Goal: Task Accomplishment & Management: Complete application form

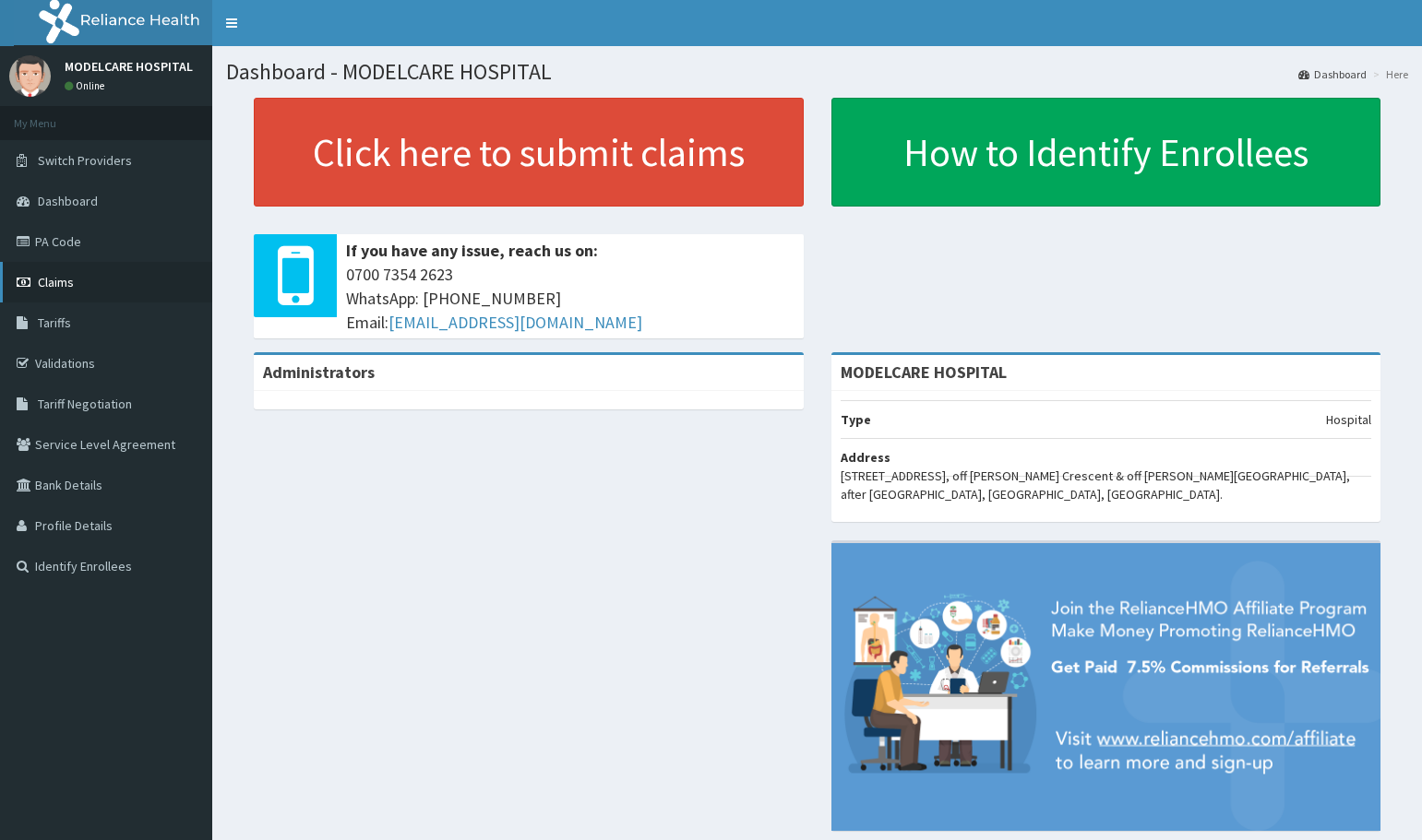
click at [67, 289] on span "Claims" at bounding box center [55, 282] width 36 height 16
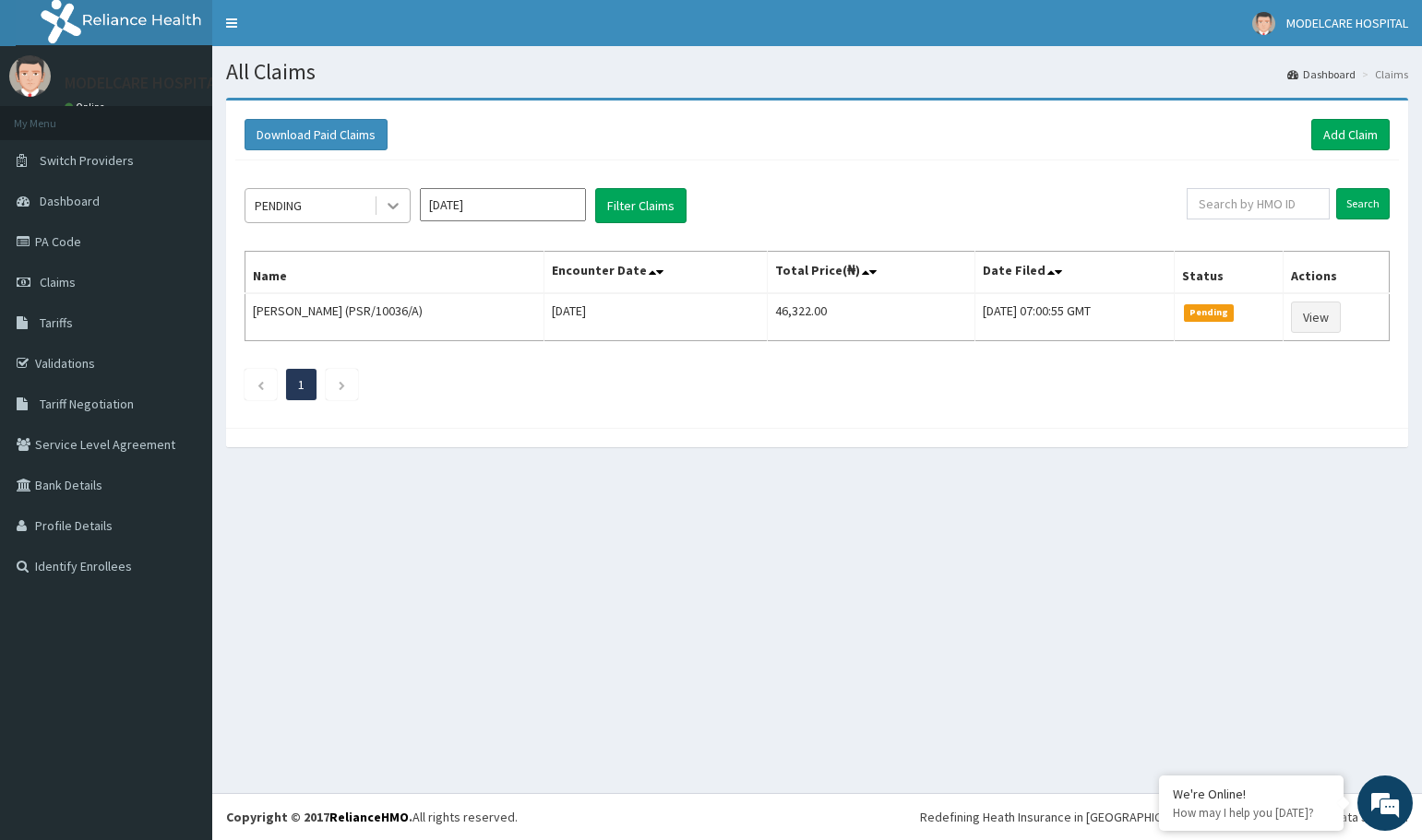
click at [386, 210] on icon at bounding box center [393, 205] width 18 height 18
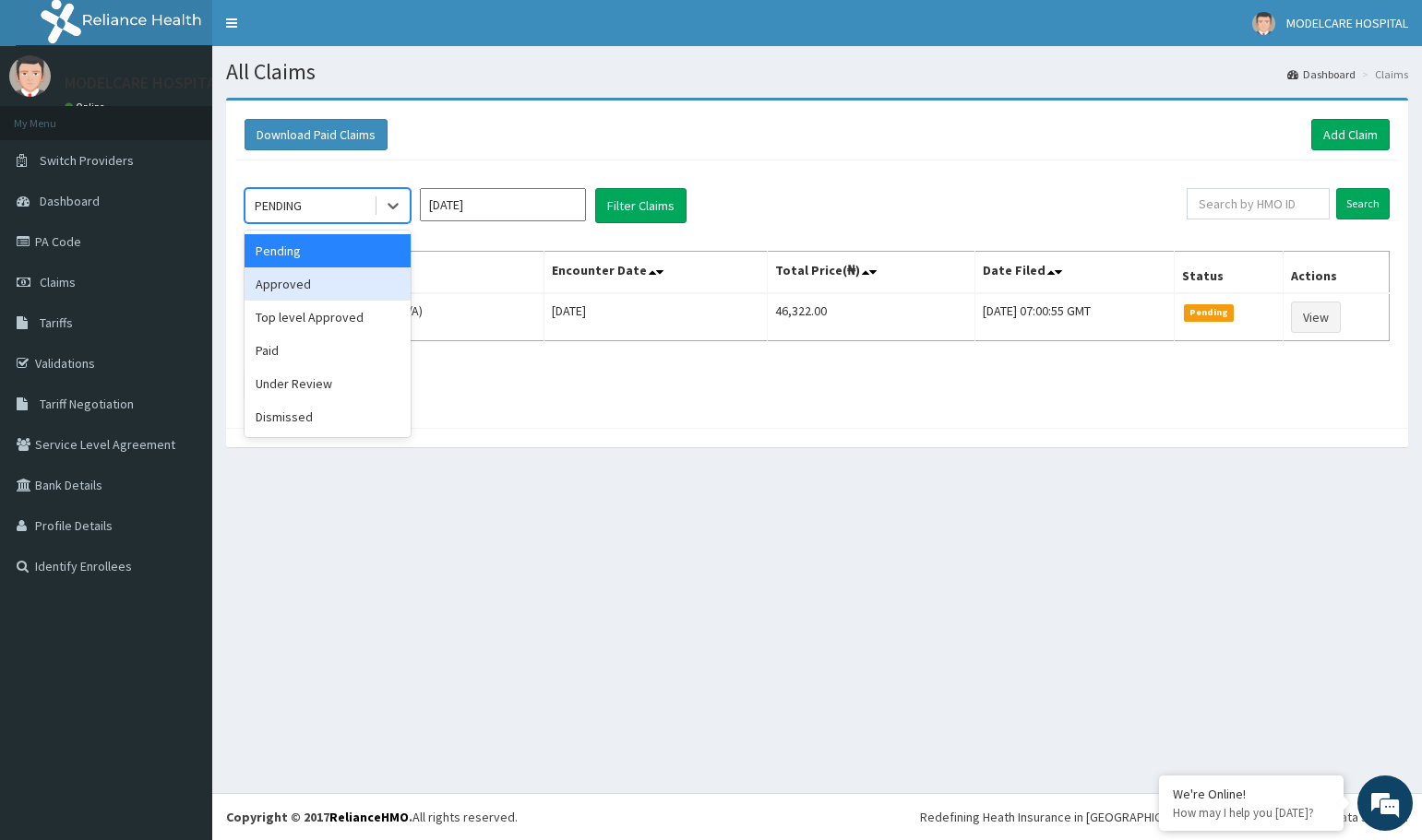
click at [320, 289] on div "Approved" at bounding box center [327, 284] width 167 height 34
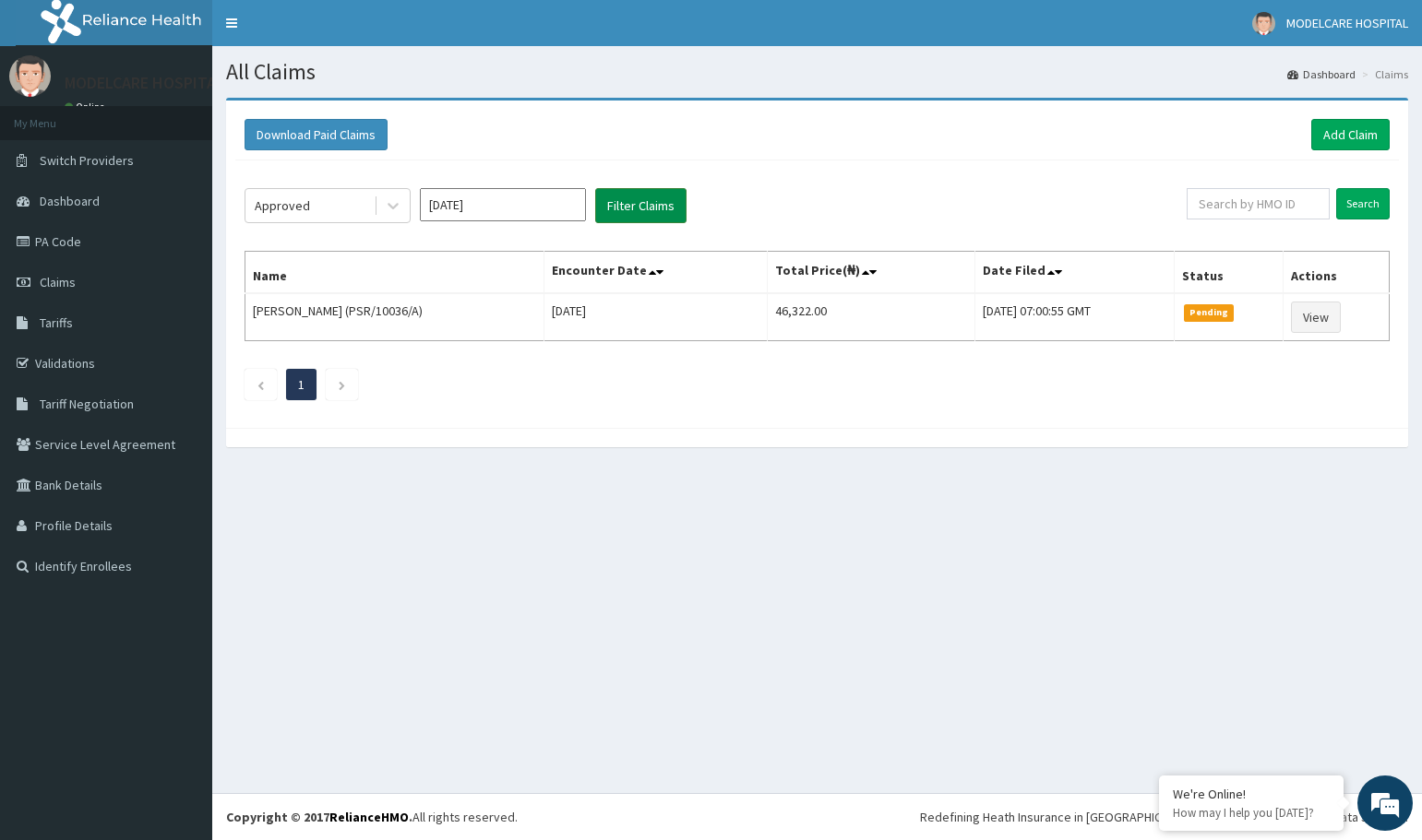
click at [633, 213] on button "Filter Claims" at bounding box center [640, 206] width 91 height 35
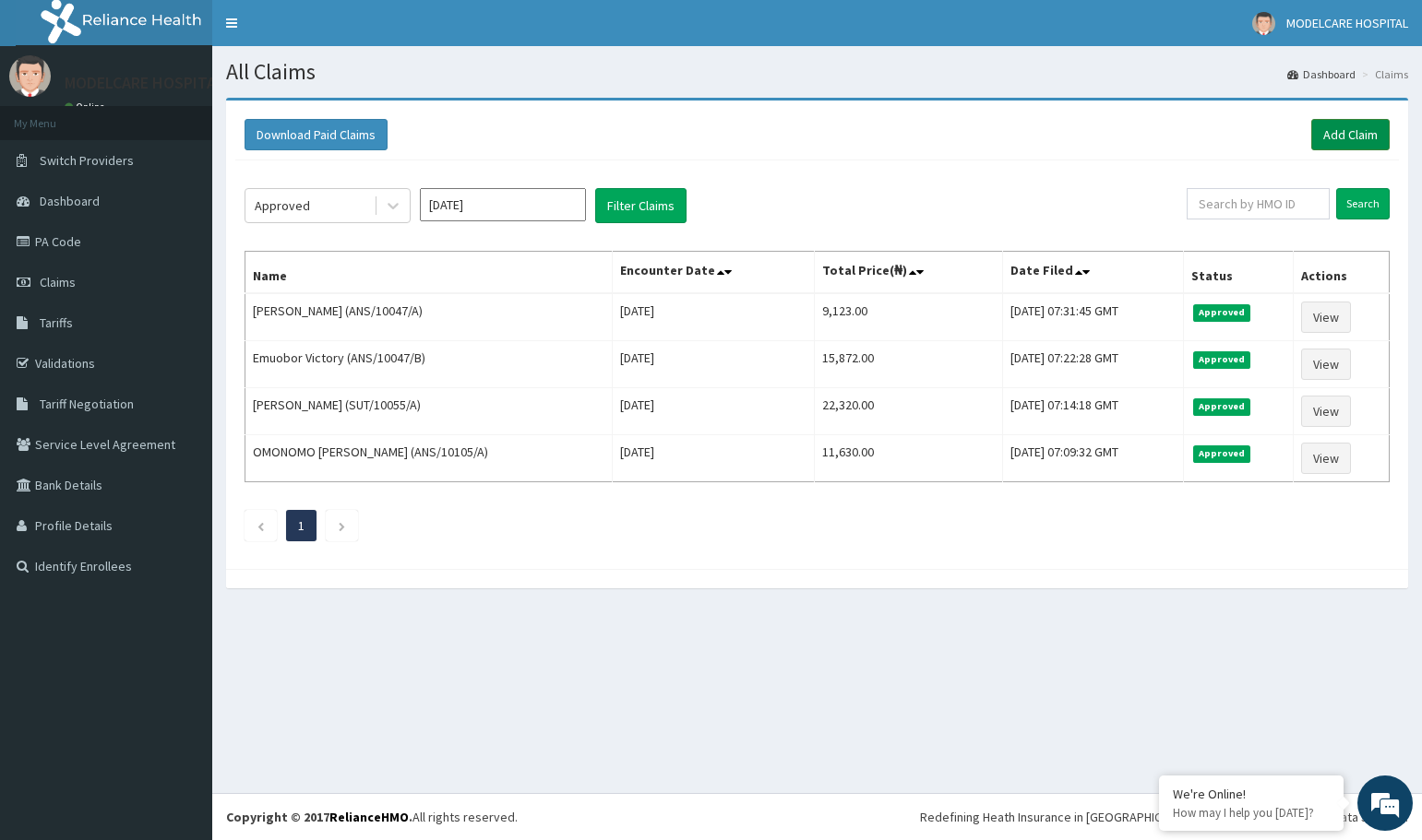
click at [1362, 135] on link "Add Claim" at bounding box center [1350, 135] width 78 height 32
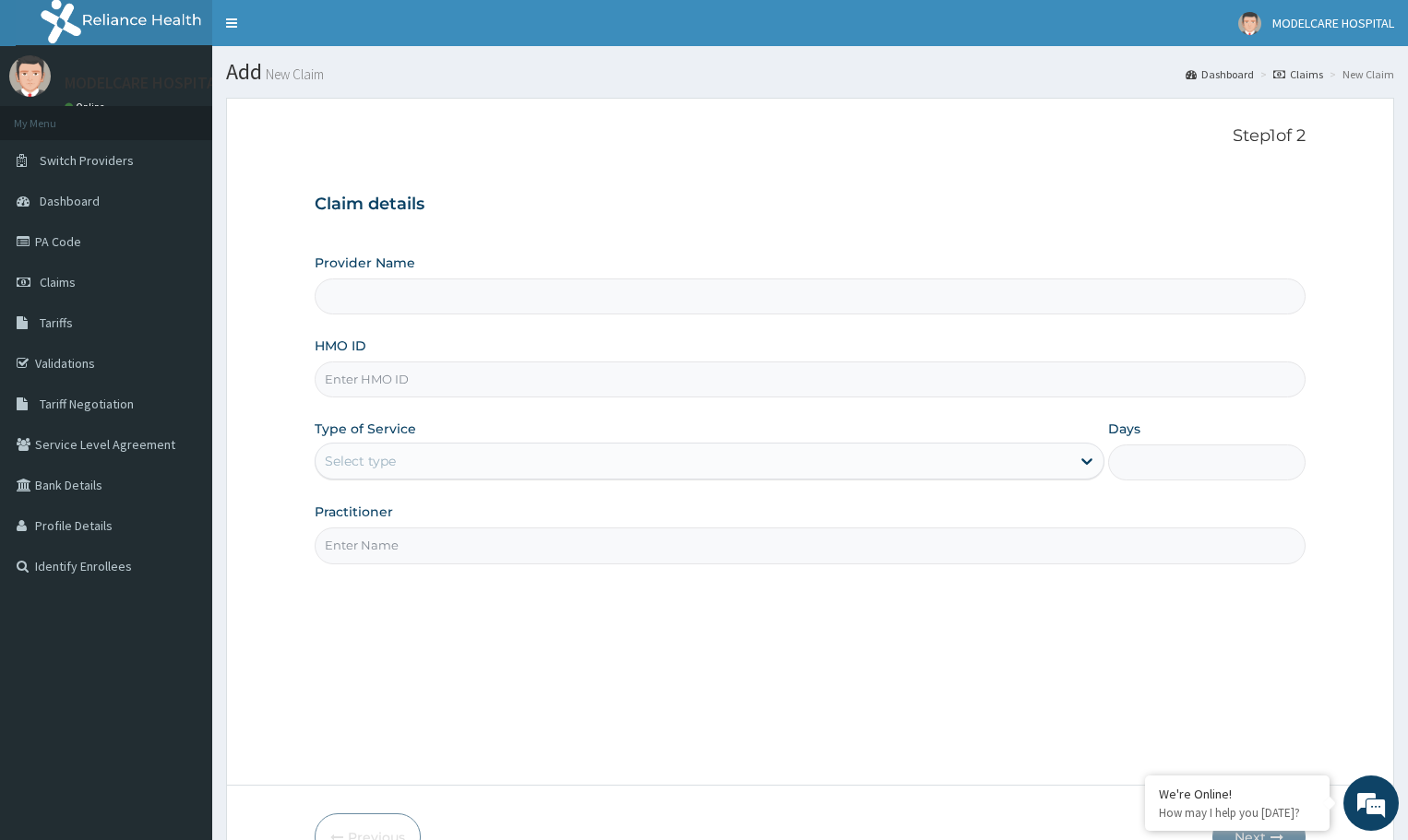
click at [432, 392] on input "HMO ID" at bounding box center [810, 379] width 991 height 36
type input "MODELCARE HOSPITAL"
type input "CMS/10062/A"
click at [728, 469] on div "Select type" at bounding box center [693, 461] width 755 height 30
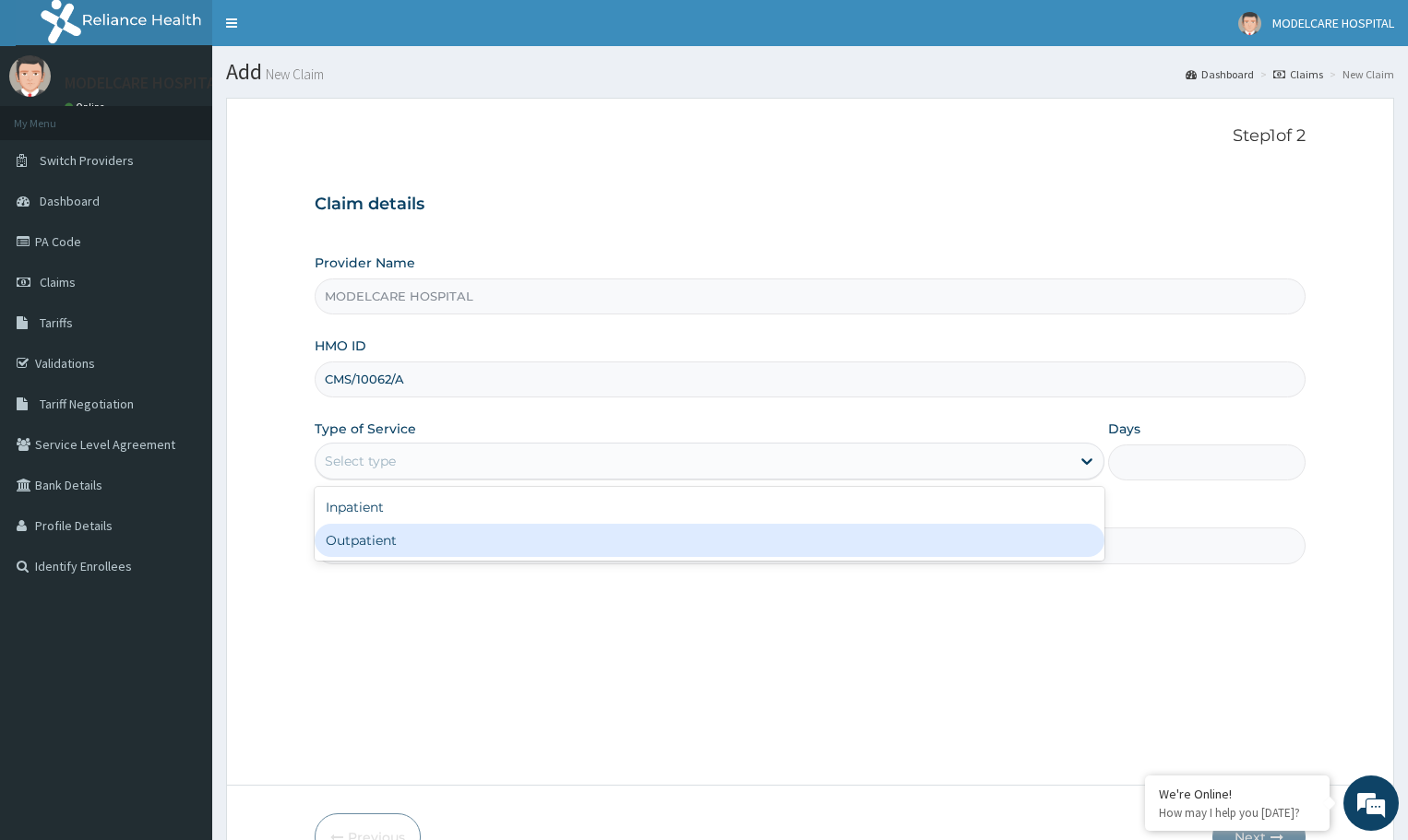
click at [671, 543] on div "Outpatient" at bounding box center [709, 541] width 790 height 34
type input "1"
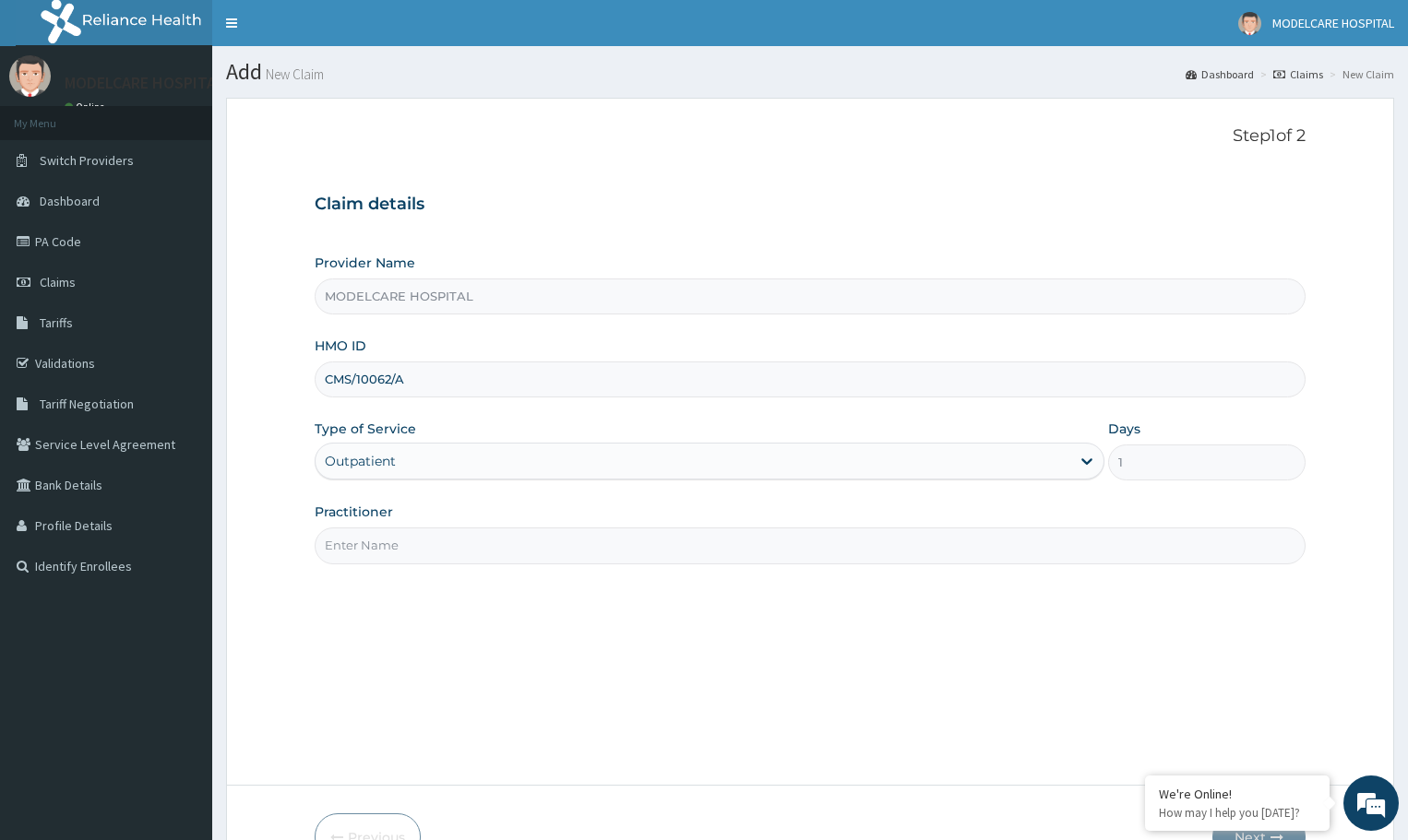
click at [986, 553] on input "Practitioner" at bounding box center [810, 545] width 991 height 36
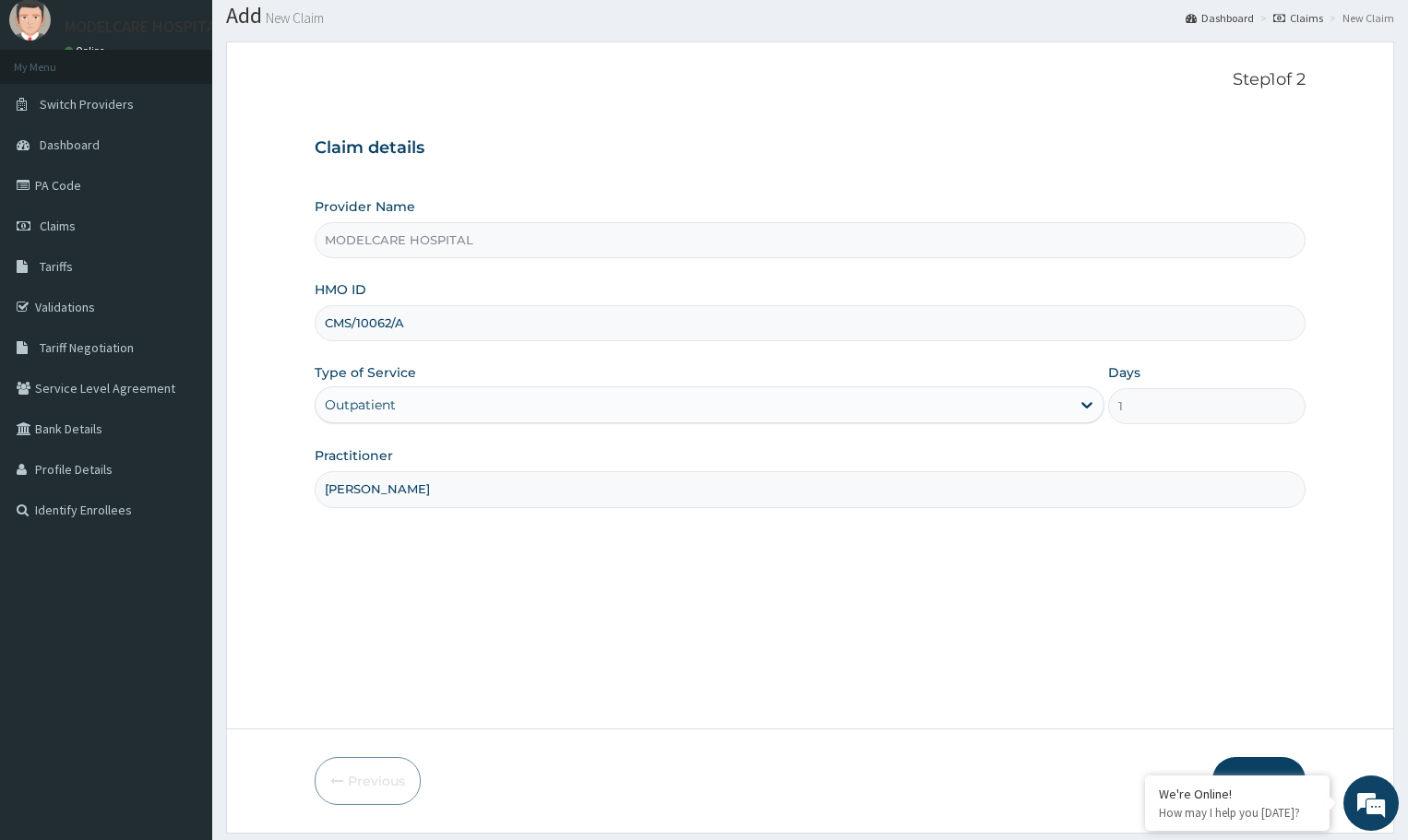
scroll to position [111, 0]
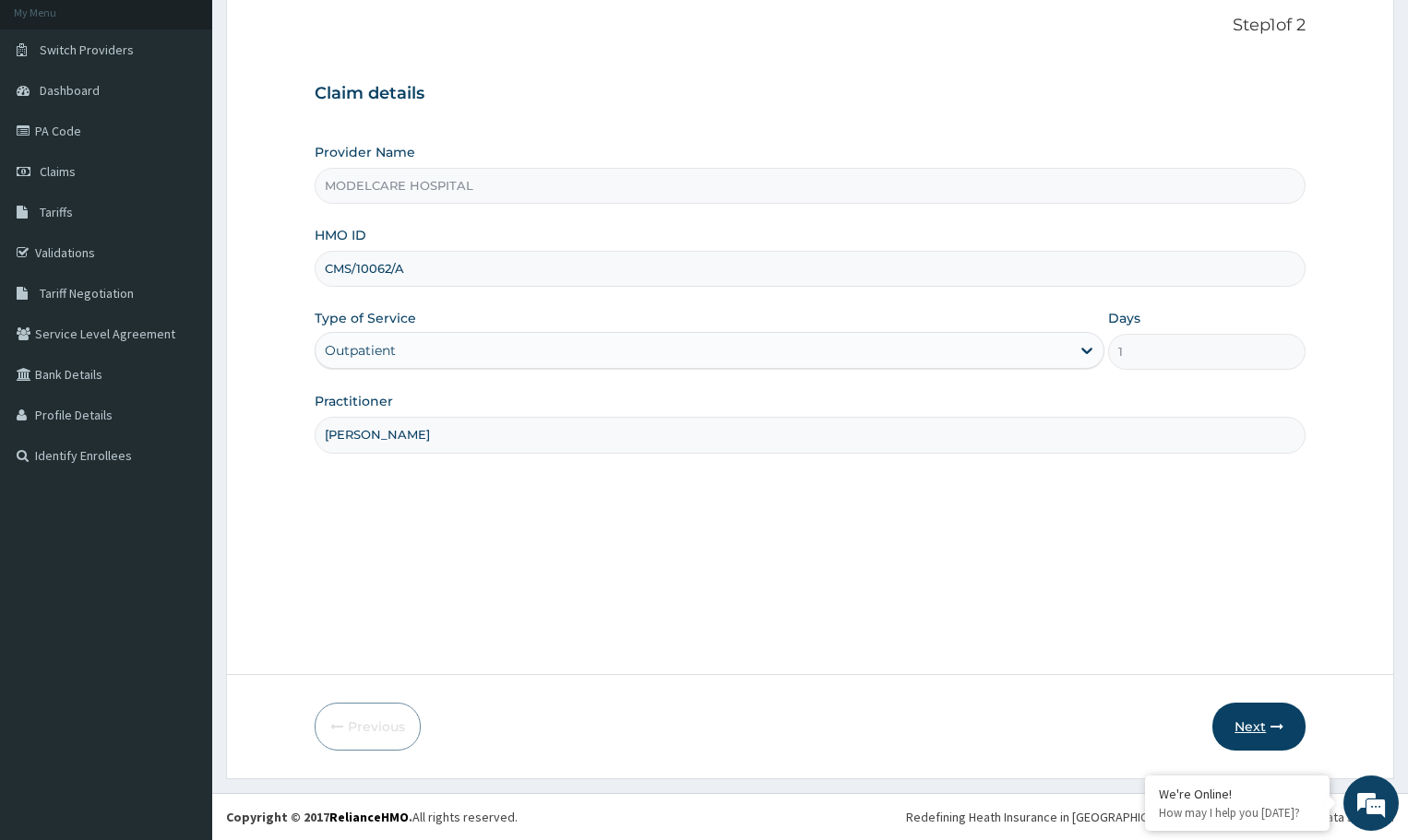
type input "DR OGENYI"
click at [1243, 717] on button "Next" at bounding box center [1259, 727] width 93 height 48
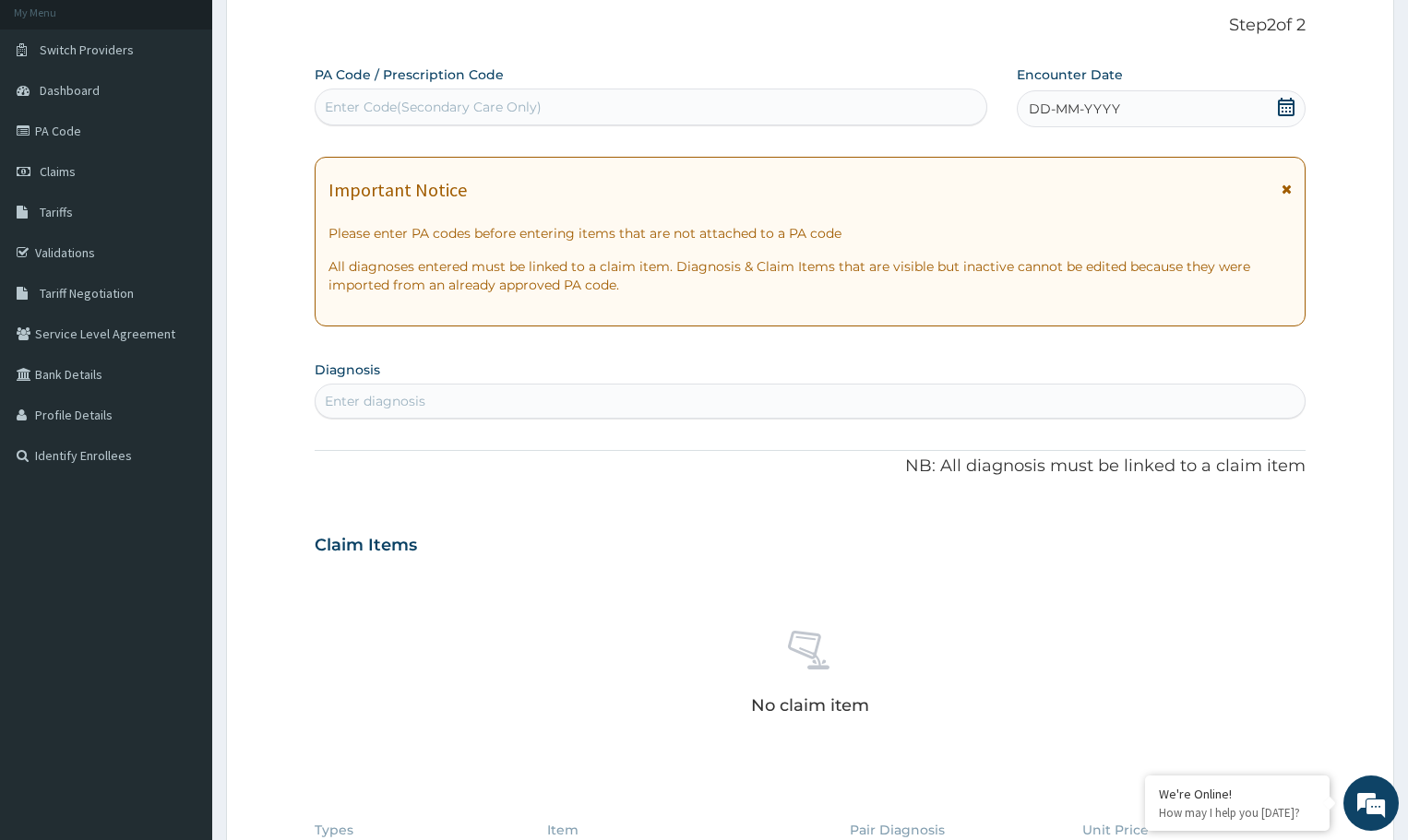
click at [1287, 109] on icon at bounding box center [1286, 107] width 18 height 18
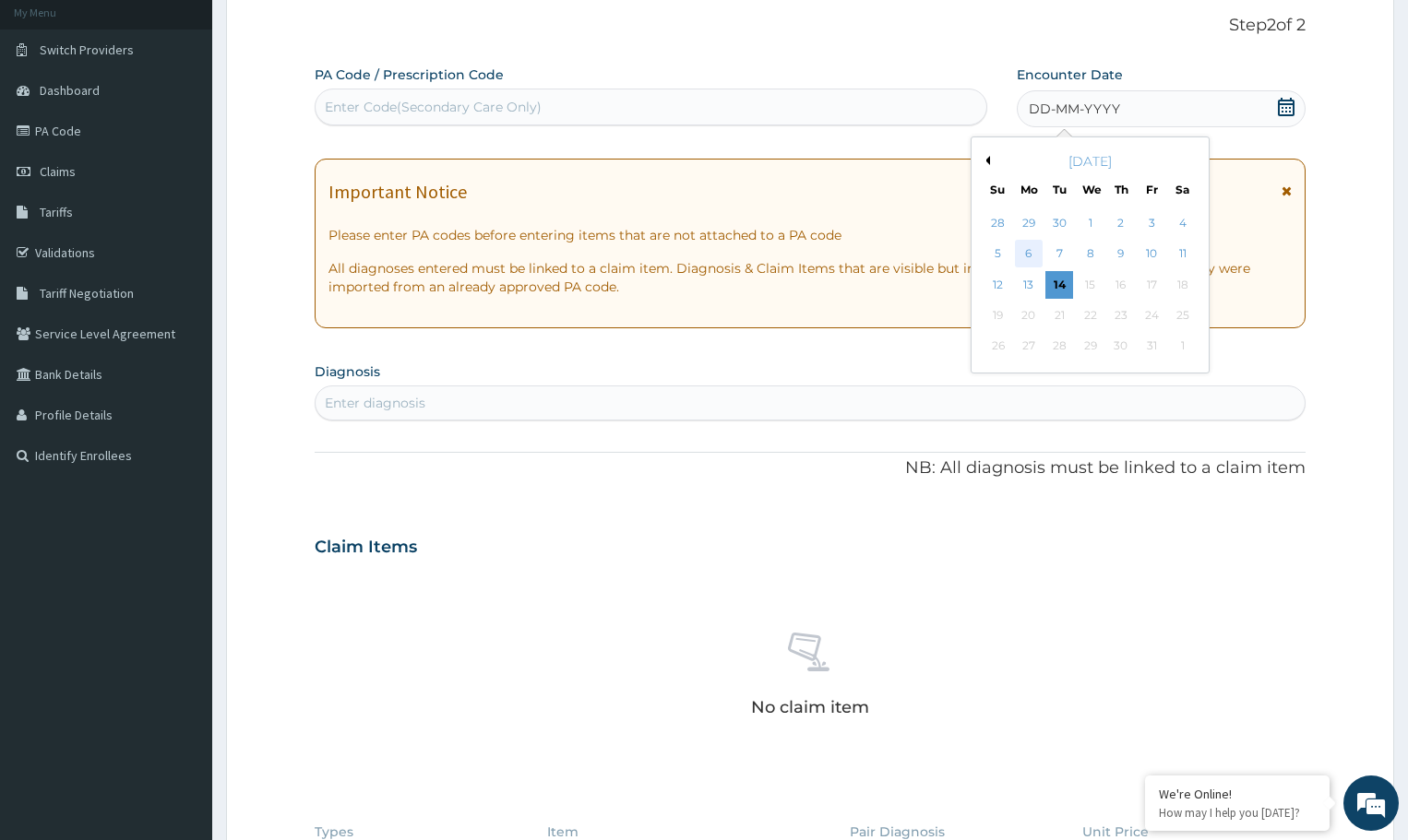
click at [1034, 246] on div "6" at bounding box center [1029, 254] width 28 height 28
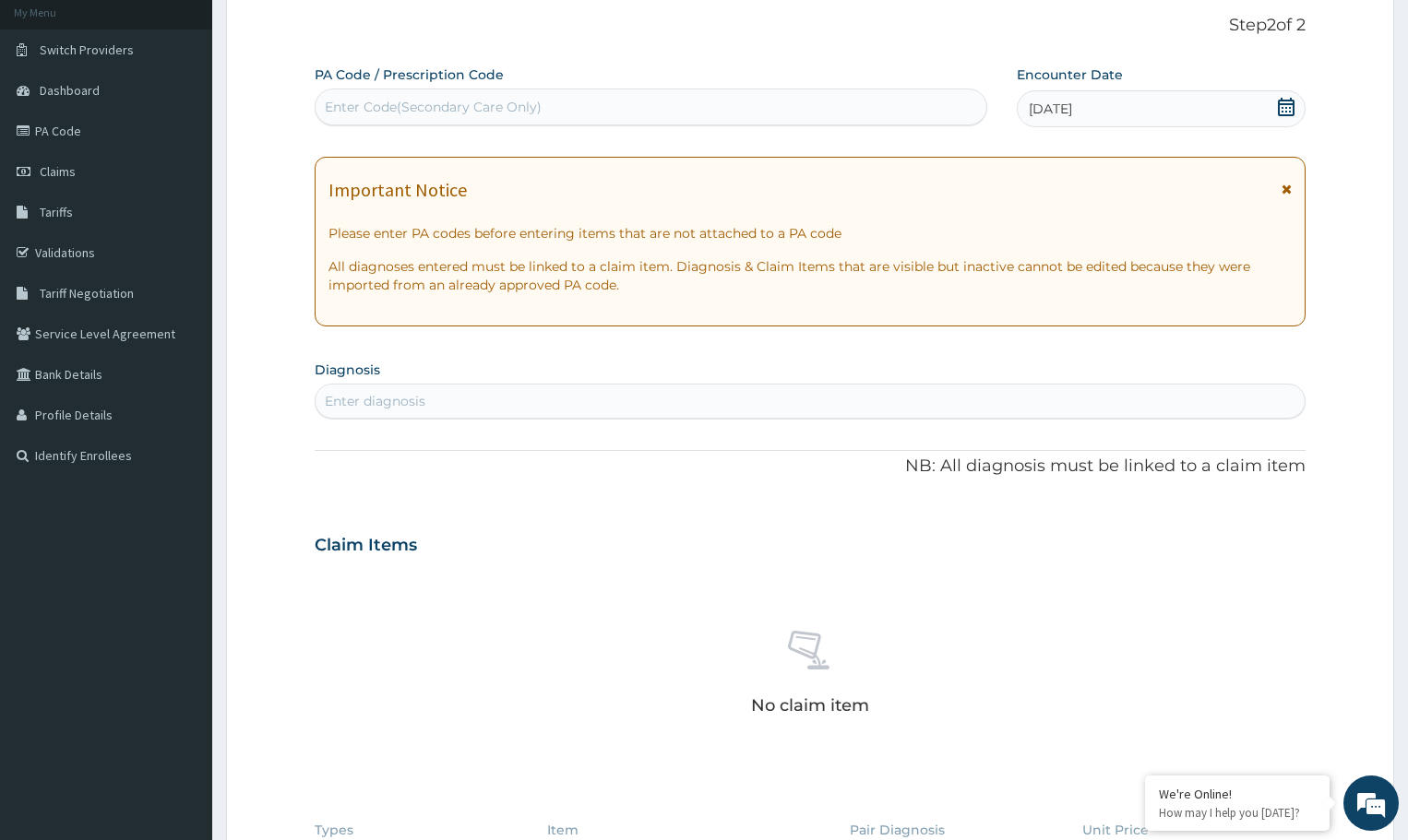
click at [555, 395] on div "Enter diagnosis" at bounding box center [810, 401] width 989 height 30
type input "[MEDICAL_DATA]"
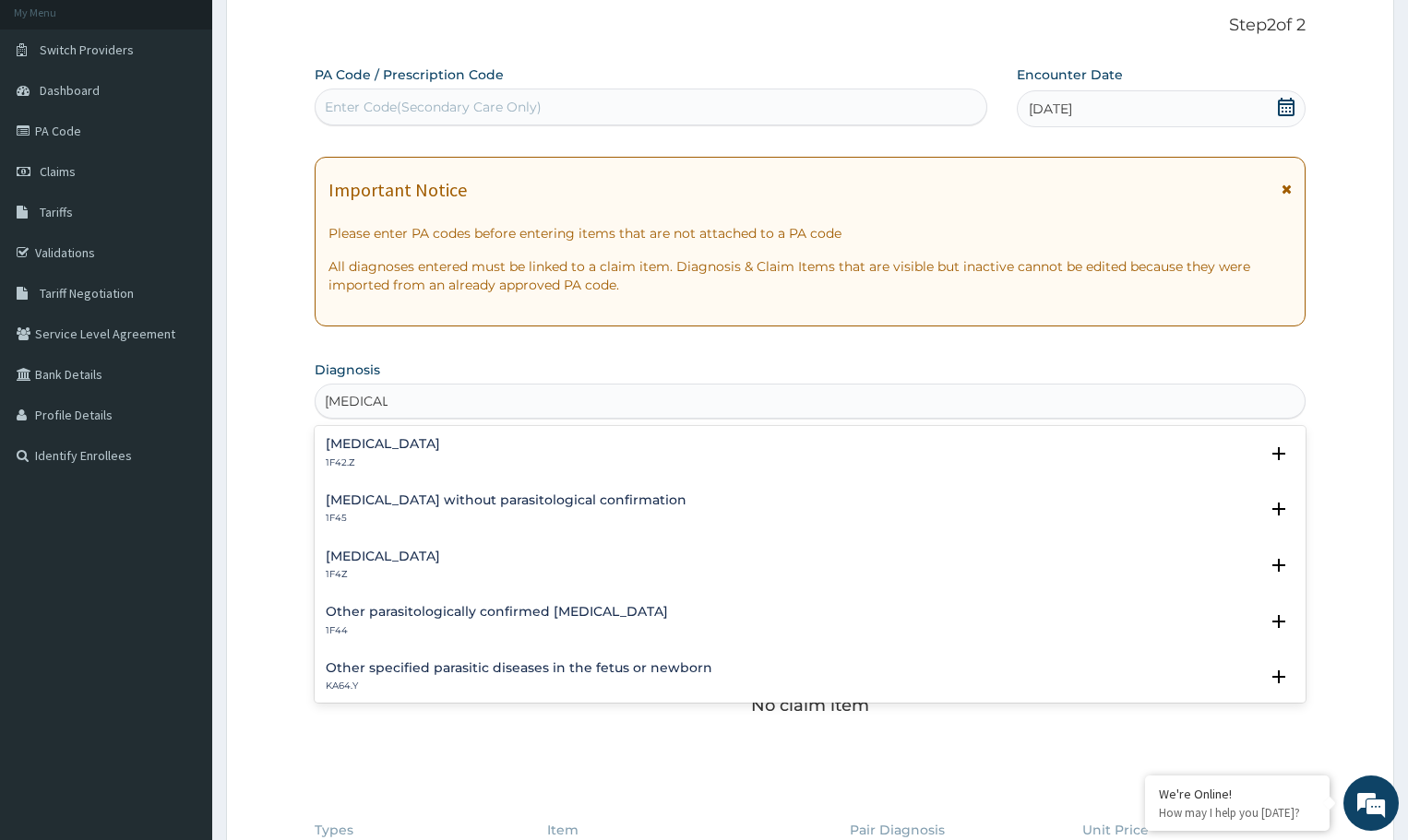
click at [408, 558] on h4 "[MEDICAL_DATA]" at bounding box center [382, 556] width 115 height 13
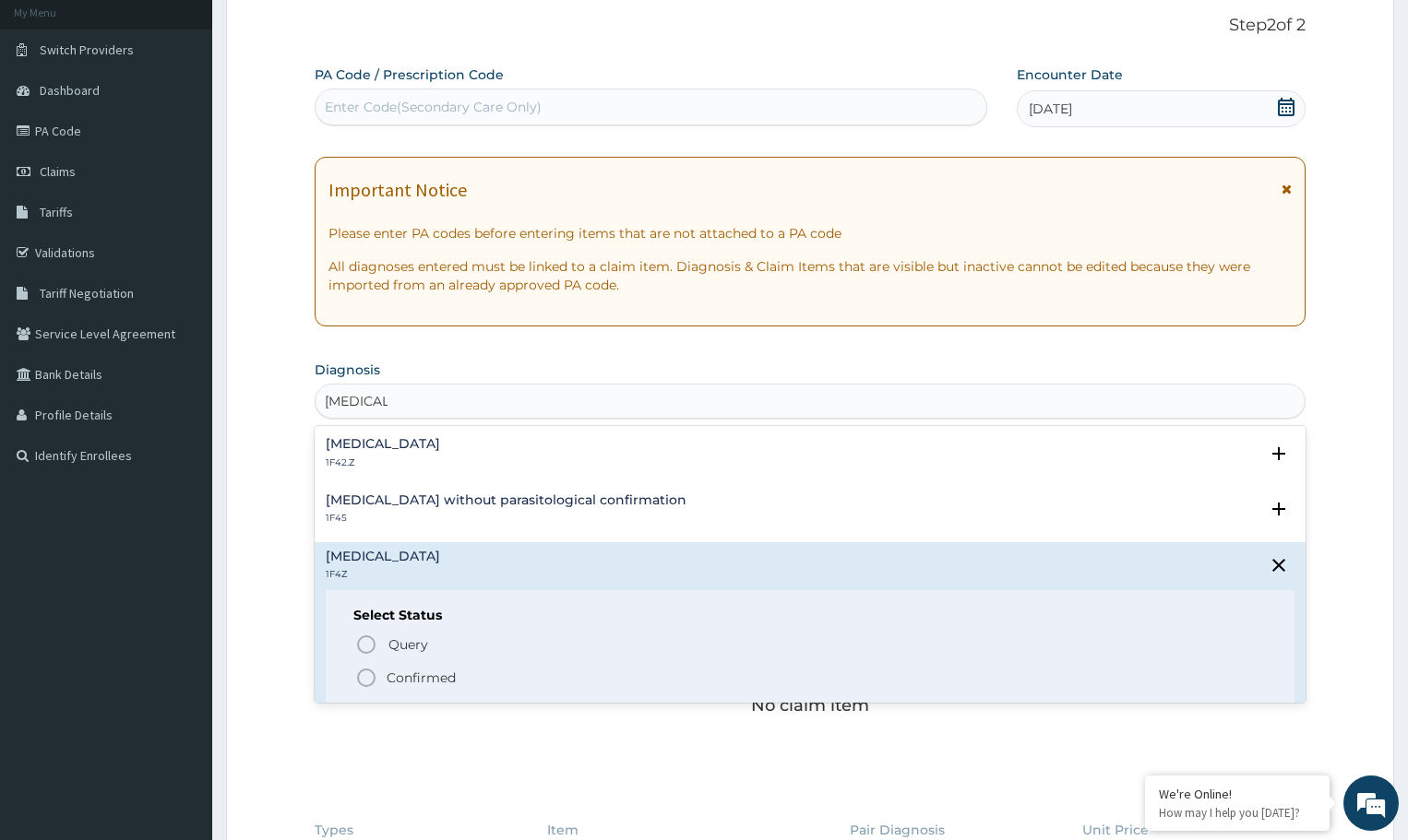
click at [367, 675] on icon "status option filled" at bounding box center [366, 677] width 22 height 22
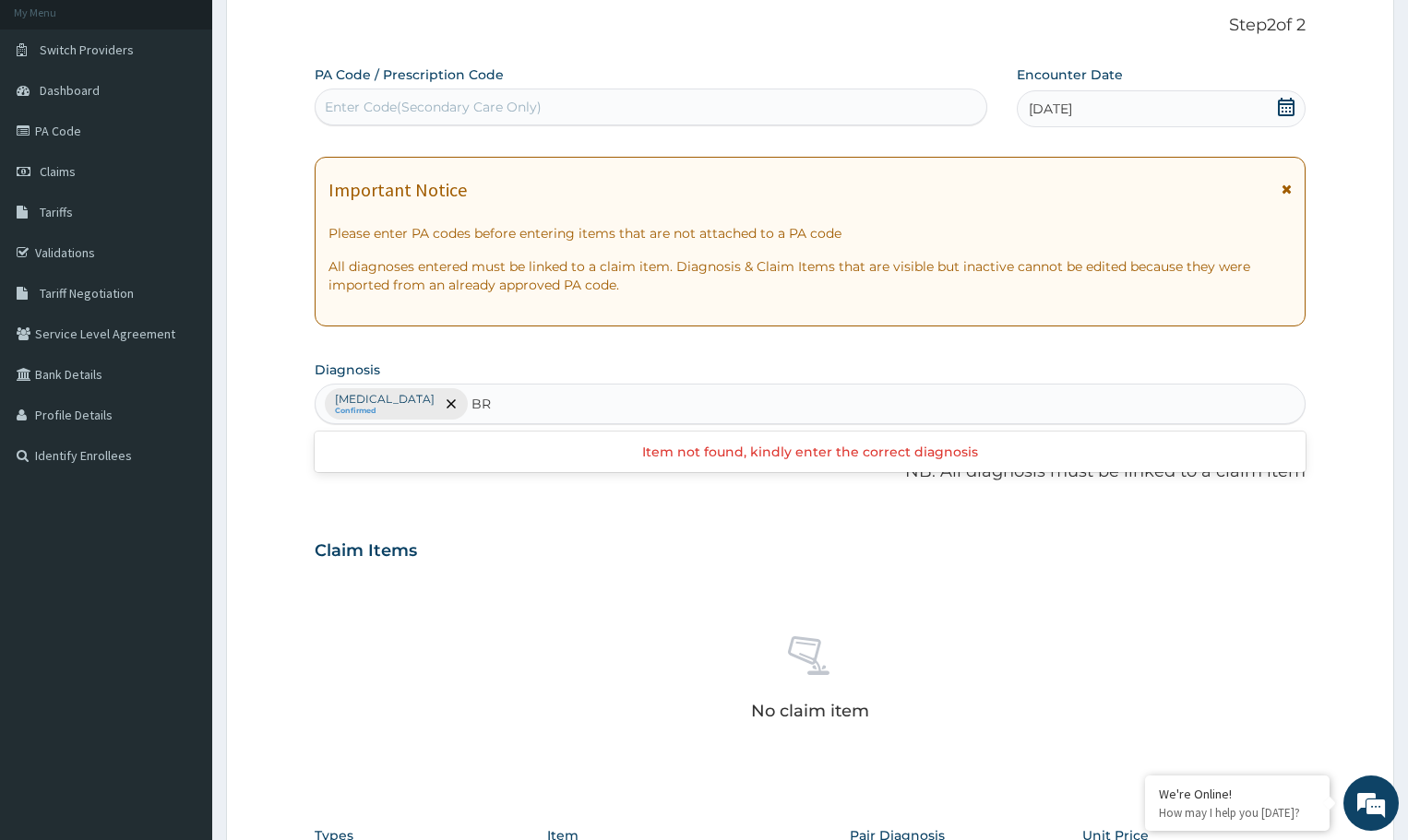
type input "B"
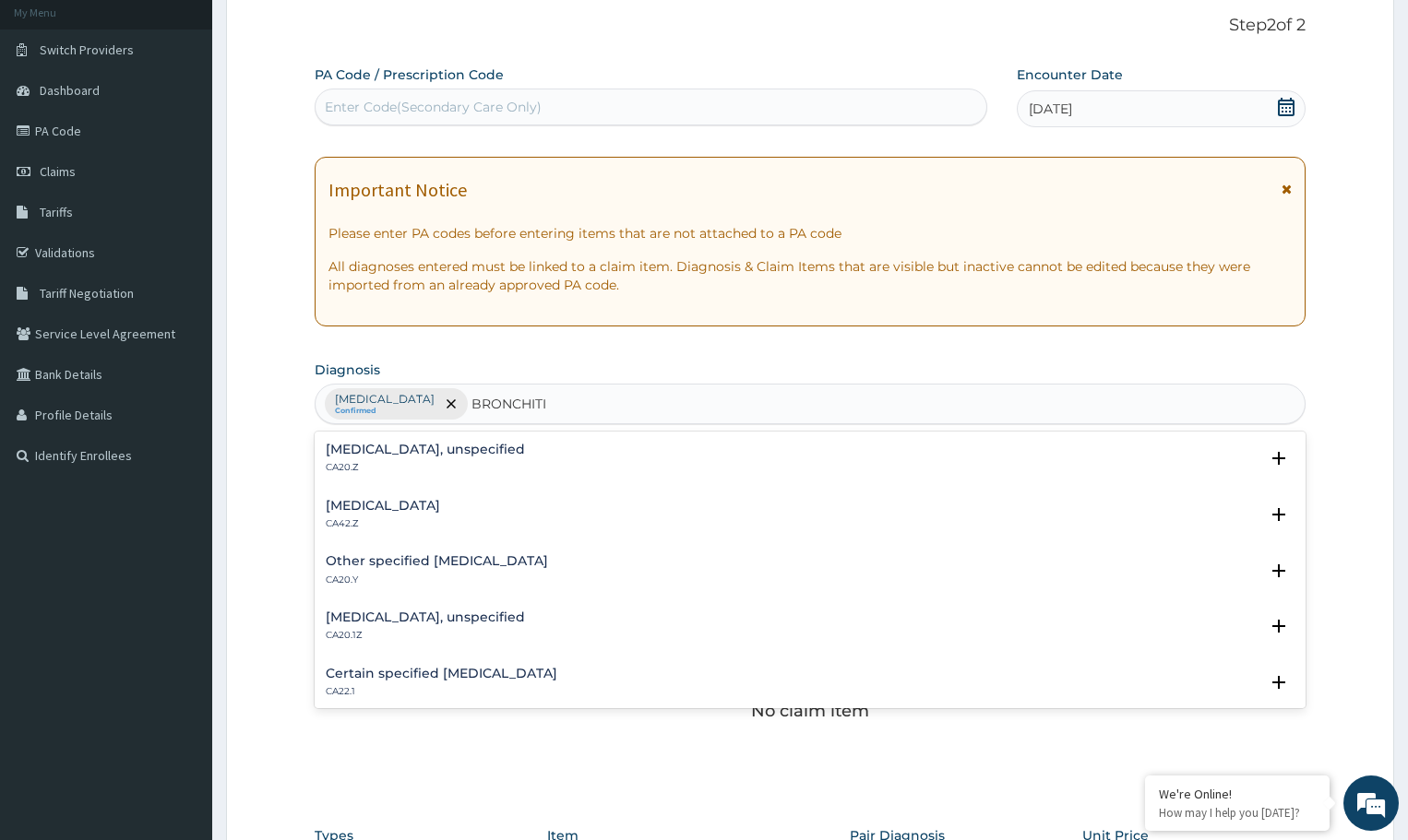
type input "BRONCHITIS"
click at [376, 503] on h4 "Acute bronchitis, unspecified" at bounding box center [382, 506] width 115 height 13
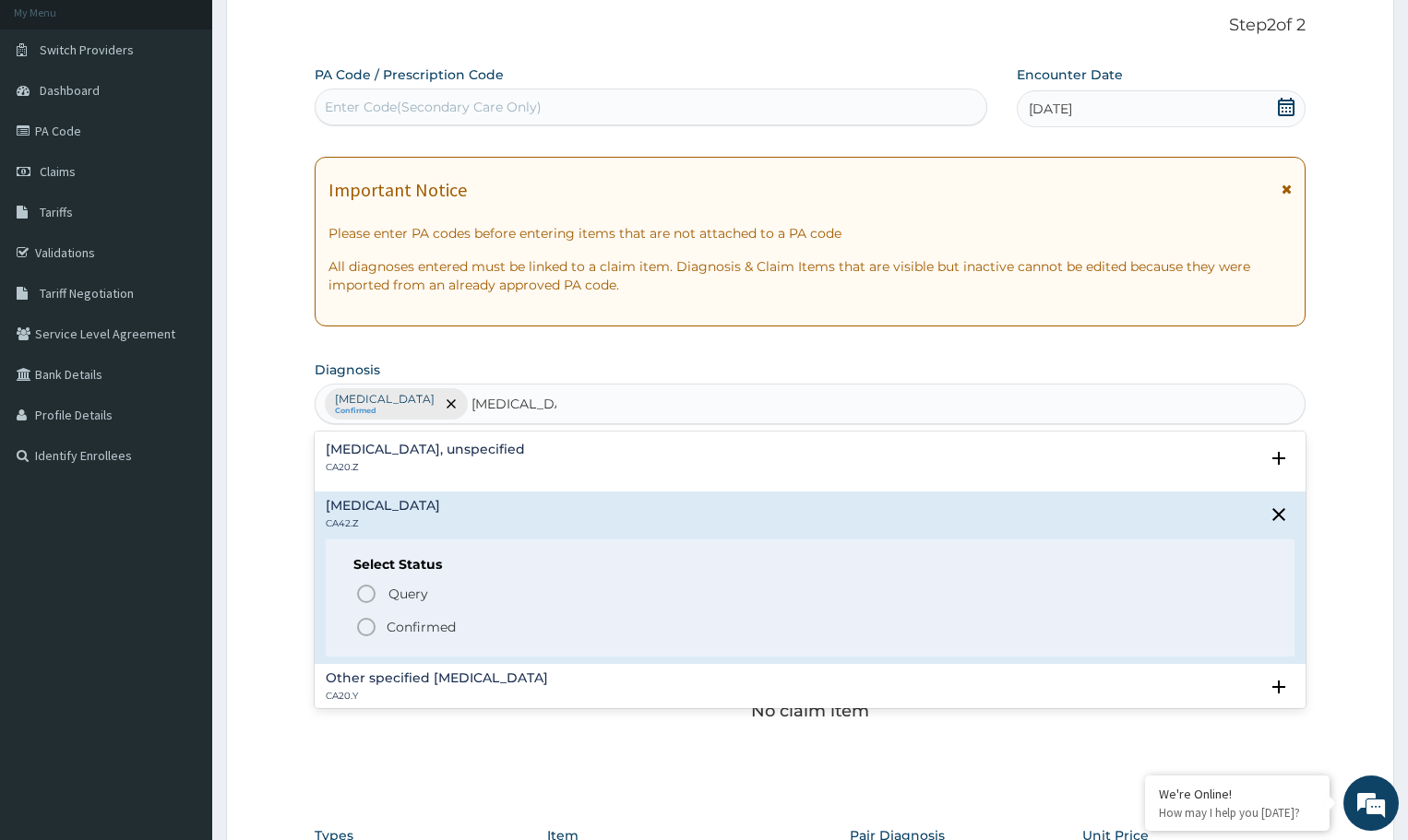
click at [367, 622] on icon "status option filled" at bounding box center [366, 626] width 22 height 22
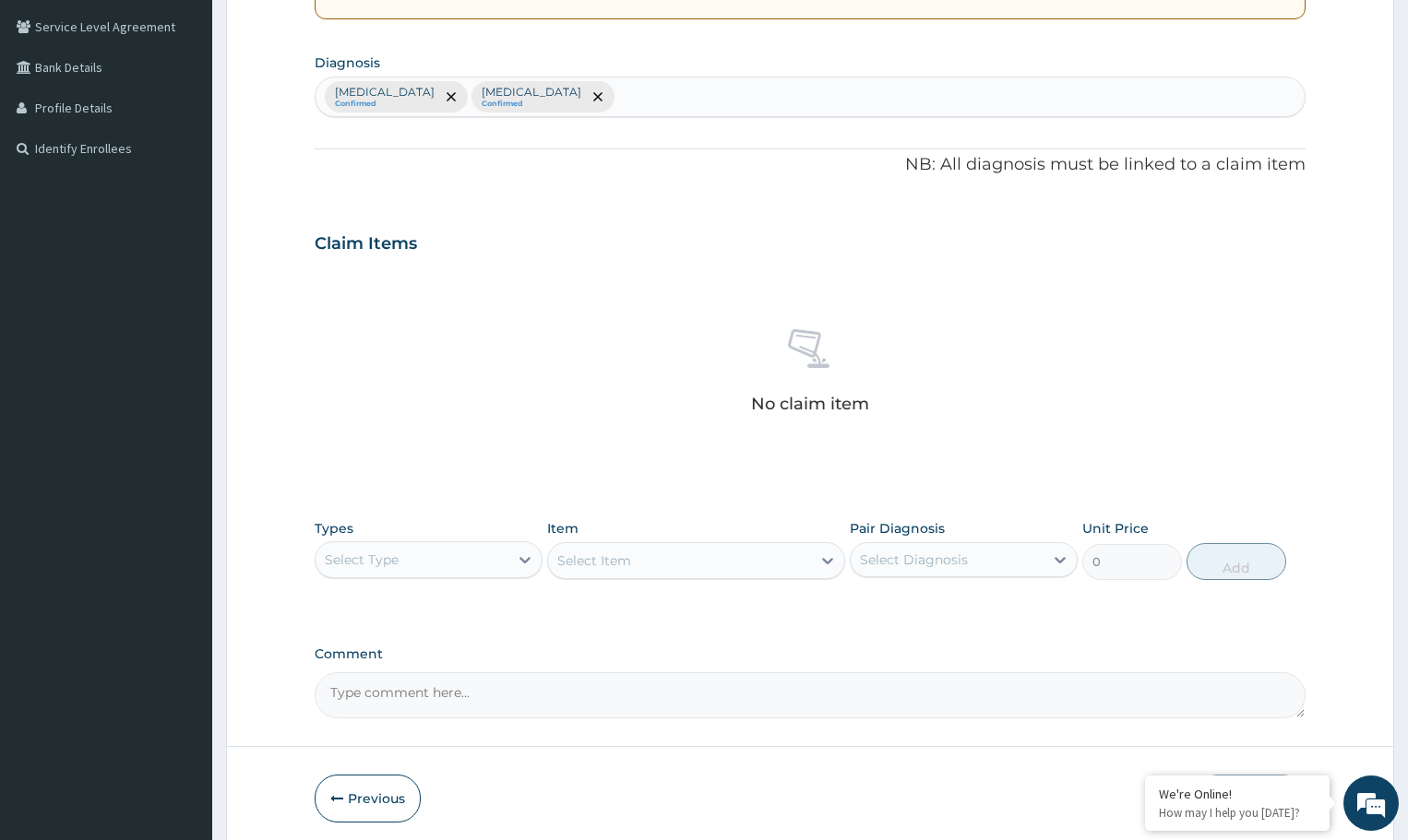
scroll to position [490, 0]
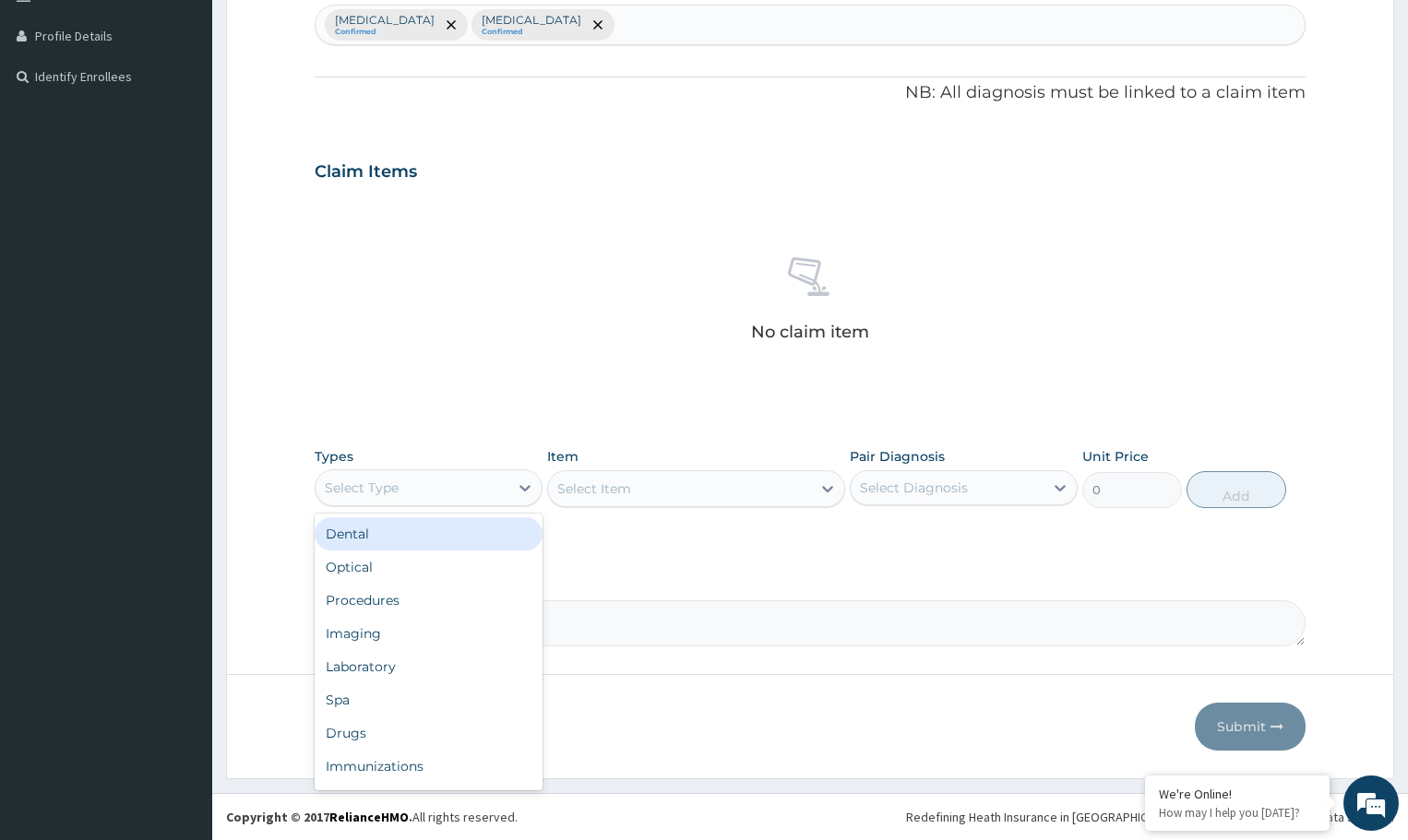
click at [473, 505] on div "Select Type" at bounding box center [428, 488] width 228 height 37
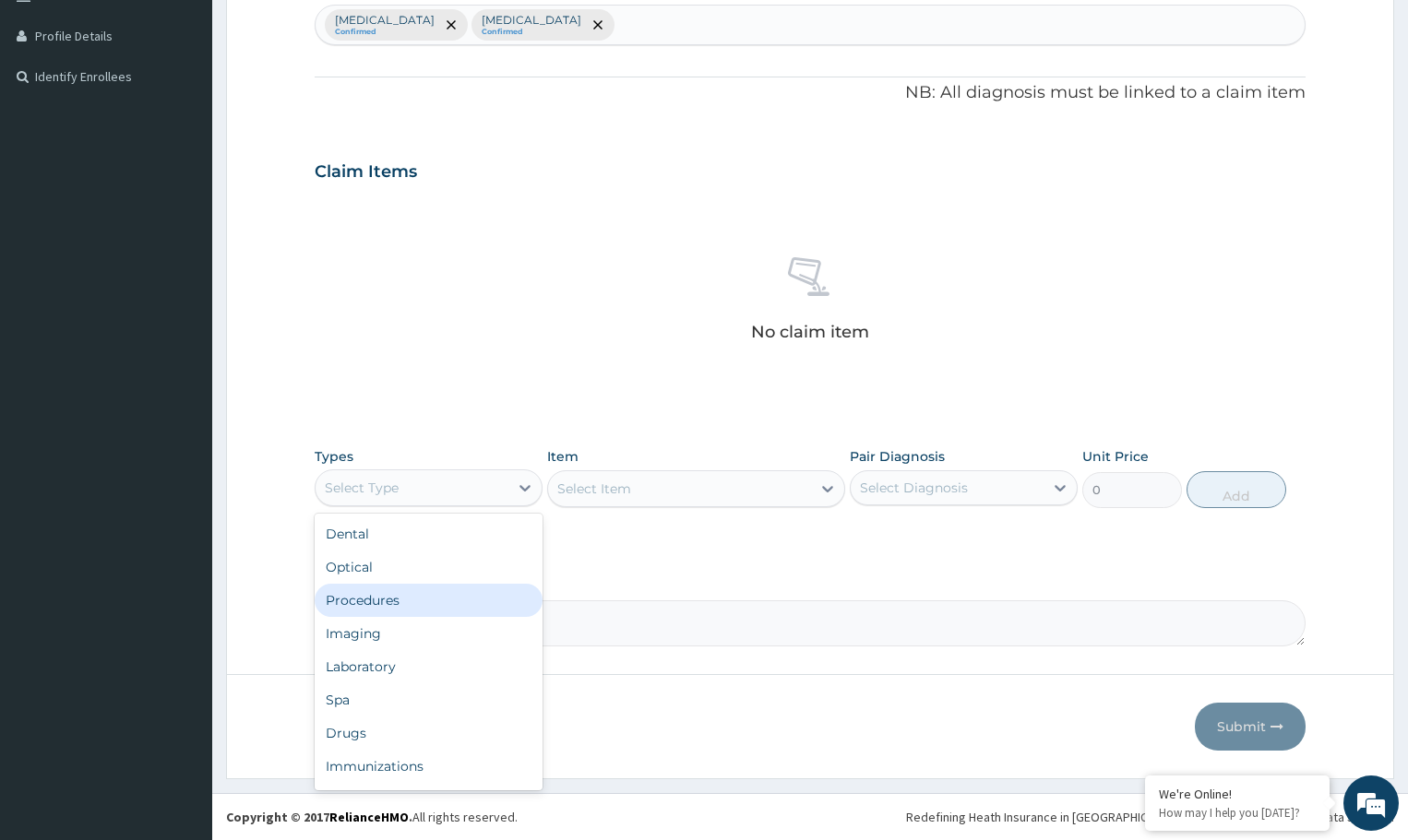
click at [397, 610] on div "Procedures" at bounding box center [428, 600] width 228 height 34
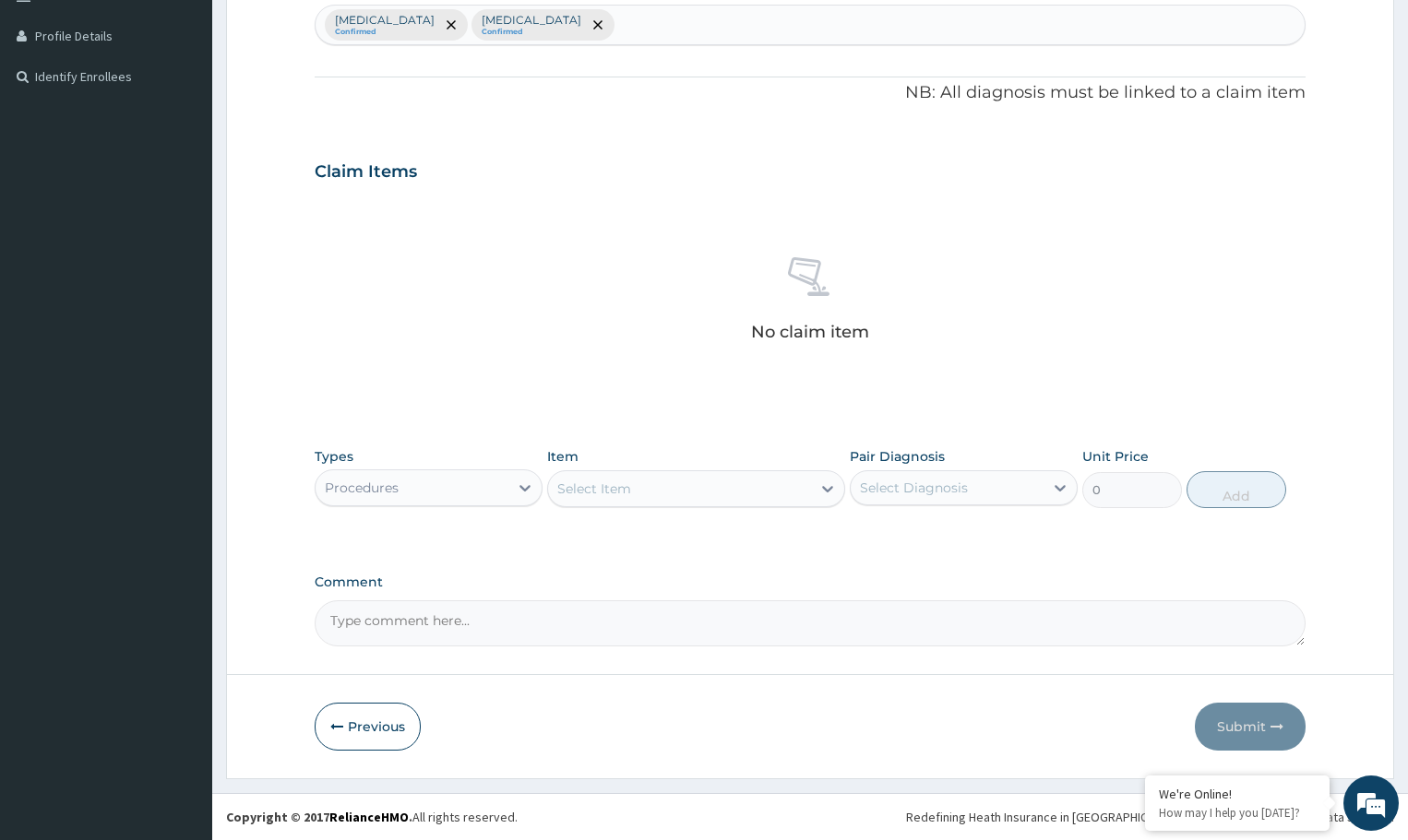
click at [736, 493] on div "Select Item" at bounding box center [679, 489] width 262 height 30
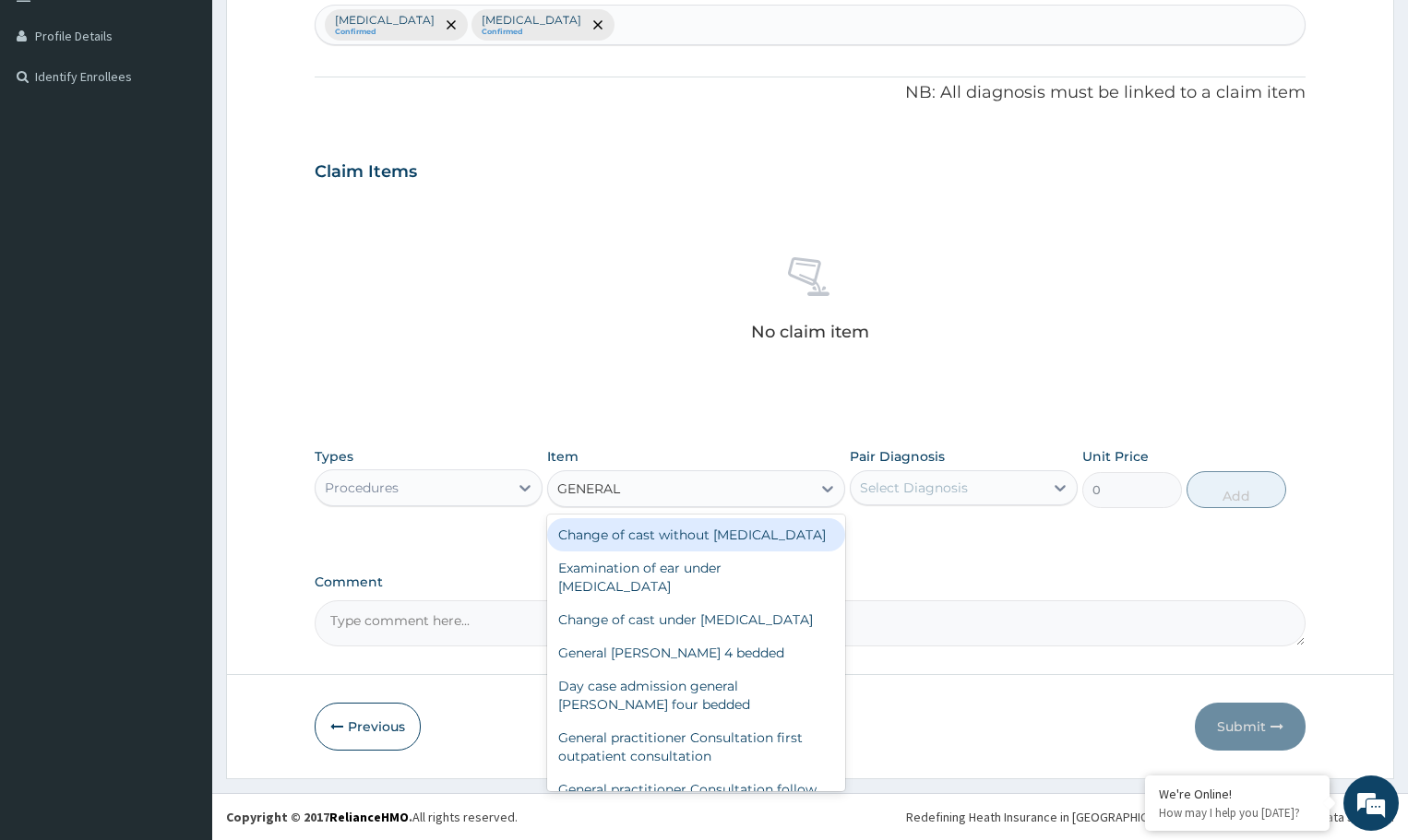
type input "GENERAL P"
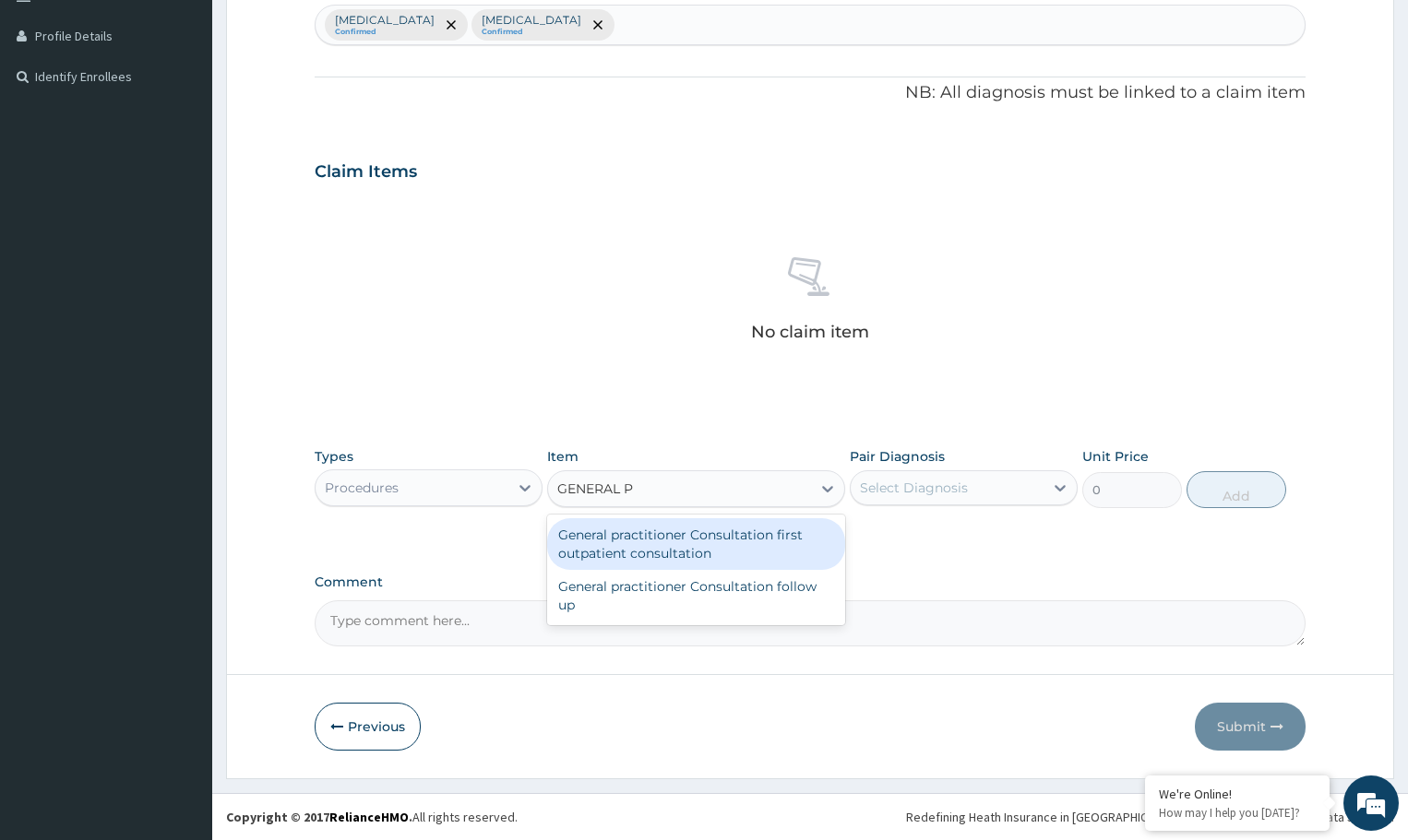
click at [719, 547] on div "General practitioner Consultation first outpatient consultation" at bounding box center [696, 545] width 297 height 52
type input "3000"
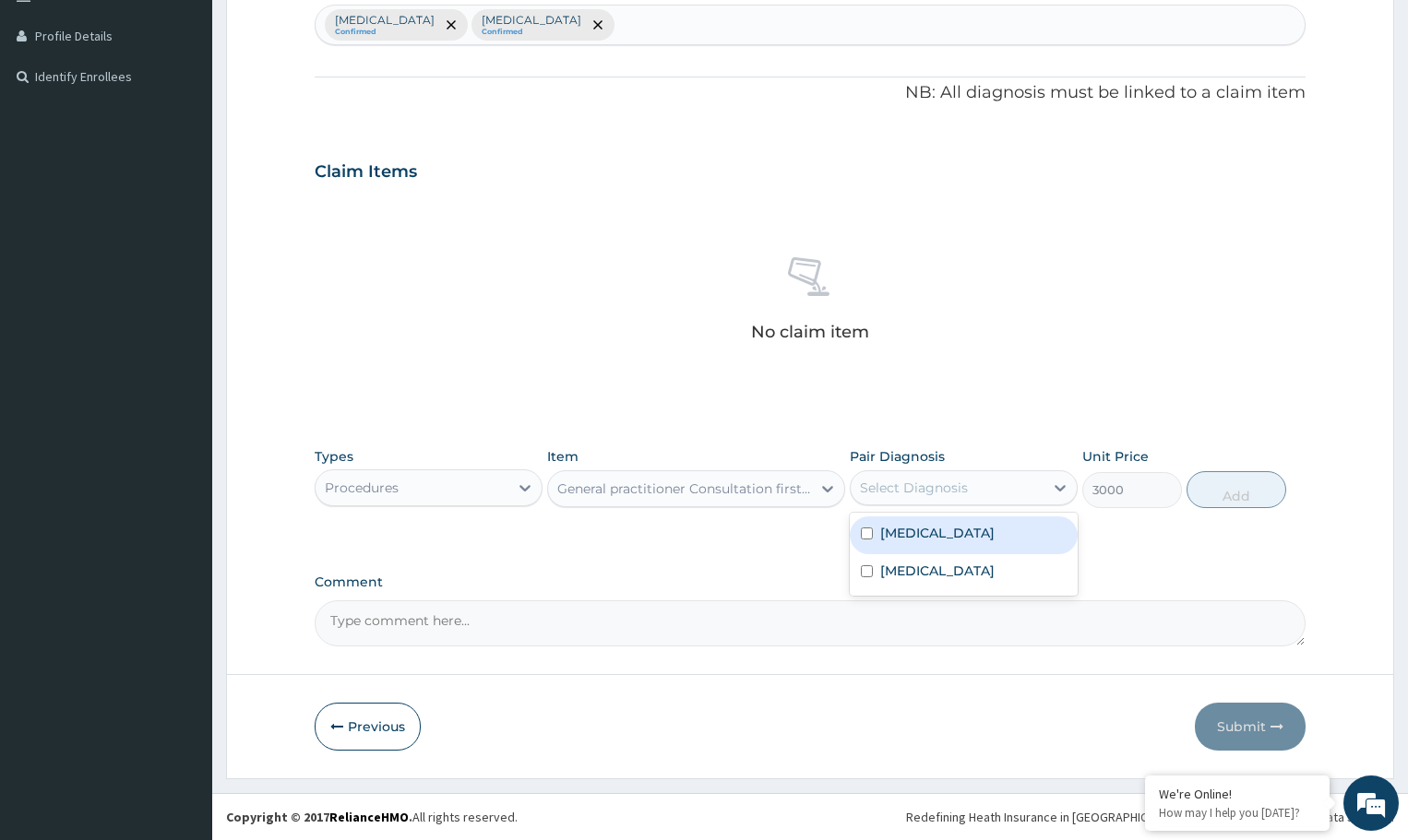
click at [955, 487] on div "Select Diagnosis" at bounding box center [914, 488] width 108 height 18
click at [864, 537] on input "checkbox" at bounding box center [867, 533] width 12 height 12
checkbox input "true"
click at [1211, 487] on button "Add" at bounding box center [1236, 490] width 99 height 37
type input "0"
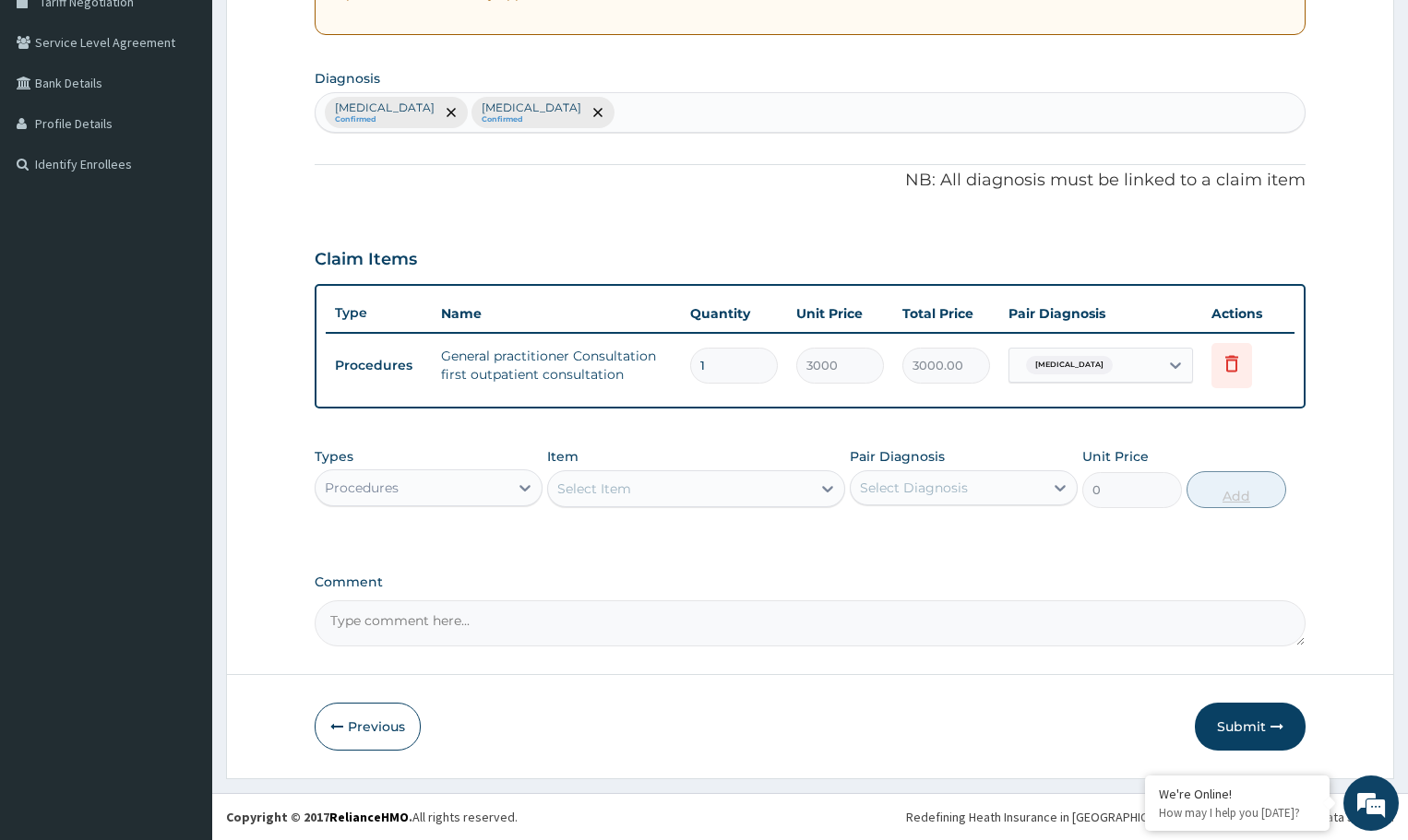
scroll to position [402, 0]
click at [1175, 363] on icon at bounding box center [1175, 365] width 18 height 18
click at [1020, 456] on input "checkbox" at bounding box center [1025, 449] width 12 height 12
checkbox input "true"
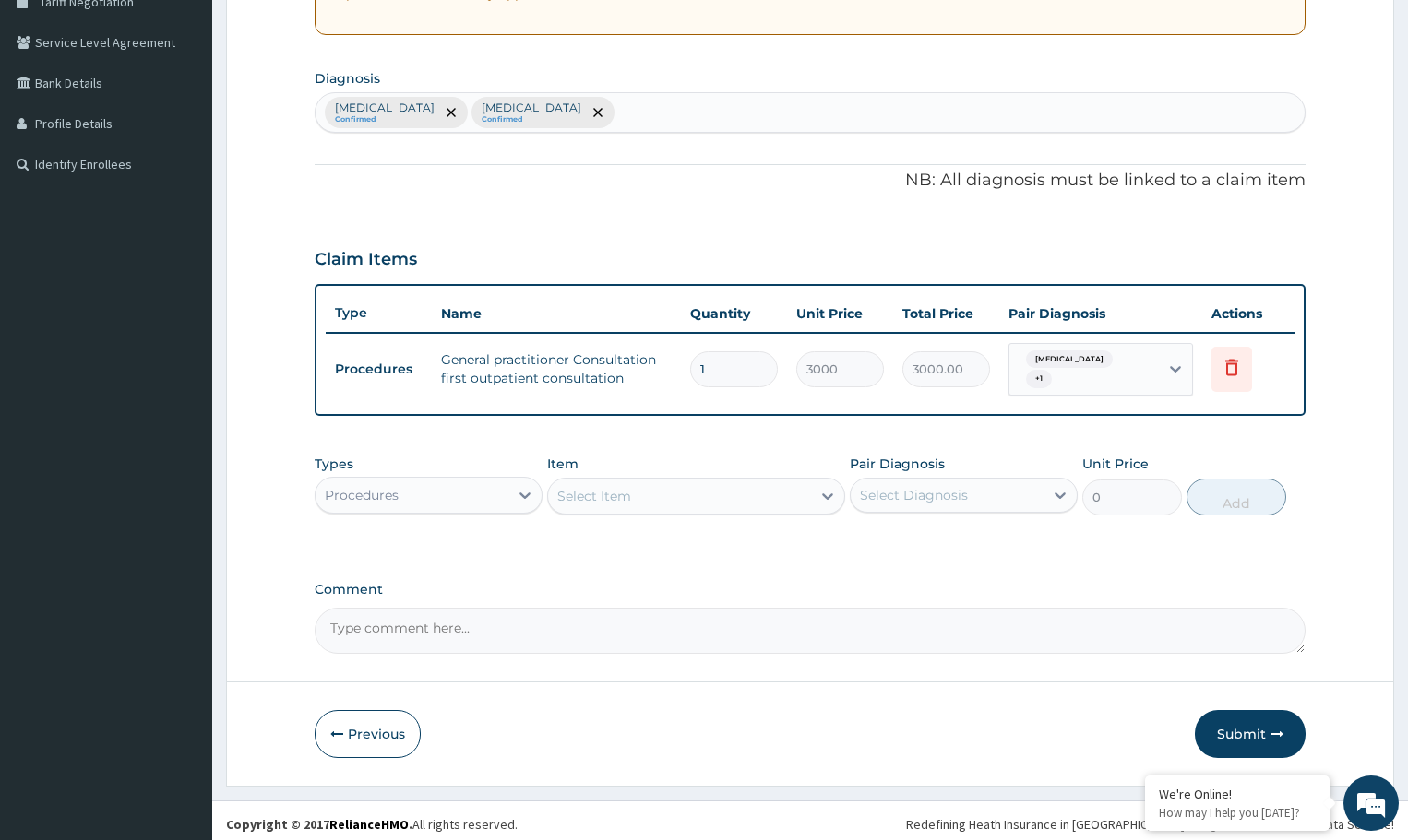
click at [1011, 639] on textarea "Comment" at bounding box center [810, 631] width 991 height 46
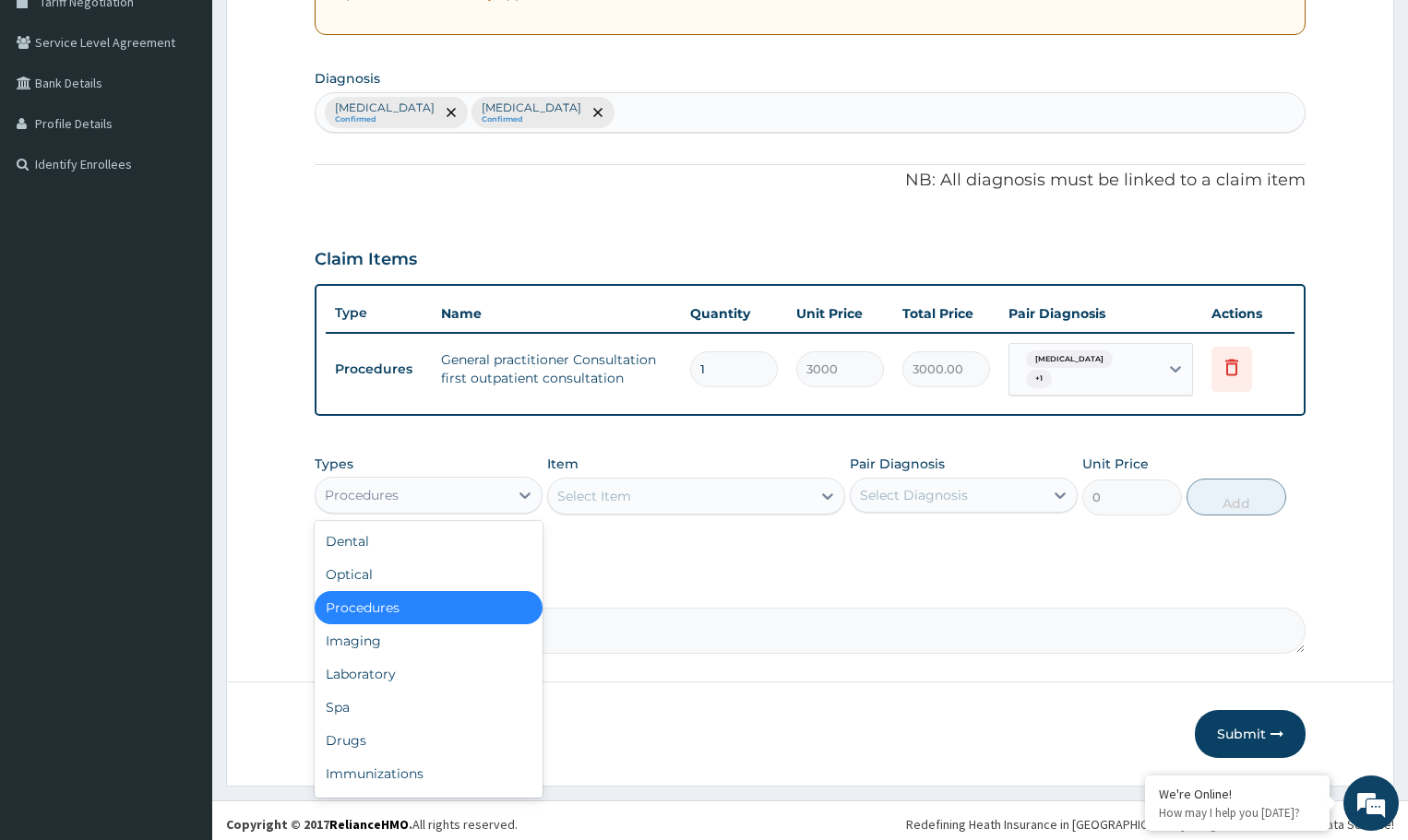
click at [506, 494] on div "Procedures" at bounding box center [412, 496] width 192 height 30
click at [390, 674] on div "Laboratory" at bounding box center [428, 675] width 228 height 34
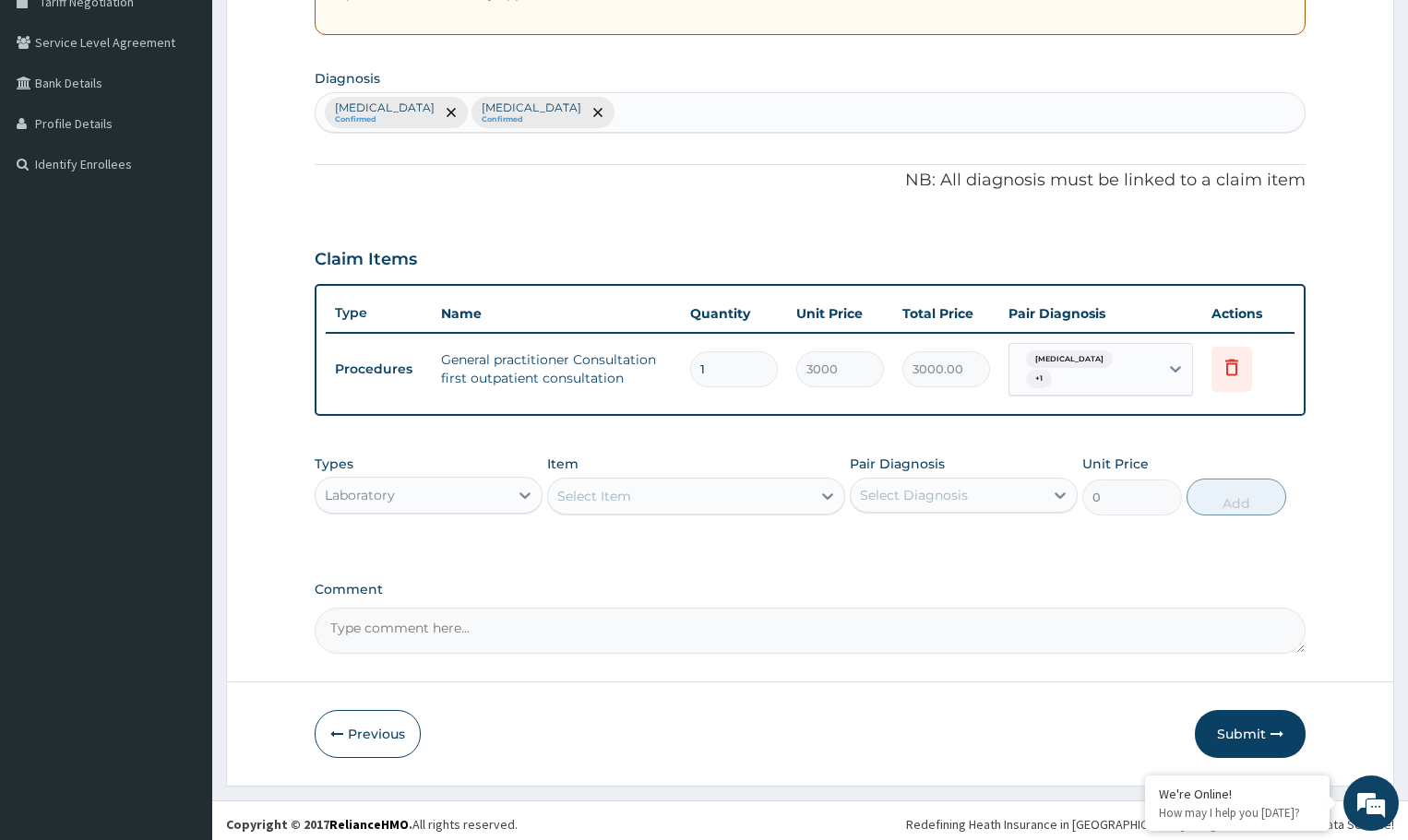
click at [733, 506] on div "Select Item" at bounding box center [679, 496] width 262 height 30
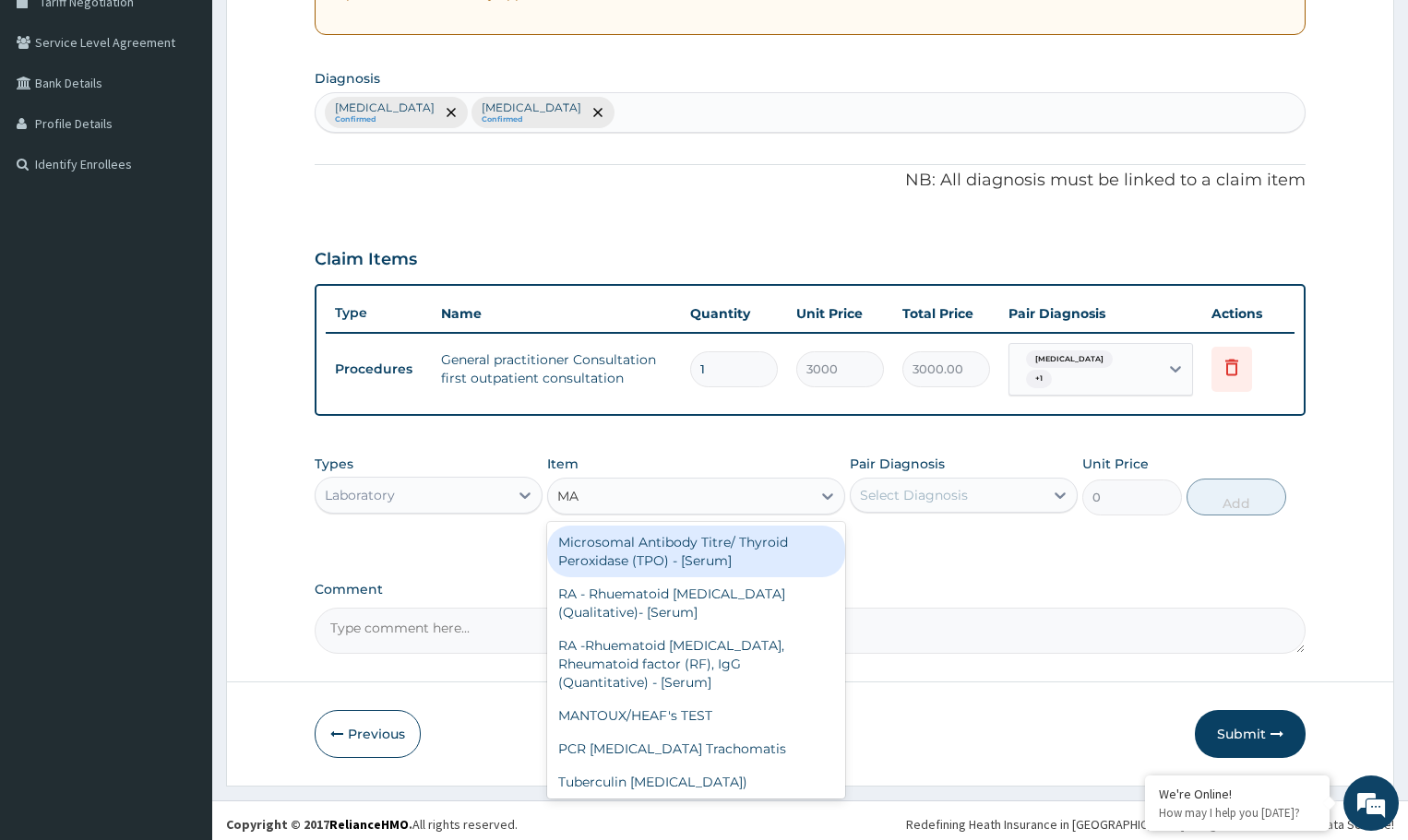
type input "MAL"
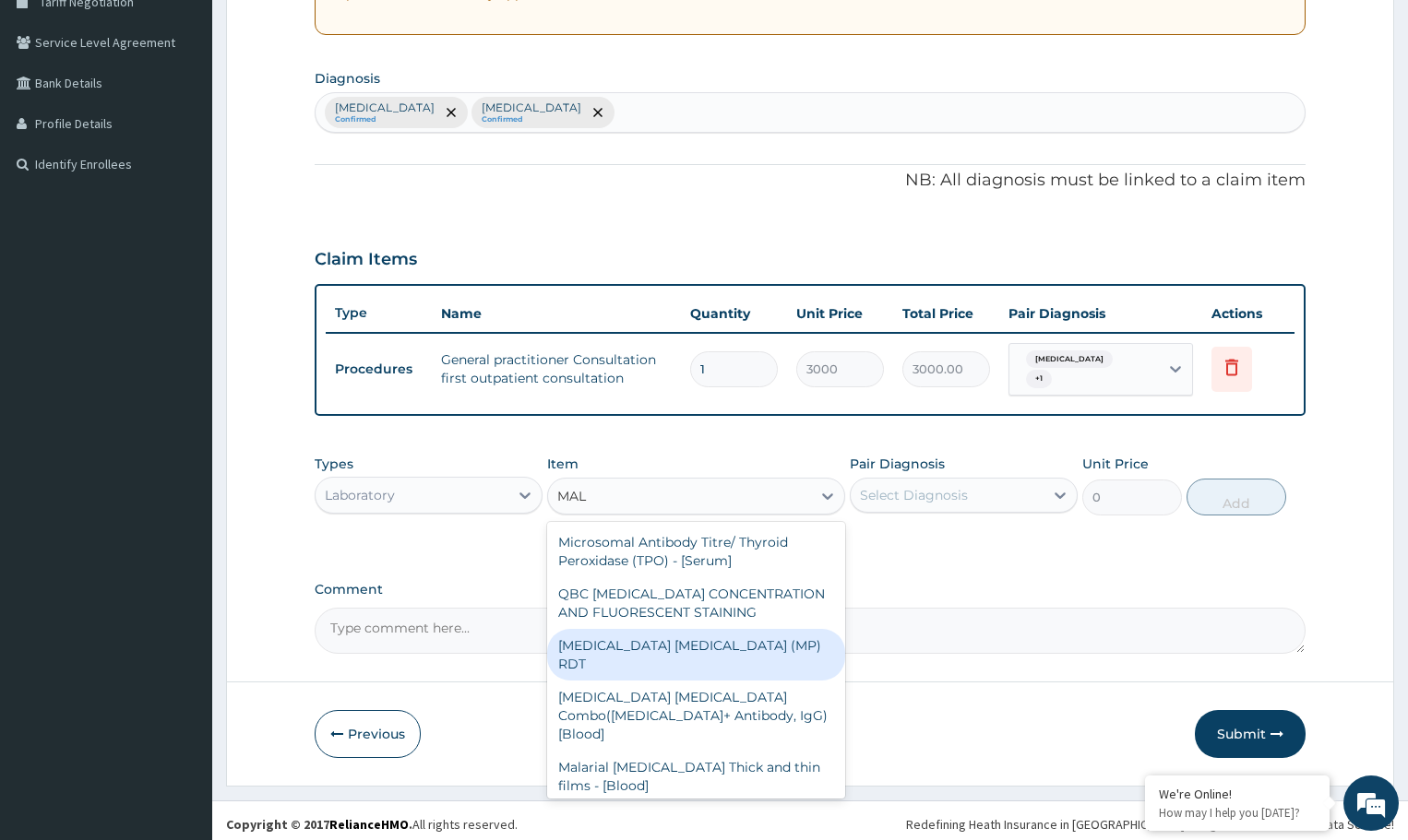
click at [679, 650] on div "MALARIA PARASITE (MP) RDT" at bounding box center [696, 655] width 297 height 52
type input "1500"
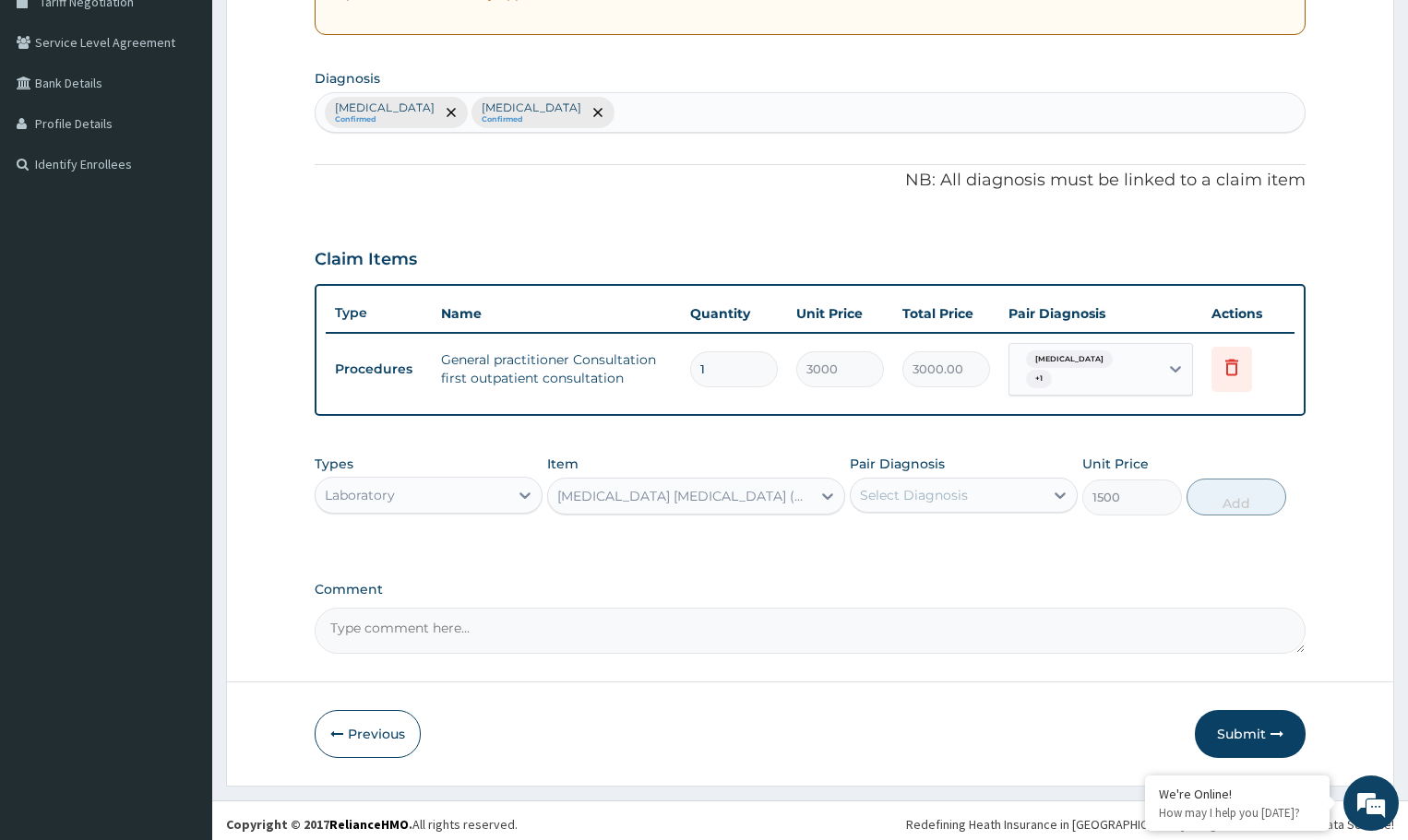
click at [942, 493] on div "Select Diagnosis" at bounding box center [914, 495] width 108 height 18
click at [868, 537] on input "checkbox" at bounding box center [867, 542] width 12 height 12
checkbox input "true"
click at [1229, 488] on button "Add" at bounding box center [1236, 497] width 99 height 37
type input "0"
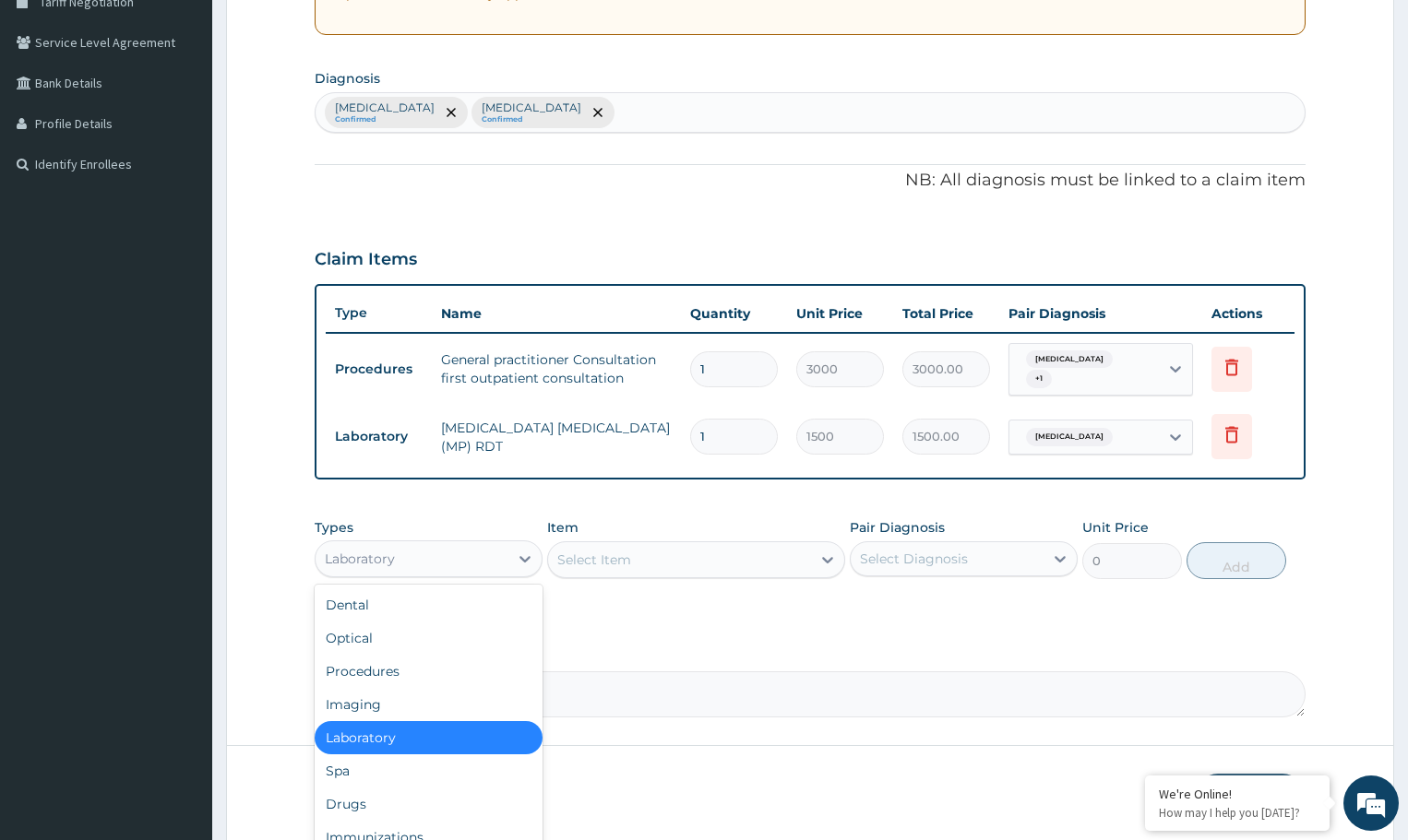
click at [503, 562] on div "Laboratory" at bounding box center [412, 559] width 192 height 30
click at [390, 802] on div "Drugs" at bounding box center [428, 804] width 228 height 34
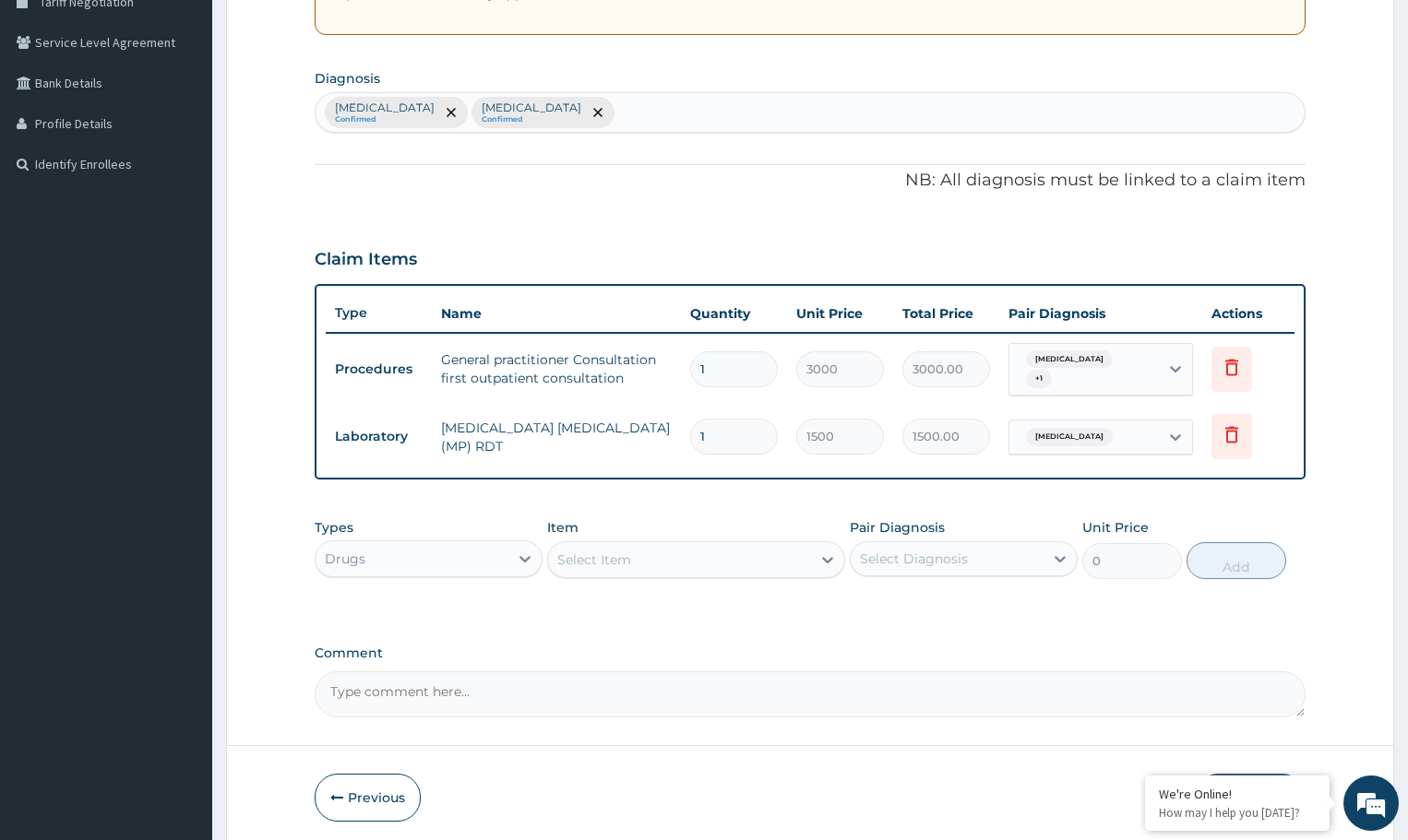
click at [694, 554] on div "Select Item" at bounding box center [679, 560] width 262 height 30
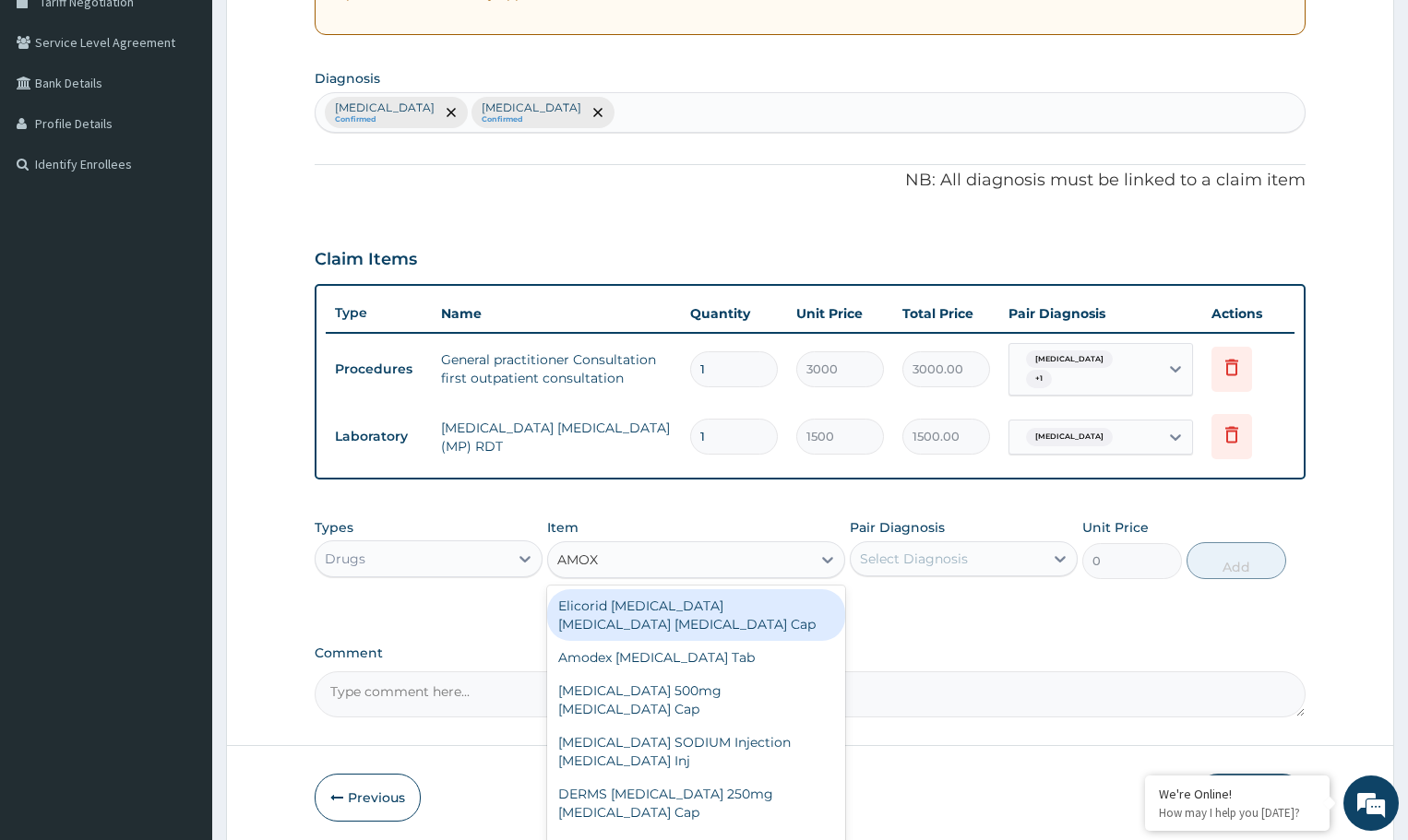
type input "AMOXI"
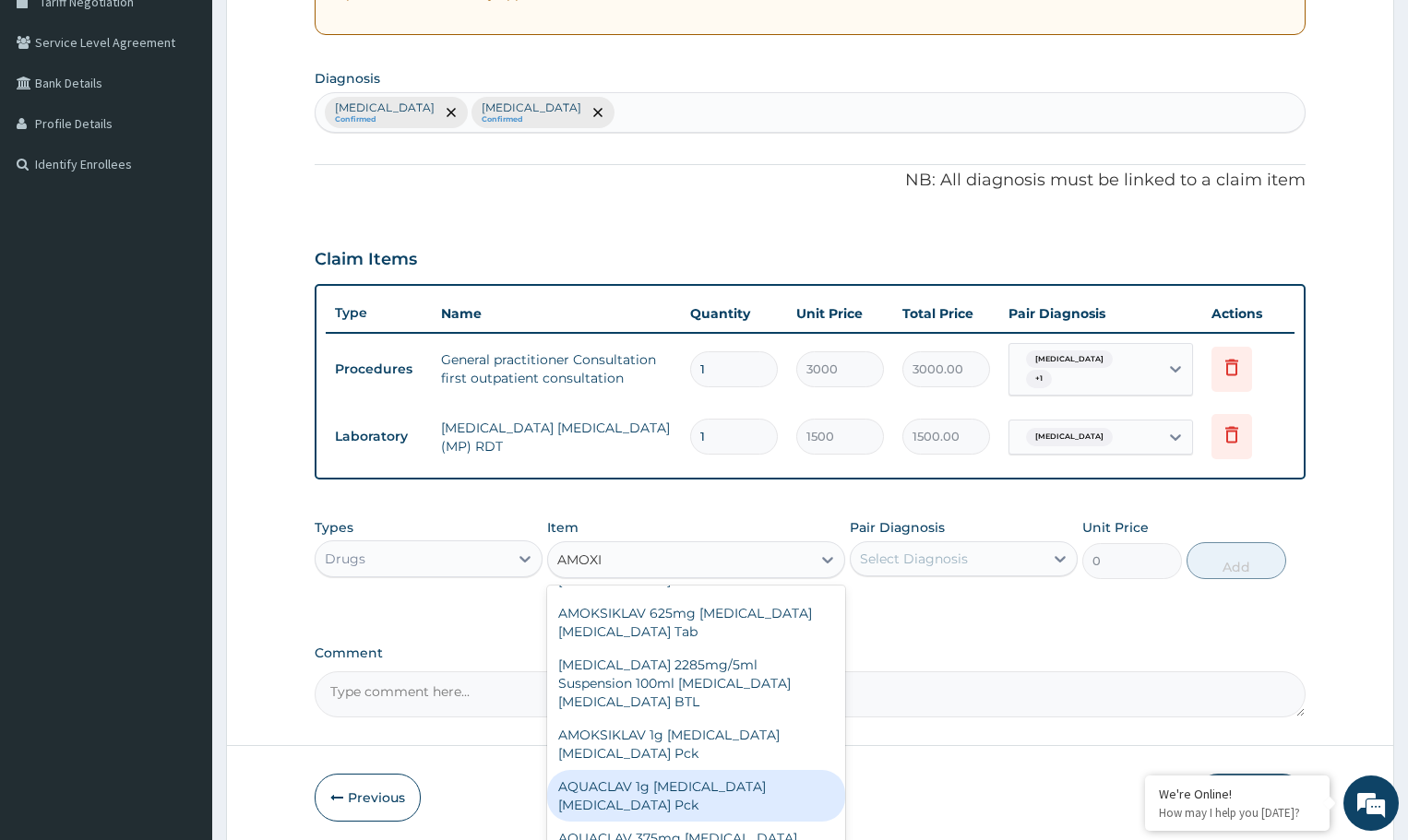
scroll to position [1107, 0]
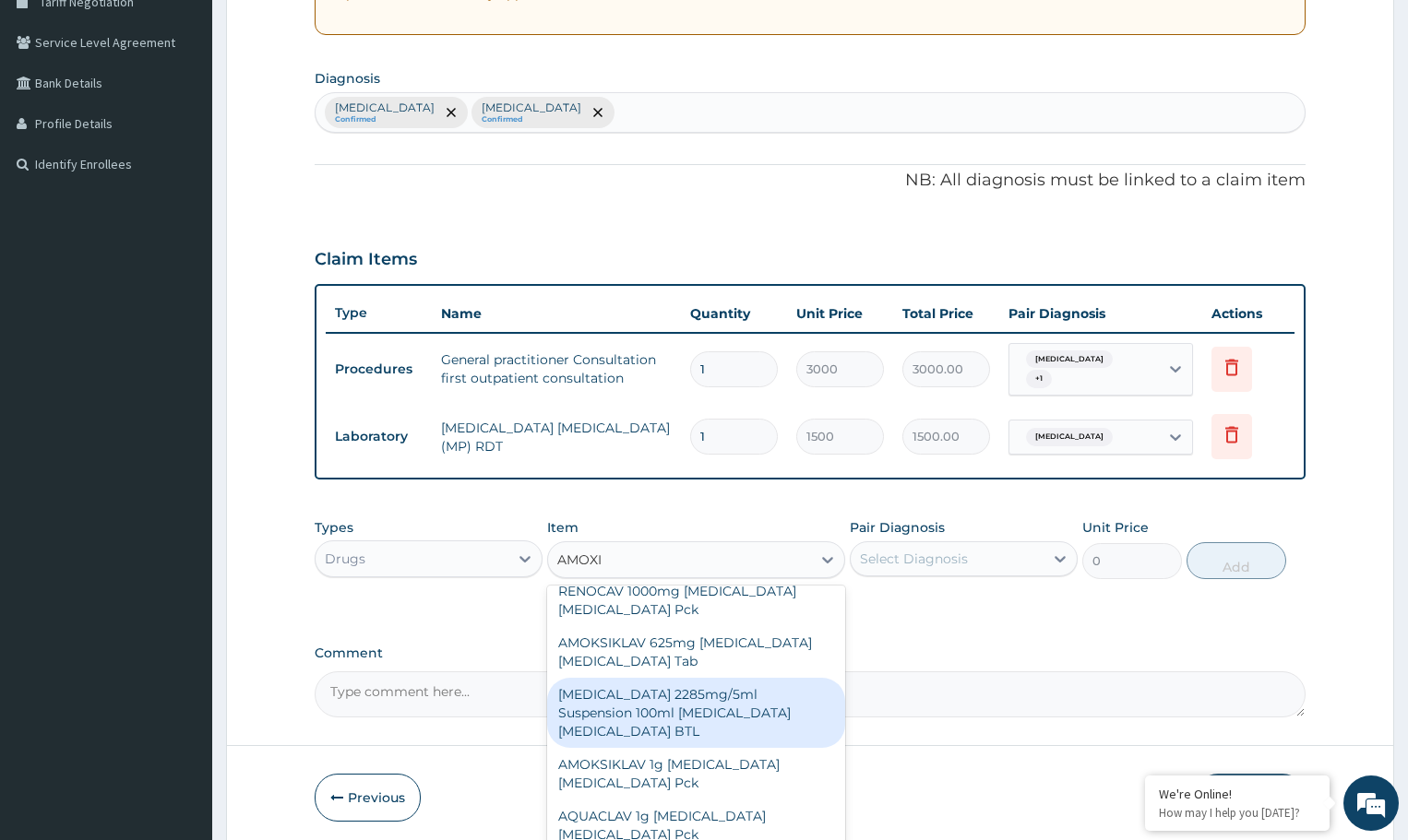
click at [696, 678] on div "[MEDICAL_DATA] 2285mg/5ml Suspension 100ml [MEDICAL_DATA] [MEDICAL_DATA] BTL" at bounding box center [696, 713] width 297 height 70
type input "345"
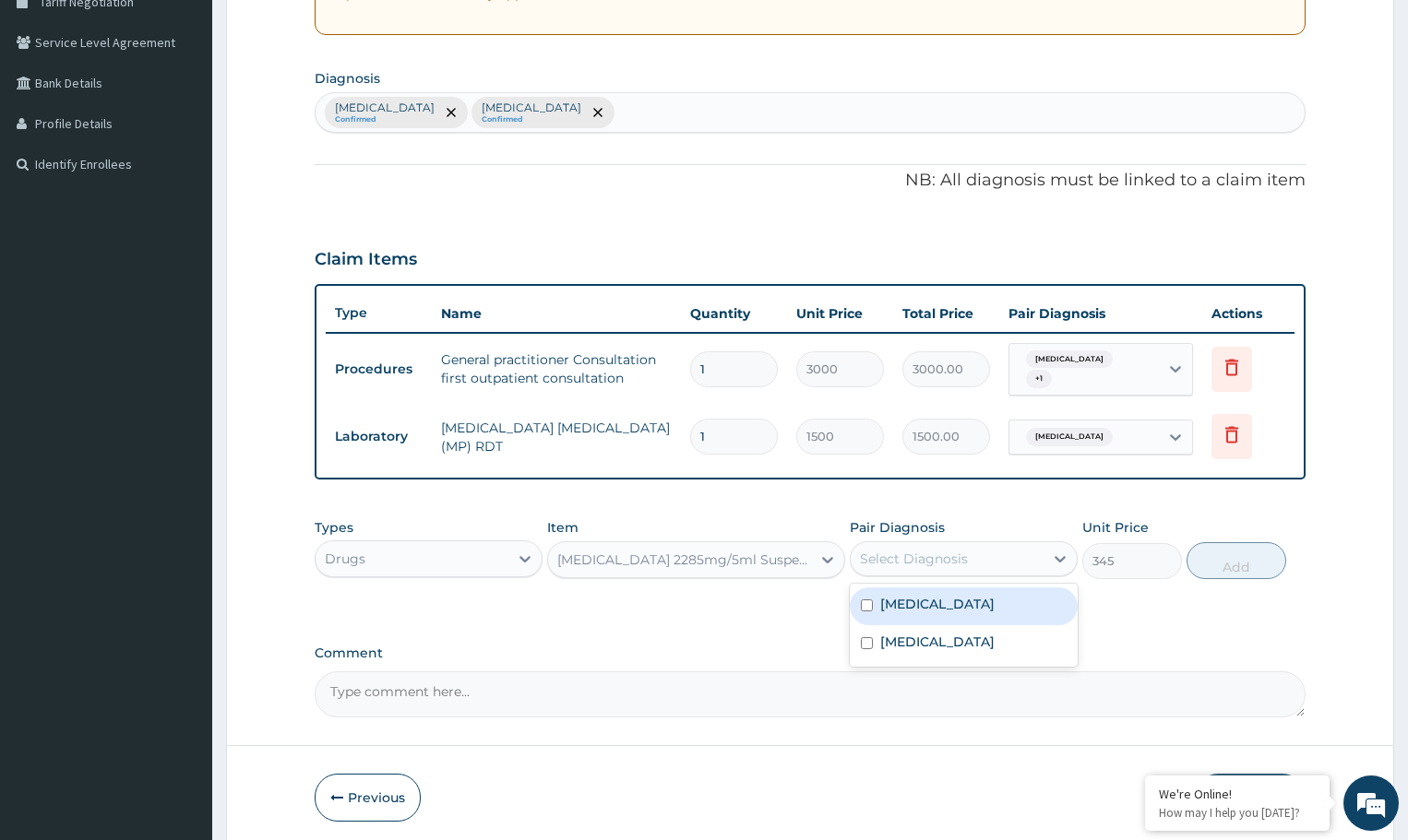
click at [969, 556] on div "Select Diagnosis" at bounding box center [947, 559] width 192 height 30
click at [866, 649] on input "checkbox" at bounding box center [867, 644] width 12 height 12
checkbox input "true"
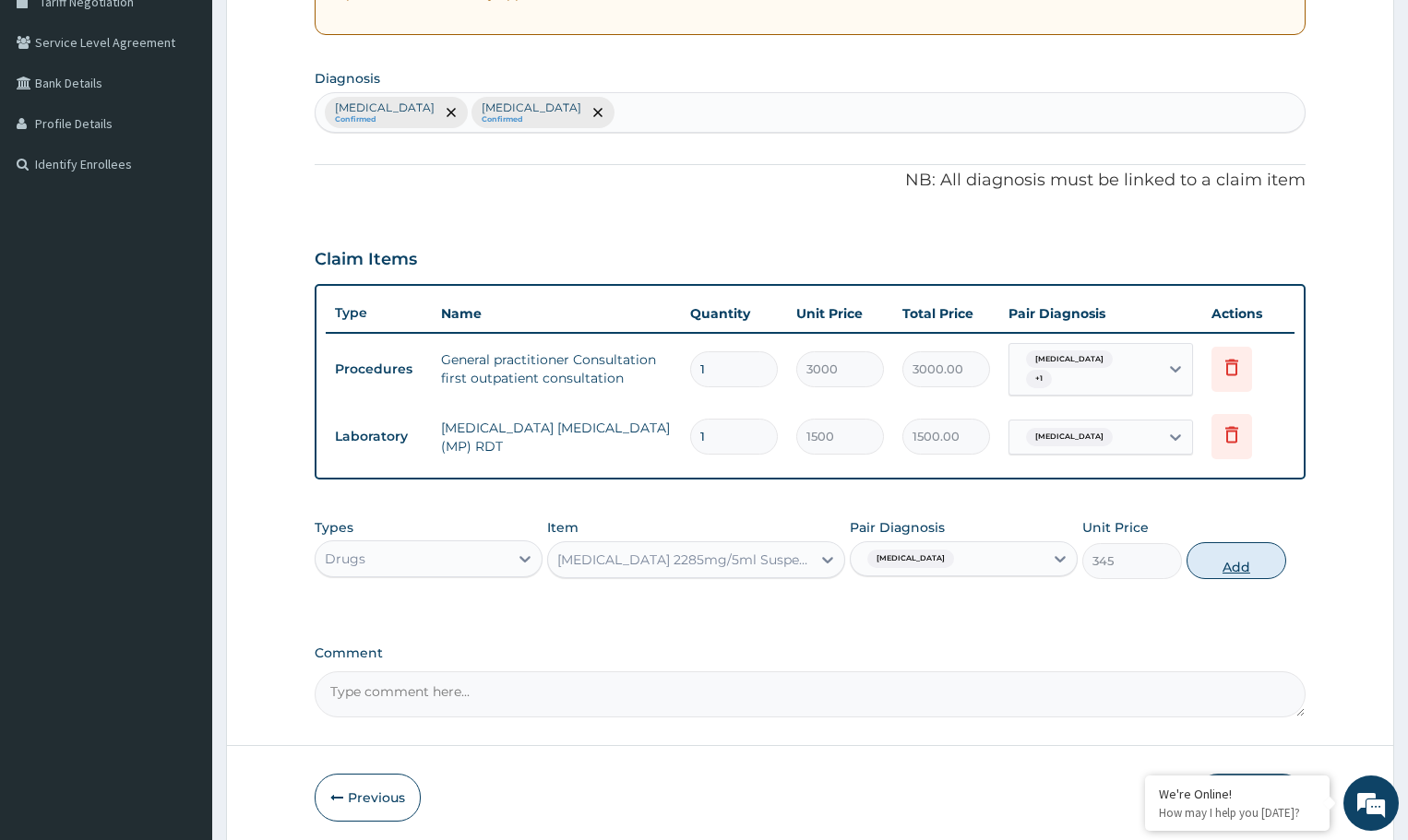
click at [1225, 572] on button "Add" at bounding box center [1236, 561] width 99 height 37
type input "0"
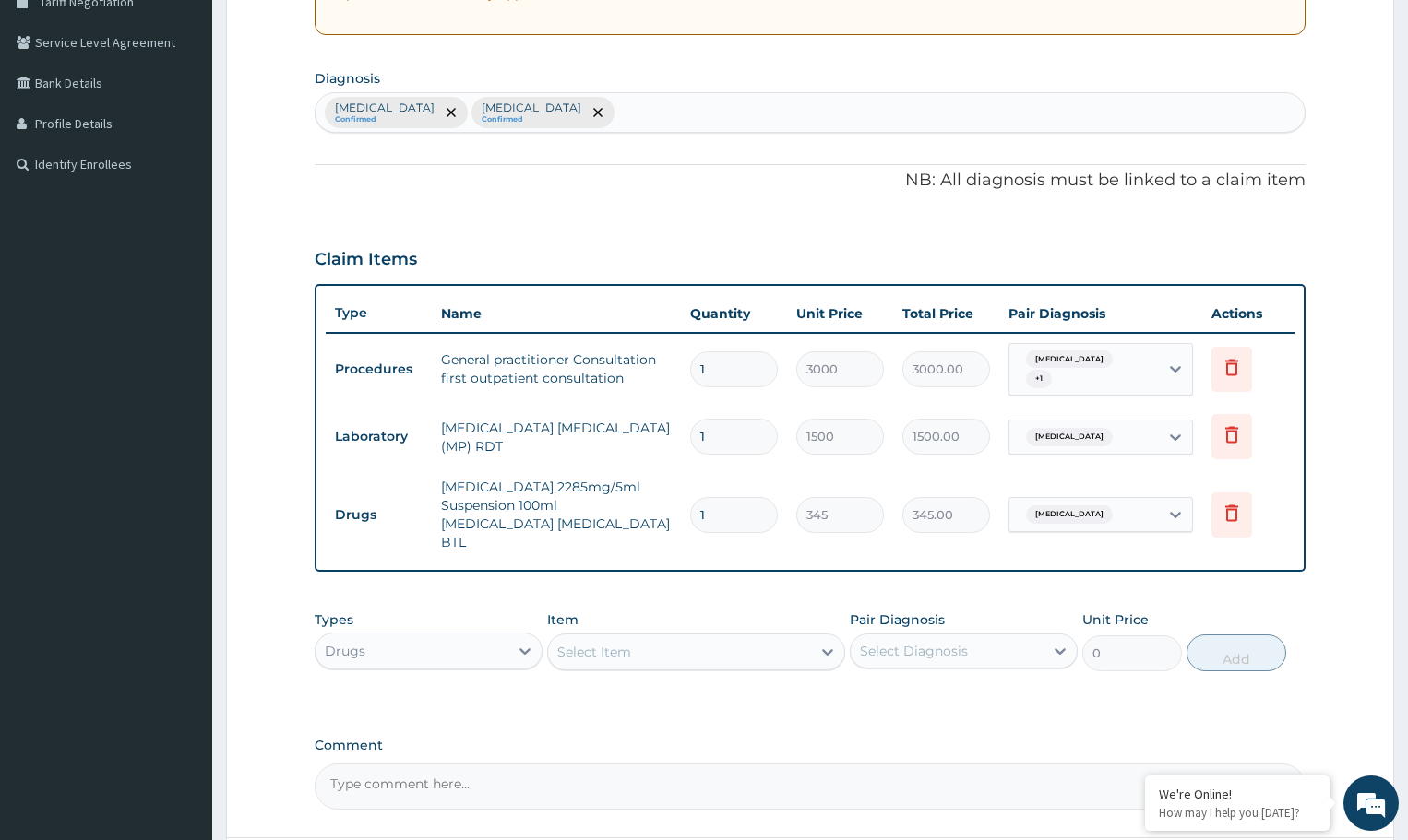
click at [664, 638] on div "Select Item" at bounding box center [679, 652] width 262 height 30
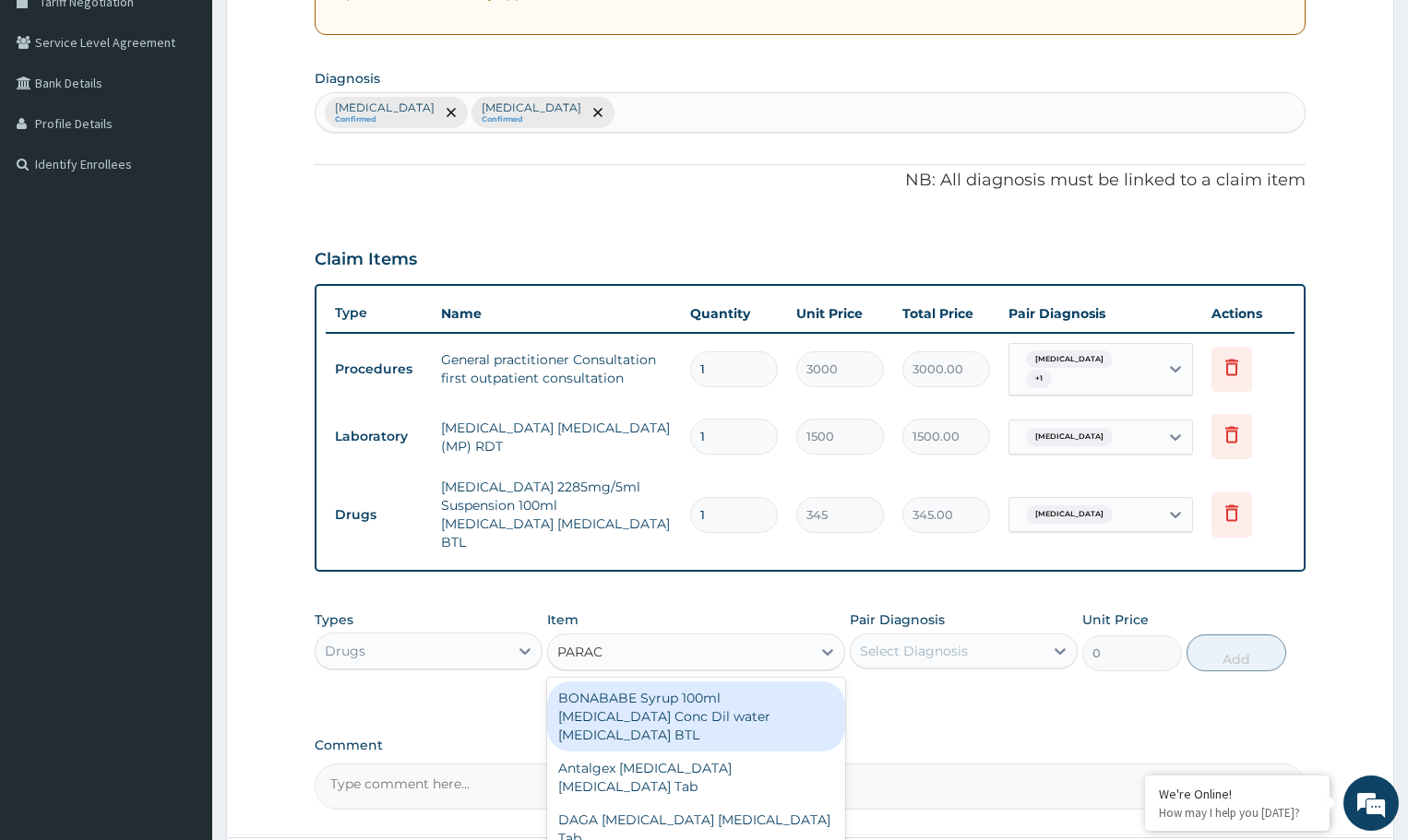
type input "PARACE"
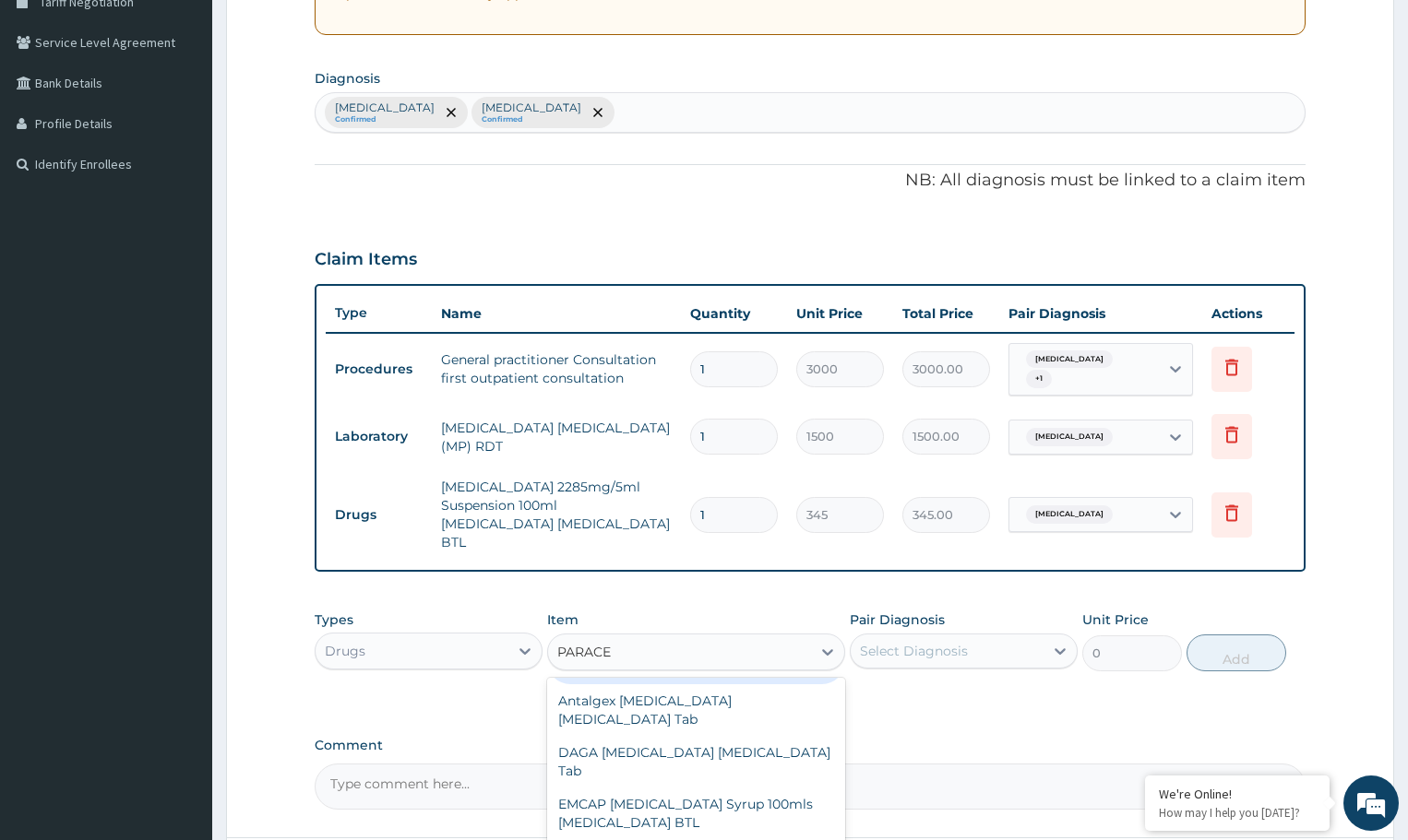
scroll to position [92, 0]
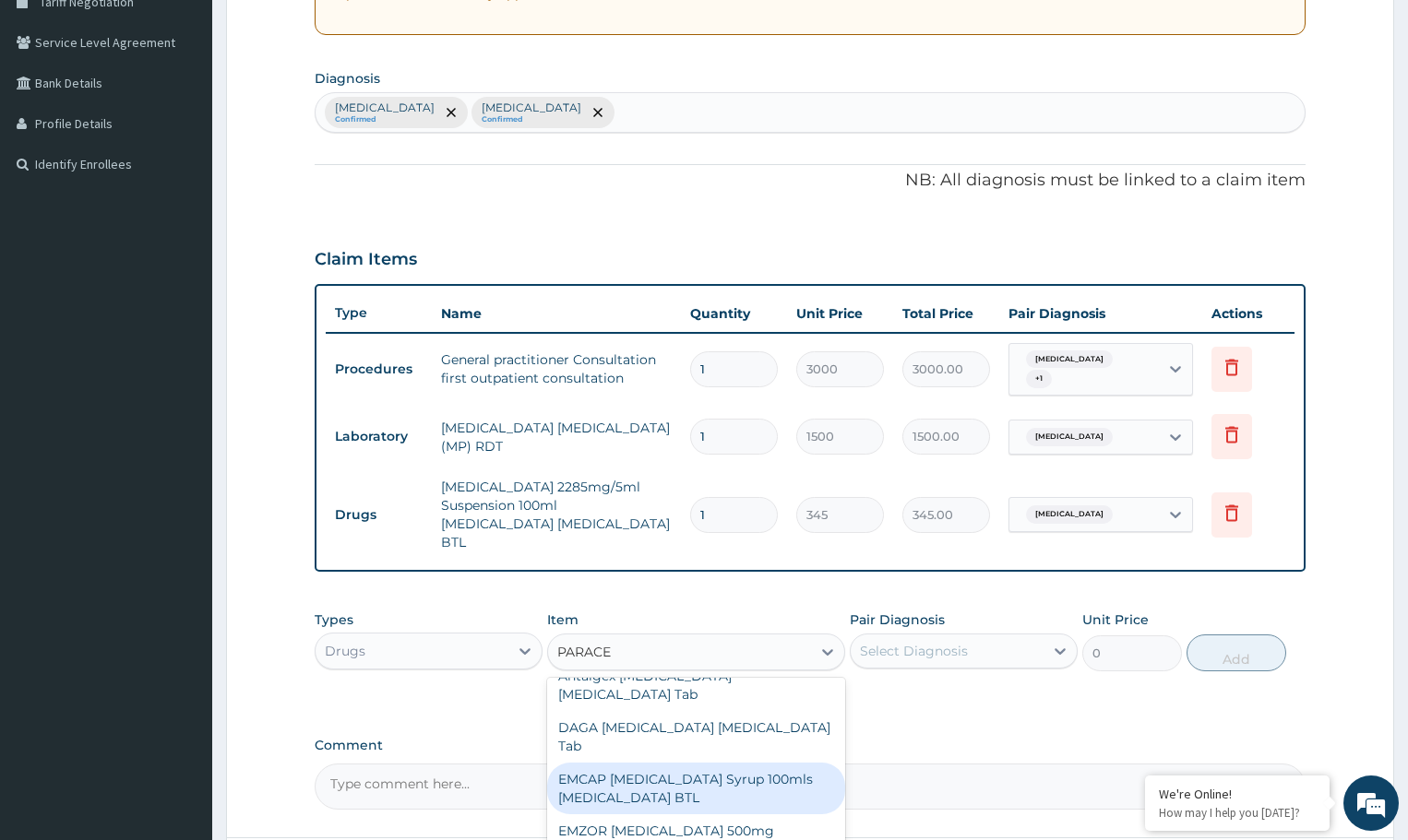
click at [655, 763] on div "EMCAP PARACETAMOL Syrup 100mls Acetaminophen BTL" at bounding box center [696, 789] width 297 height 52
type input "402.5"
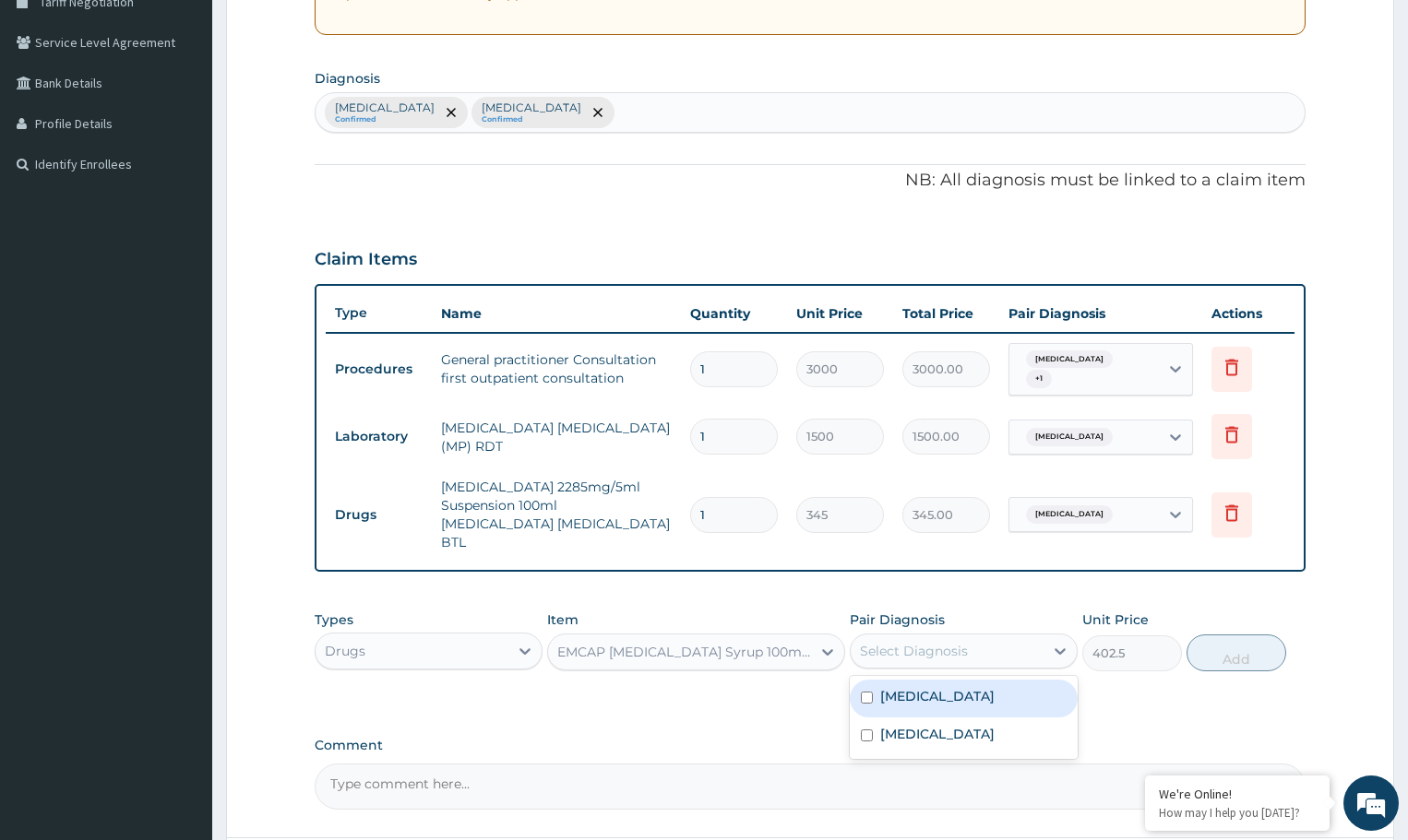
click at [932, 642] on div "Select Diagnosis" at bounding box center [914, 650] width 108 height 18
click at [870, 692] on input "checkbox" at bounding box center [867, 698] width 12 height 12
checkbox input "true"
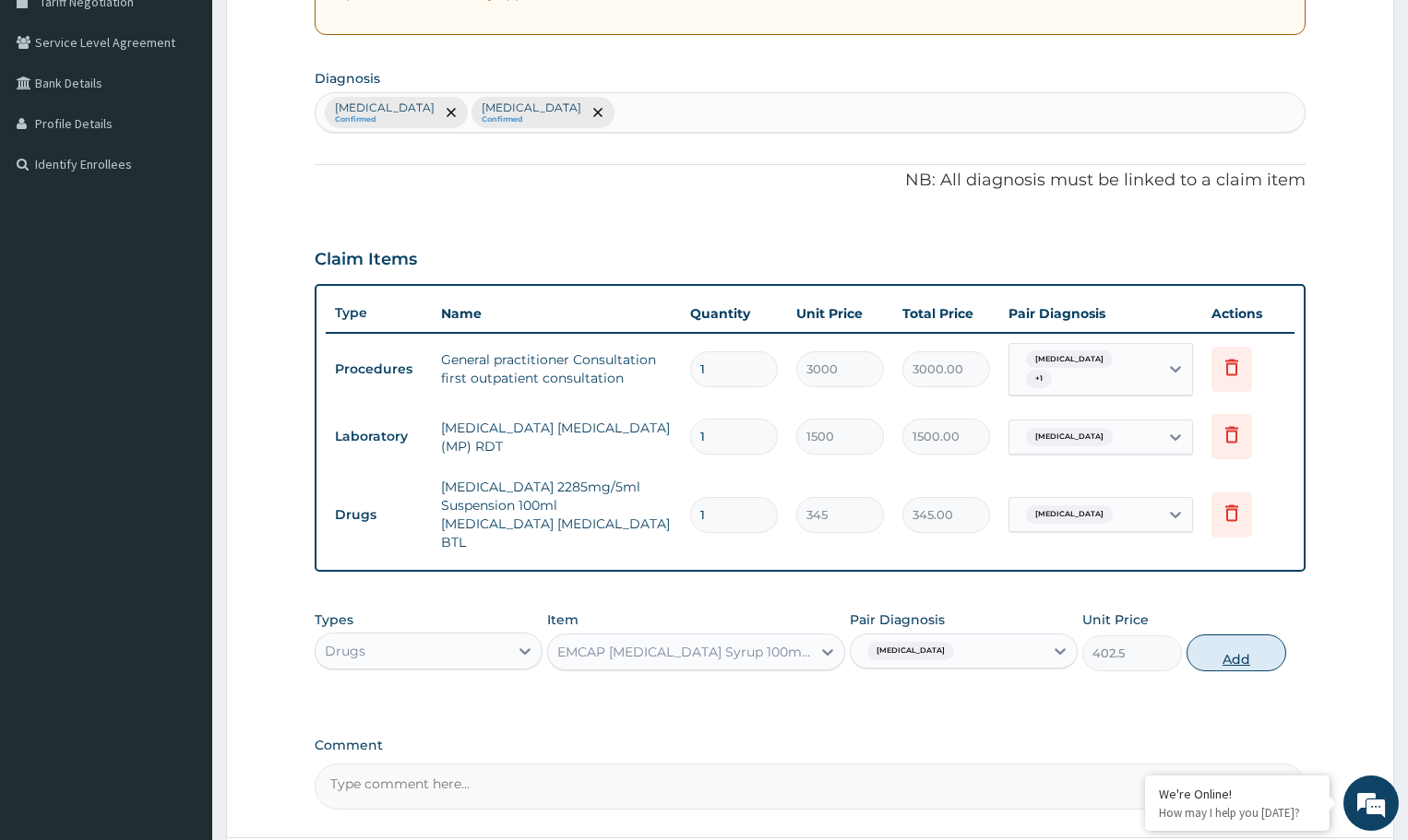
click at [1227, 635] on button "Add" at bounding box center [1236, 653] width 99 height 37
type input "0"
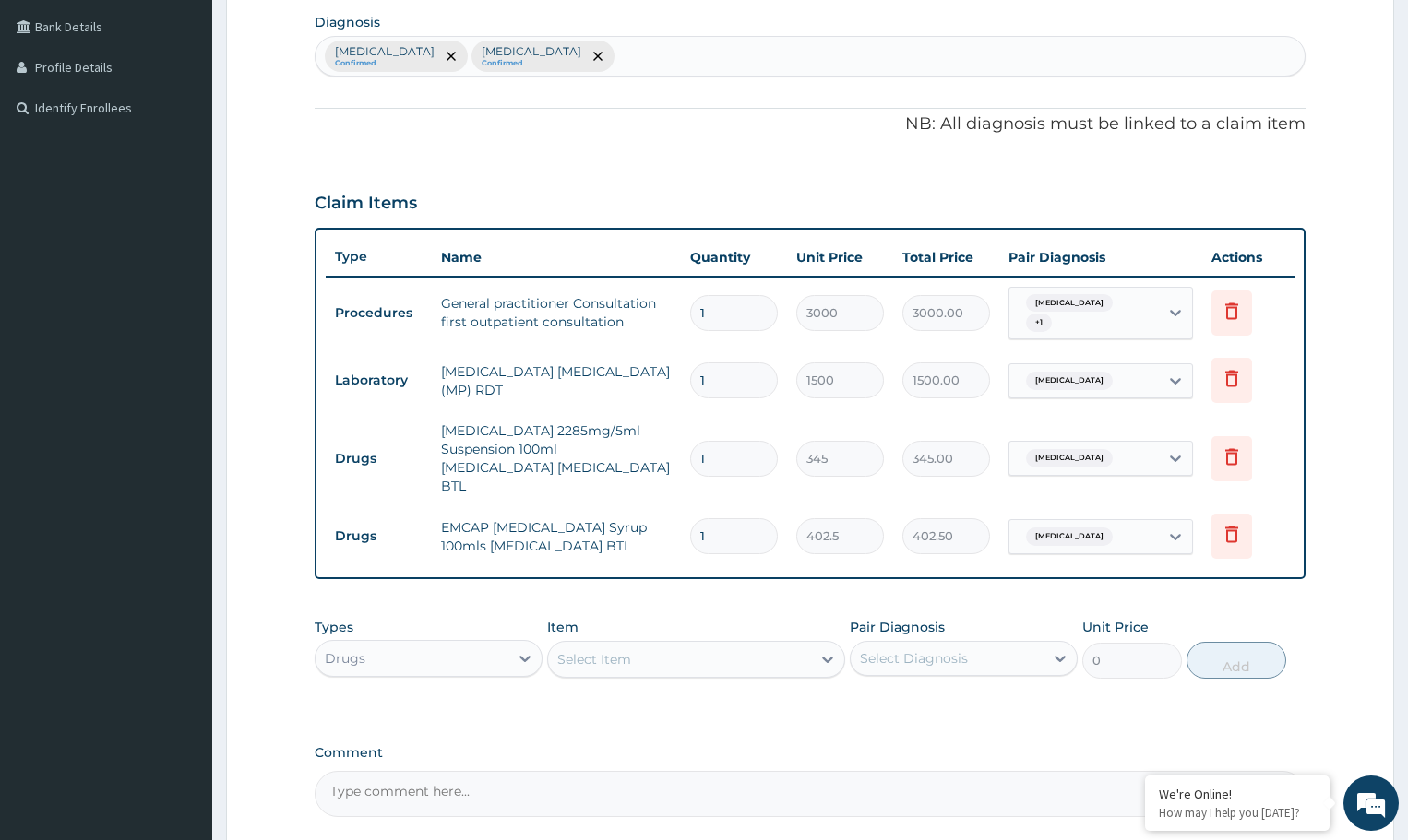
scroll to position [611, 0]
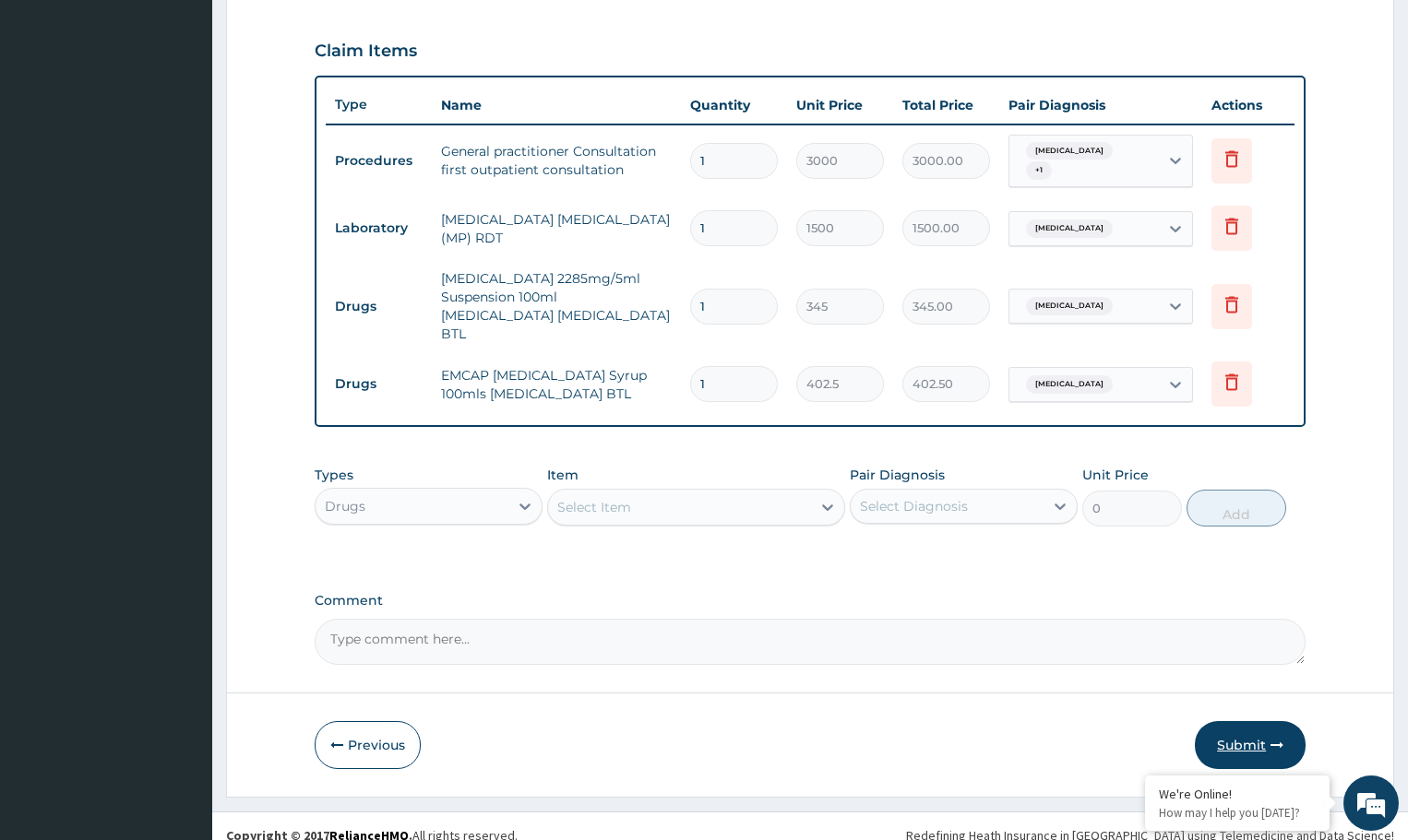
click at [1271, 739] on icon "button" at bounding box center [1276, 745] width 13 height 13
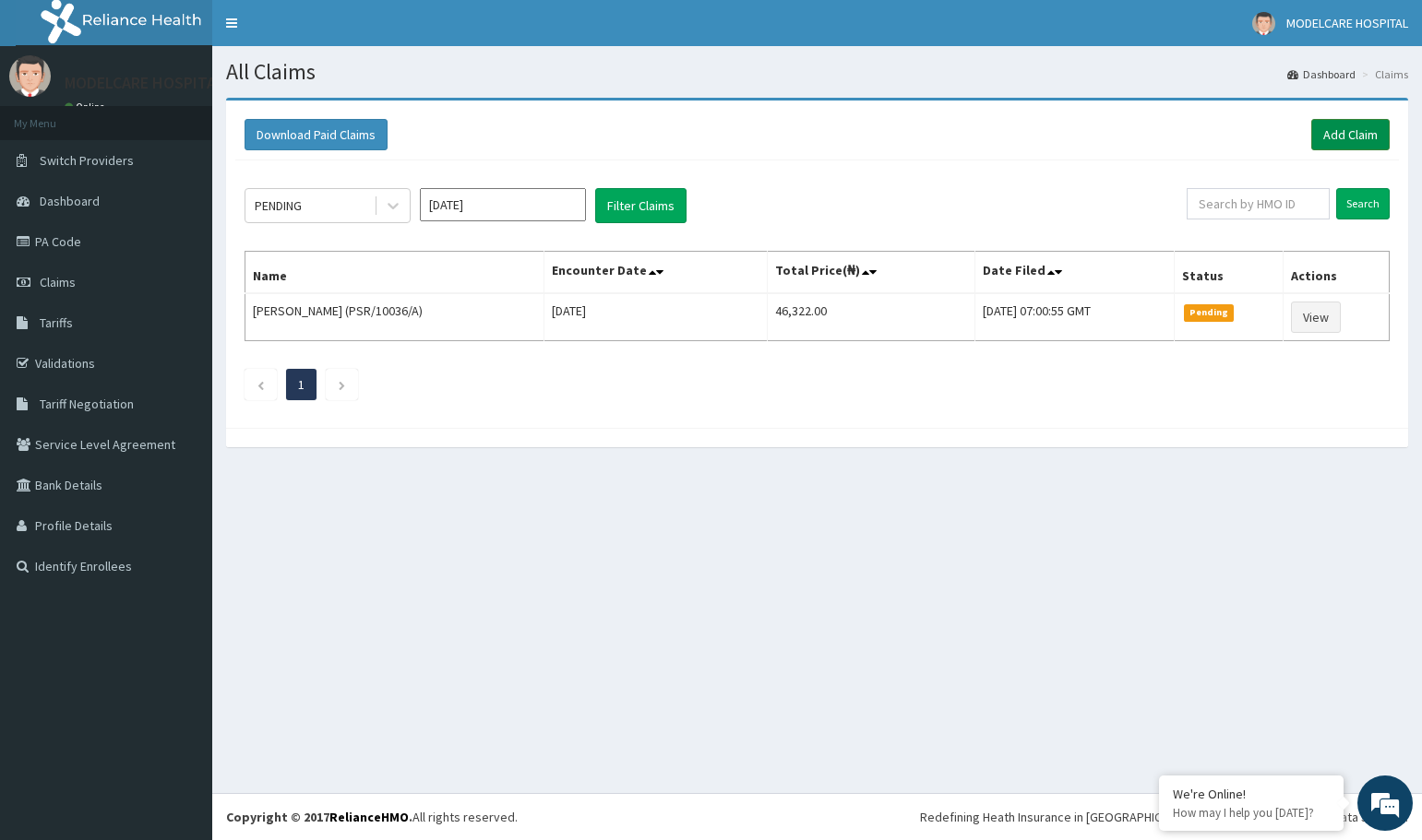
click at [1336, 128] on link "Add Claim" at bounding box center [1350, 135] width 78 height 32
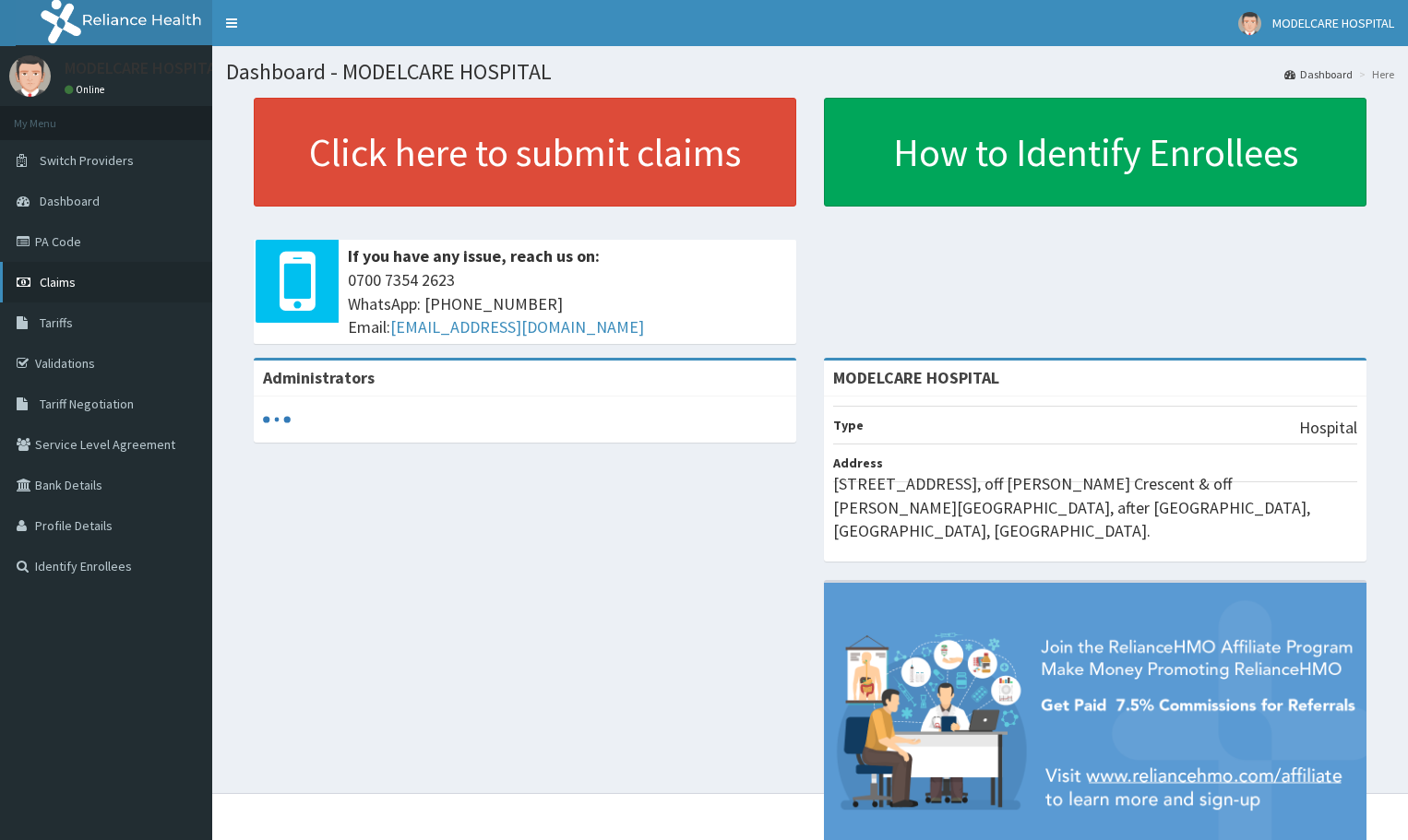
click at [114, 285] on link "Claims" at bounding box center [106, 282] width 213 height 40
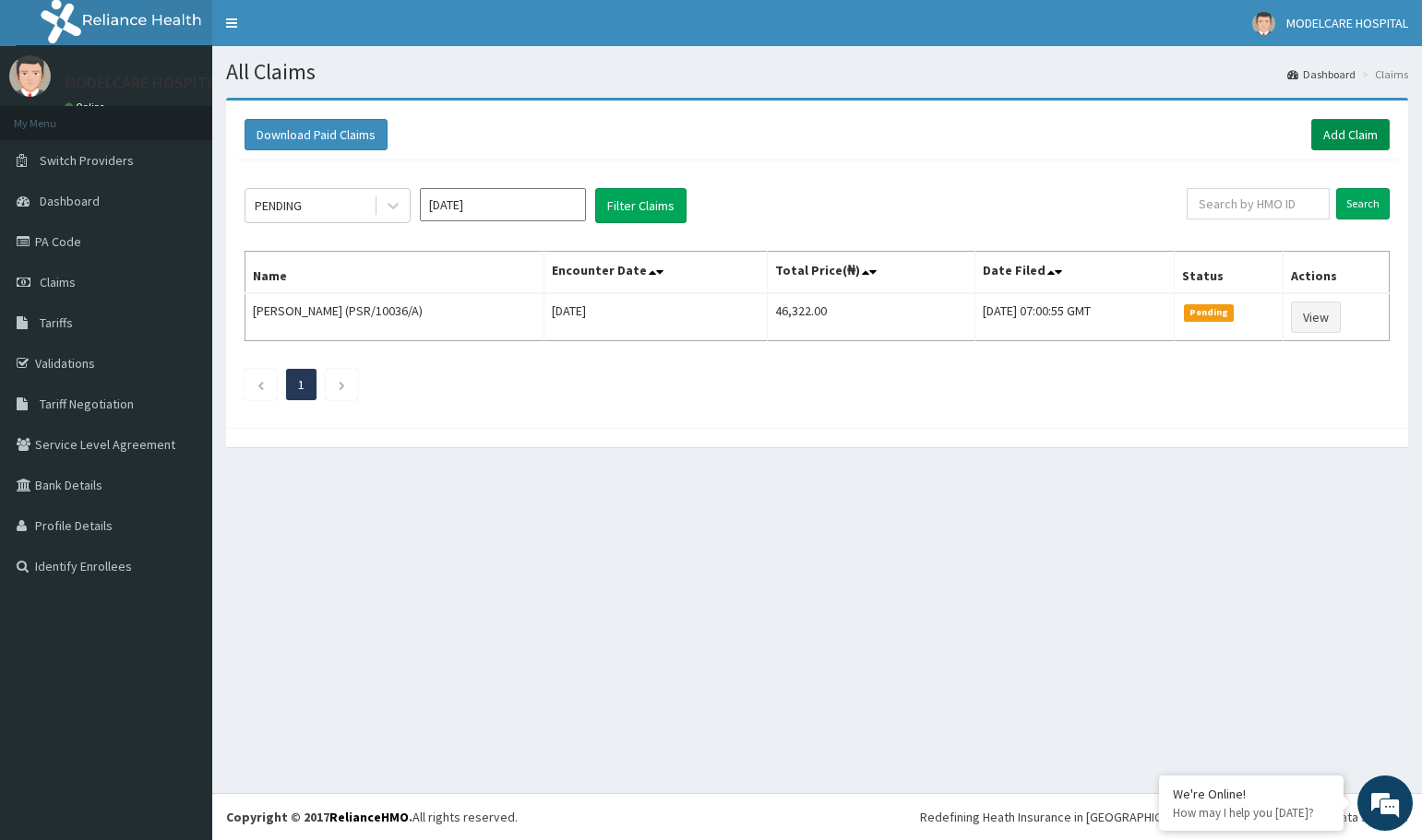
click at [1347, 138] on link "Add Claim" at bounding box center [1350, 135] width 78 height 32
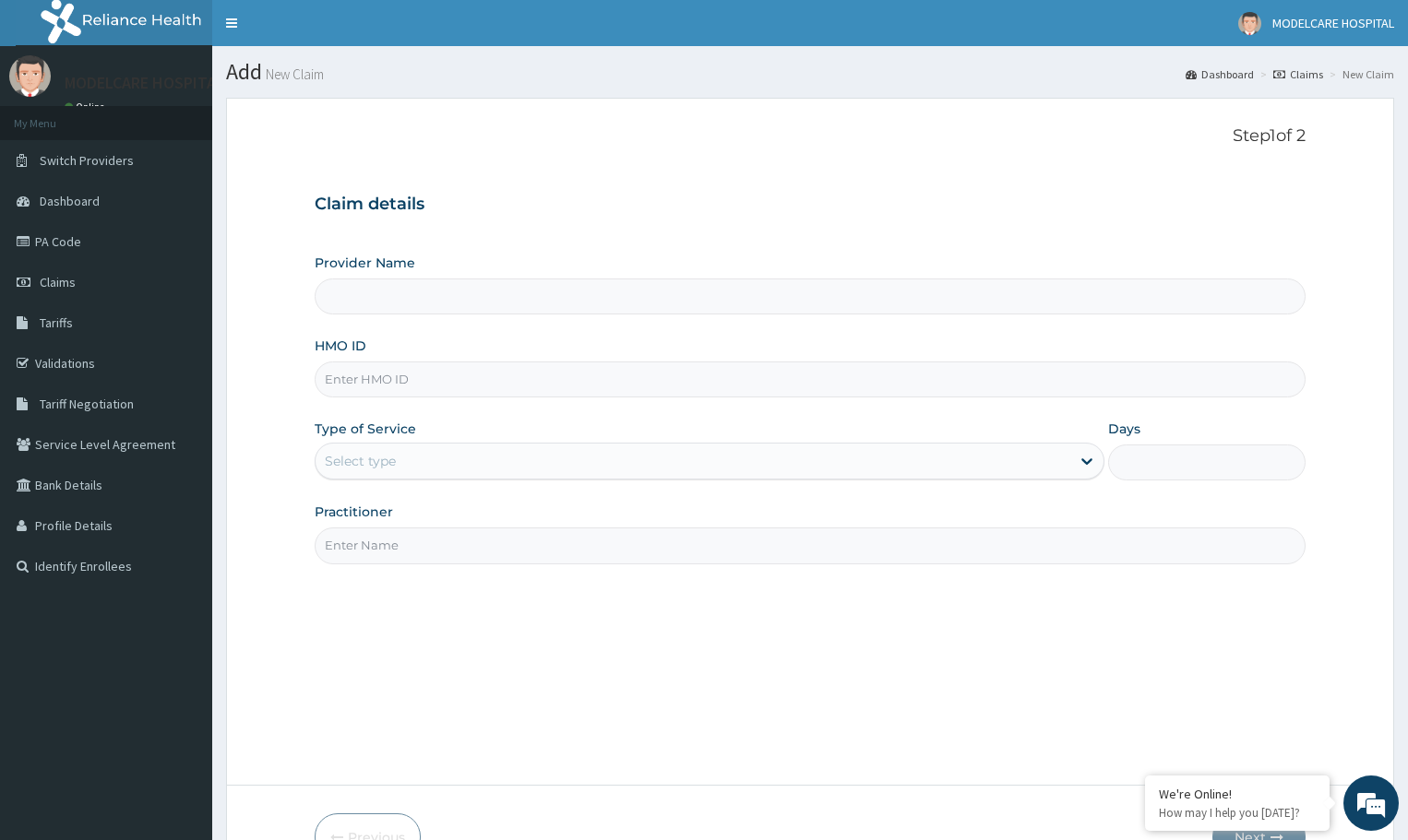
click at [567, 374] on input "HMO ID" at bounding box center [810, 379] width 991 height 36
type input "MODELCARE HOSPITAL"
type input "FCS/10122/A"
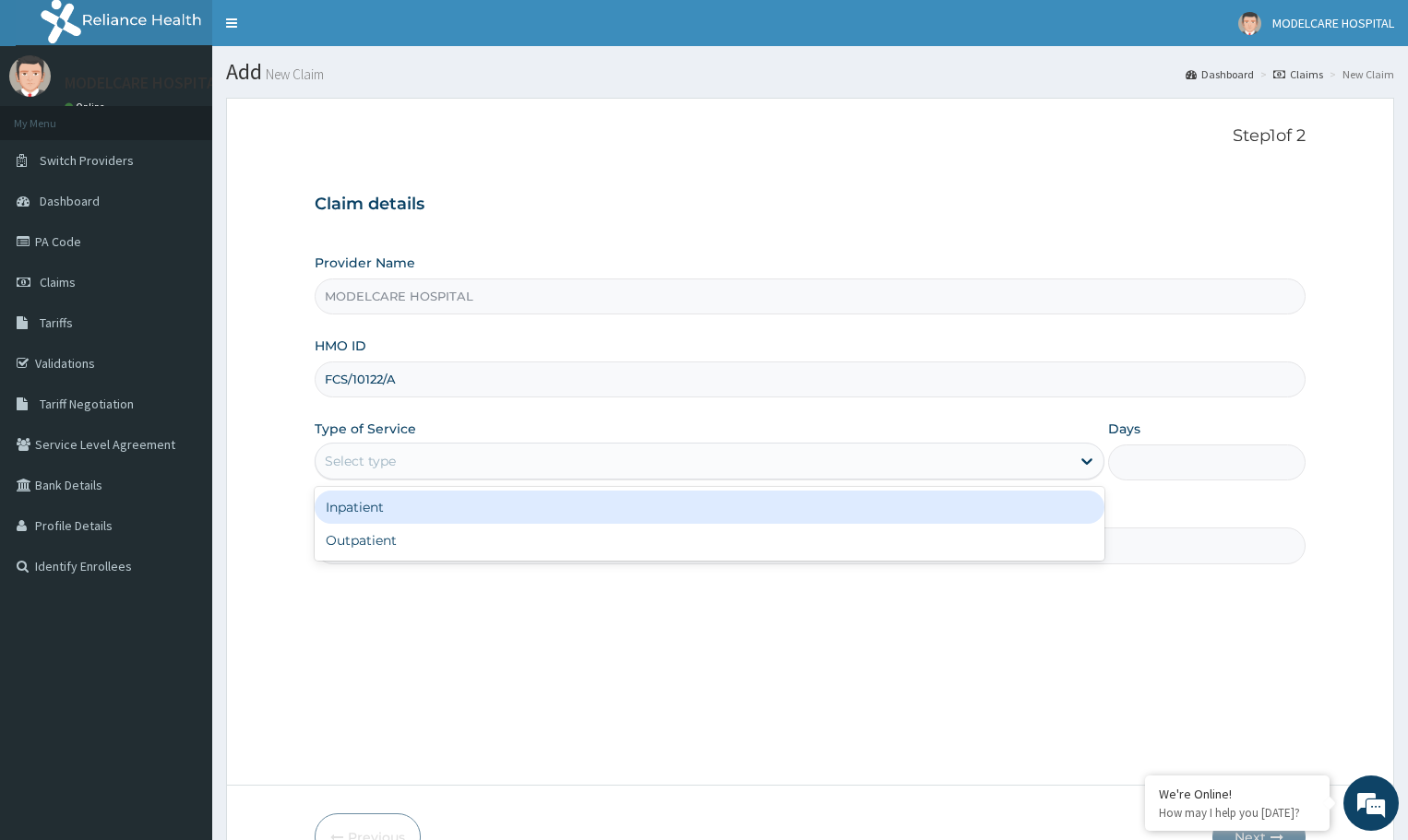
click at [520, 448] on div "Select type" at bounding box center [693, 461] width 755 height 30
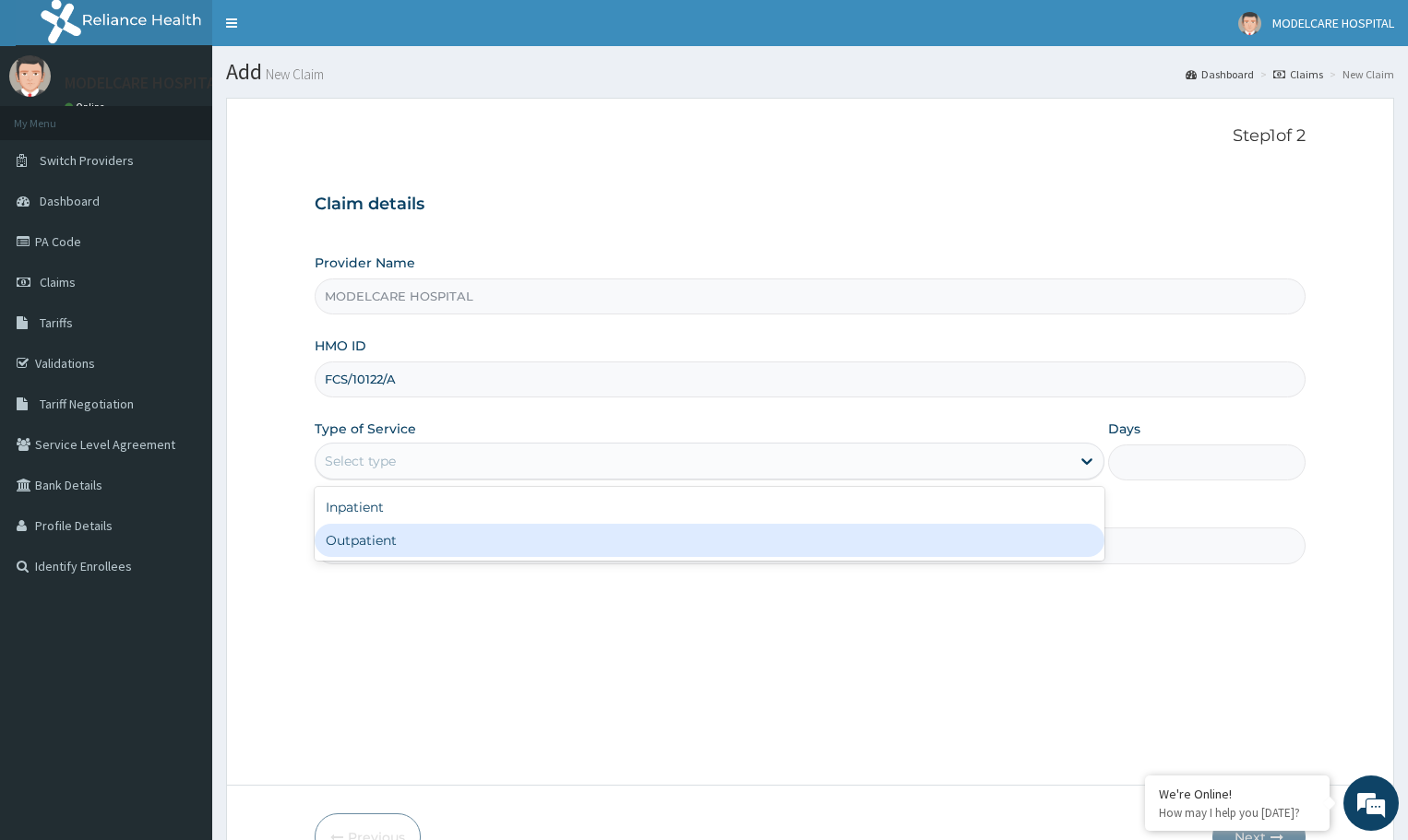
click at [507, 538] on div "Outpatient" at bounding box center [709, 541] width 790 height 34
type input "1"
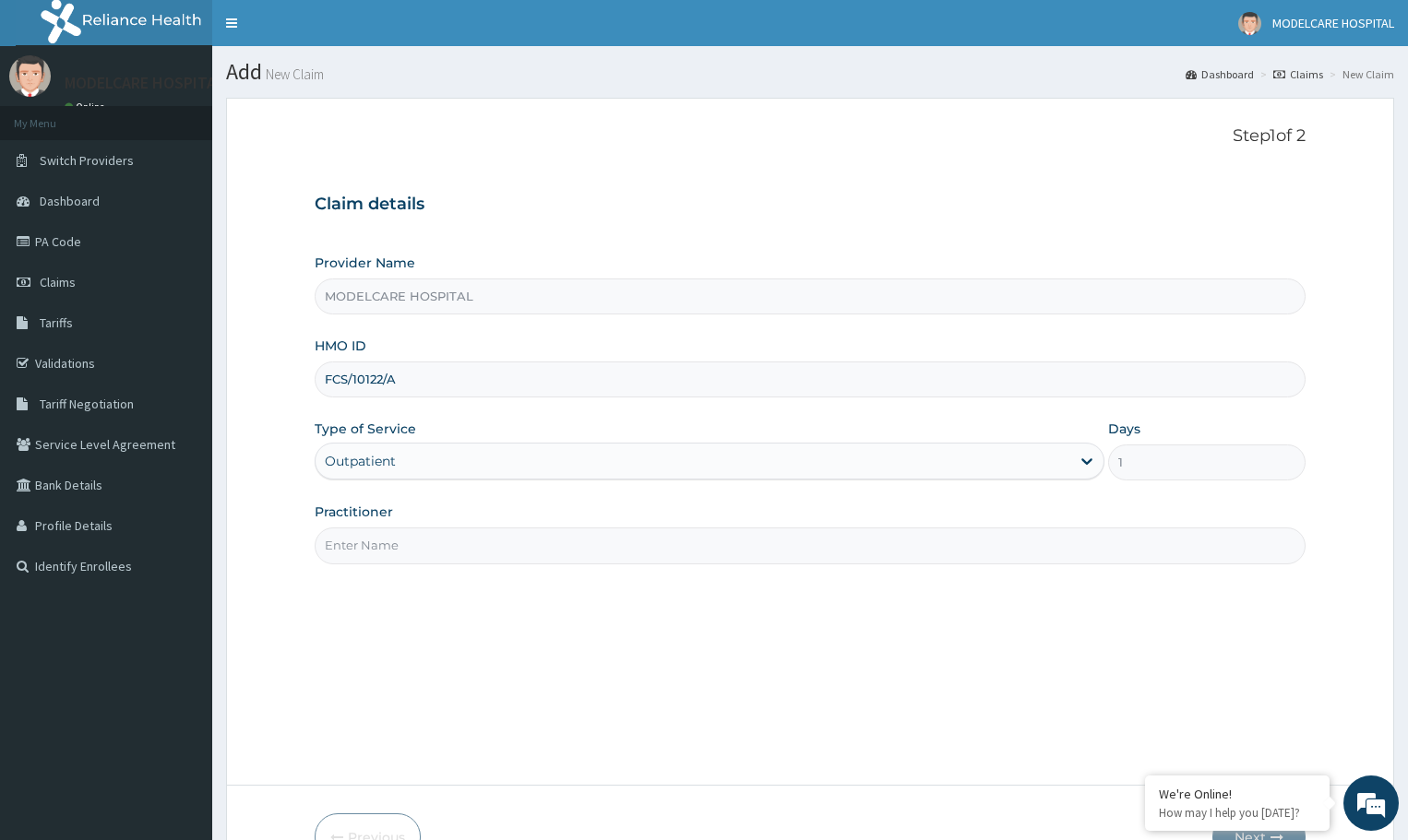
click at [598, 550] on input "Practitioner" at bounding box center [810, 545] width 991 height 36
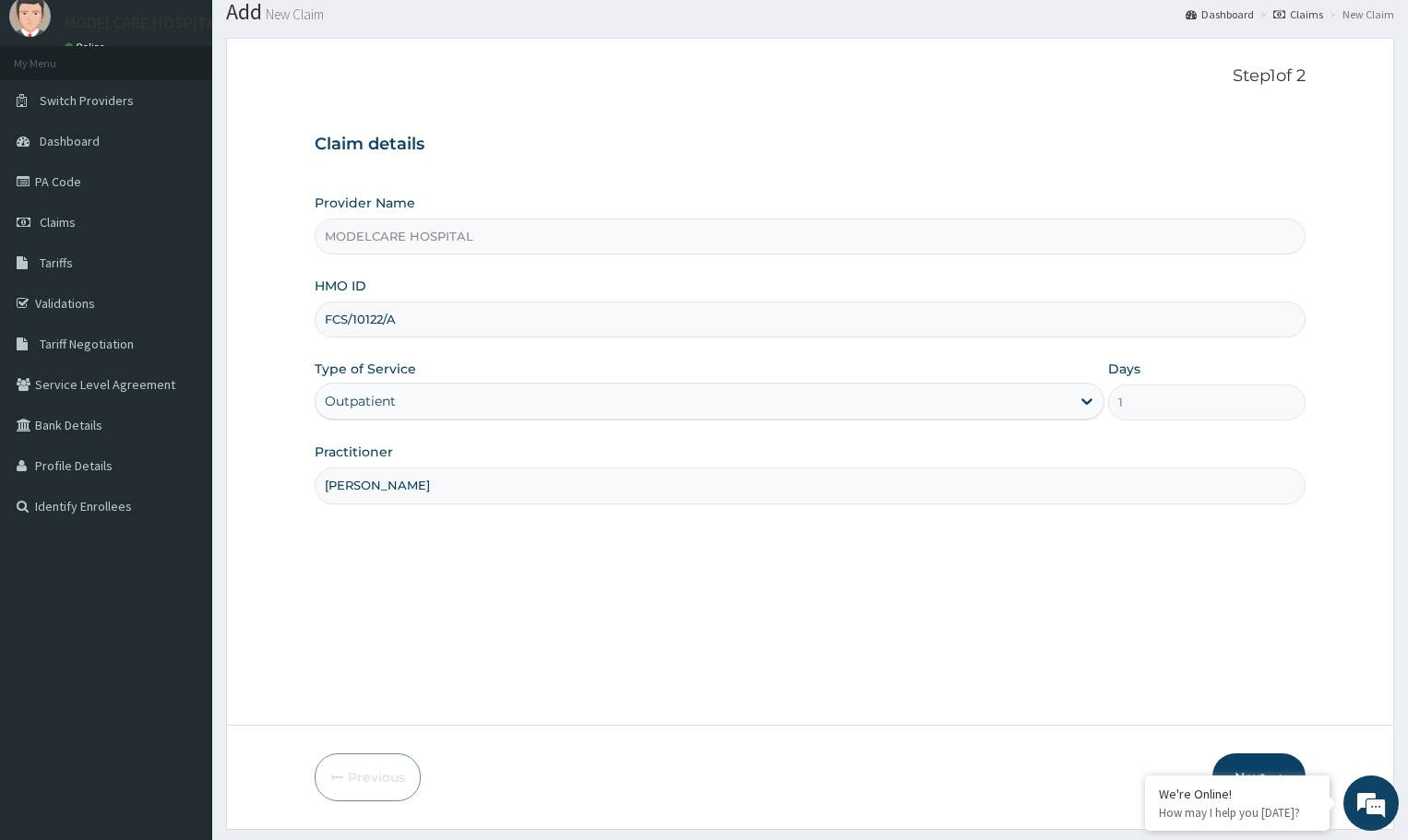
scroll to position [92, 0]
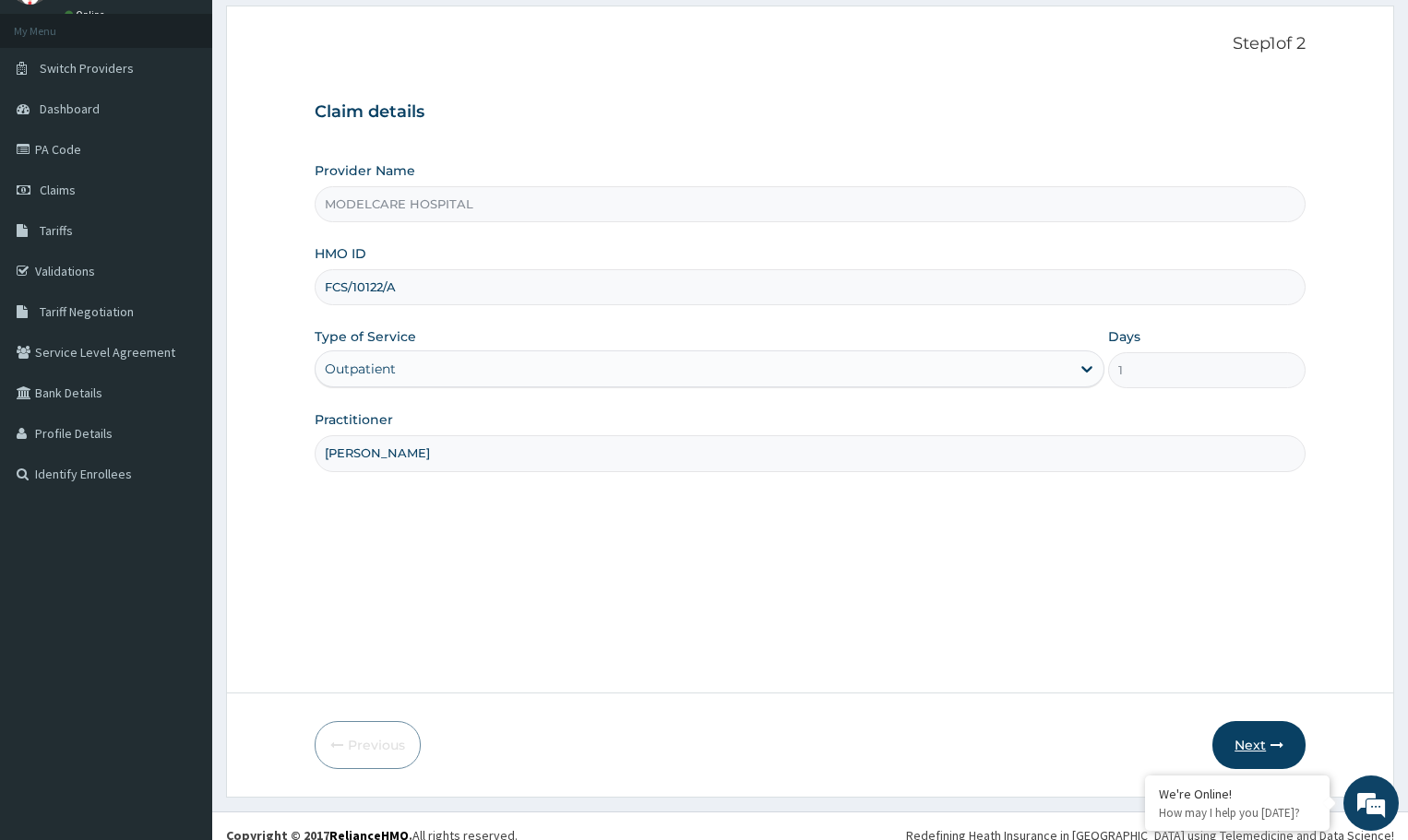
type input "DR. JOHN"
click at [1253, 744] on button "Next" at bounding box center [1259, 746] width 93 height 48
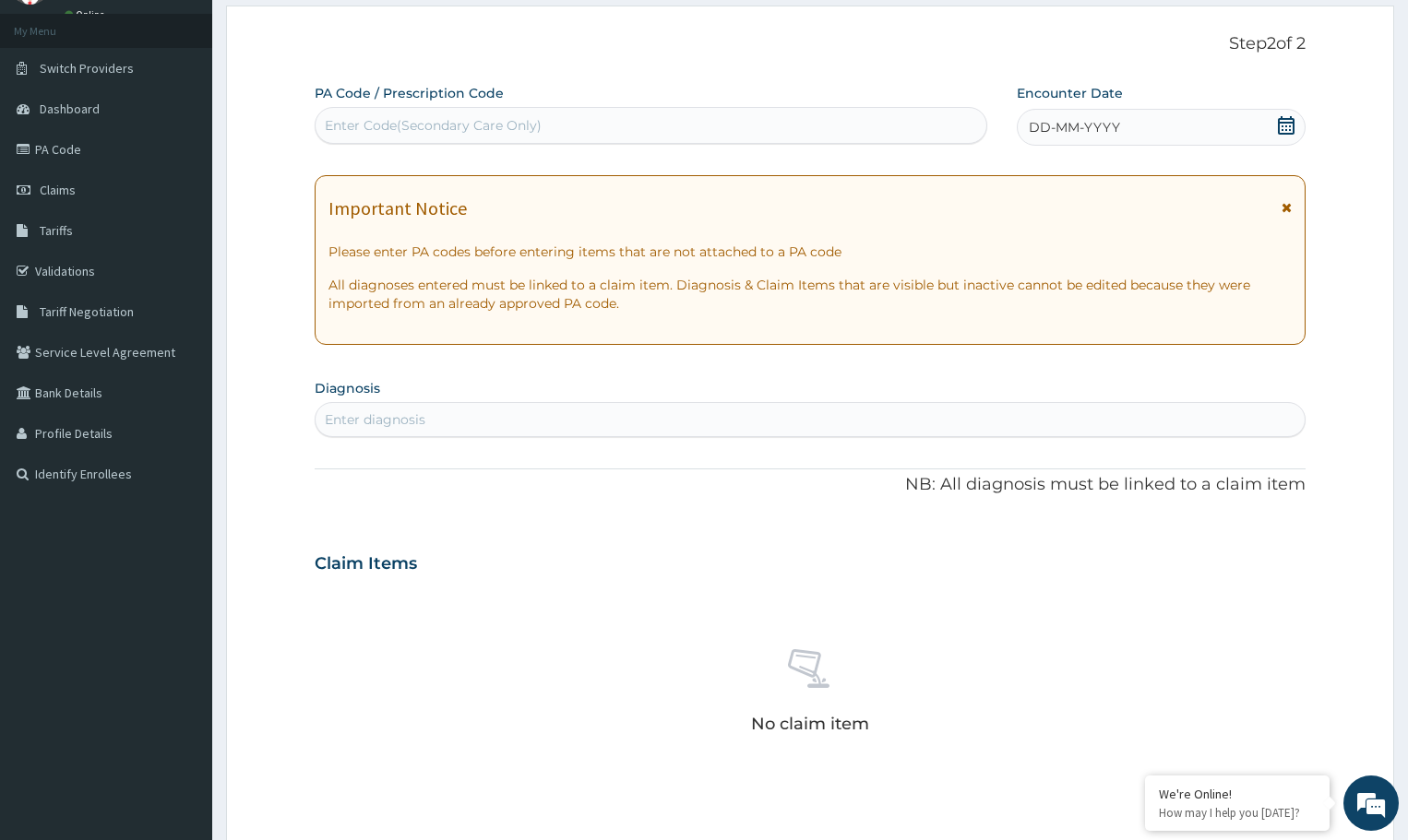
click at [1276, 128] on div "DD-MM-YYYY" at bounding box center [1162, 127] width 289 height 37
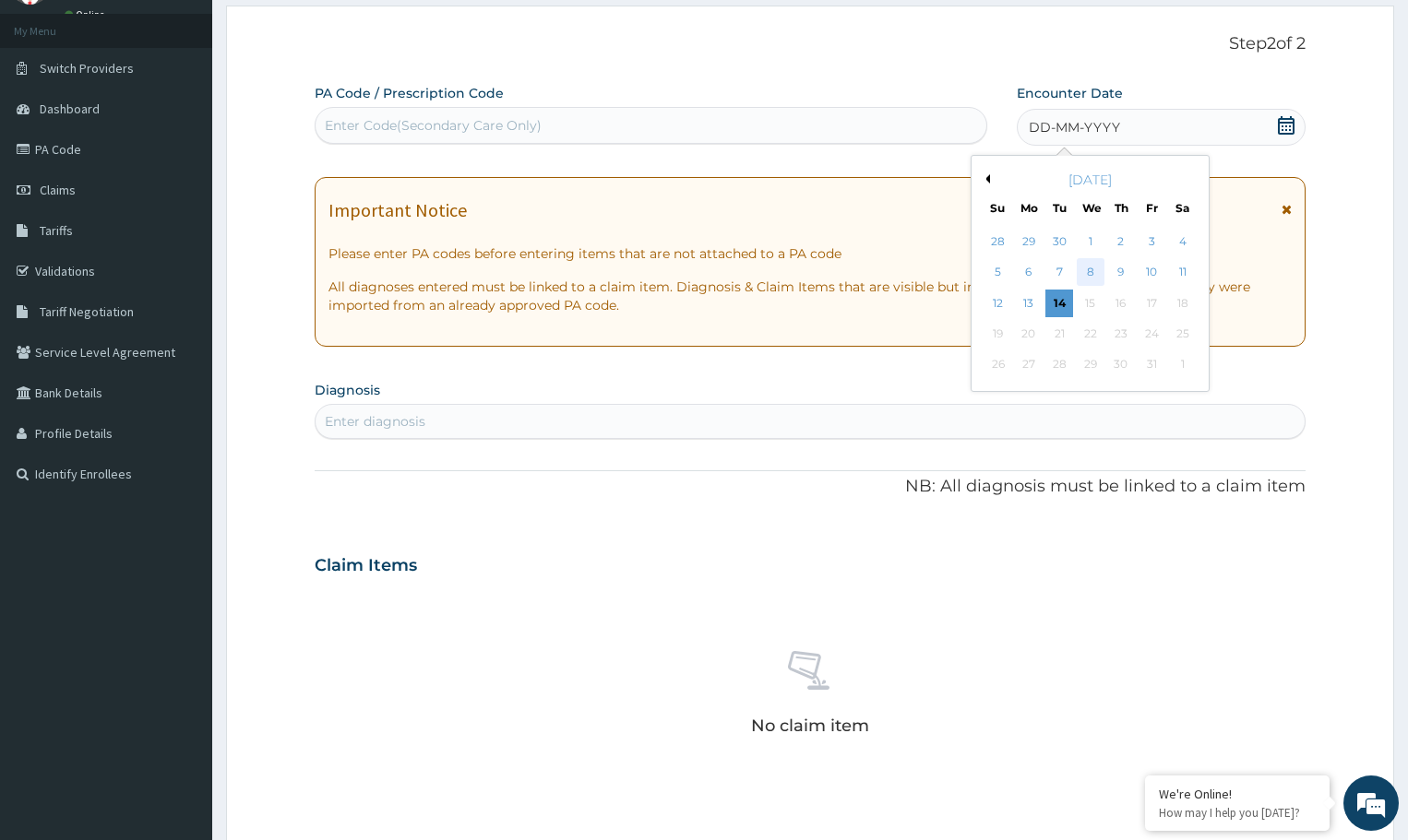
click at [1094, 268] on div "8" at bounding box center [1090, 272] width 28 height 28
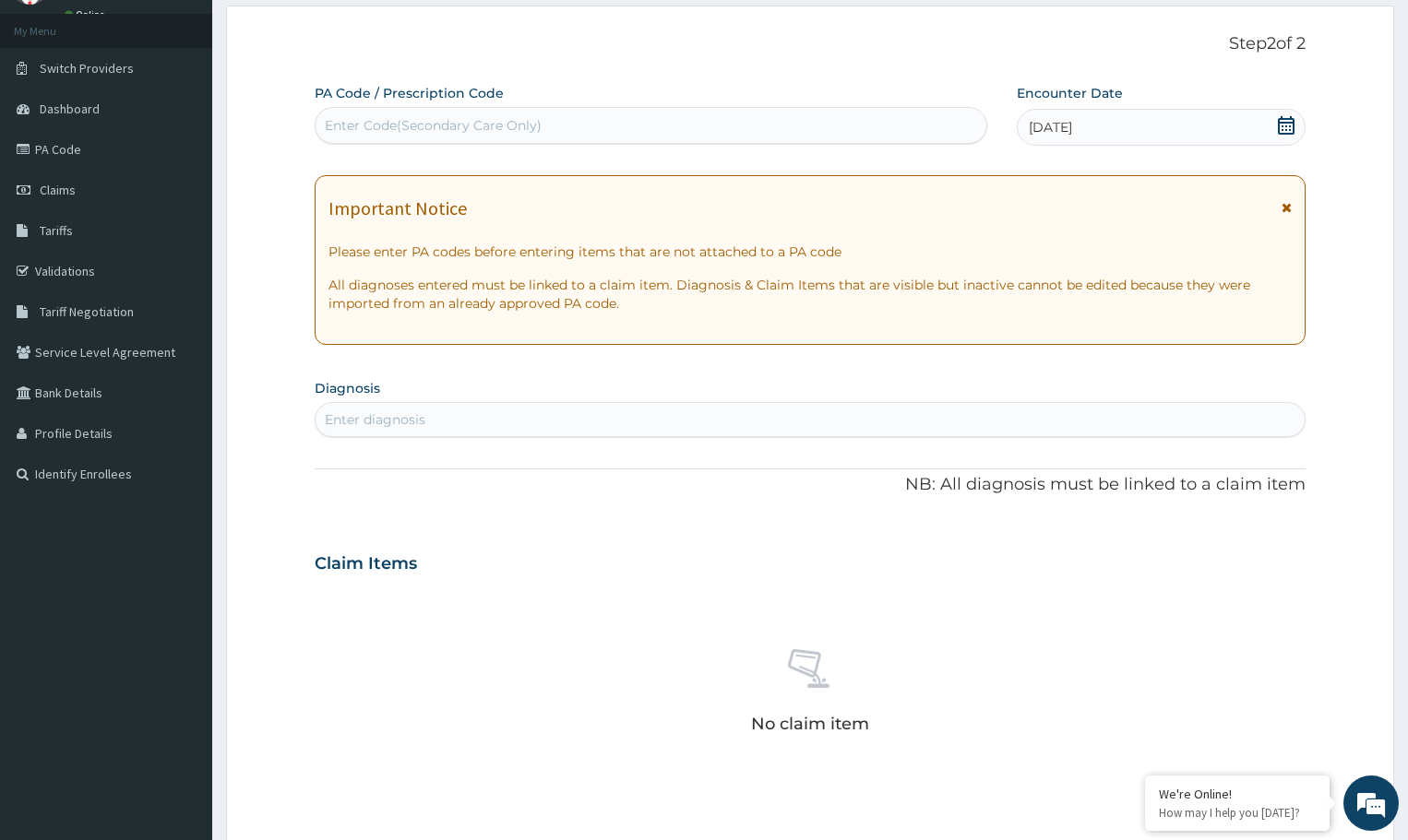
click at [682, 409] on div "Enter diagnosis" at bounding box center [810, 420] width 989 height 30
type input "MALARIA"
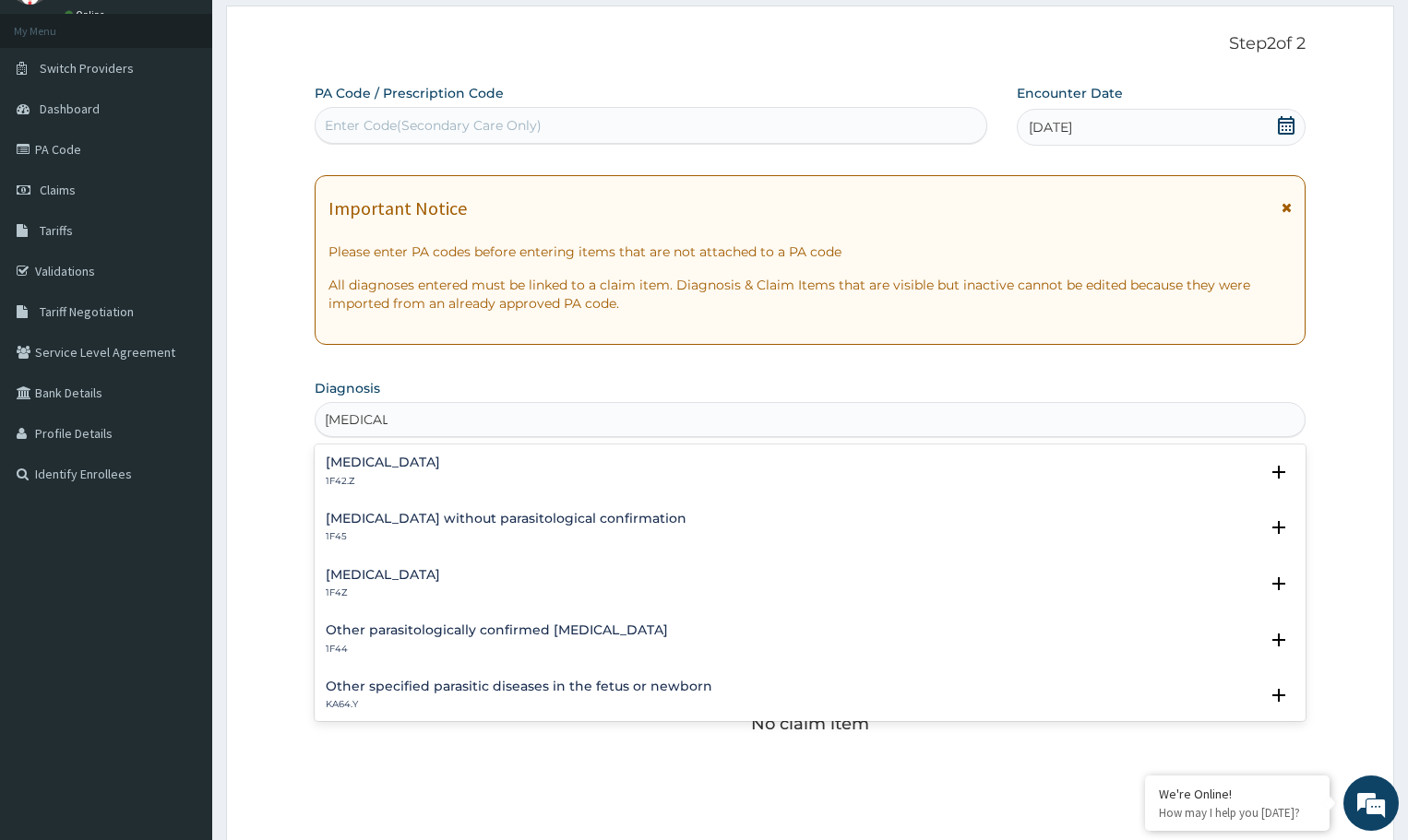
click at [434, 582] on h4 "Malaria, unspecified" at bounding box center [382, 575] width 115 height 13
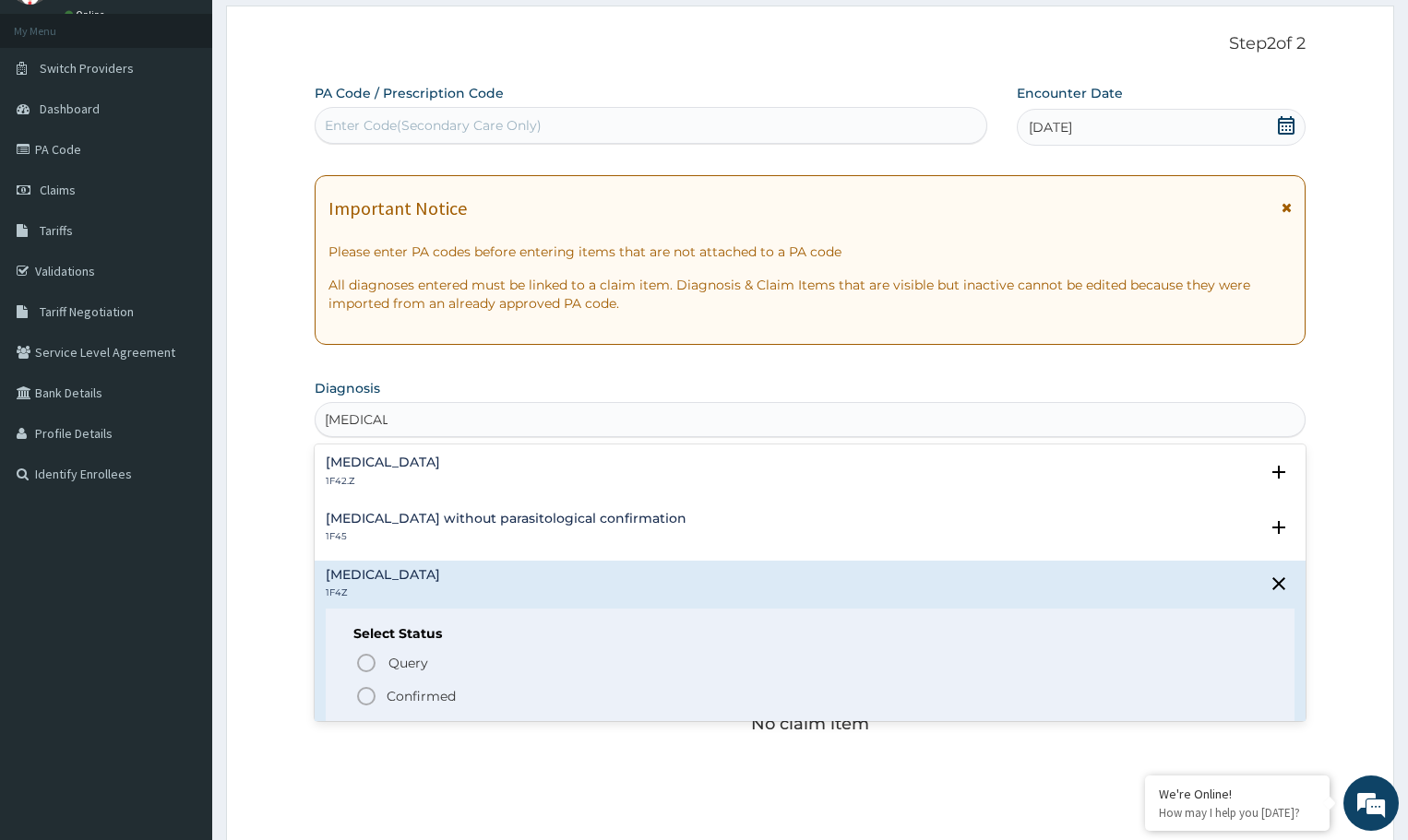
click at [364, 694] on icon "status option filled" at bounding box center [366, 696] width 22 height 22
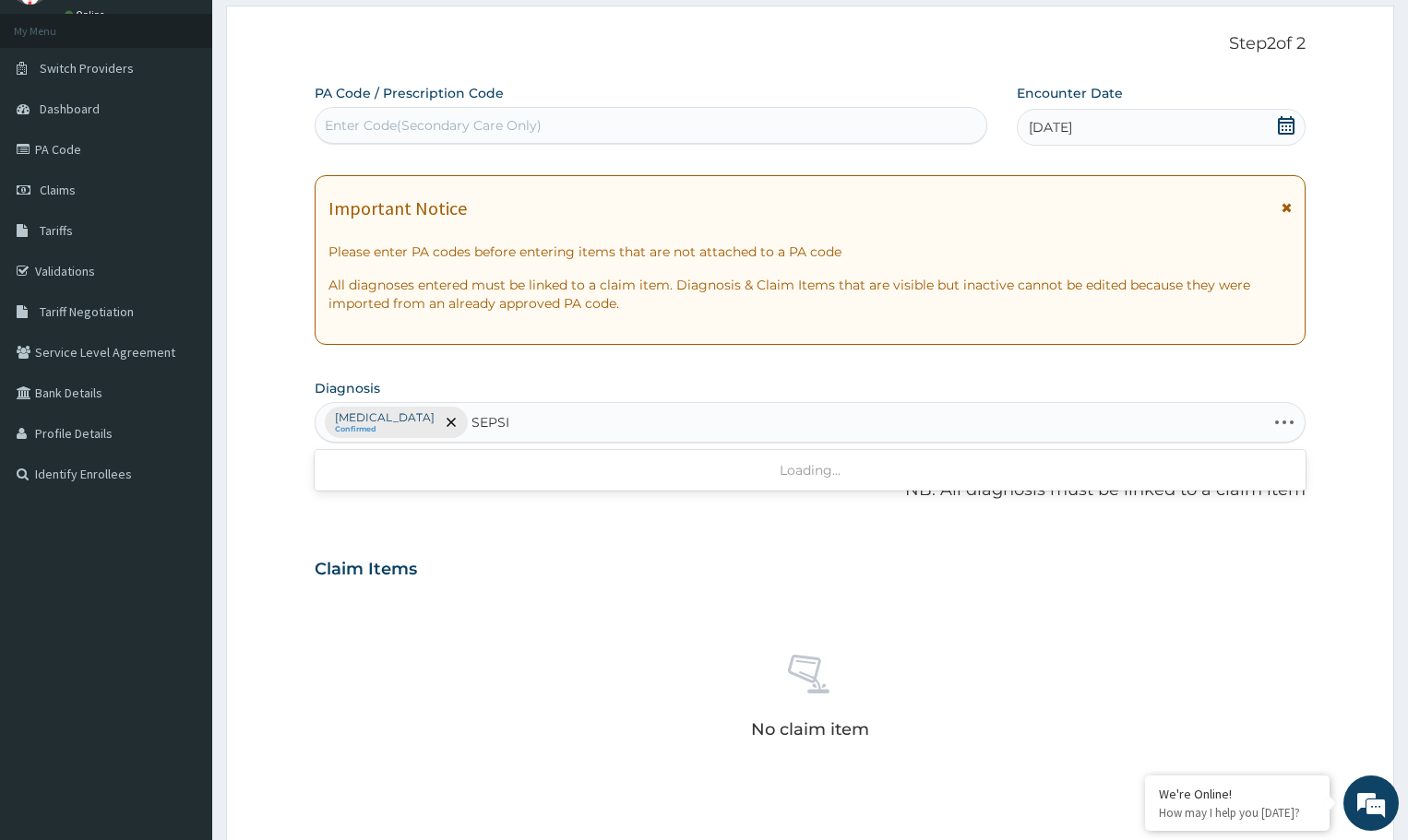
type input "SEPSIS"
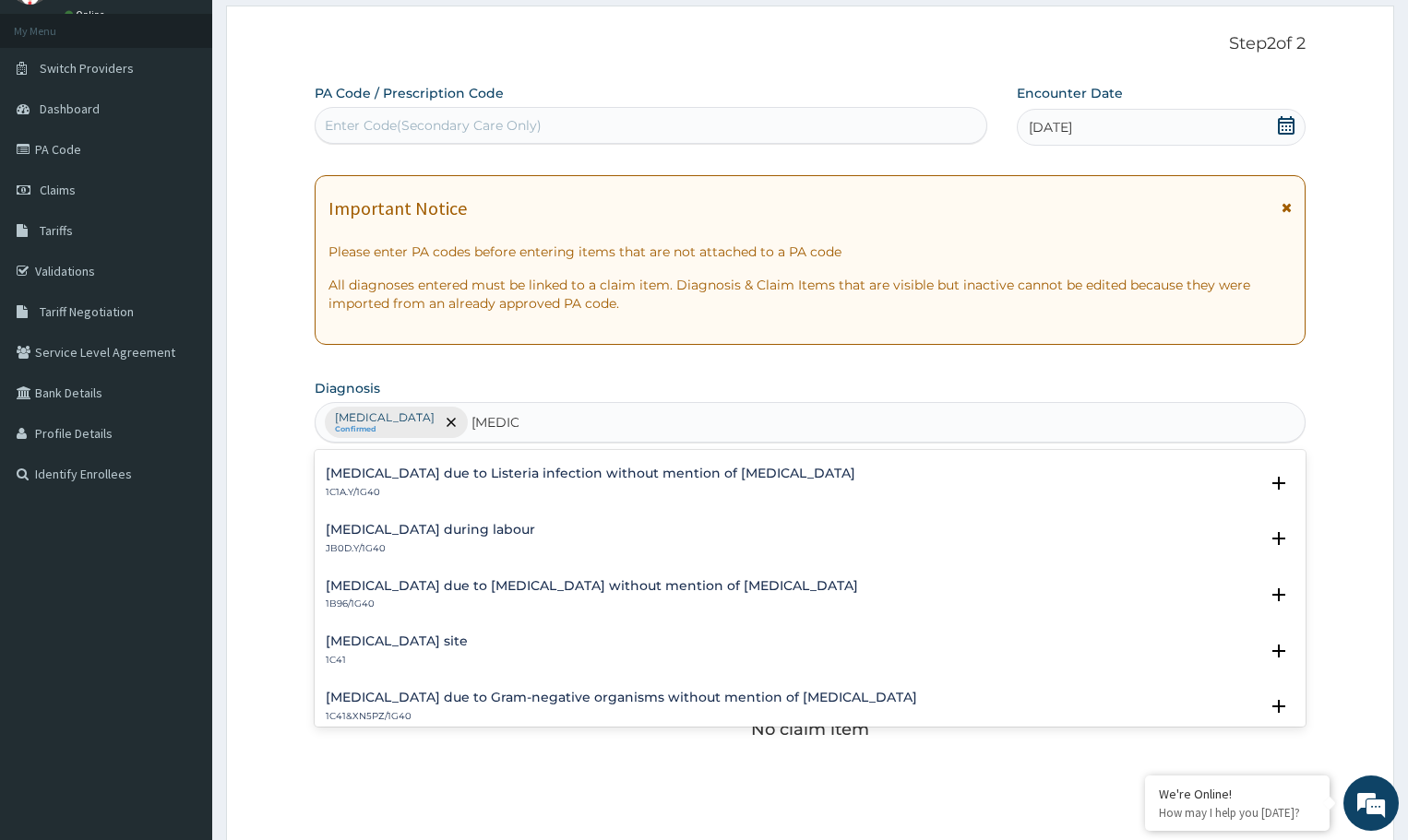
scroll to position [461, 0]
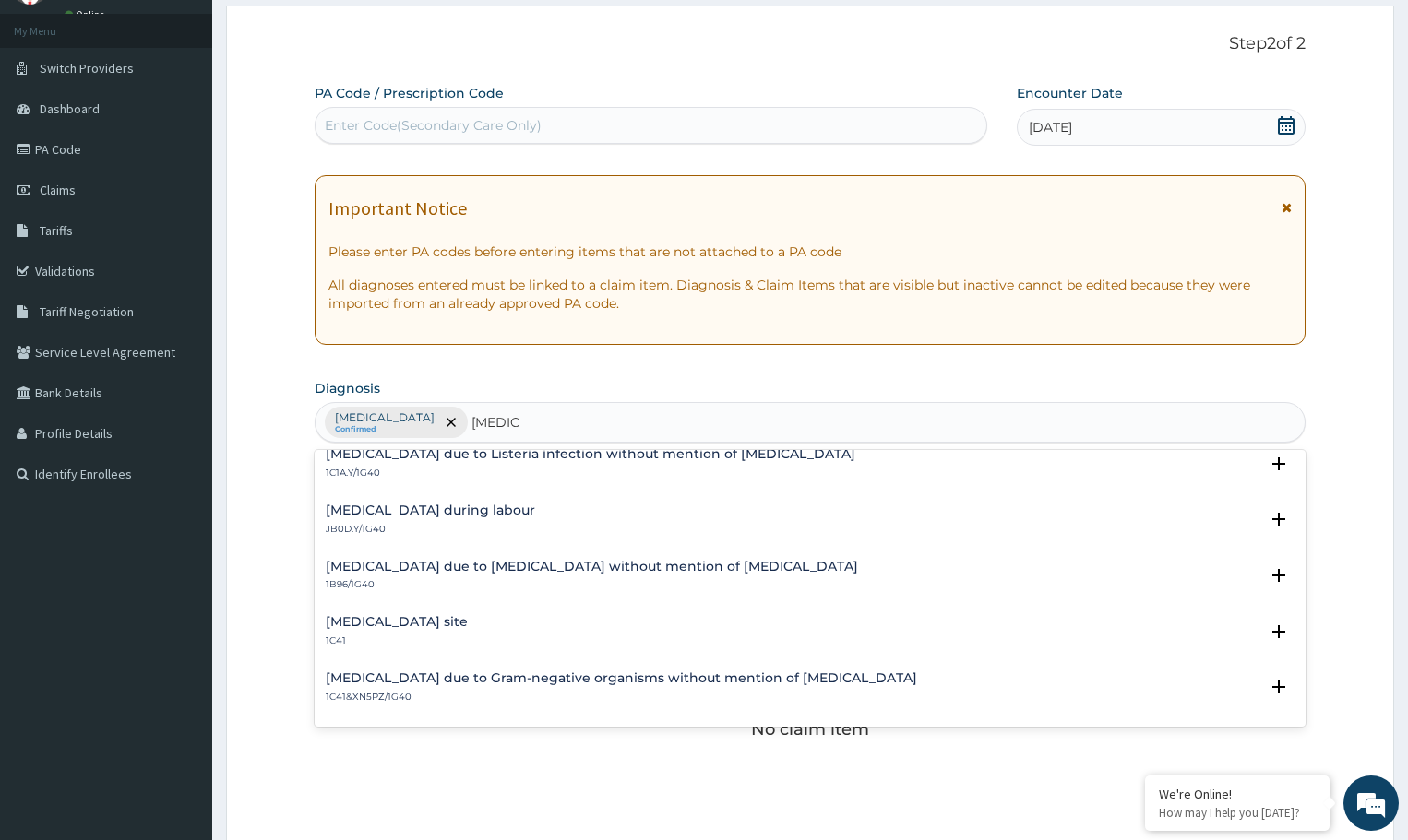
click at [455, 619] on h4 "Bacterial infection of unspecified site" at bounding box center [397, 622] width 142 height 13
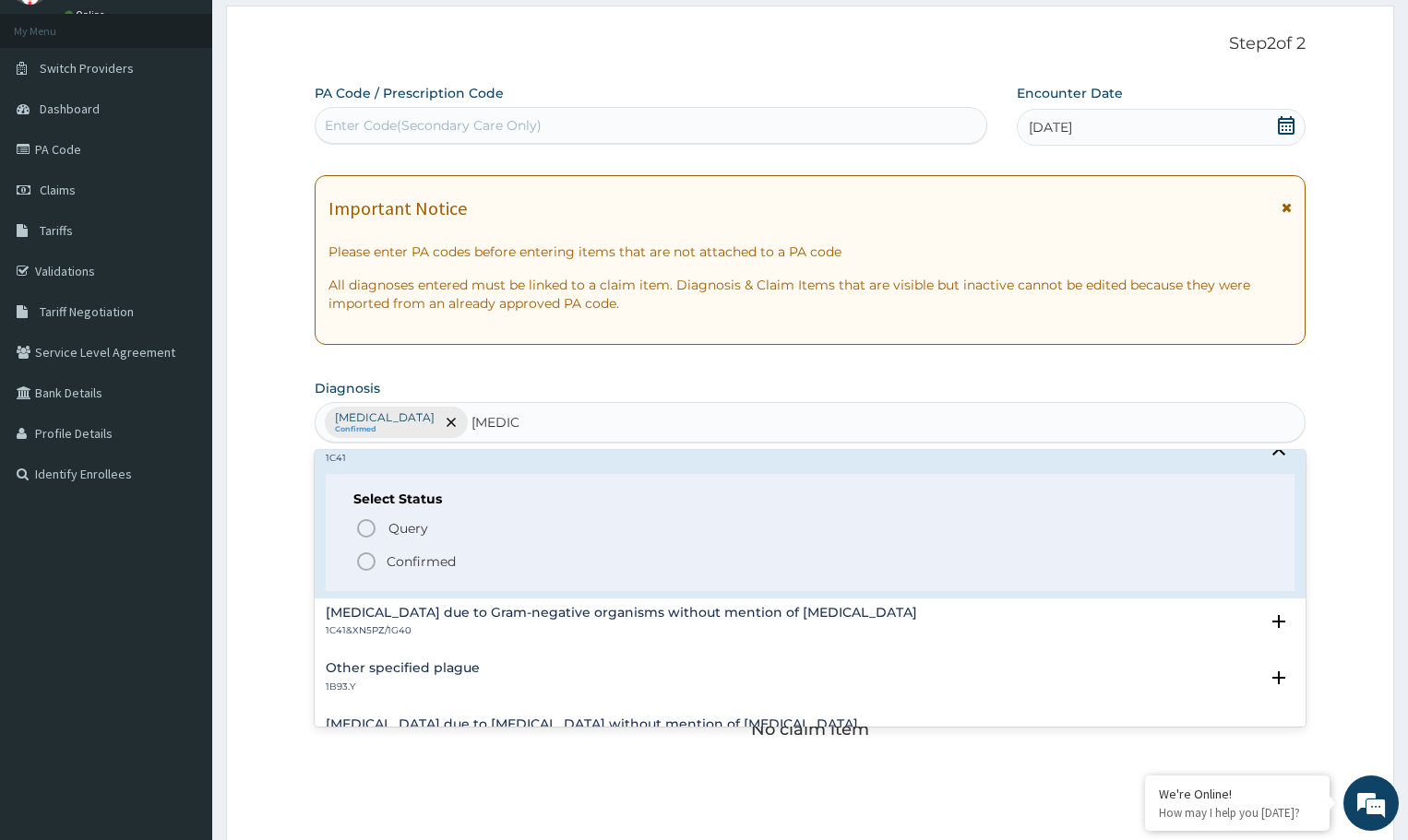
scroll to position [646, 0]
click at [369, 559] on icon "status option filled" at bounding box center [366, 559] width 22 height 22
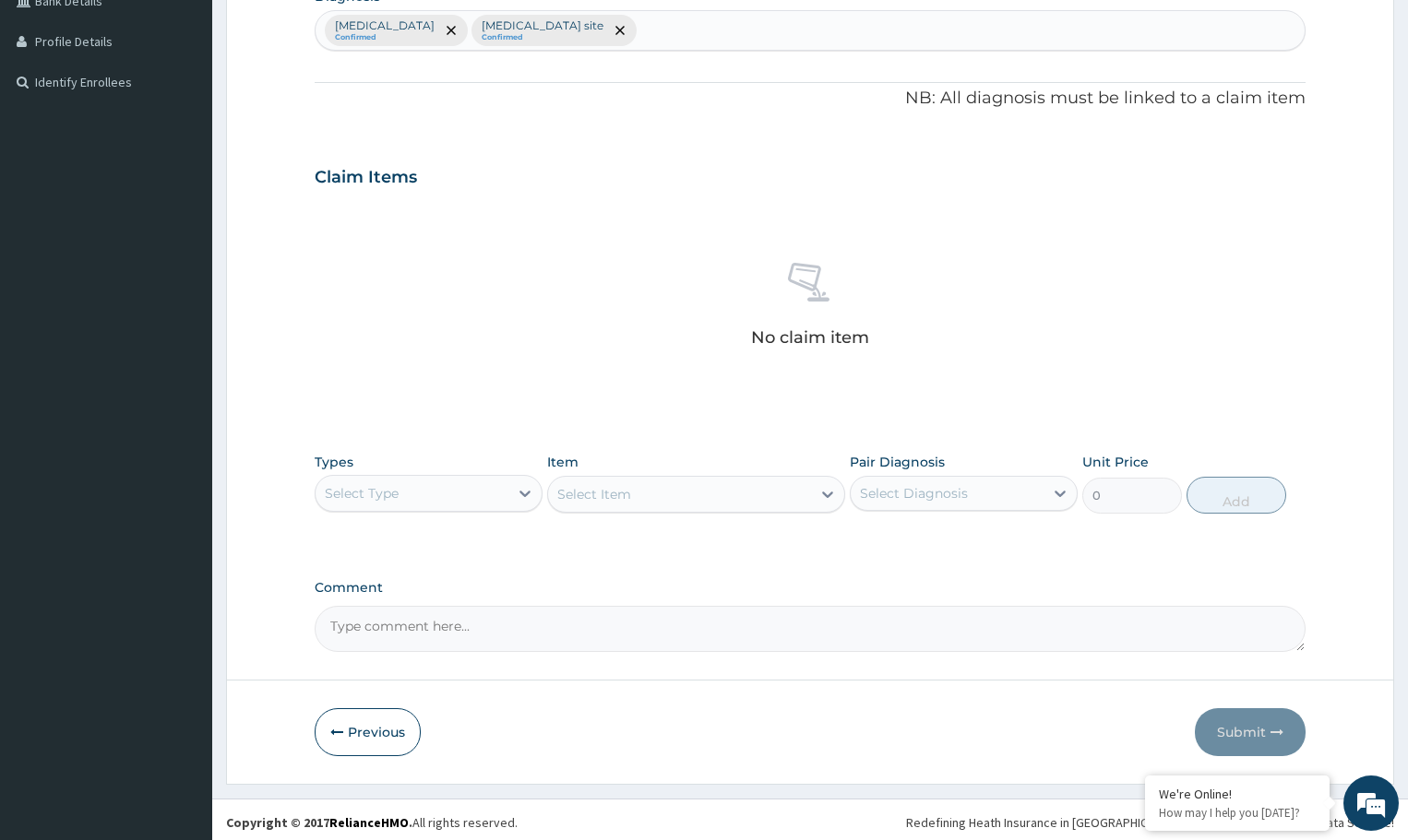
scroll to position [490, 0]
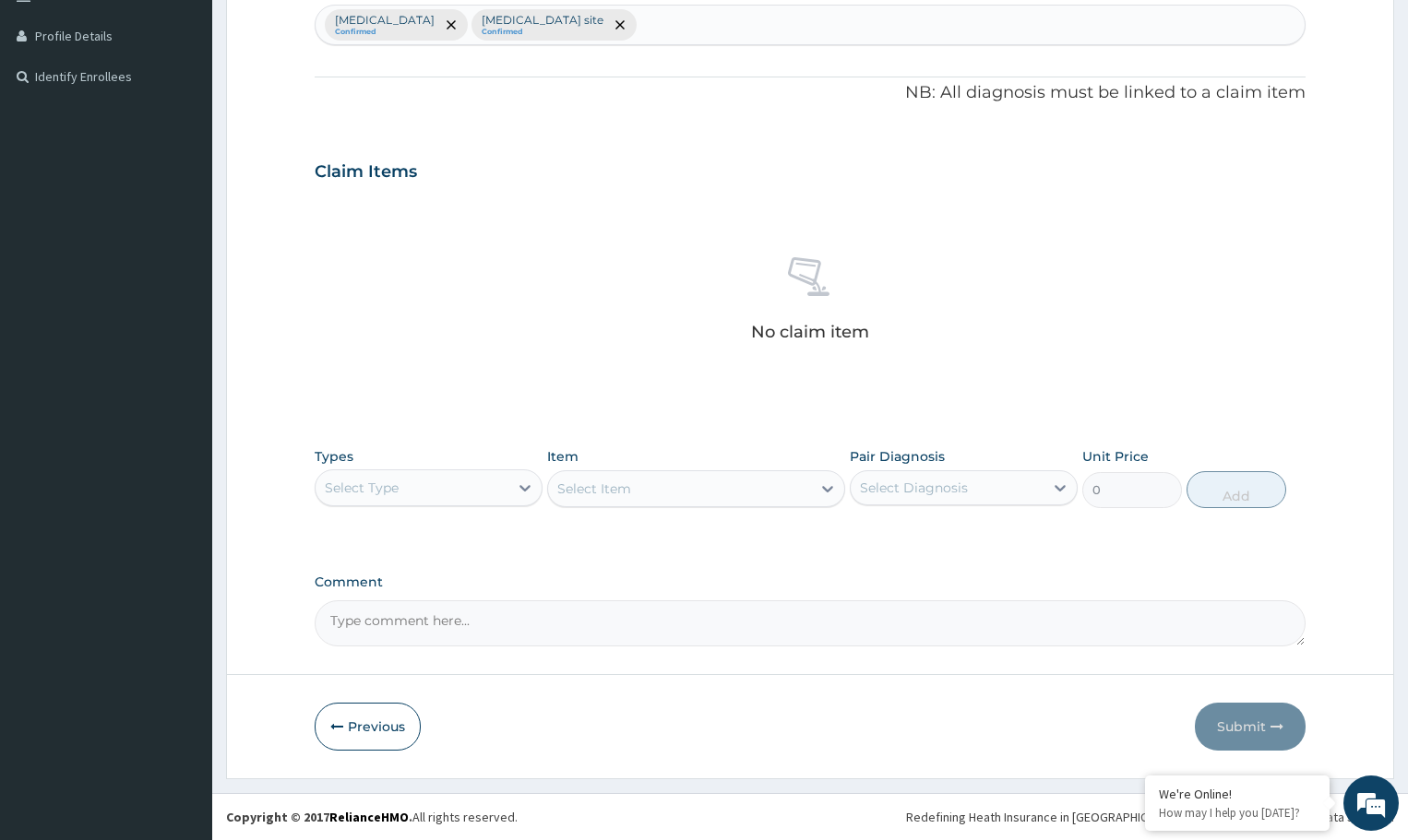
click at [472, 493] on div "Select Type" at bounding box center [412, 488] width 192 height 30
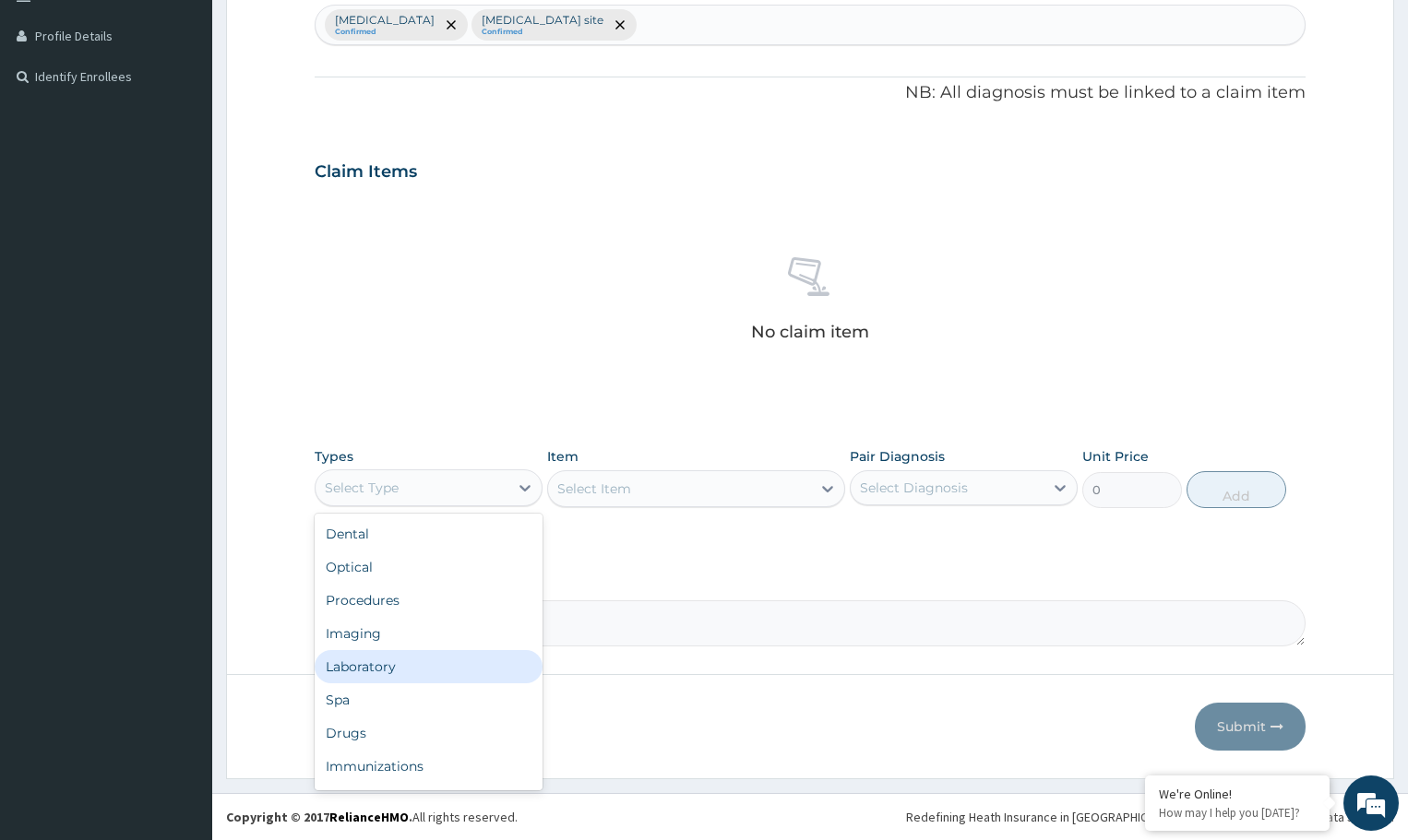
click at [445, 663] on div "Laboratory" at bounding box center [428, 667] width 228 height 34
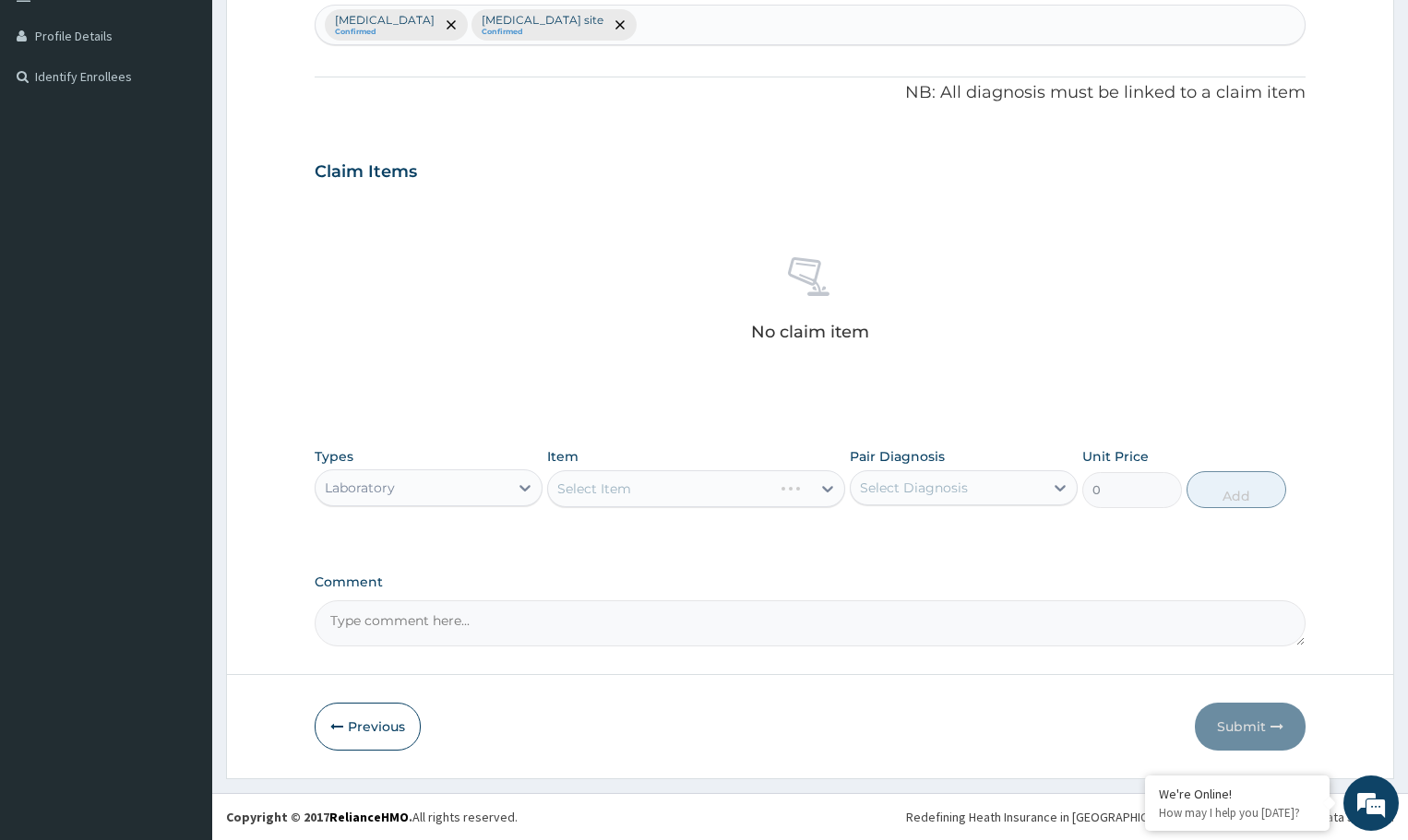
click at [902, 473] on div "Select Diagnosis" at bounding box center [947, 488] width 192 height 30
click at [908, 537] on label "Malaria, unspecified" at bounding box center [937, 533] width 115 height 18
checkbox input "true"
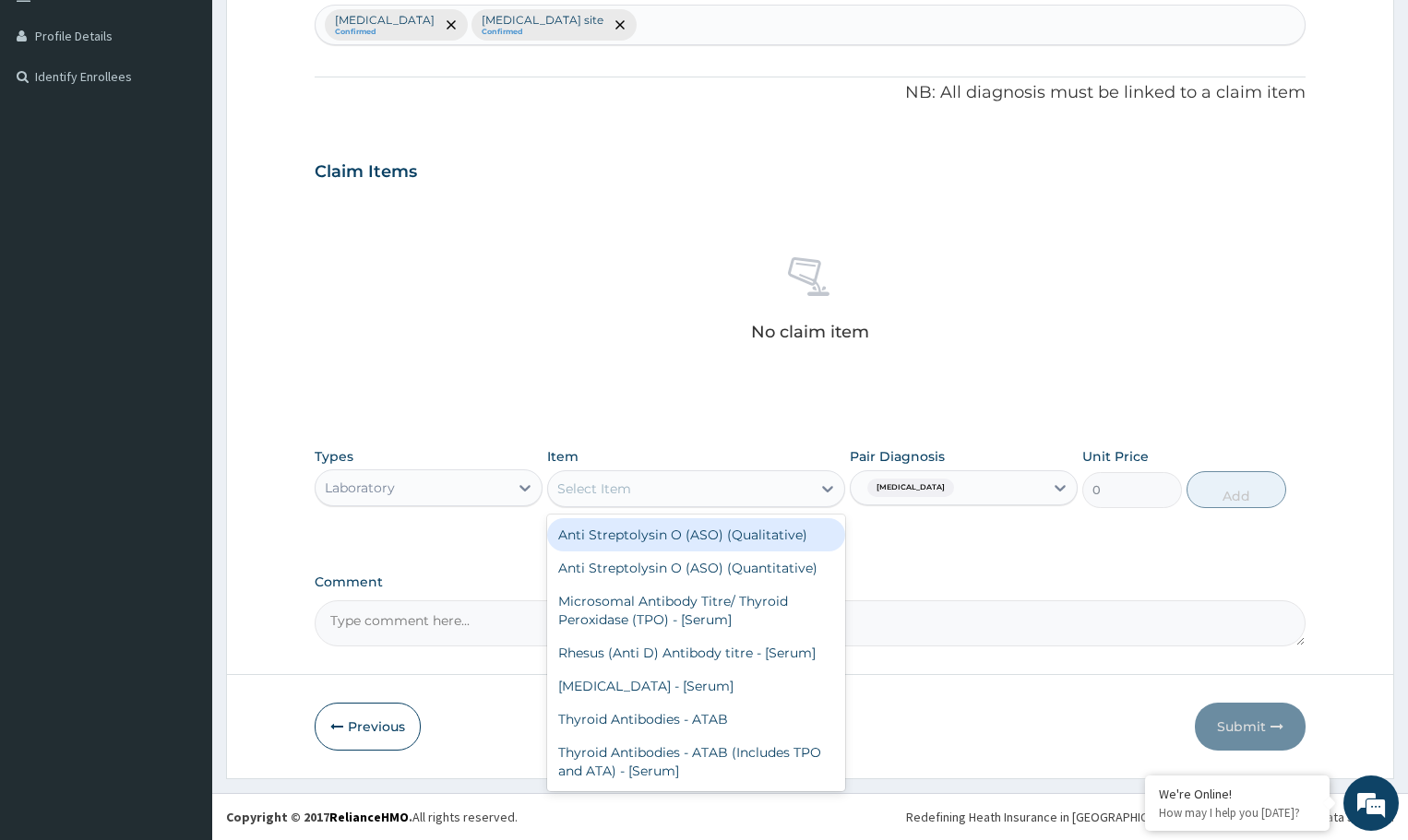
click at [673, 490] on div "Select Item" at bounding box center [679, 489] width 262 height 30
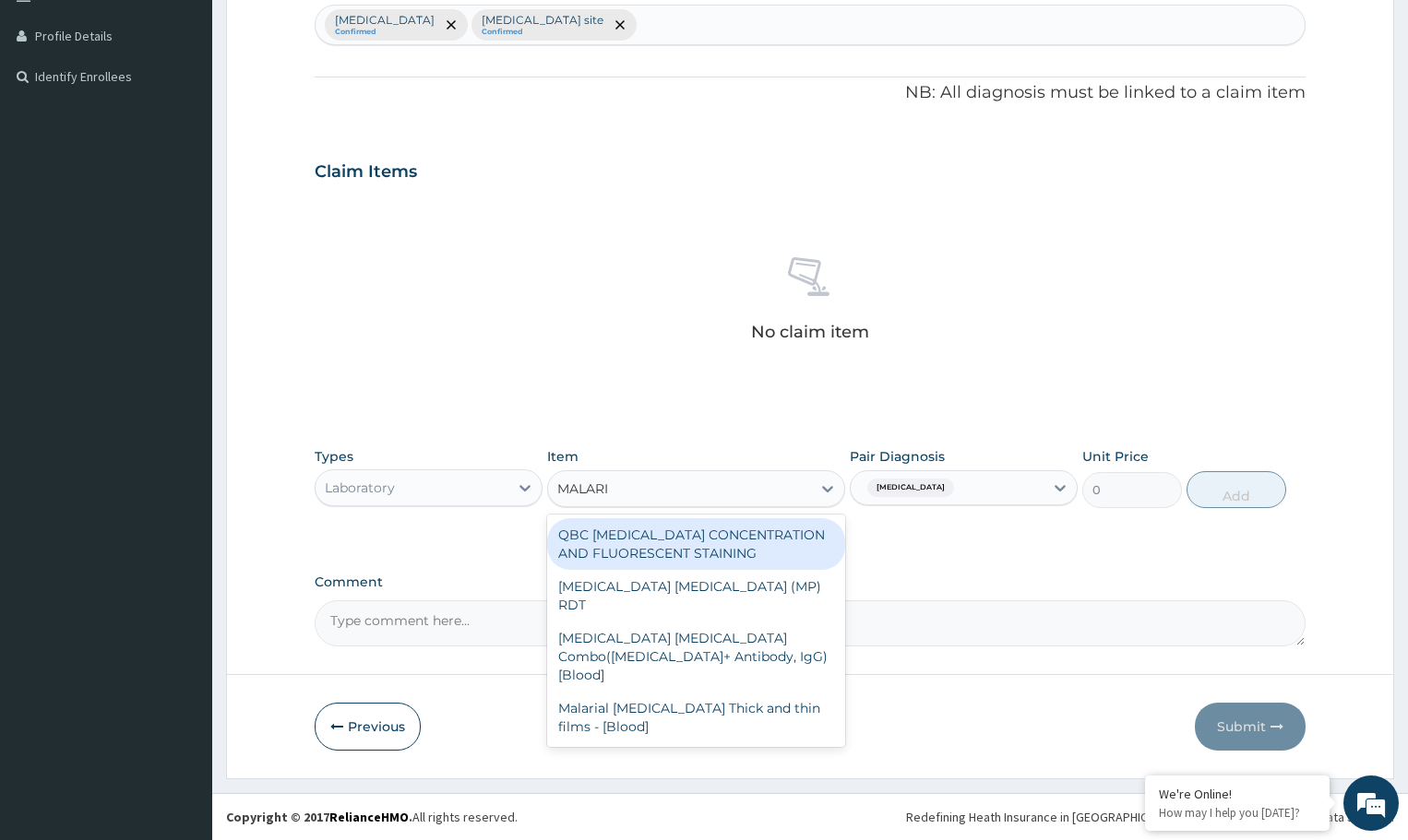
type input "MALARIA"
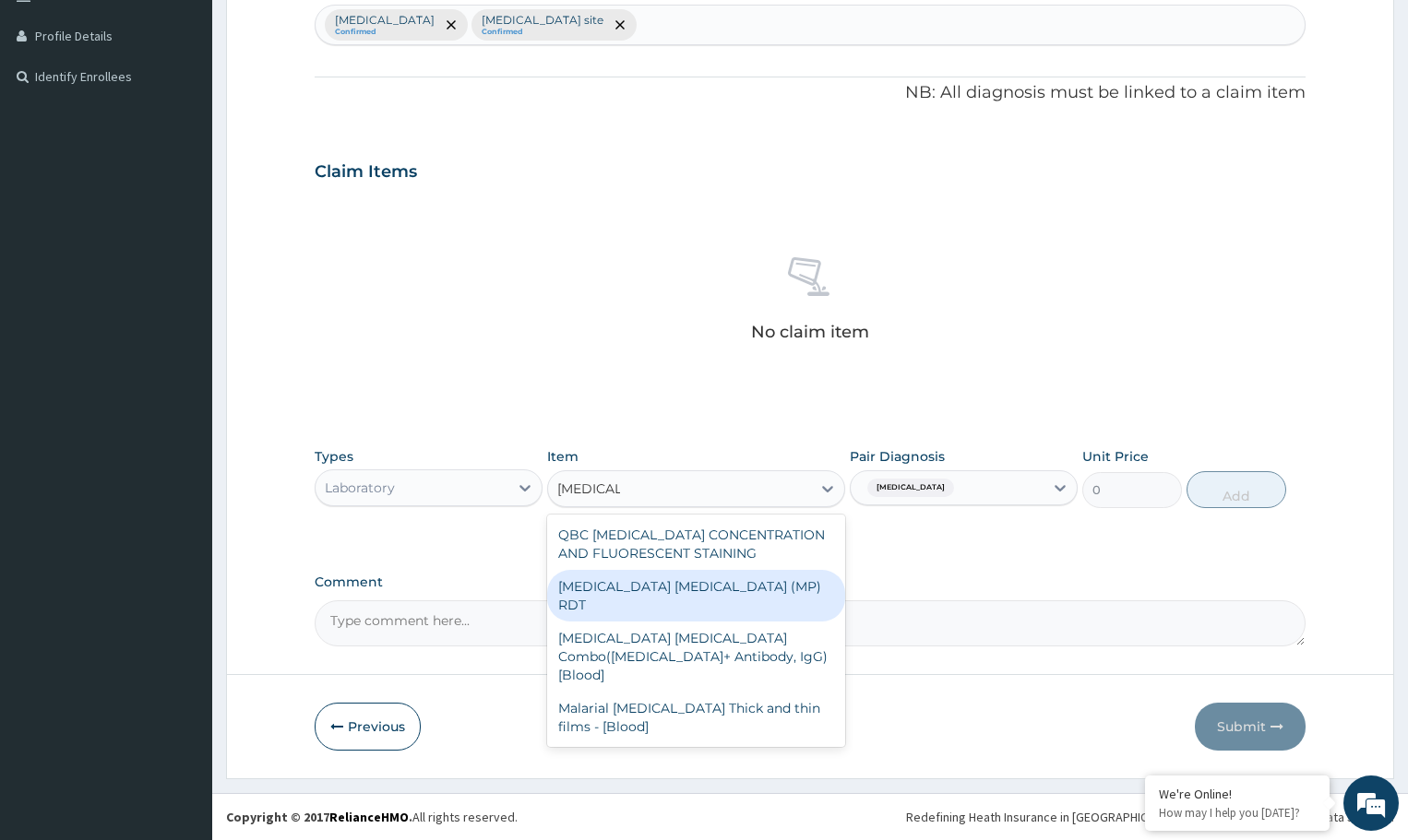
click at [639, 594] on div "MALARIA PARASITE (MP) RDT" at bounding box center [696, 597] width 297 height 52
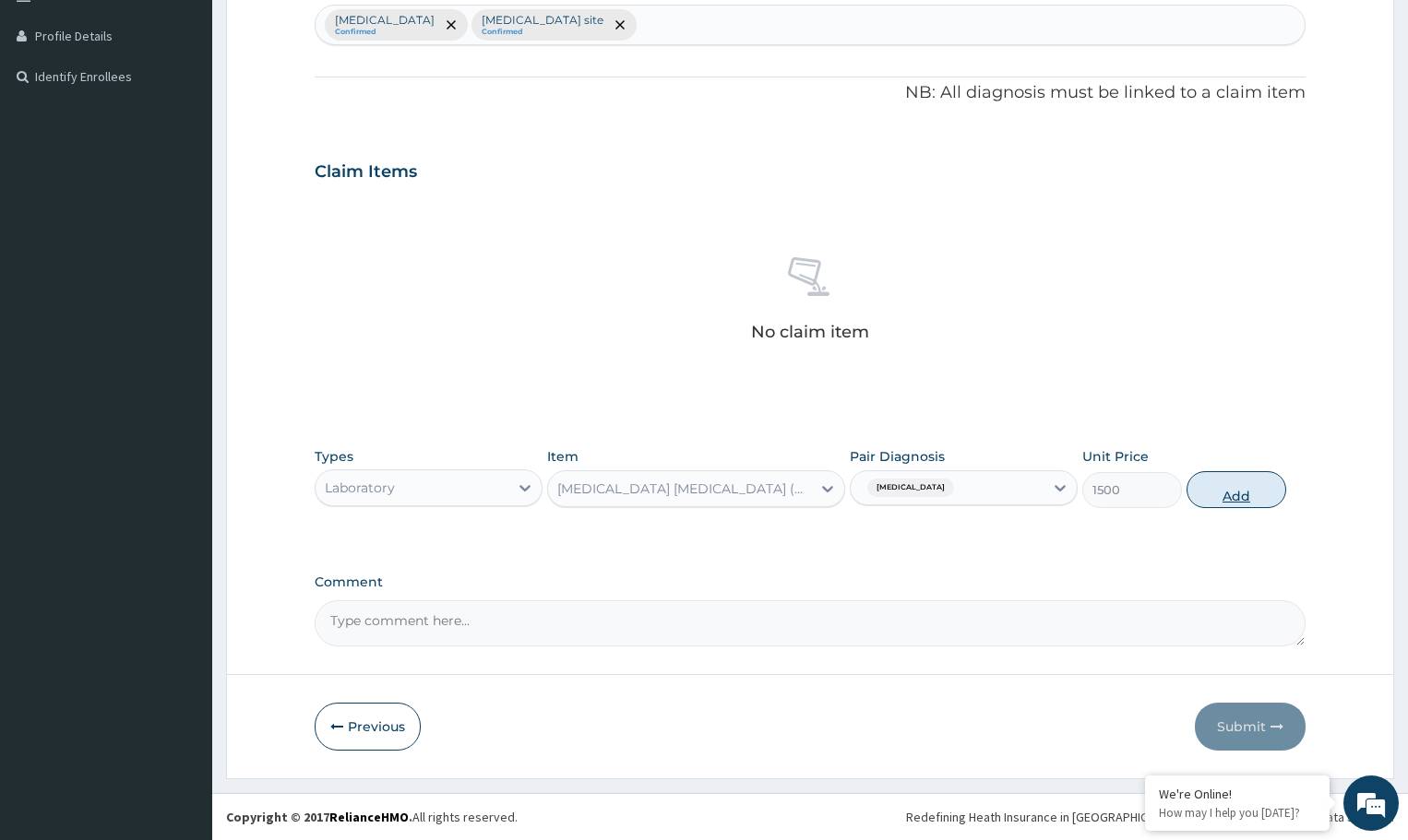
click at [1242, 485] on button "Add" at bounding box center [1236, 490] width 99 height 37
type input "0"
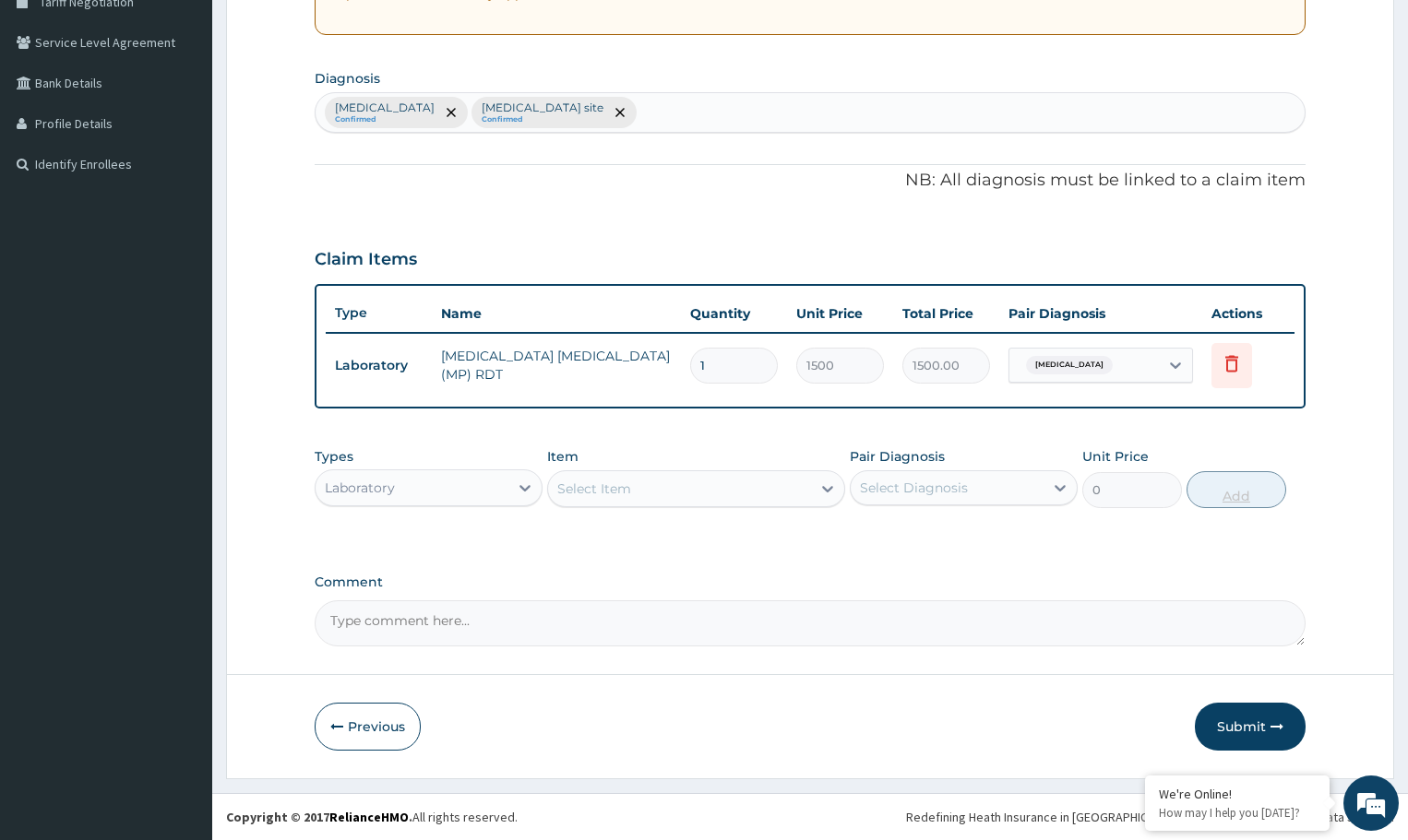
scroll to position [402, 0]
click at [898, 488] on div "Select Diagnosis" at bounding box center [914, 488] width 108 height 18
click at [942, 580] on label "Bacterial infection of unspecified site" at bounding box center [952, 571] width 142 height 18
checkbox input "true"
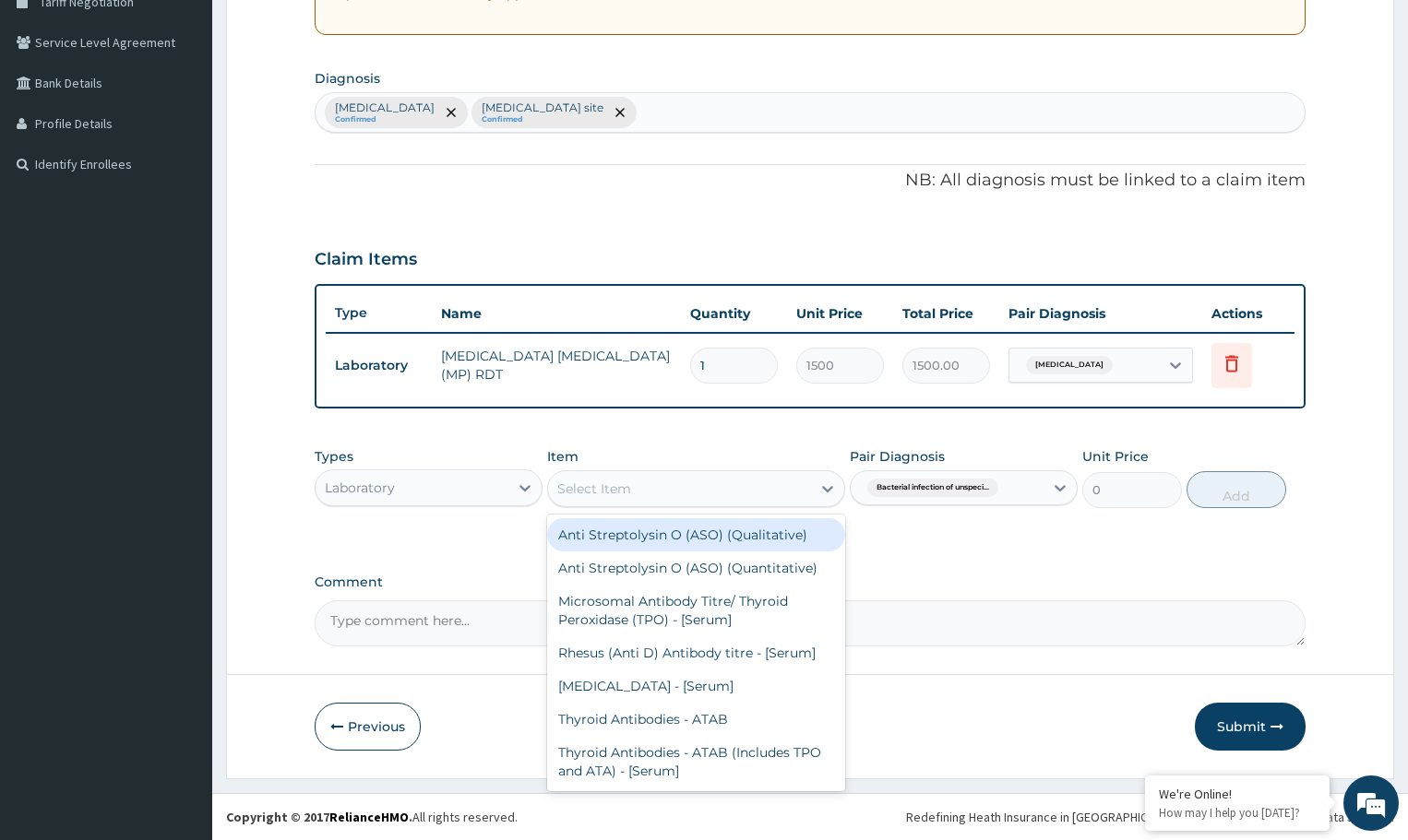
click at [707, 489] on div "Select Item" at bounding box center [679, 489] width 262 height 30
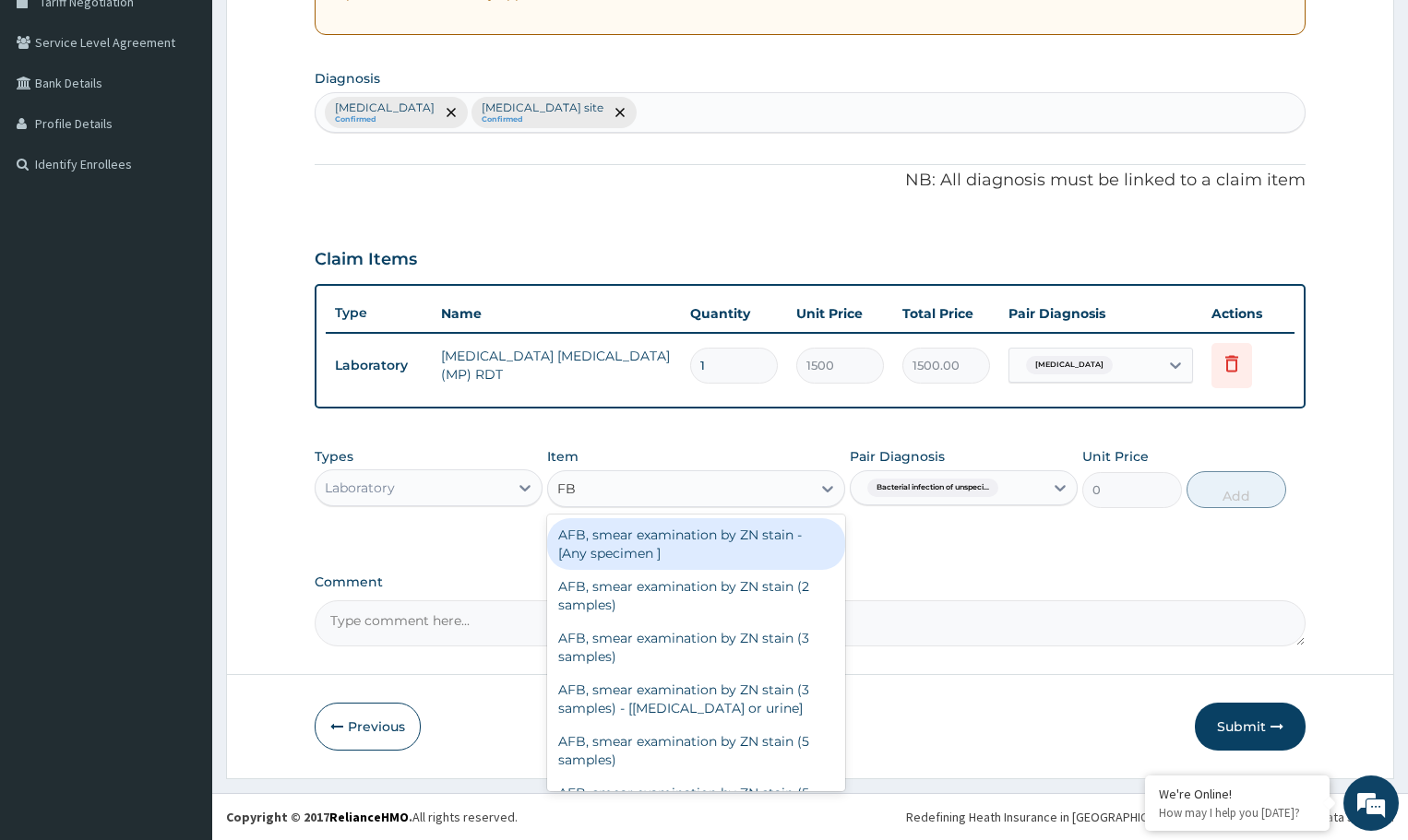
type input "FBC"
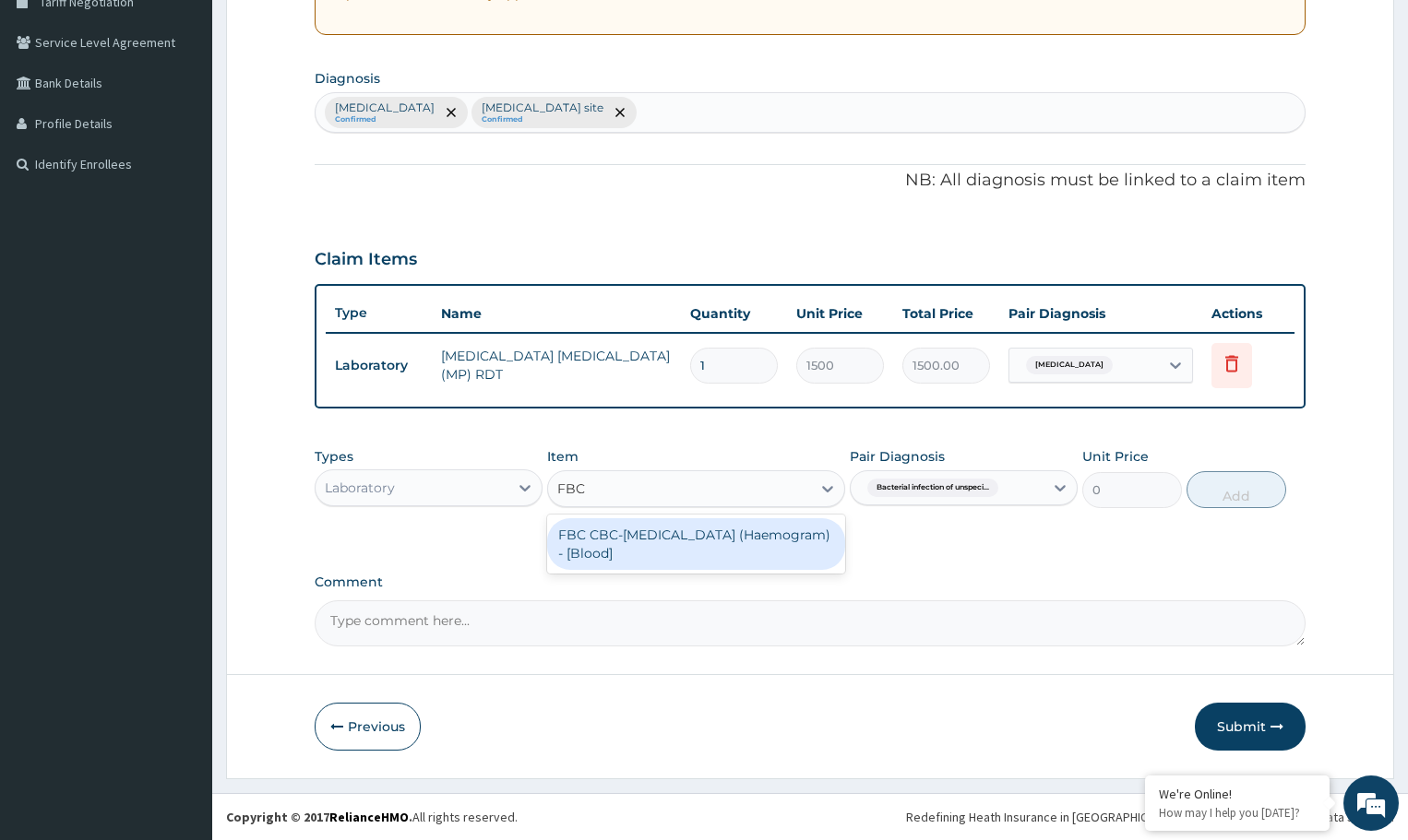
click at [682, 541] on div "FBC CBC-[MEDICAL_DATA] (Haemogram) - [Blood]" at bounding box center [696, 545] width 297 height 52
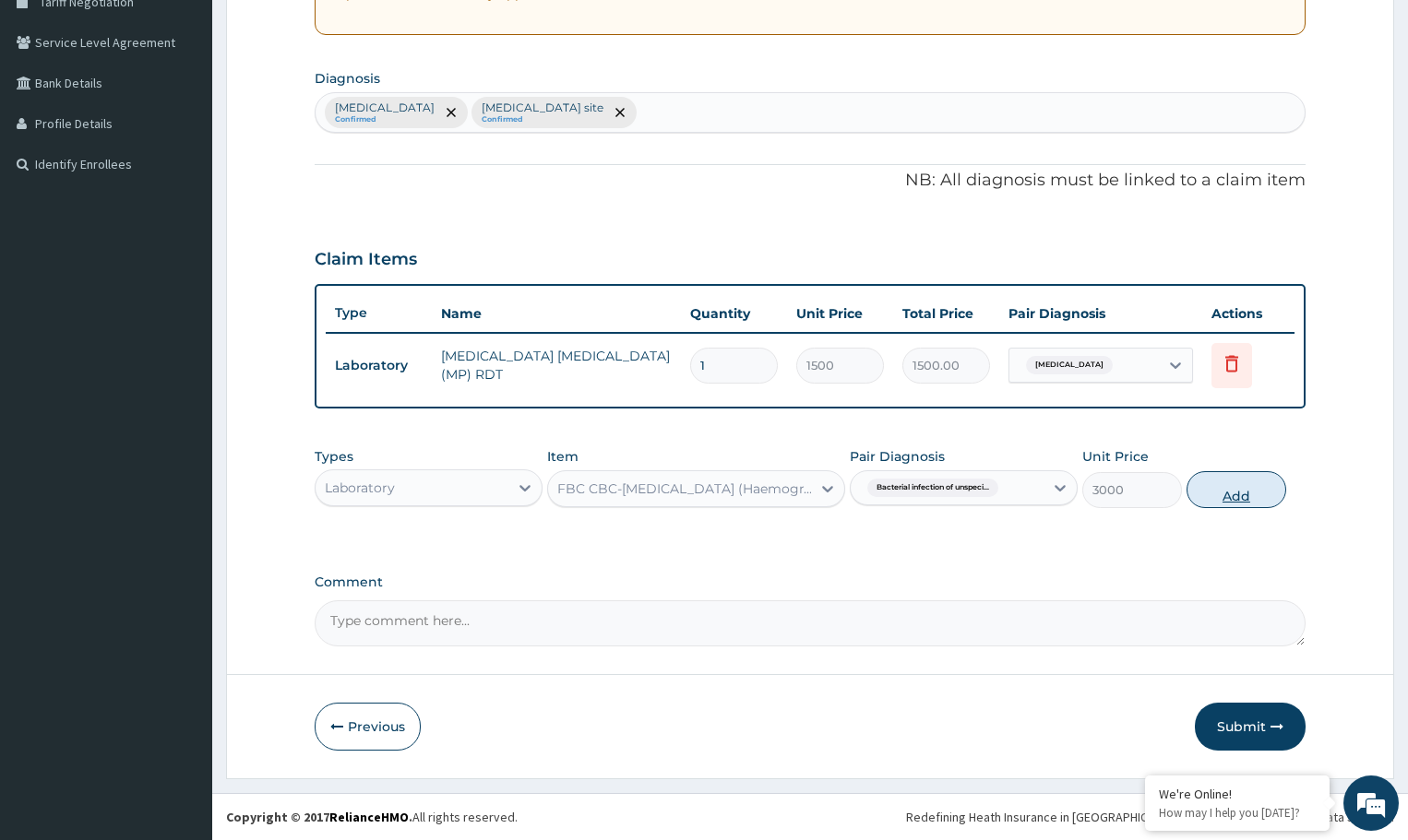
click at [1216, 494] on button "Add" at bounding box center [1236, 490] width 99 height 37
type input "0"
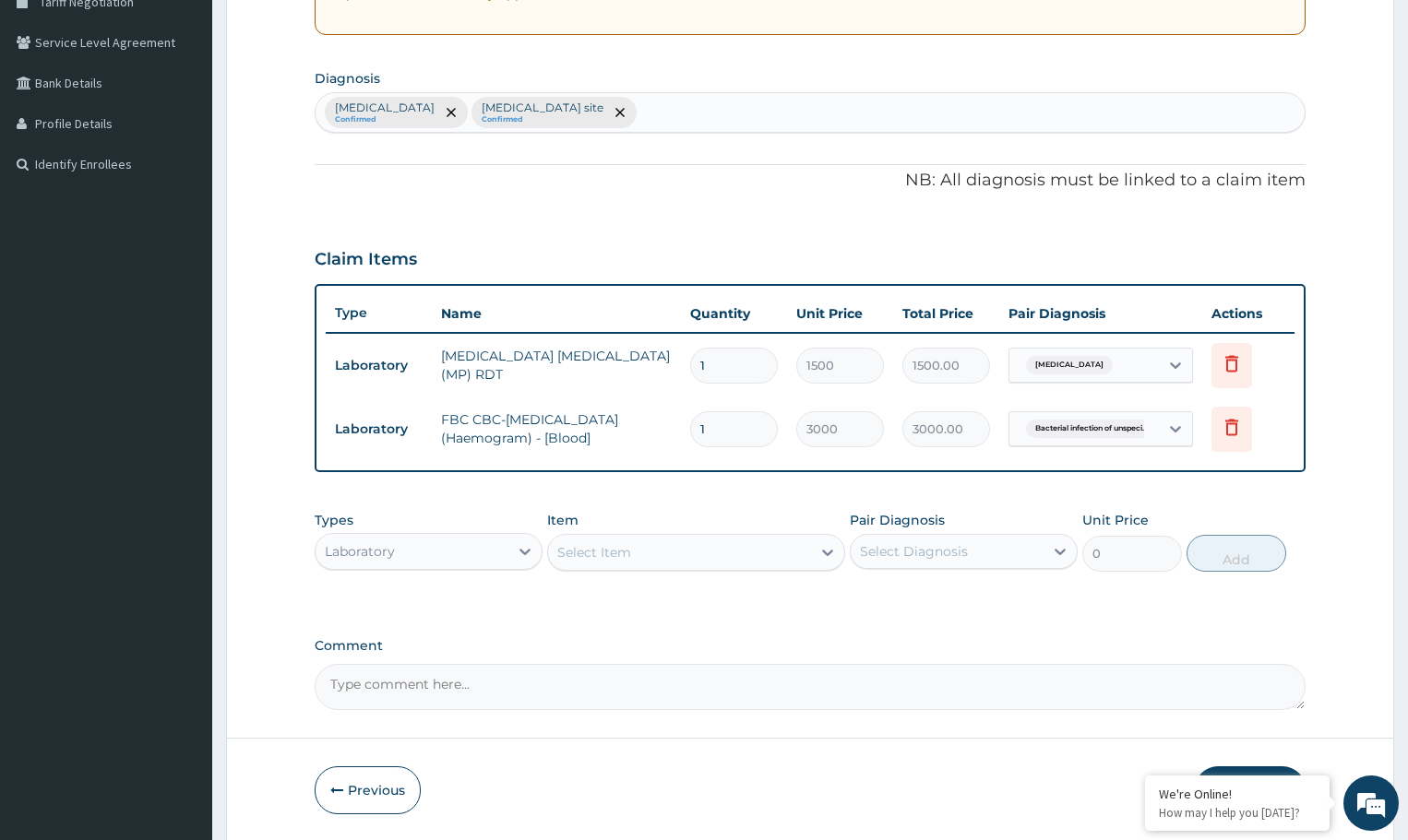
scroll to position [466, 0]
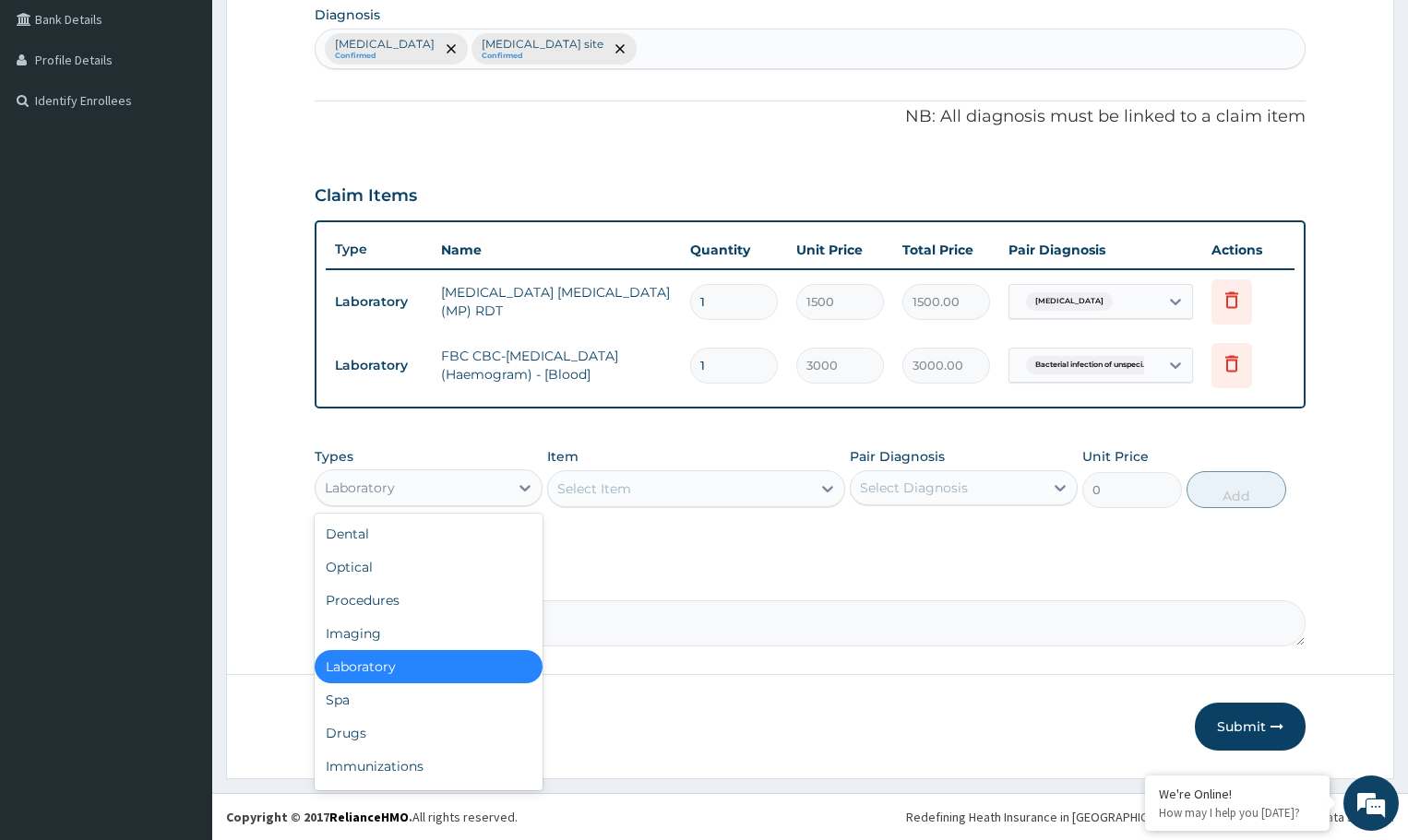
click at [478, 479] on div "Laboratory" at bounding box center [412, 488] width 192 height 30
click at [413, 603] on div "Procedures" at bounding box center [428, 600] width 228 height 34
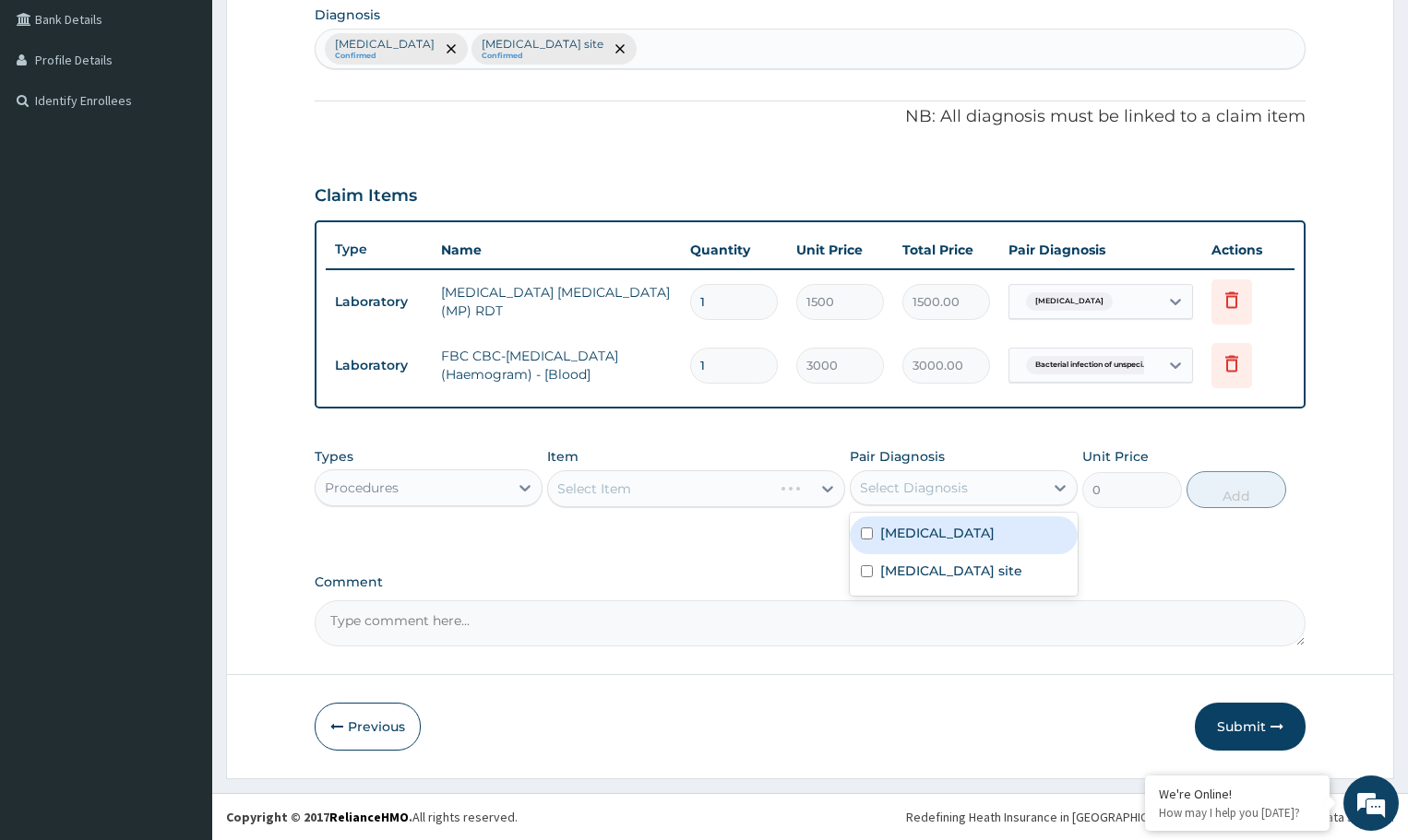
click at [939, 482] on div "Select Diagnosis" at bounding box center [914, 488] width 108 height 18
click at [954, 534] on label "[MEDICAL_DATA]" at bounding box center [937, 533] width 115 height 18
checkbox input "true"
click at [969, 573] on label "Bacterial infection of unspecified site" at bounding box center [952, 571] width 142 height 18
checkbox input "true"
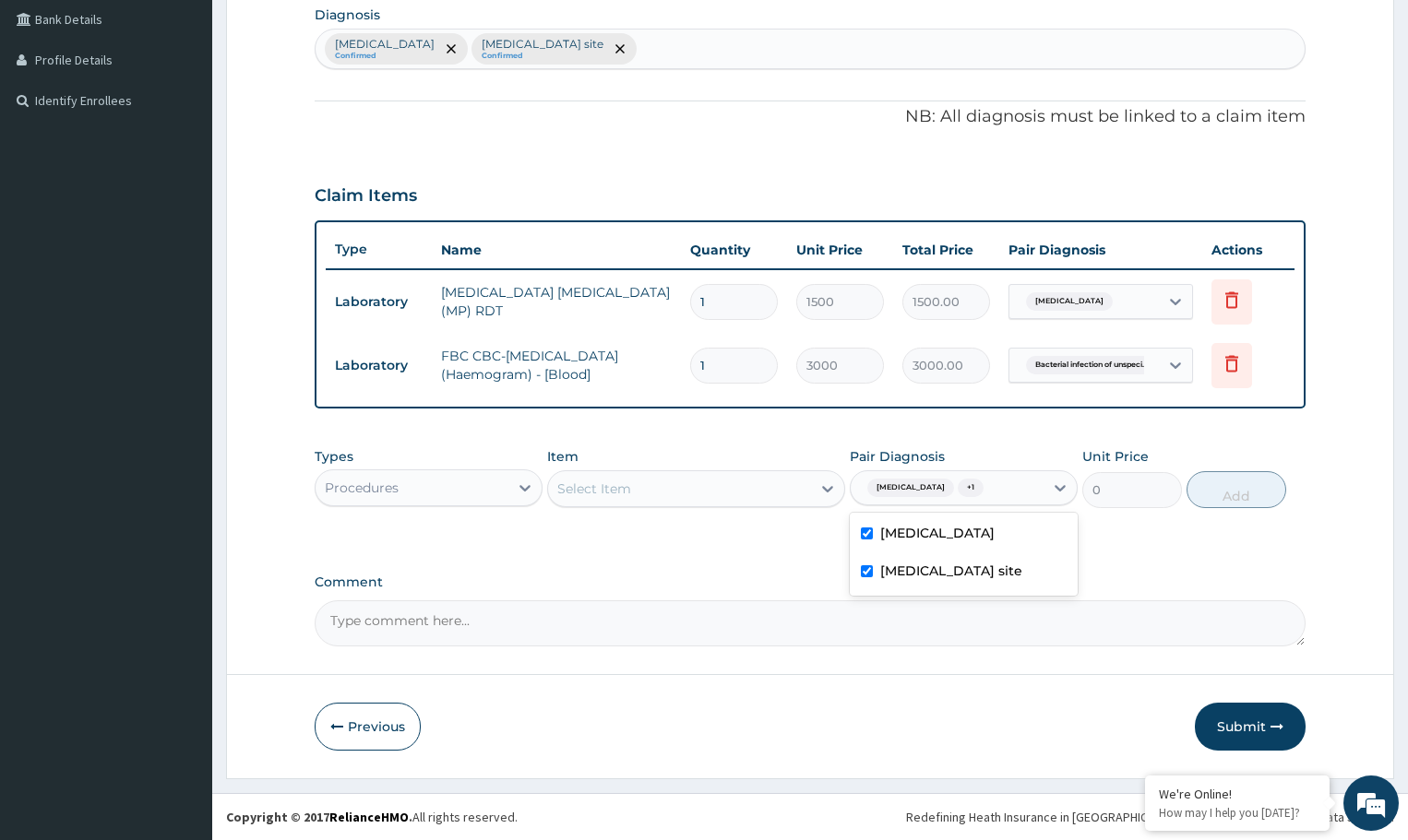
click at [714, 494] on div "Select Item" at bounding box center [679, 489] width 262 height 30
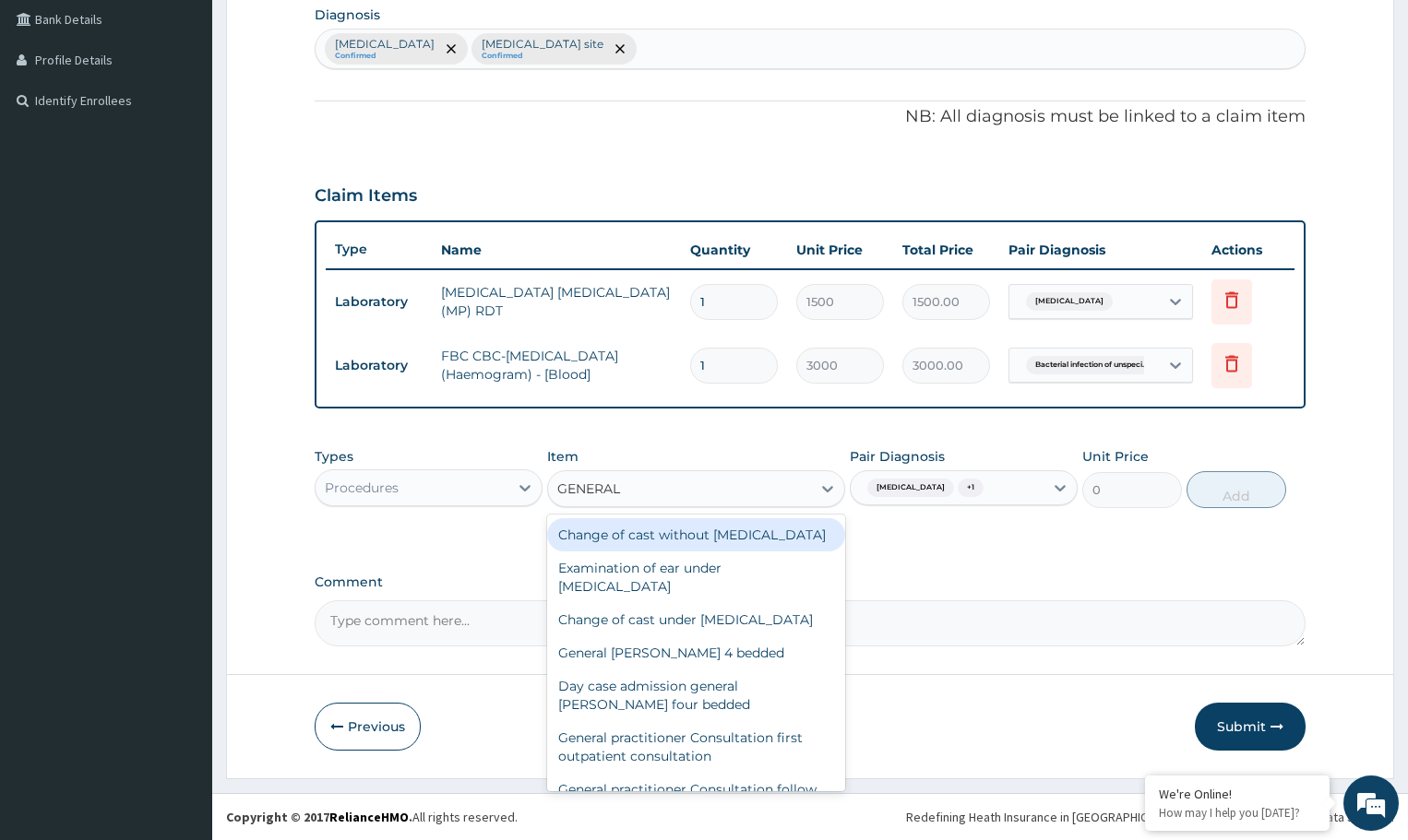
type input "GENERAL P"
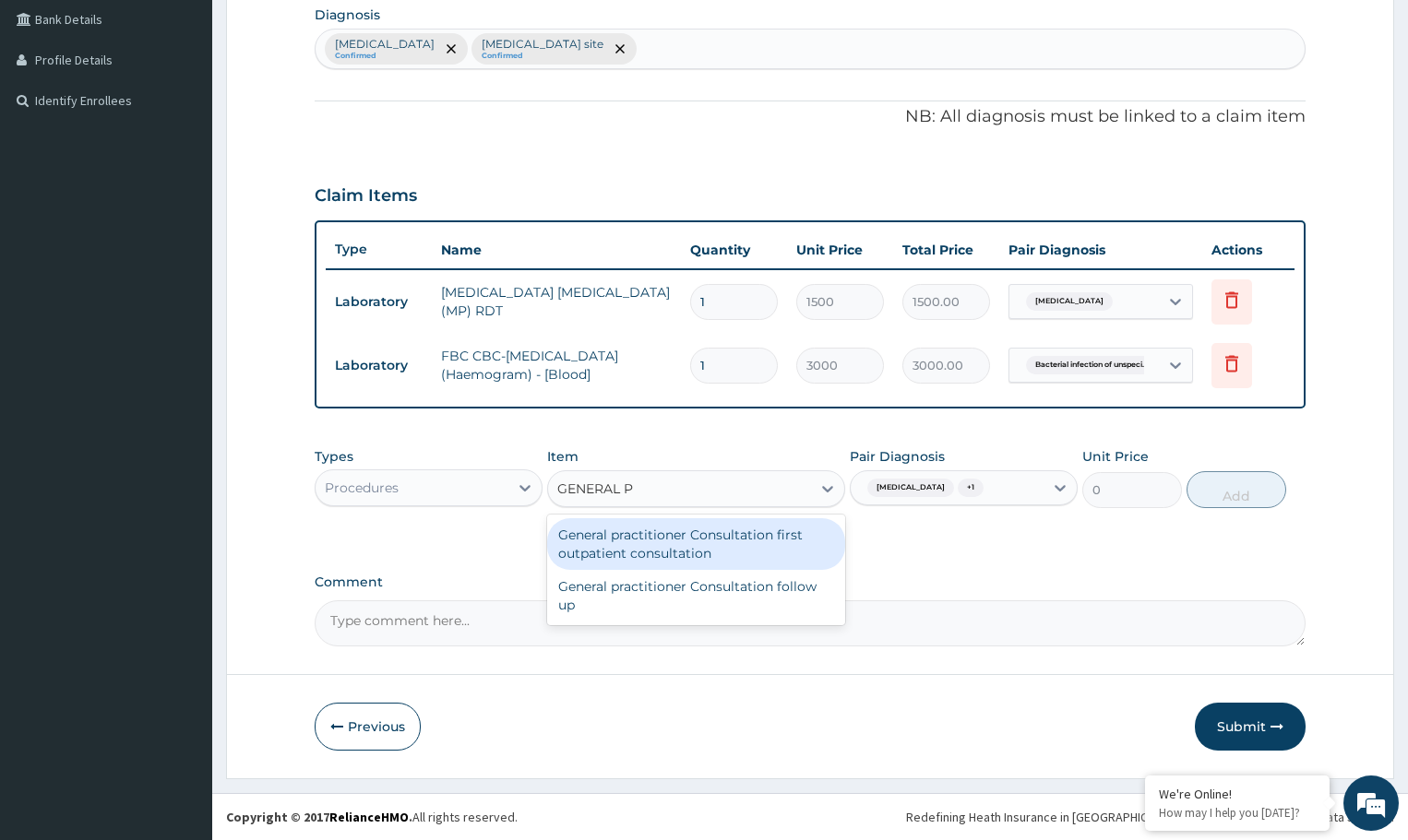
click at [681, 542] on div "General practitioner Consultation first outpatient consultation" at bounding box center [696, 545] width 297 height 52
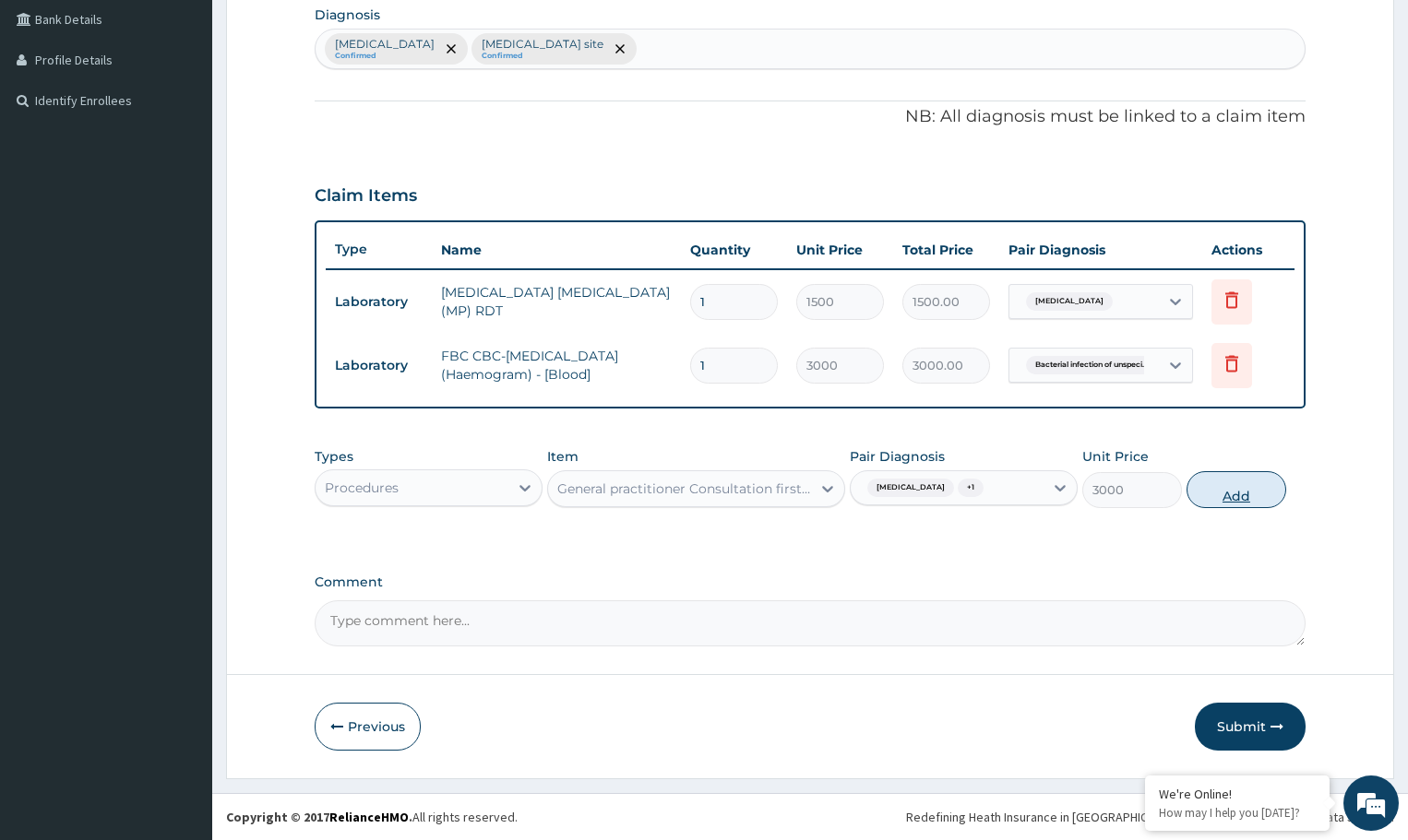
click at [1251, 491] on button "Add" at bounding box center [1236, 490] width 99 height 37
type input "0"
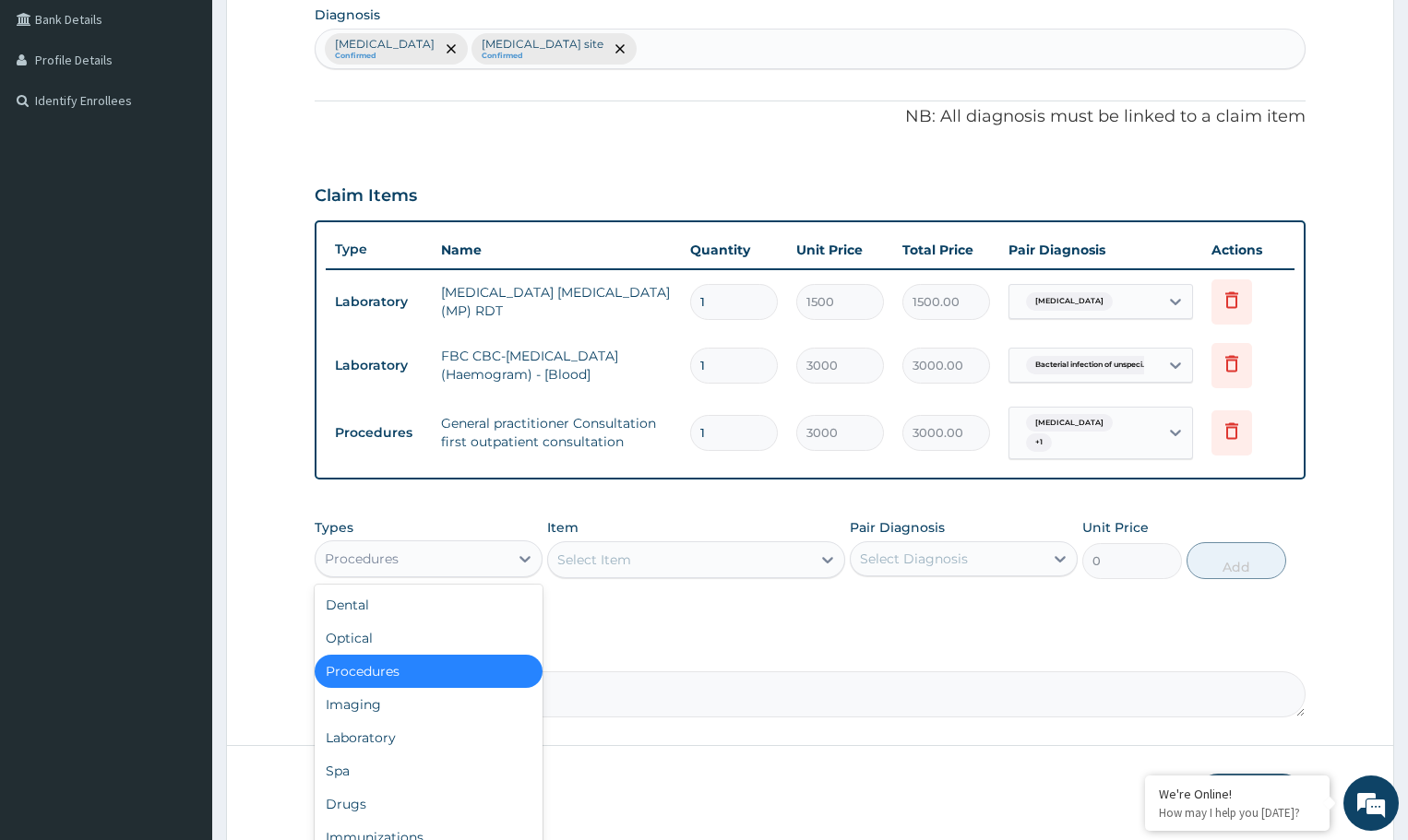
click at [494, 559] on div "Procedures" at bounding box center [412, 559] width 192 height 30
click at [444, 795] on div "Drugs" at bounding box center [428, 804] width 228 height 34
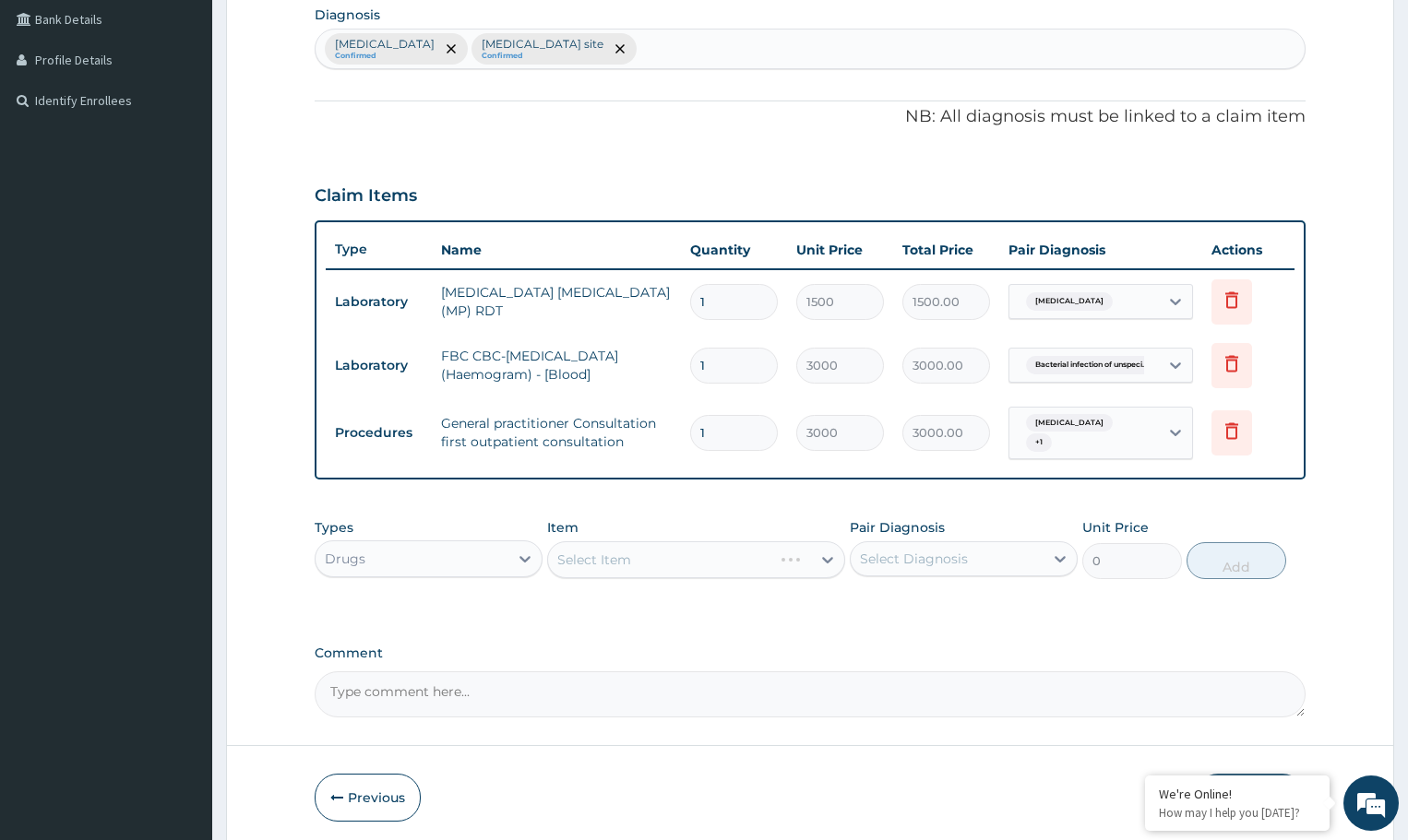
scroll to position [537, 0]
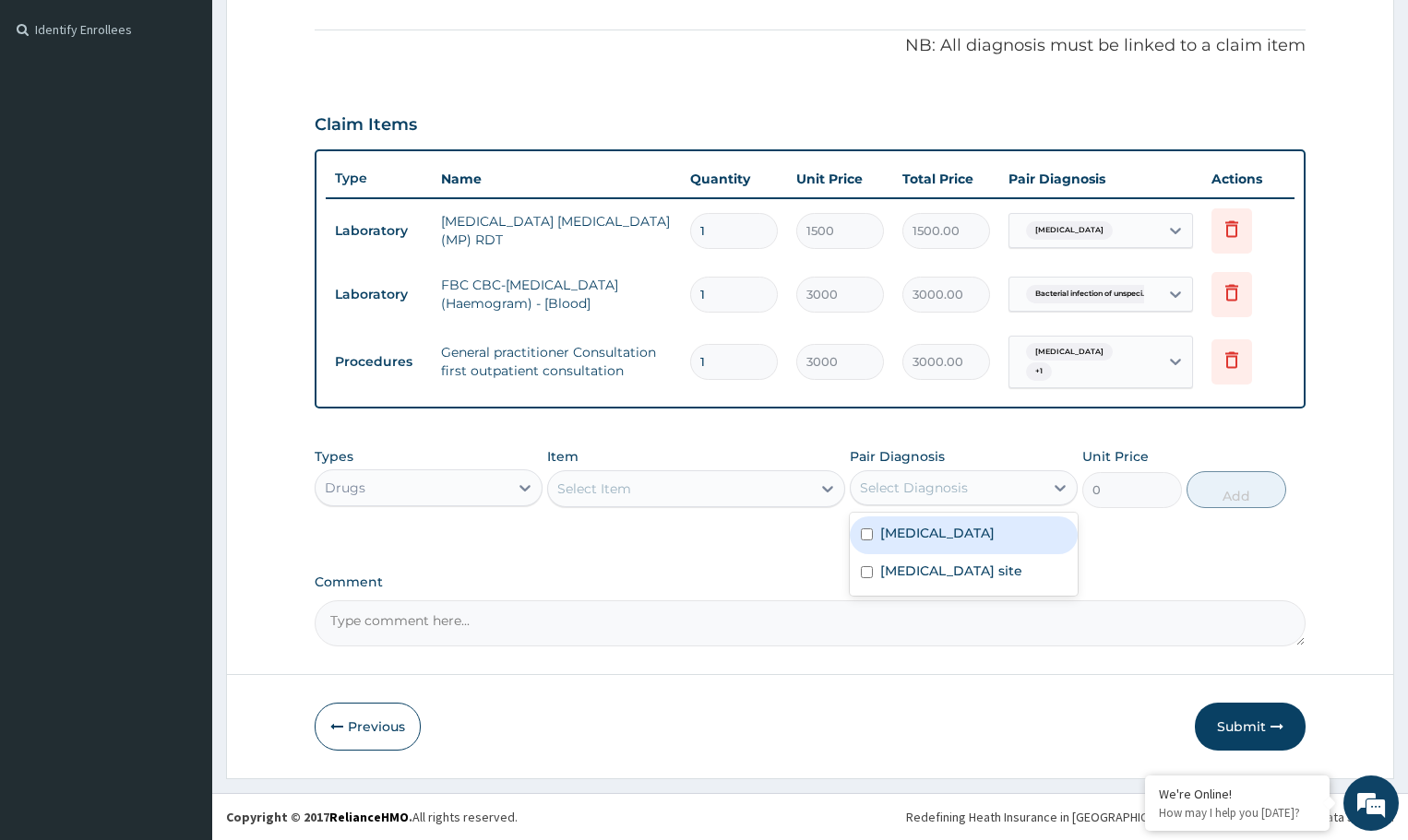
click at [957, 480] on div "Select Diagnosis" at bounding box center [914, 488] width 108 height 18
click at [949, 541] on label "[MEDICAL_DATA]" at bounding box center [937, 533] width 115 height 18
checkbox input "true"
click at [736, 495] on div "Select Item" at bounding box center [679, 489] width 262 height 30
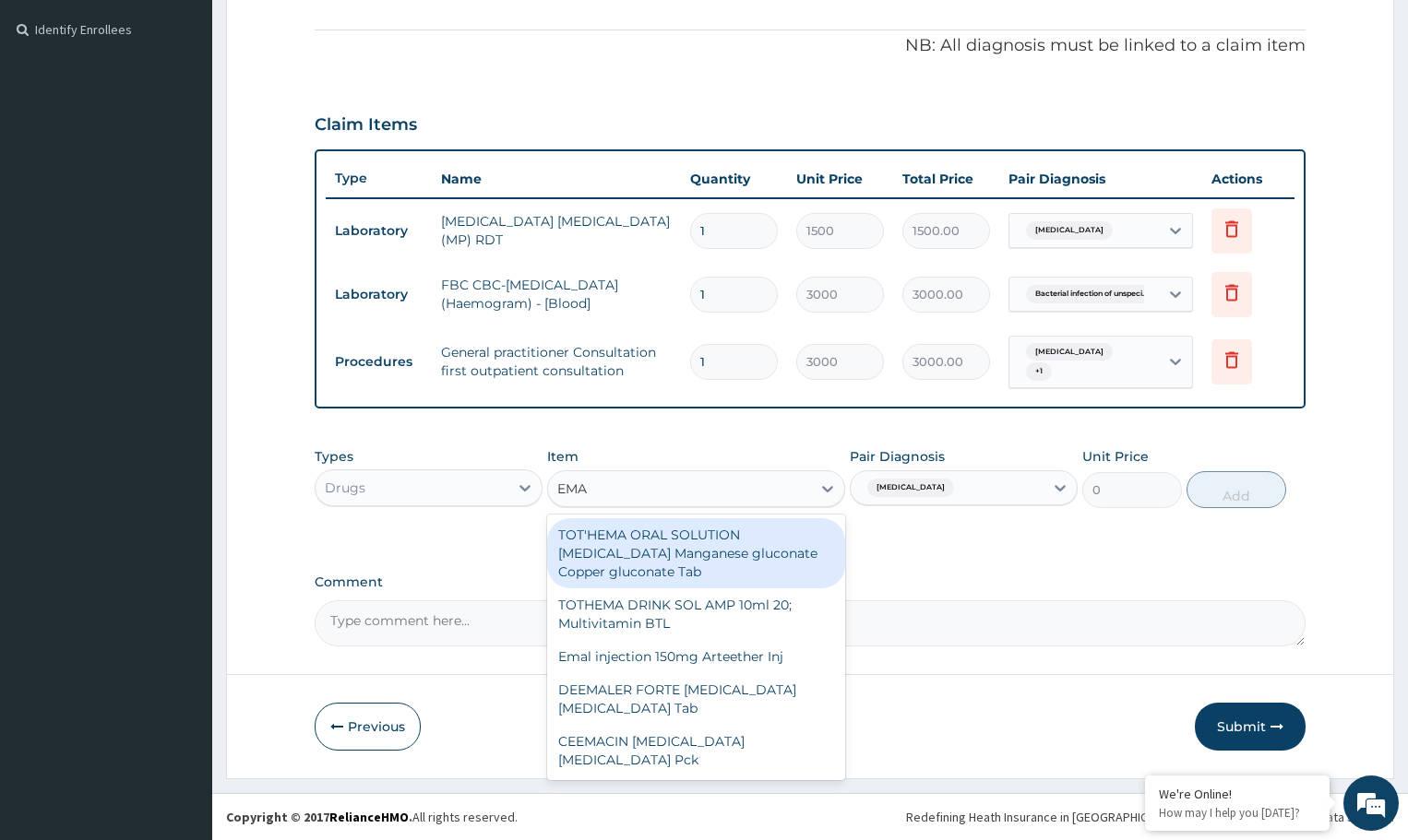
type input "EMAL"
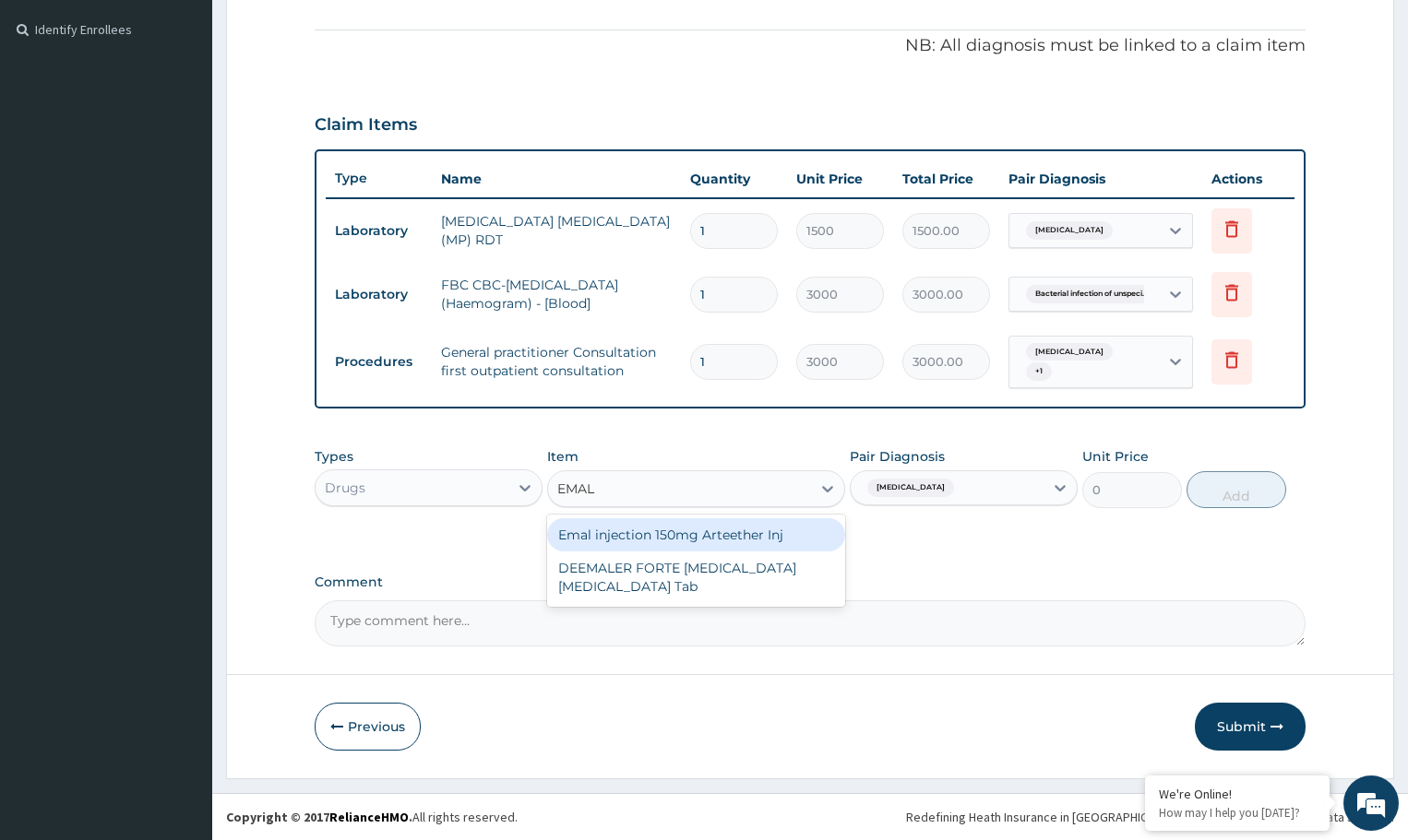
click at [644, 530] on div "Emal injection 150mg Arteether Inj" at bounding box center [696, 535] width 297 height 34
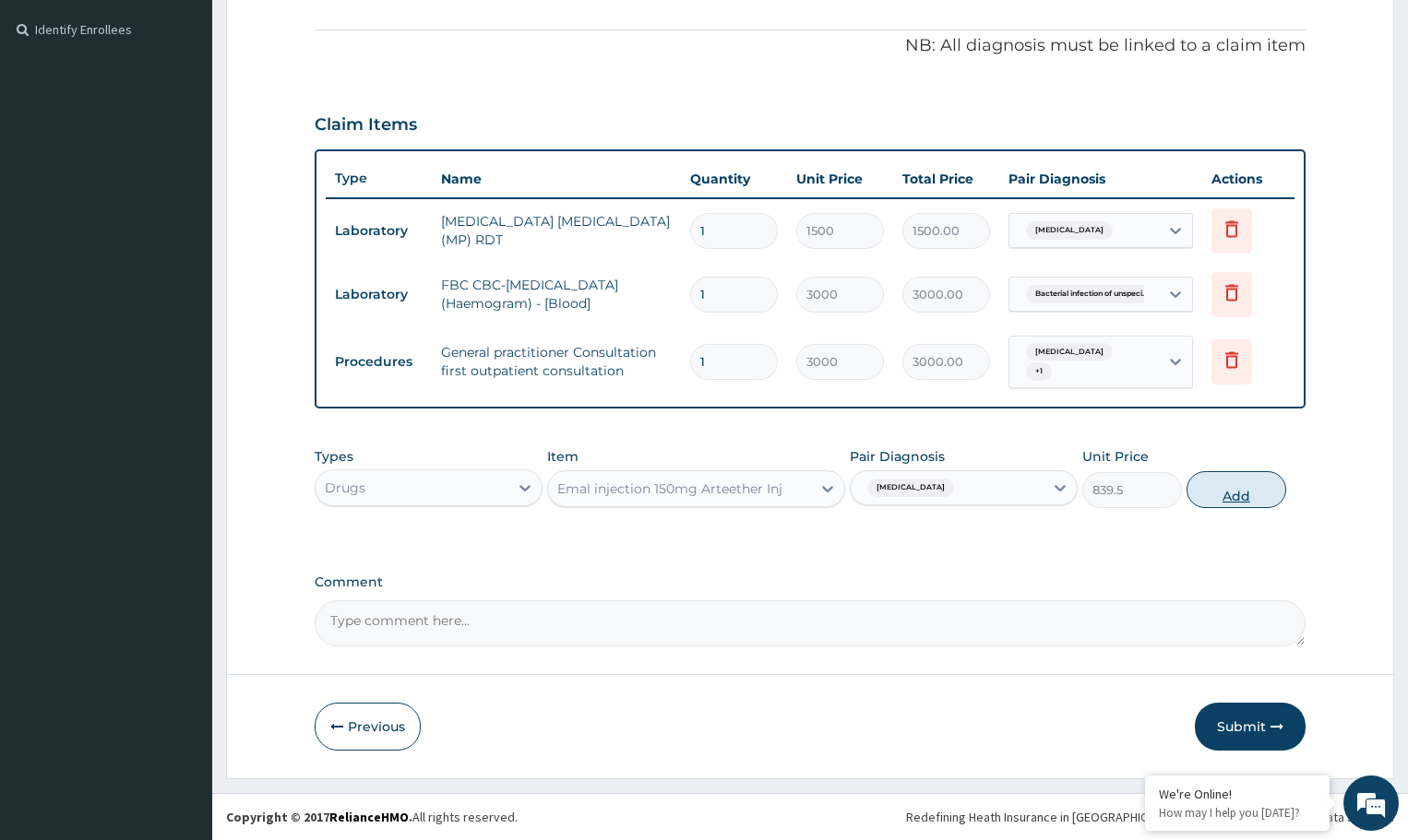
click at [1207, 488] on button "Add" at bounding box center [1236, 490] width 99 height 37
type input "0"
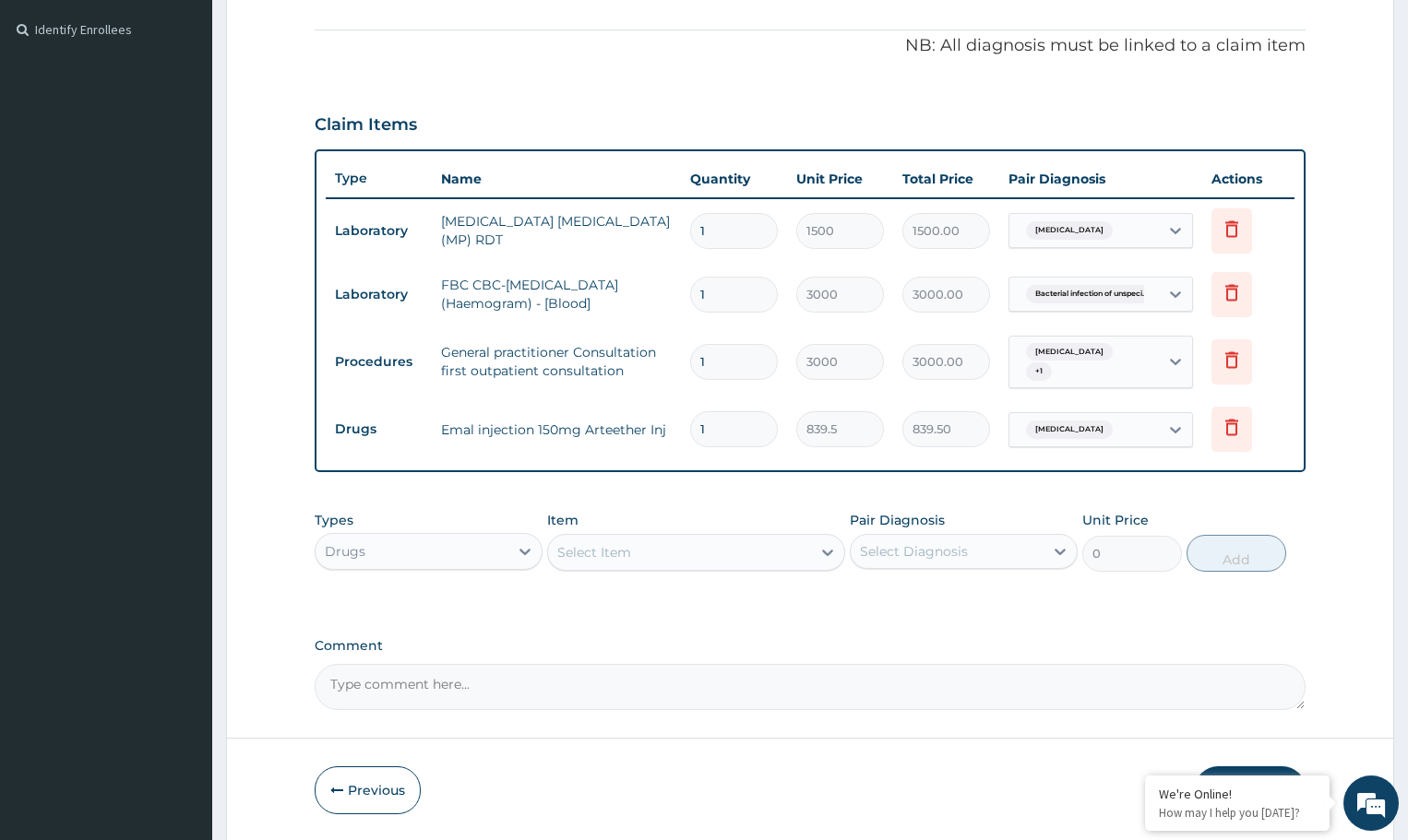
type input "0.00"
type input "3"
type input "2518.50"
type input "3"
click at [792, 548] on div "Select Item" at bounding box center [679, 552] width 262 height 30
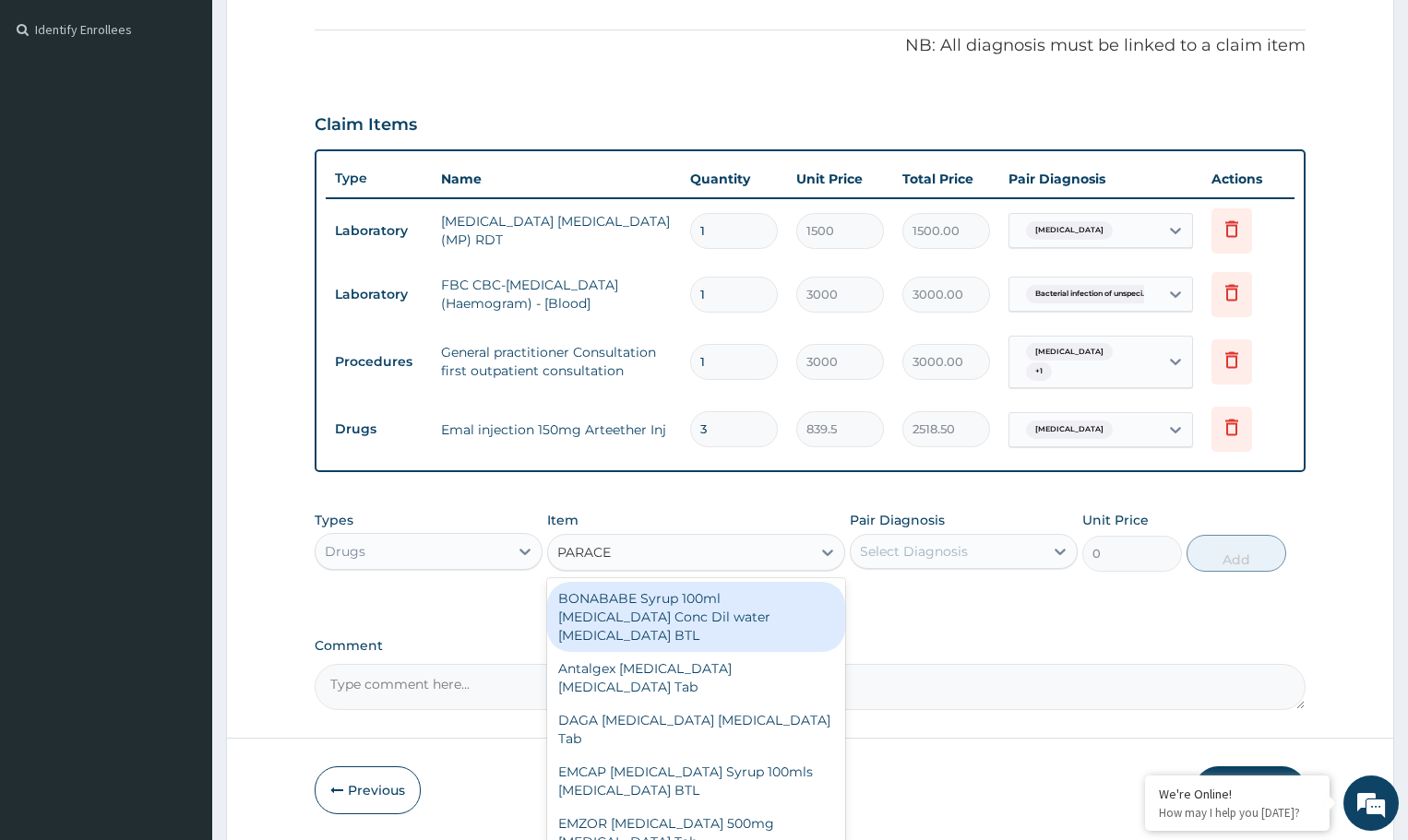
type input "PARACET"
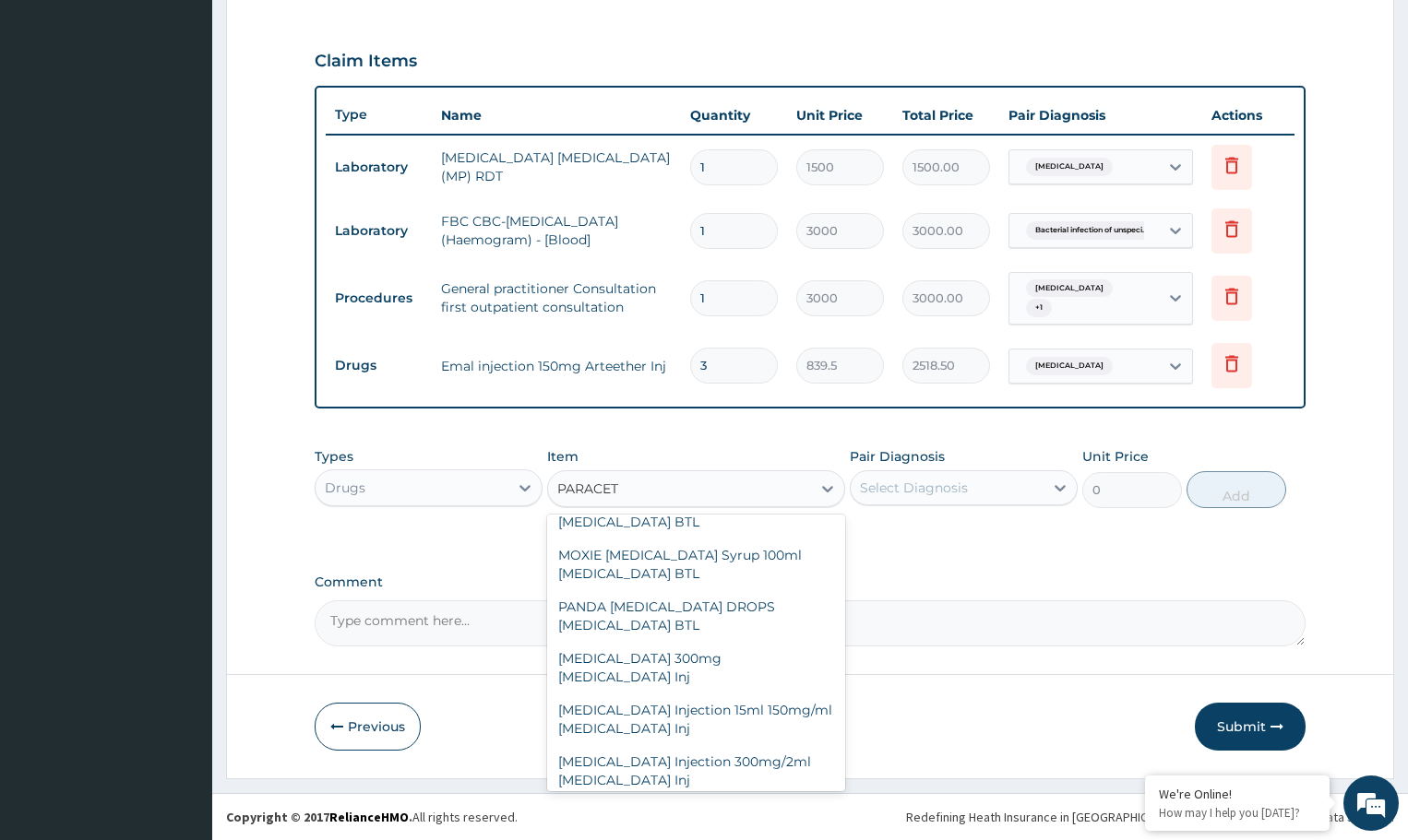
scroll to position [553, 0]
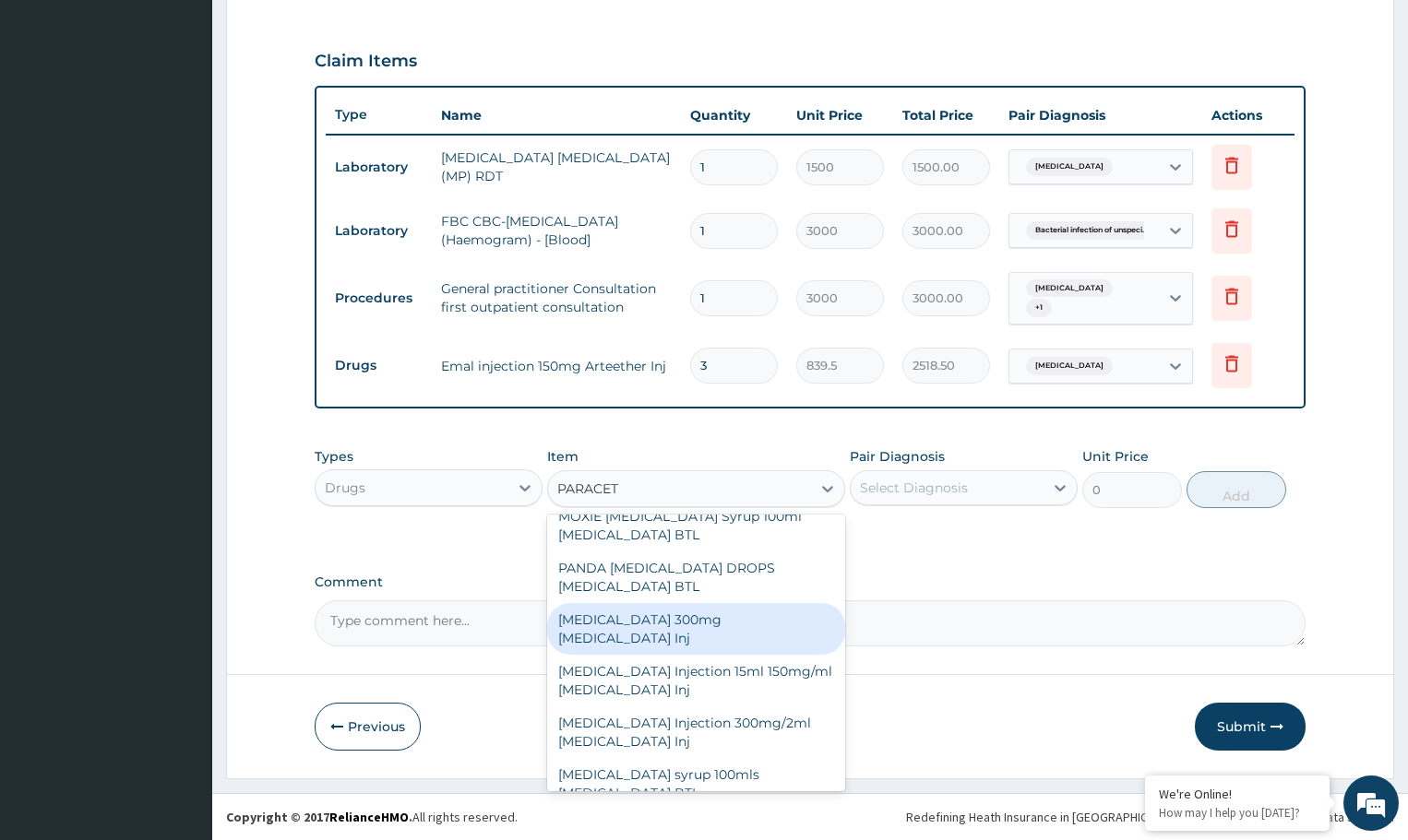
click at [656, 623] on div "[MEDICAL_DATA] 300mg [MEDICAL_DATA] Inj" at bounding box center [696, 629] width 297 height 52
type input "230"
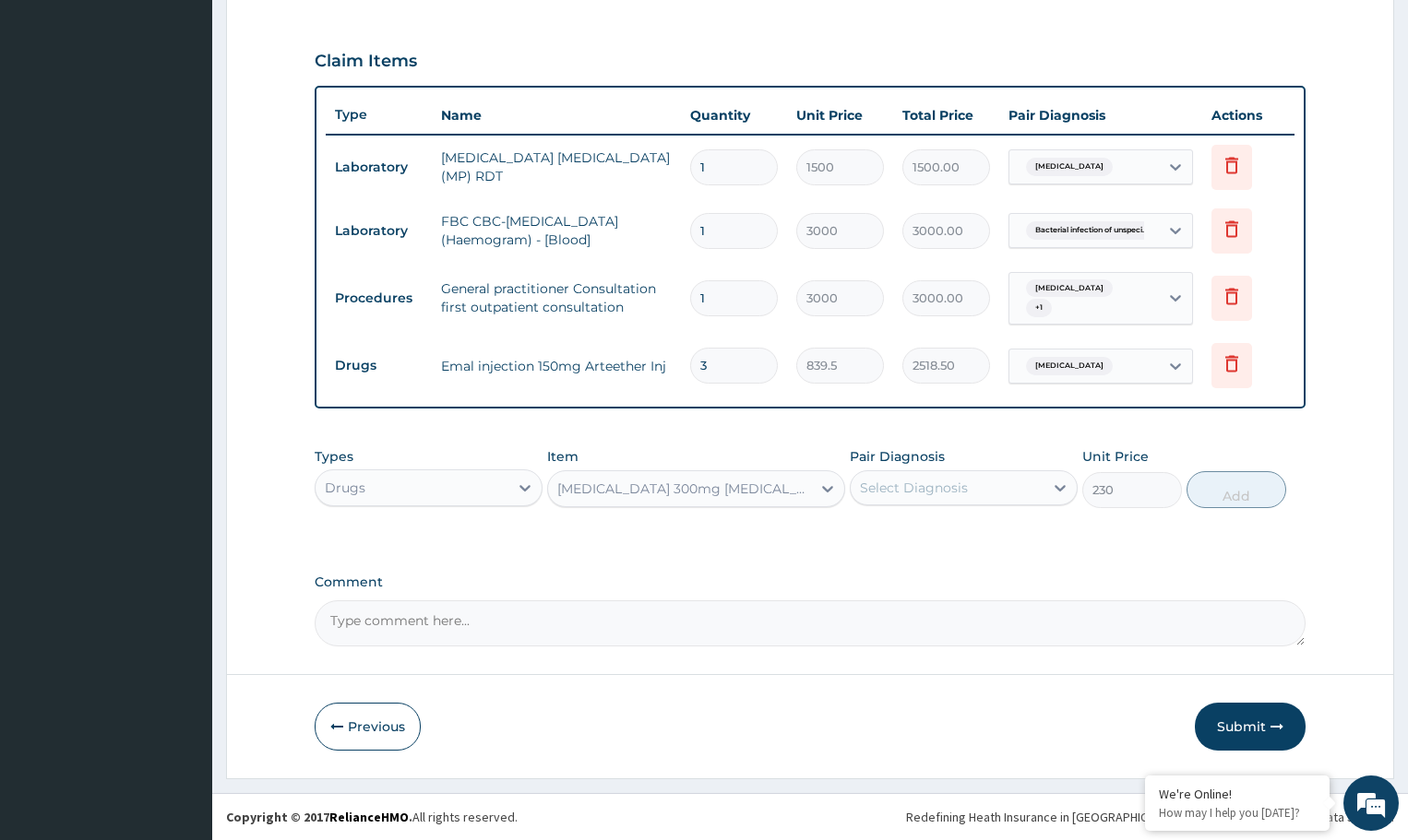
click at [974, 488] on div "Select Diagnosis" at bounding box center [947, 488] width 192 height 30
click at [965, 530] on label "[MEDICAL_DATA]" at bounding box center [937, 533] width 115 height 18
checkbox input "true"
click at [1219, 478] on button "Add" at bounding box center [1236, 490] width 99 height 37
type input "0"
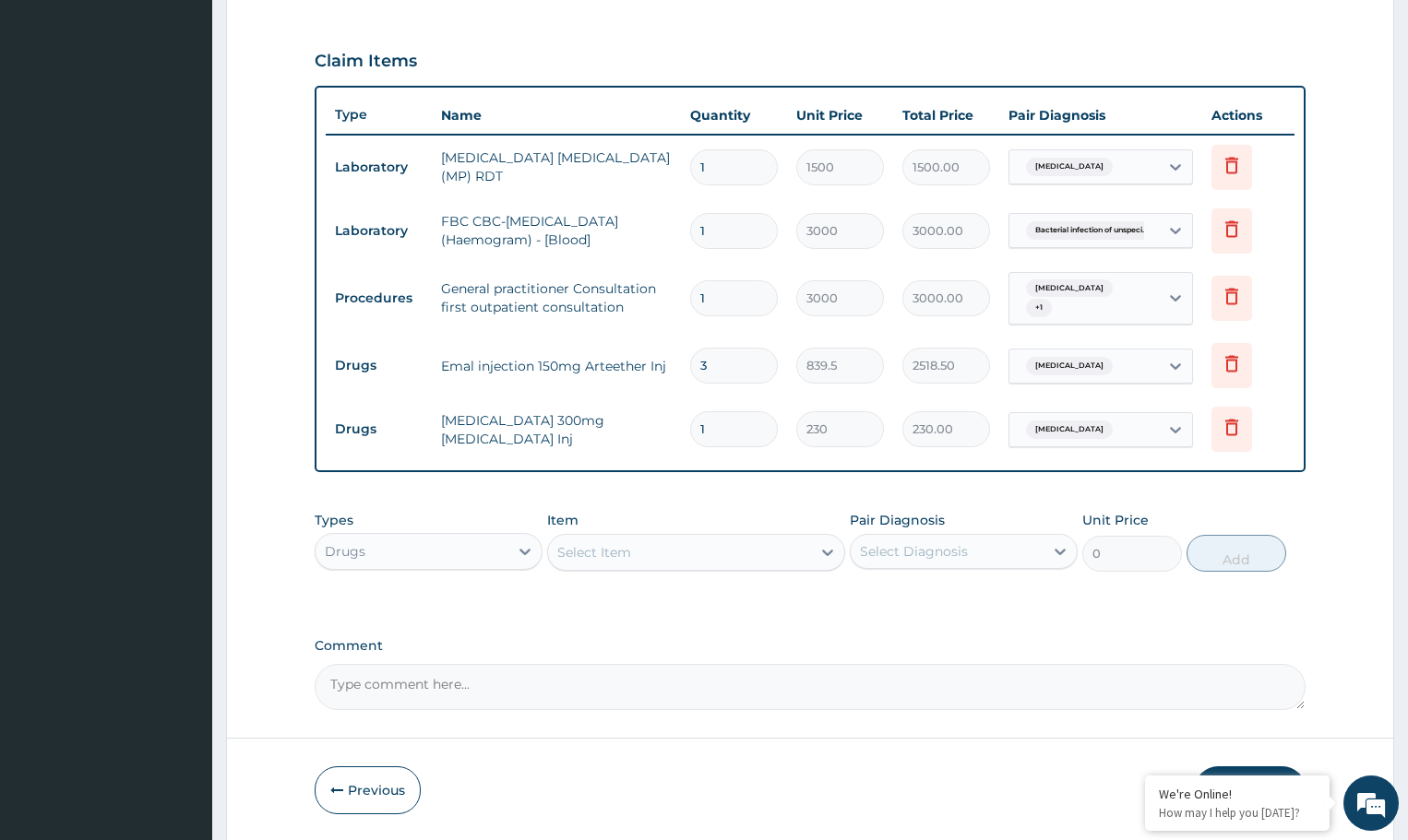
type input "0.00"
type input "2"
type input "460.00"
type input "2"
click at [960, 550] on div "Select Diagnosis" at bounding box center [914, 551] width 108 height 18
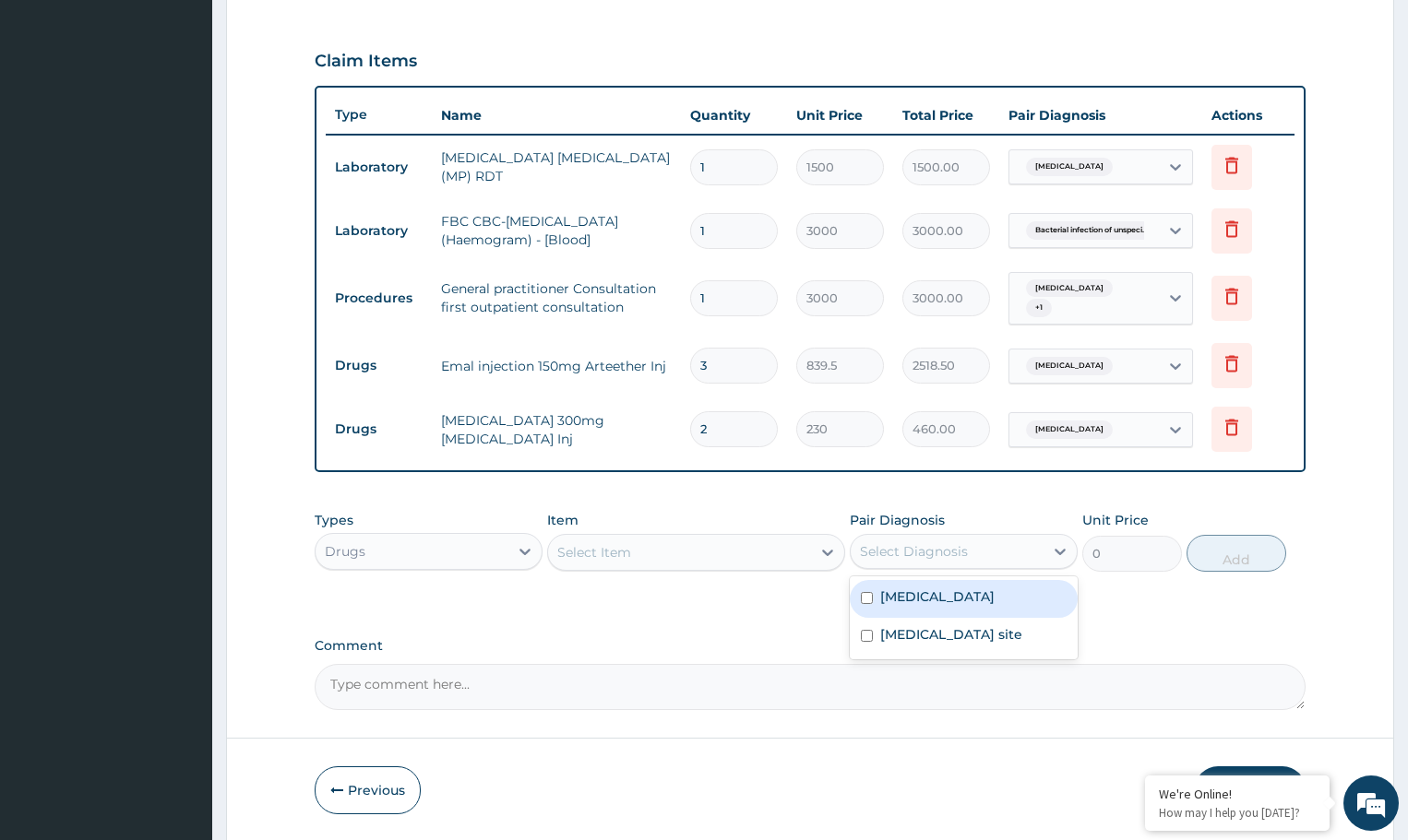
click at [933, 594] on label "[MEDICAL_DATA]" at bounding box center [937, 597] width 115 height 18
checkbox input "true"
click at [702, 558] on div "Select Item" at bounding box center [679, 552] width 262 height 30
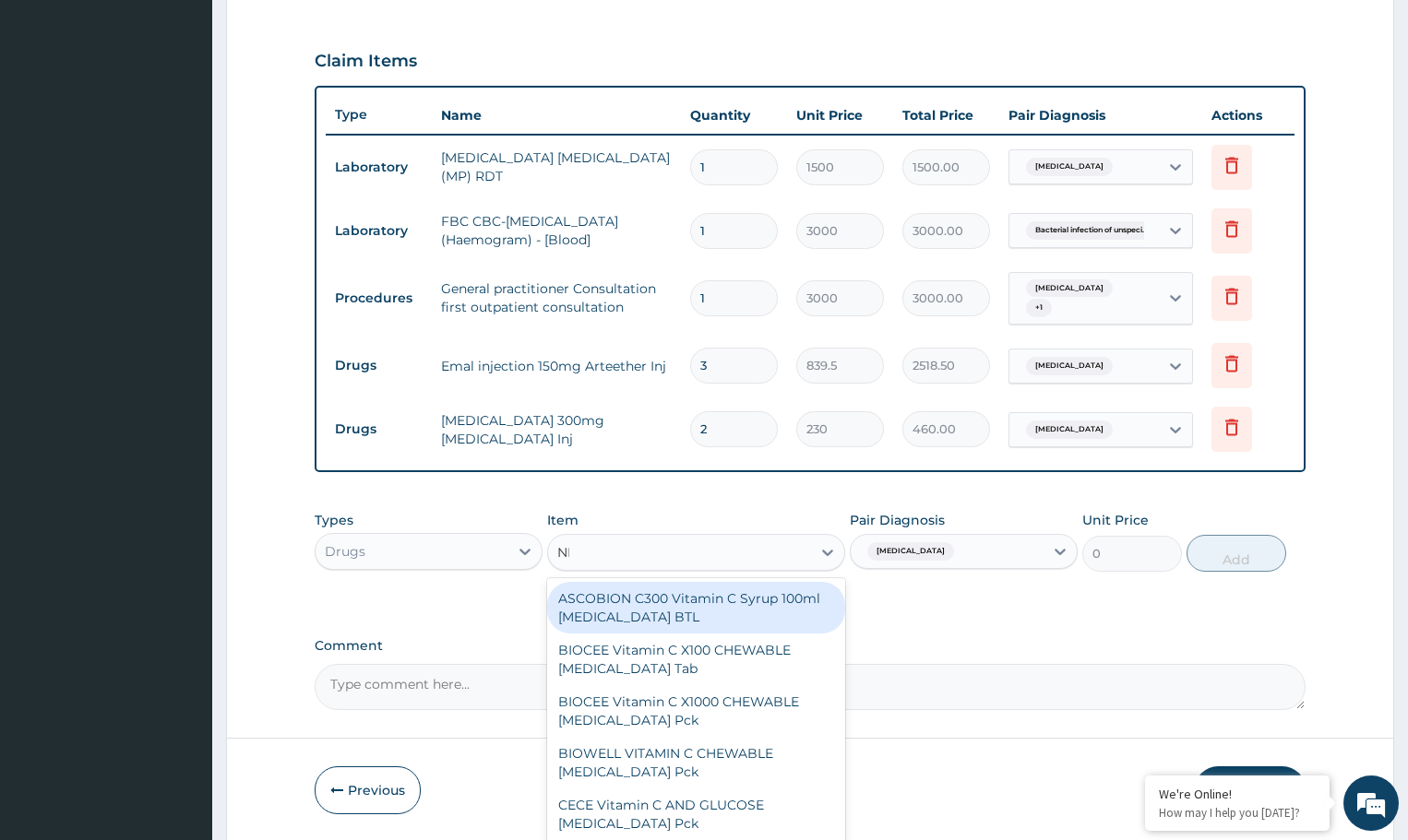
type input "NEE"
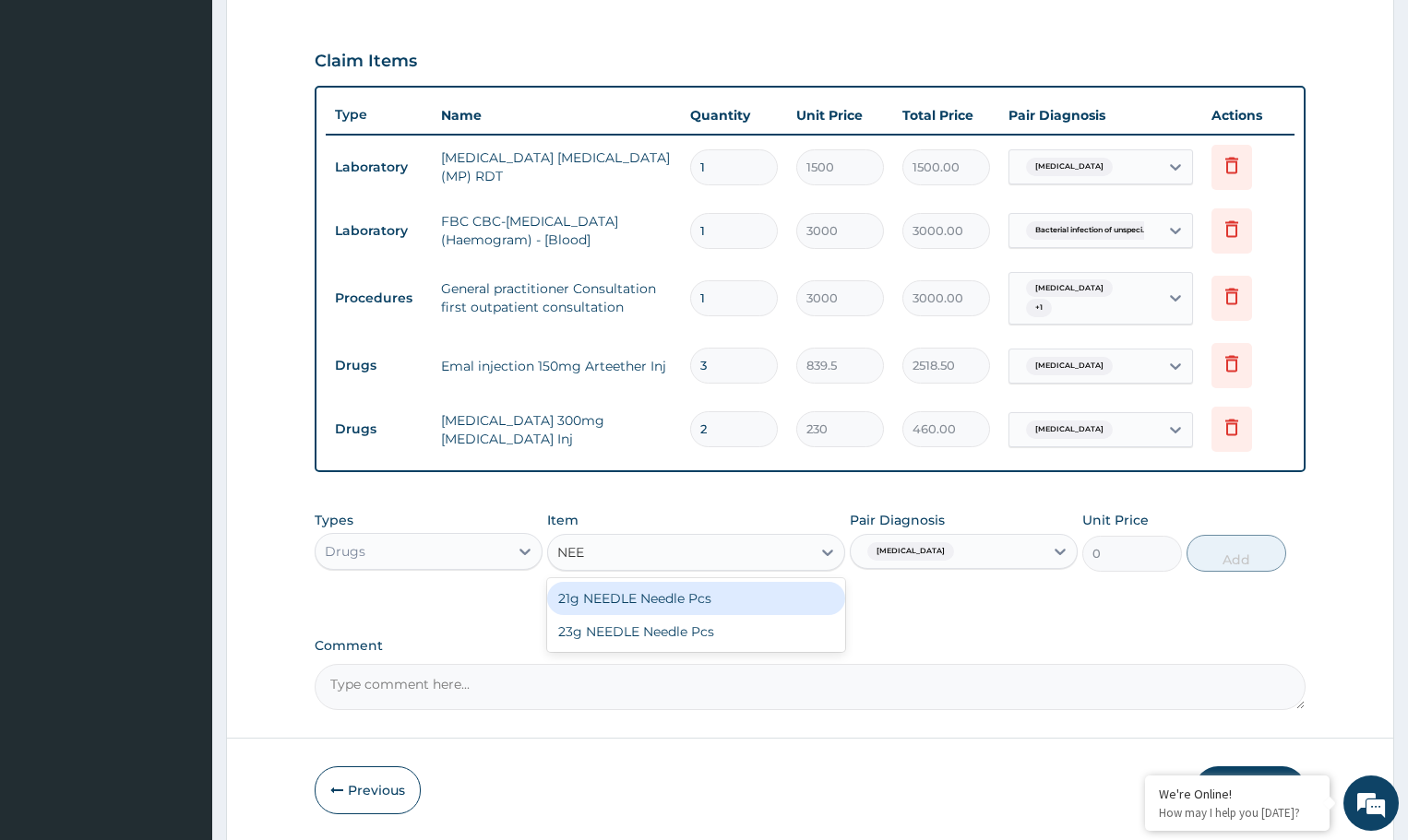
click at [640, 602] on div "21g NEEDLE Needle Pcs" at bounding box center [696, 598] width 297 height 34
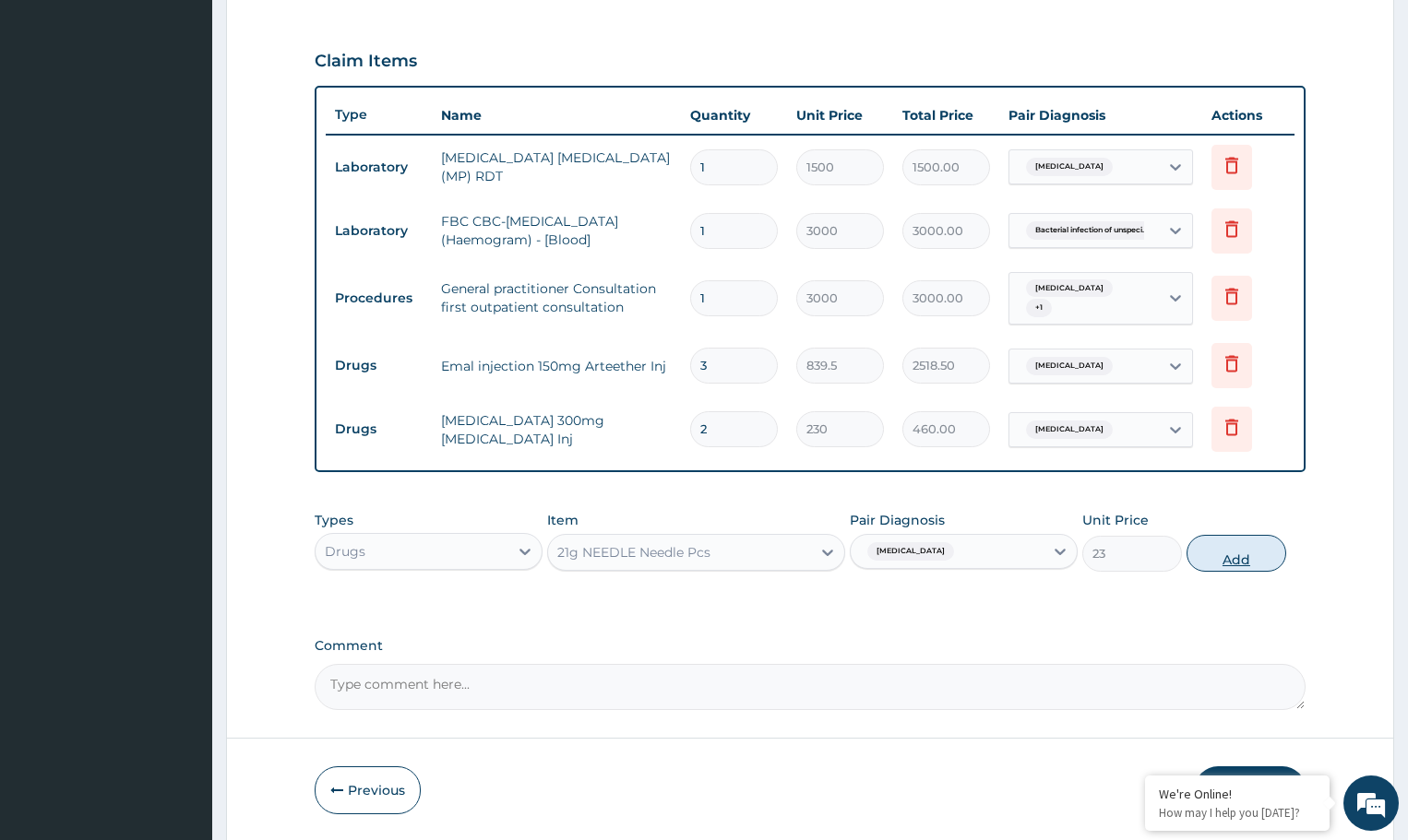
click at [1209, 549] on button "Add" at bounding box center [1236, 553] width 99 height 37
type input "0"
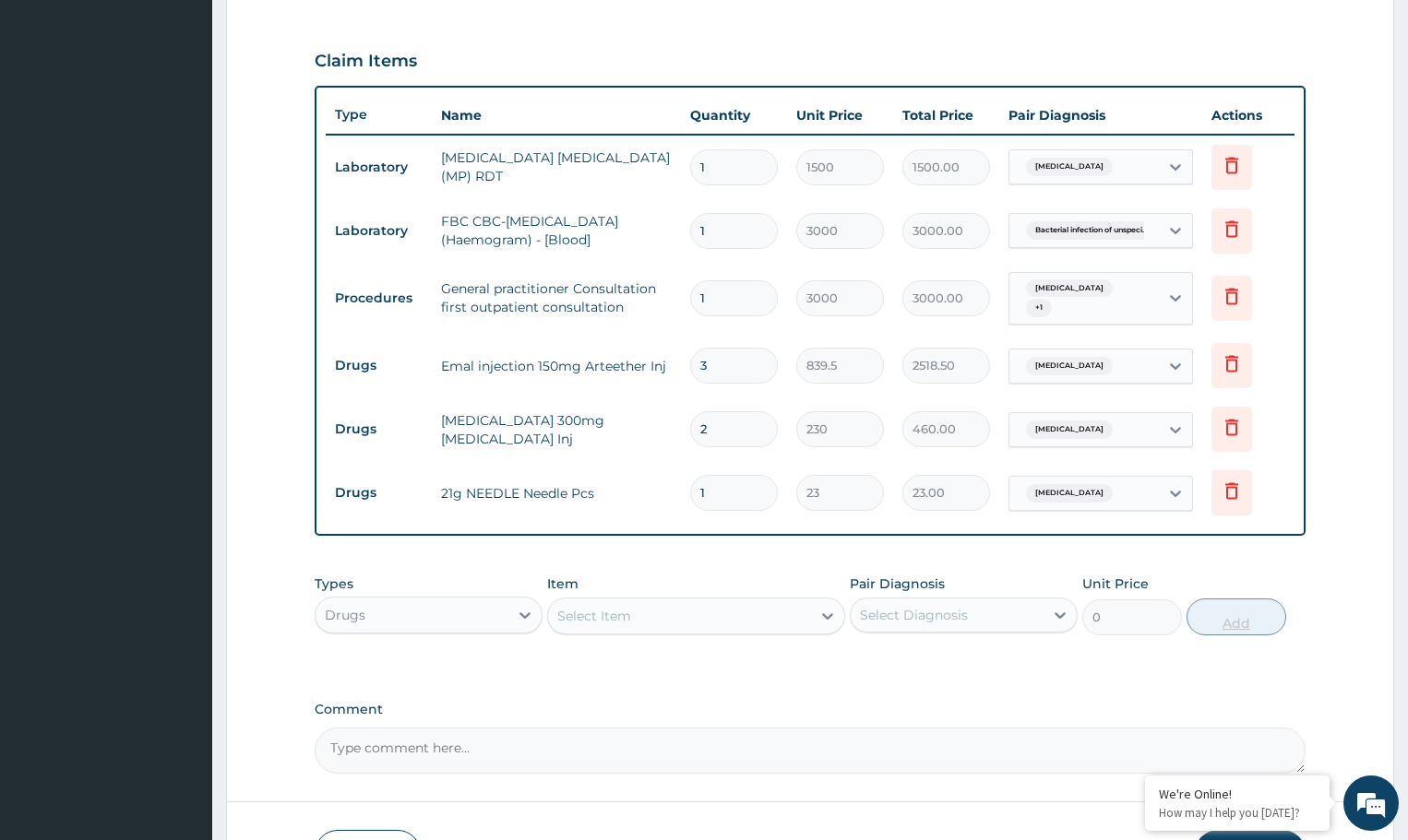
type input "0.00"
type input "4"
type input "92.00"
type input "4"
click at [994, 614] on div "Select Diagnosis" at bounding box center [947, 615] width 192 height 30
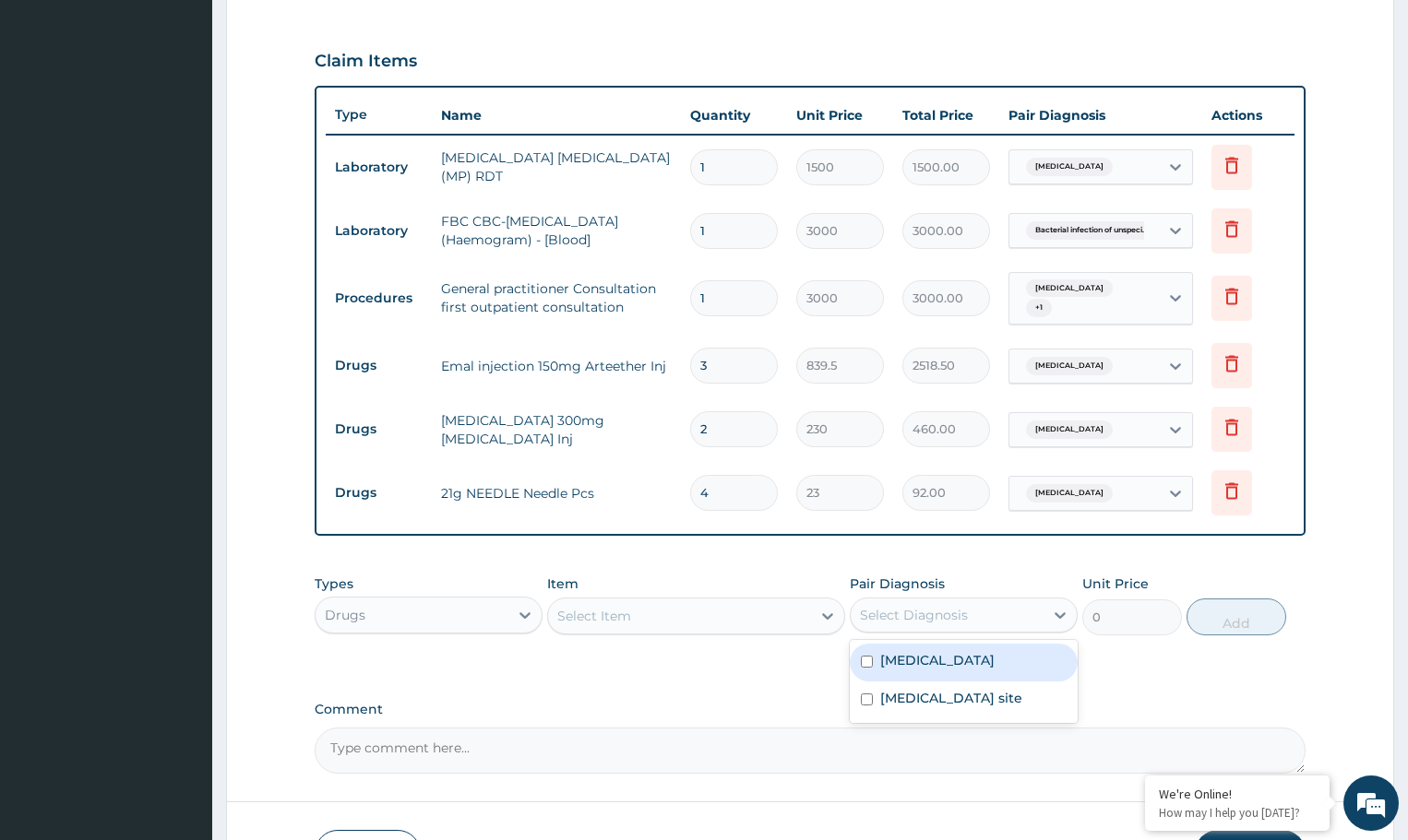
click at [974, 664] on label "[MEDICAL_DATA]" at bounding box center [937, 660] width 115 height 18
checkbox input "true"
click at [750, 616] on div "Select Item" at bounding box center [679, 616] width 262 height 30
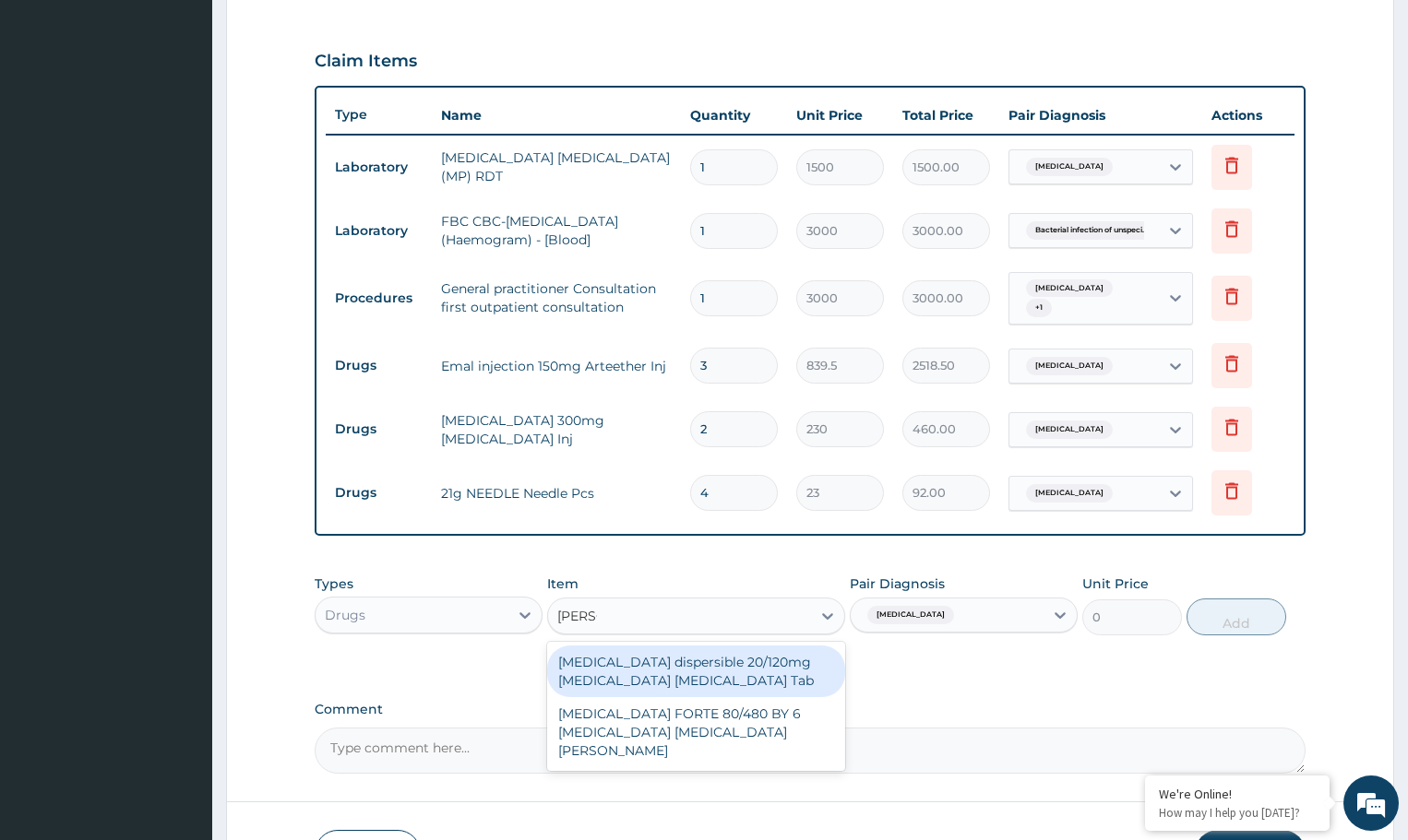
type input "COART"
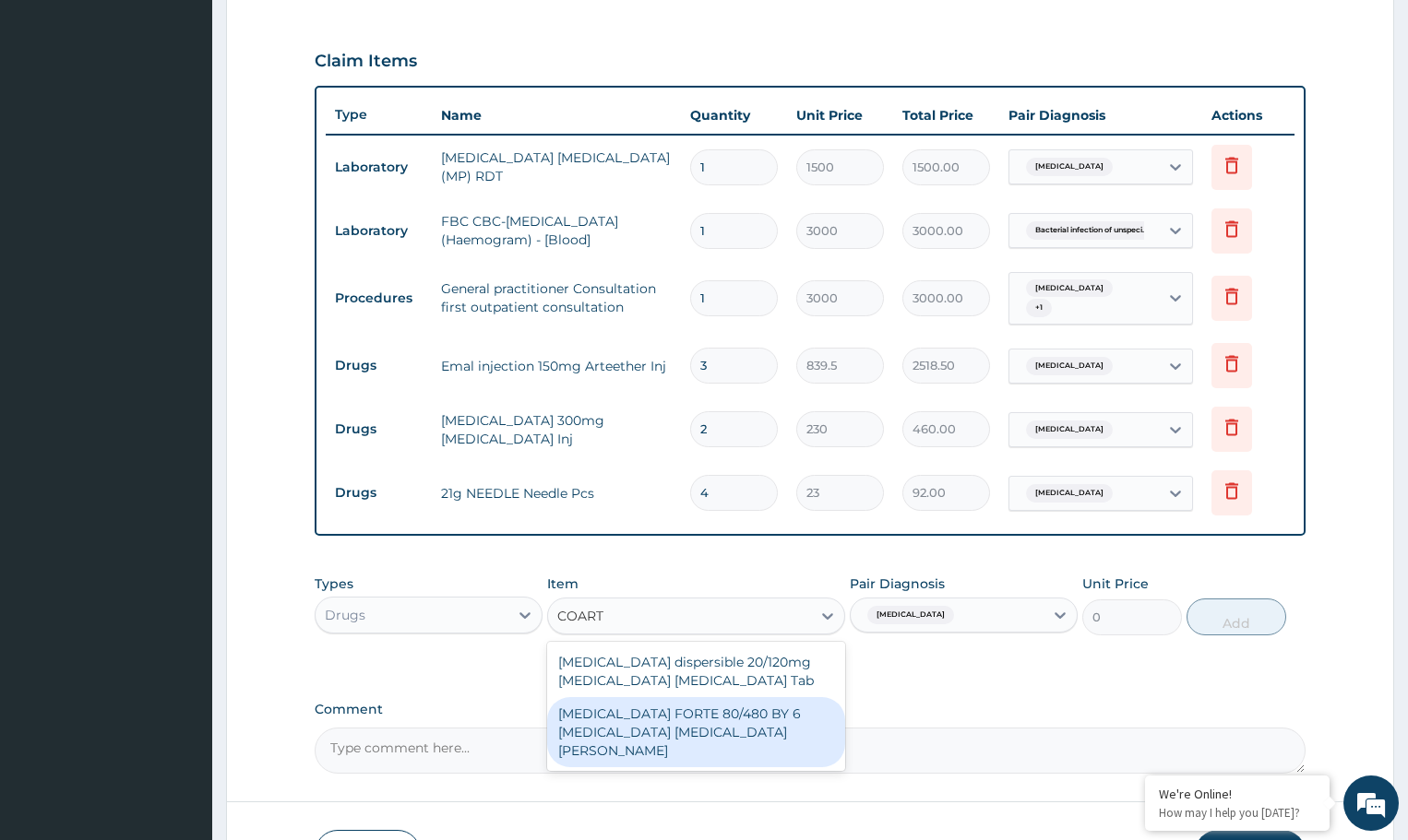
click at [617, 721] on div "[MEDICAL_DATA] FORTE 80/480 BY 6 [MEDICAL_DATA] [MEDICAL_DATA][PERSON_NAME]" at bounding box center [696, 732] width 297 height 70
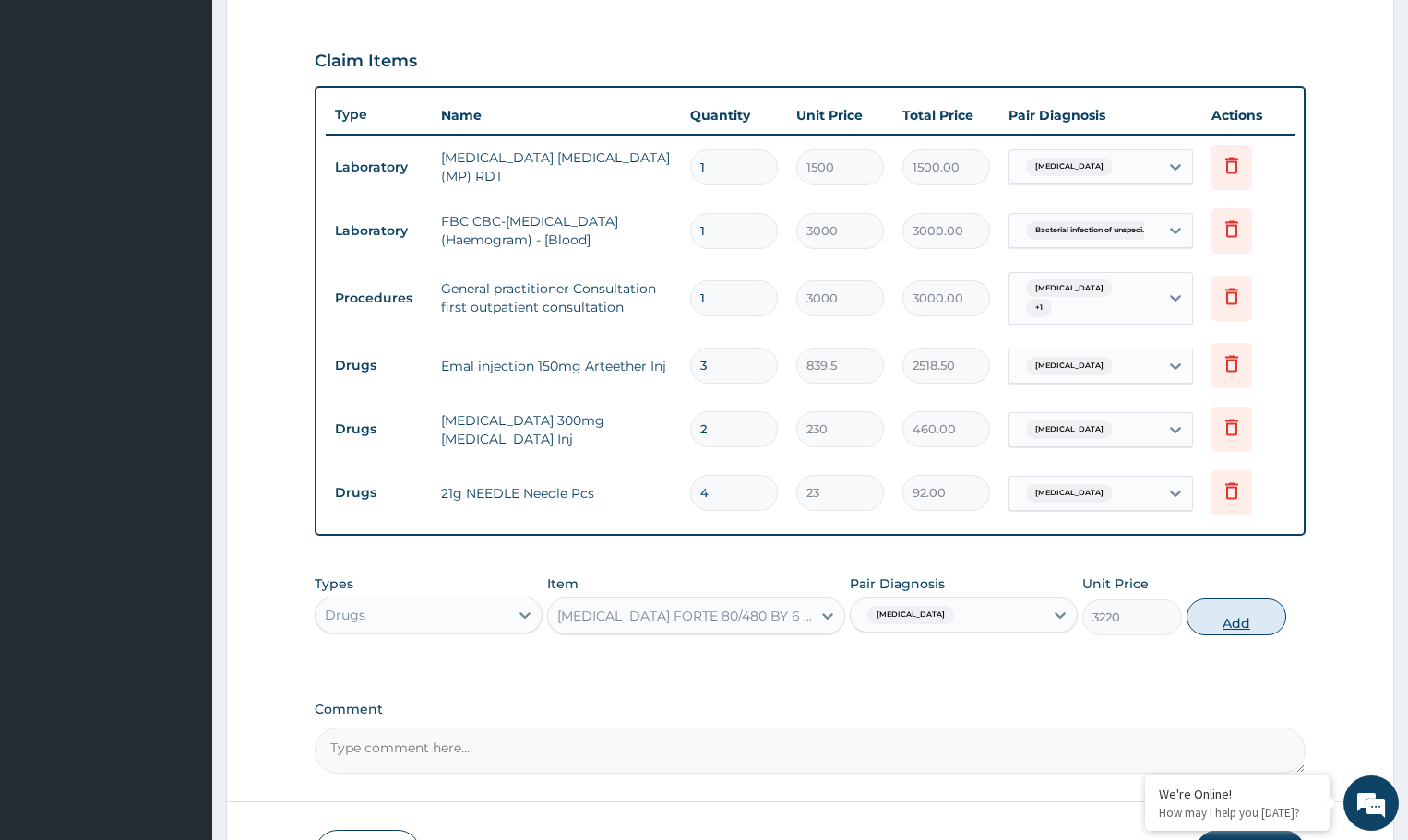
click at [1223, 624] on button "Add" at bounding box center [1236, 617] width 99 height 37
type input "0"
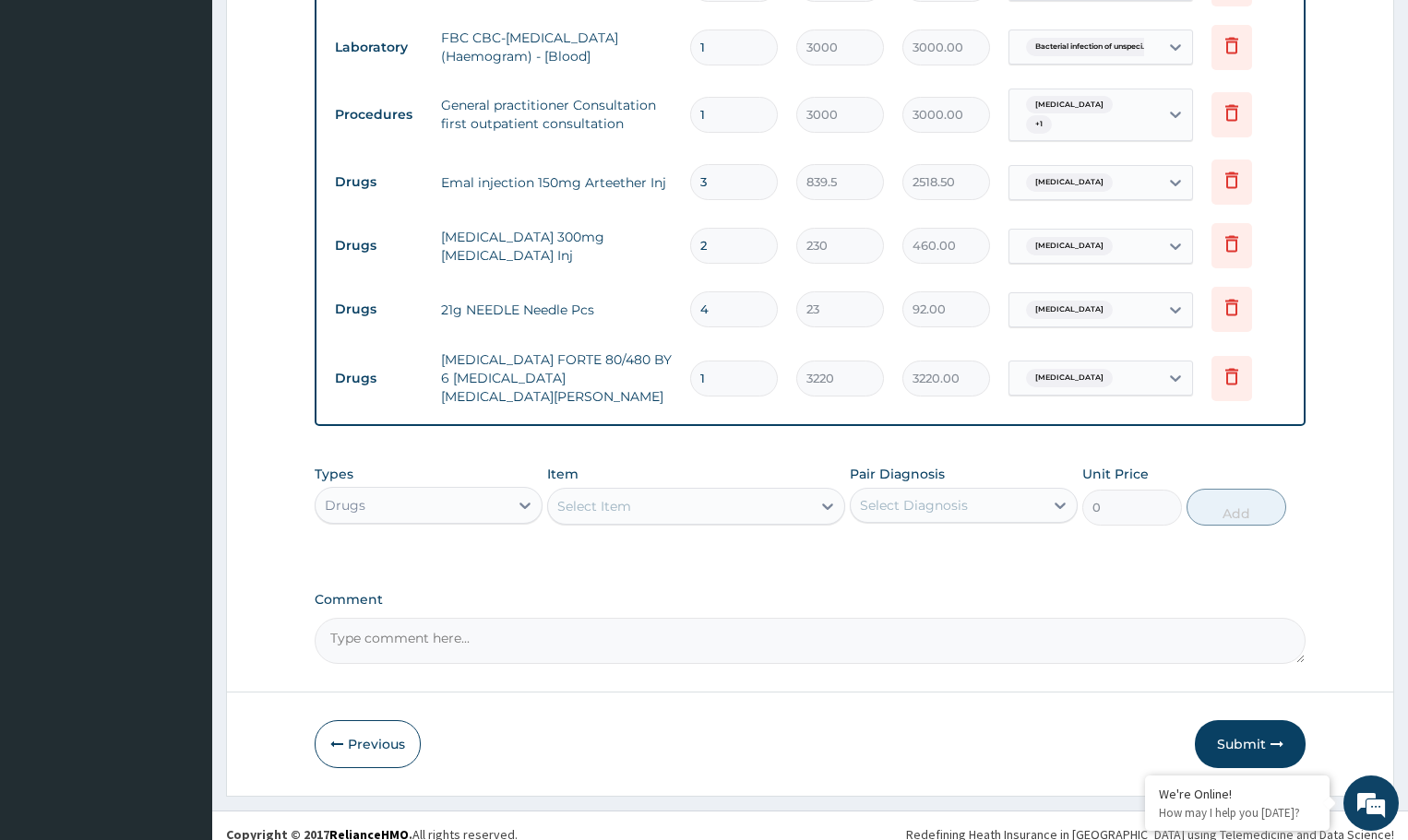
scroll to position [785, 0]
click at [979, 490] on div "Select Diagnosis" at bounding box center [947, 504] width 192 height 30
drag, startPoint x: 952, startPoint y: 539, endPoint x: 918, endPoint y: 547, distance: 34.9
click at [952, 541] on label "[MEDICAL_DATA]" at bounding box center [937, 549] width 115 height 18
checkbox input "true"
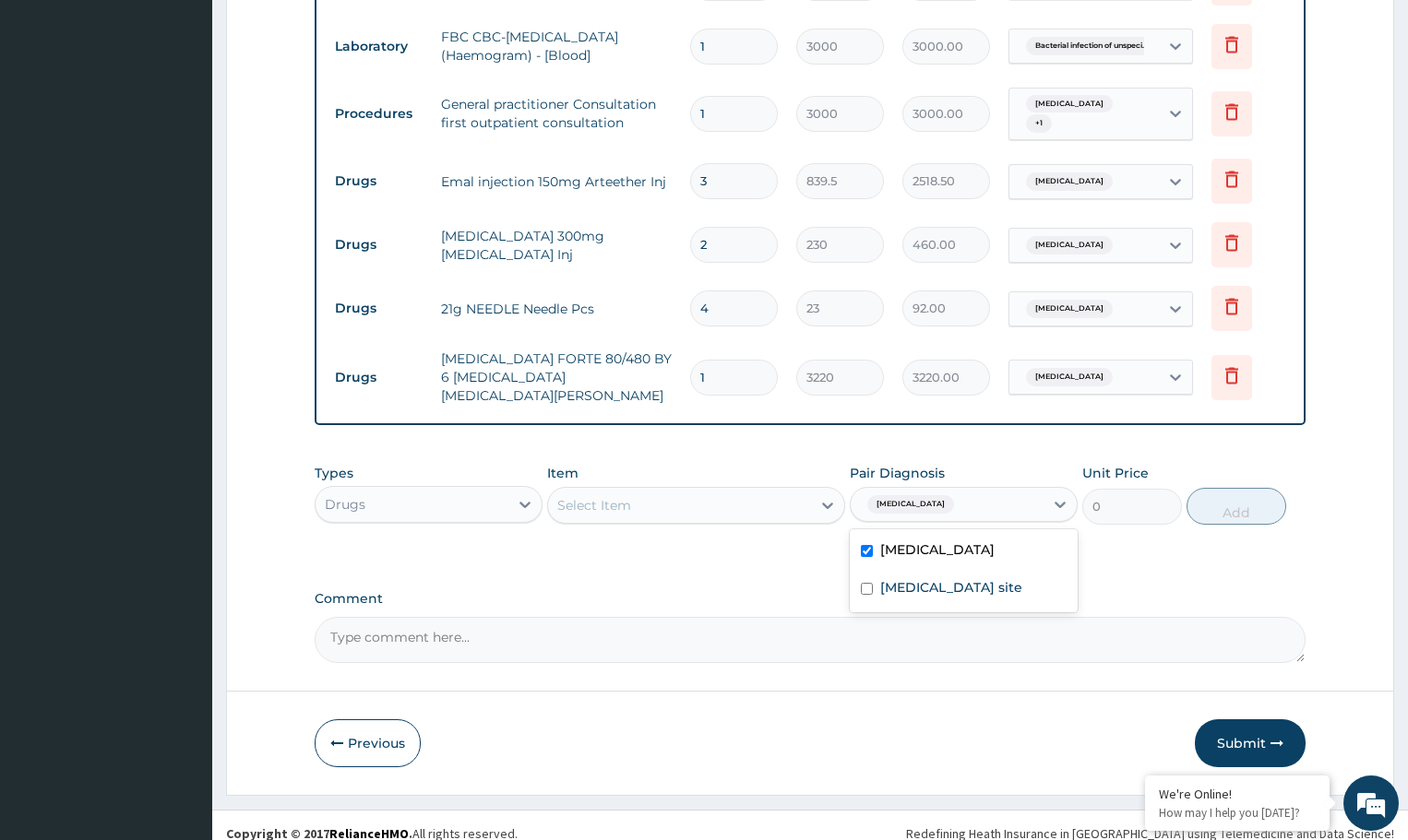
click at [726, 496] on div "Select Item" at bounding box center [679, 505] width 262 height 30
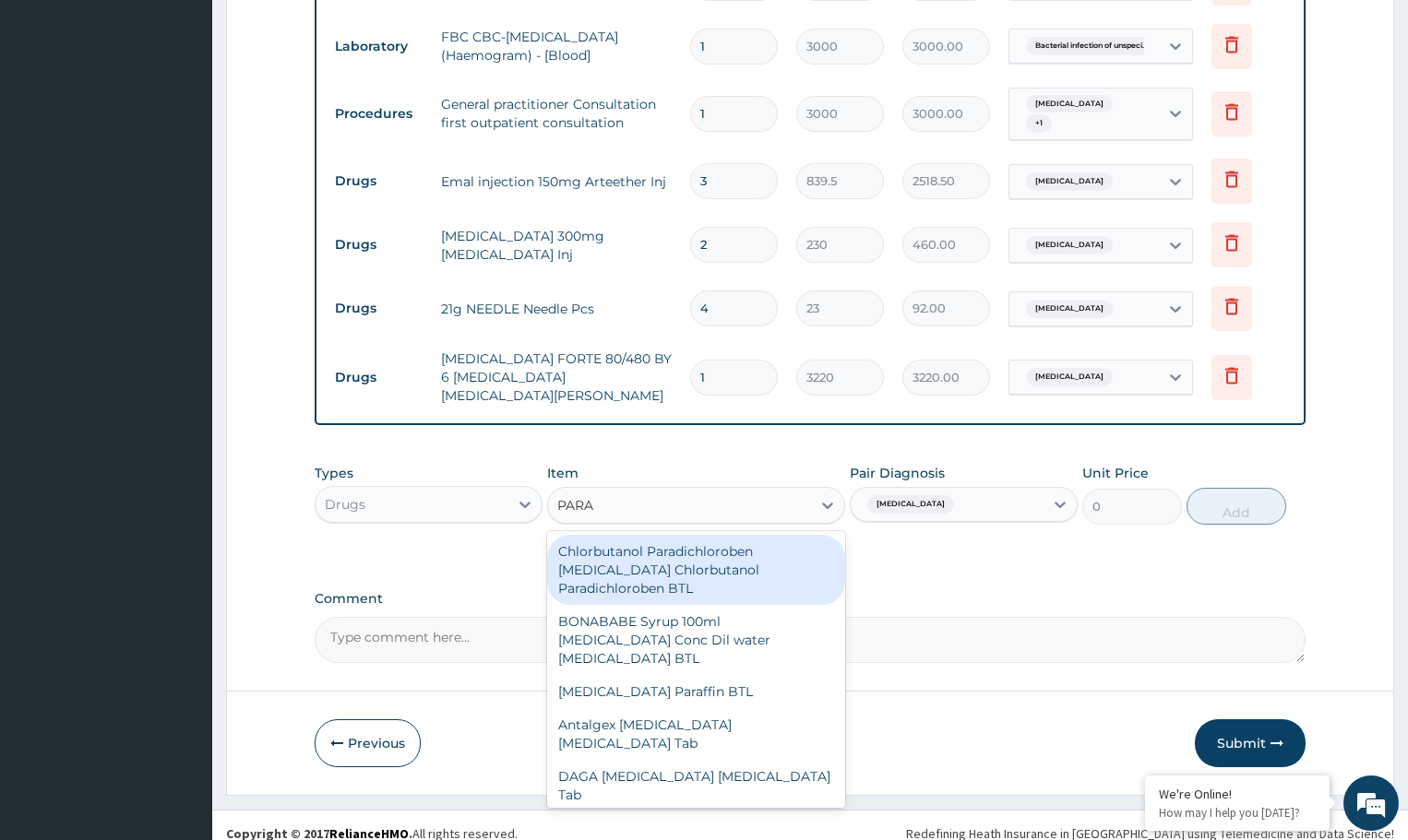
type input "PARAC"
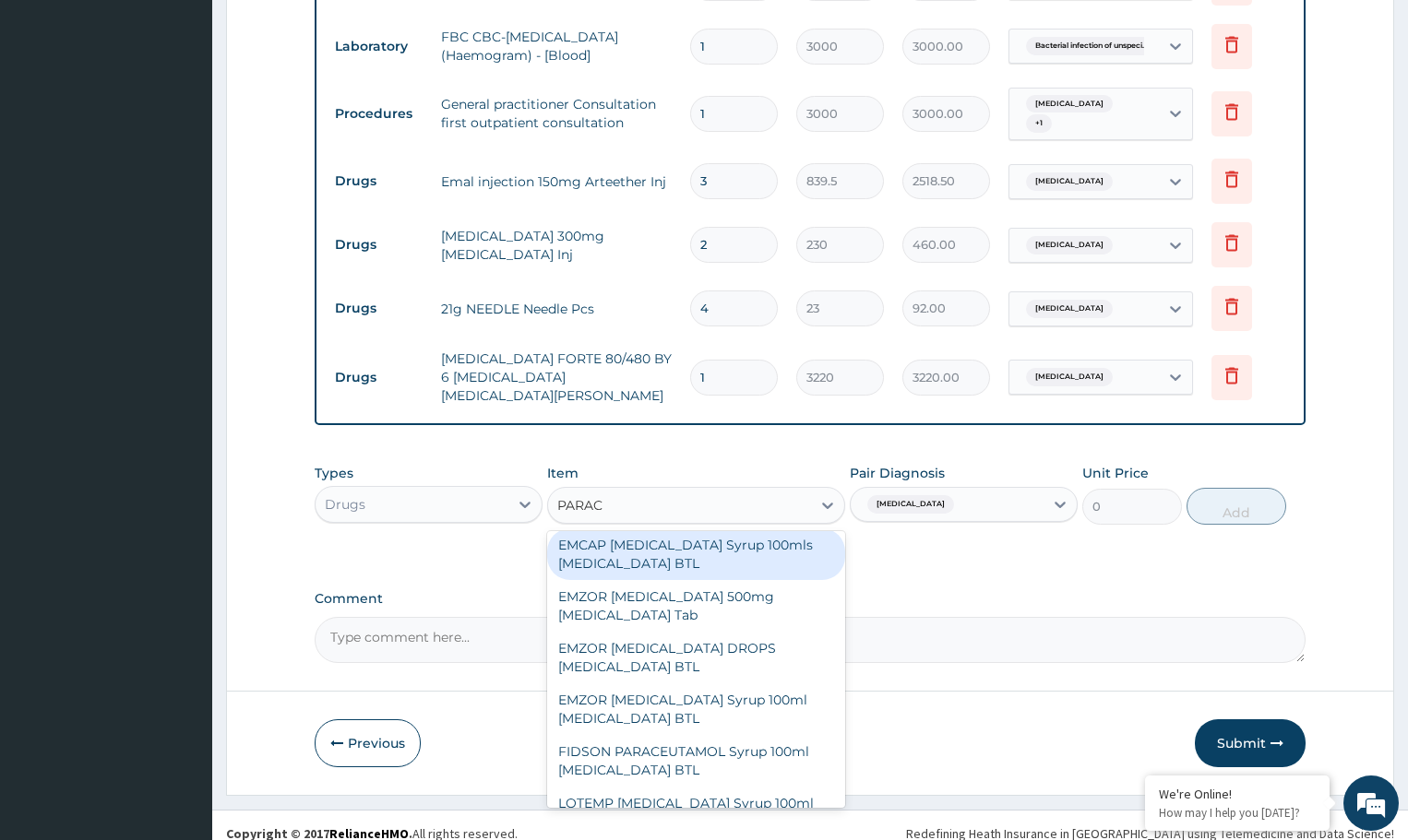
scroll to position [185, 0]
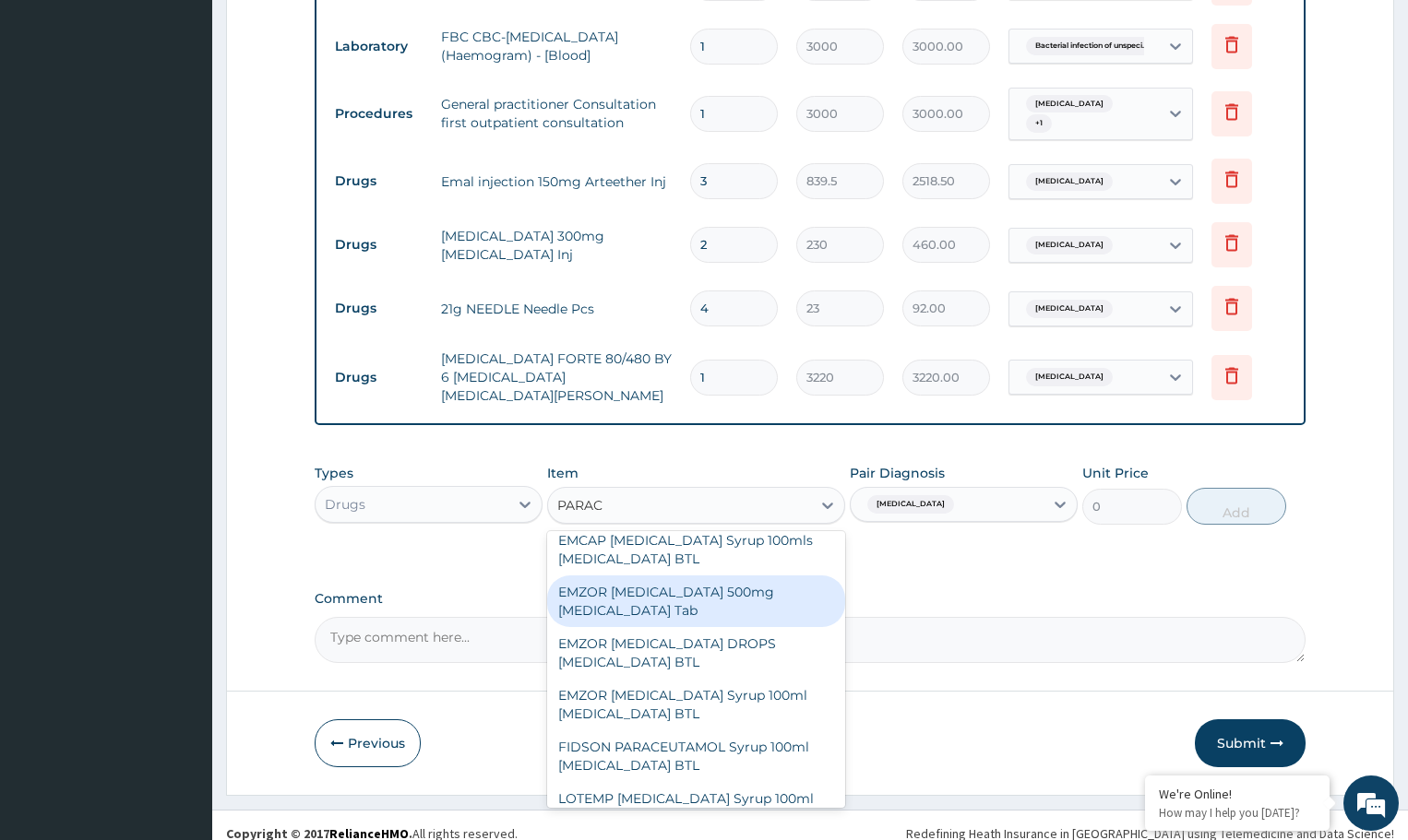
click at [633, 593] on div "EMZOR [MEDICAL_DATA] 500mg [MEDICAL_DATA] Tab" at bounding box center [696, 601] width 297 height 52
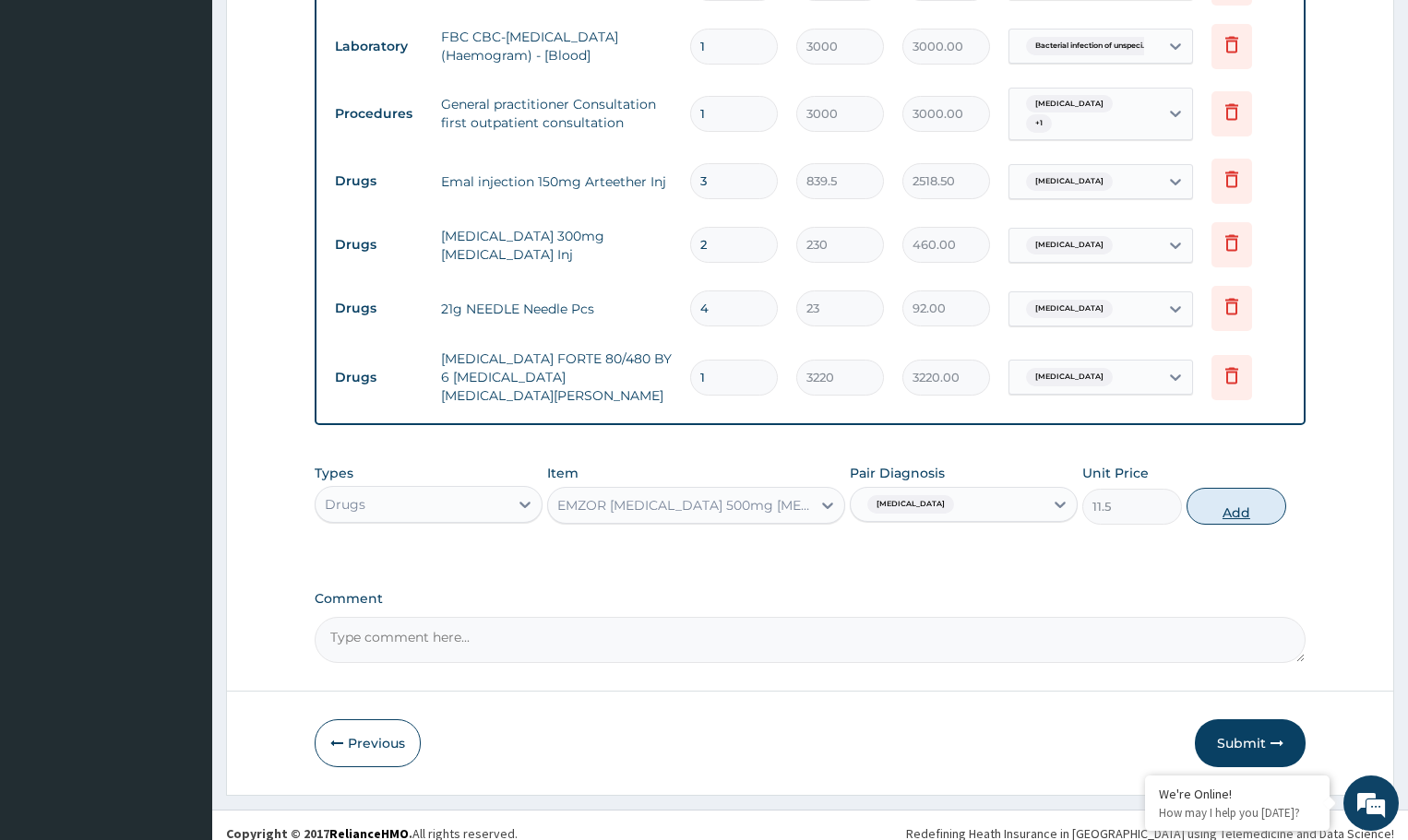
click at [1216, 498] on button "Add" at bounding box center [1236, 506] width 99 height 37
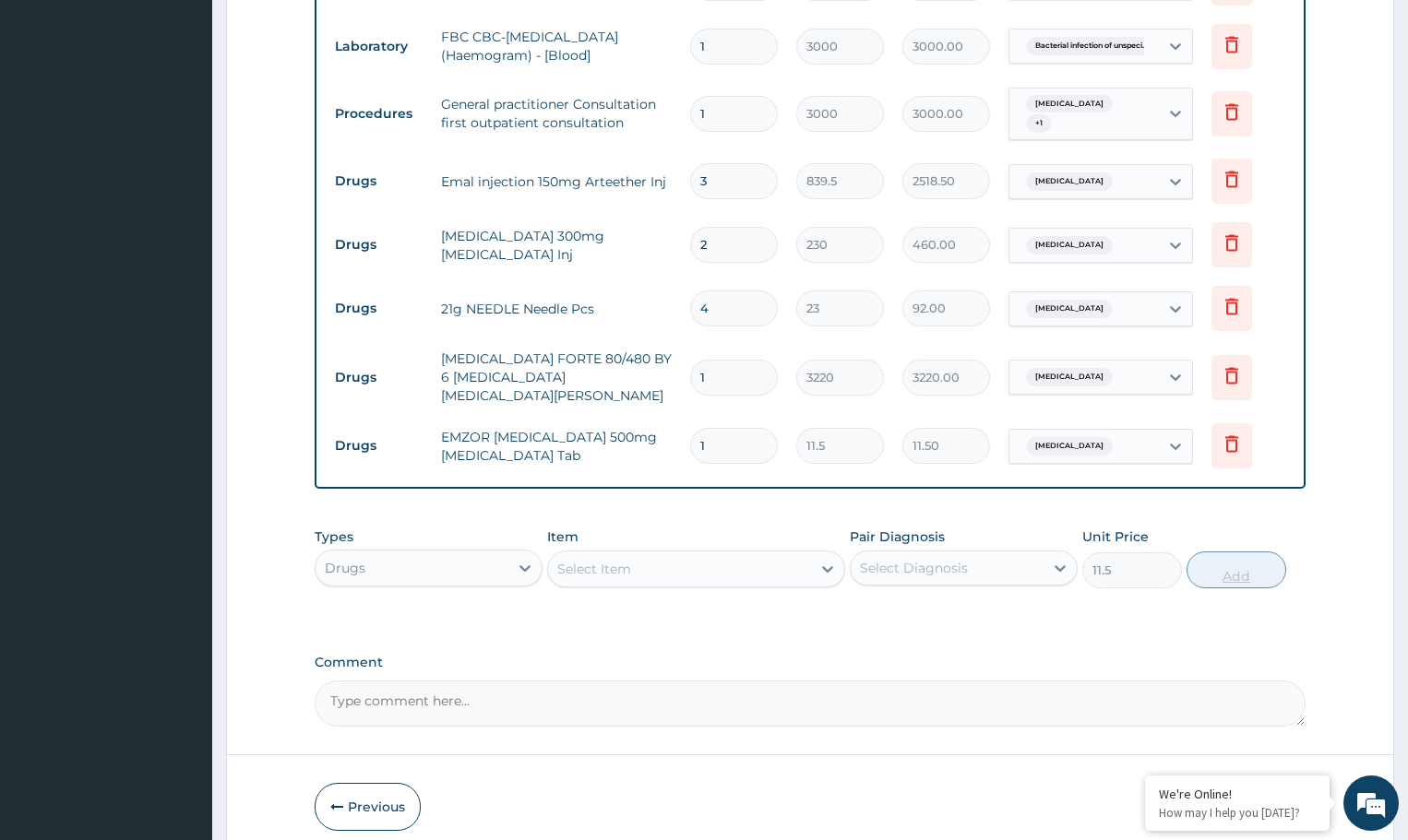
type input "0"
type input "18"
type input "207.00"
type input "18"
click at [774, 558] on div "Select Item" at bounding box center [679, 569] width 262 height 30
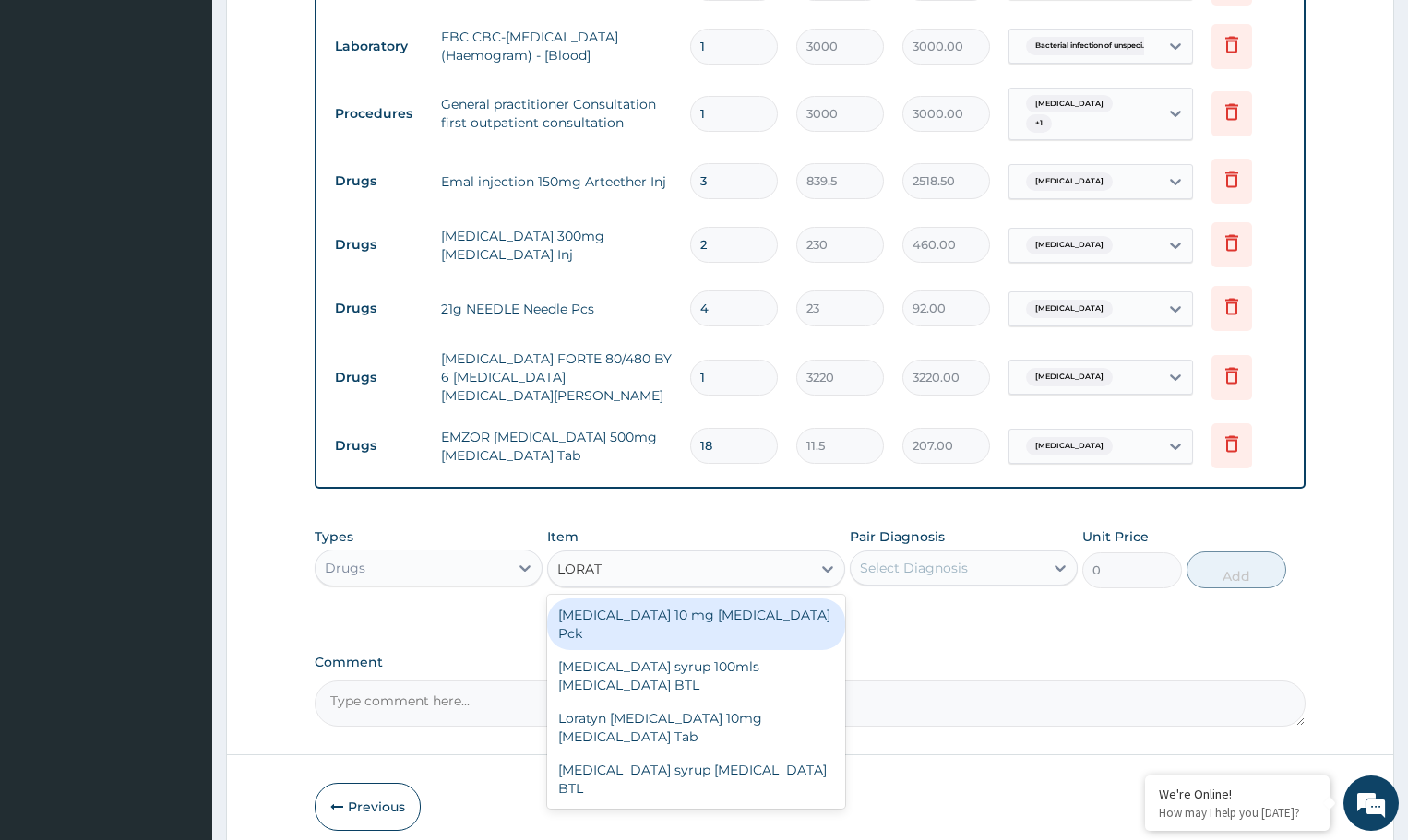
type input "LORATA"
click at [706, 609] on div "[MEDICAL_DATA] 10 mg [MEDICAL_DATA] Pck" at bounding box center [696, 624] width 297 height 52
type input "805"
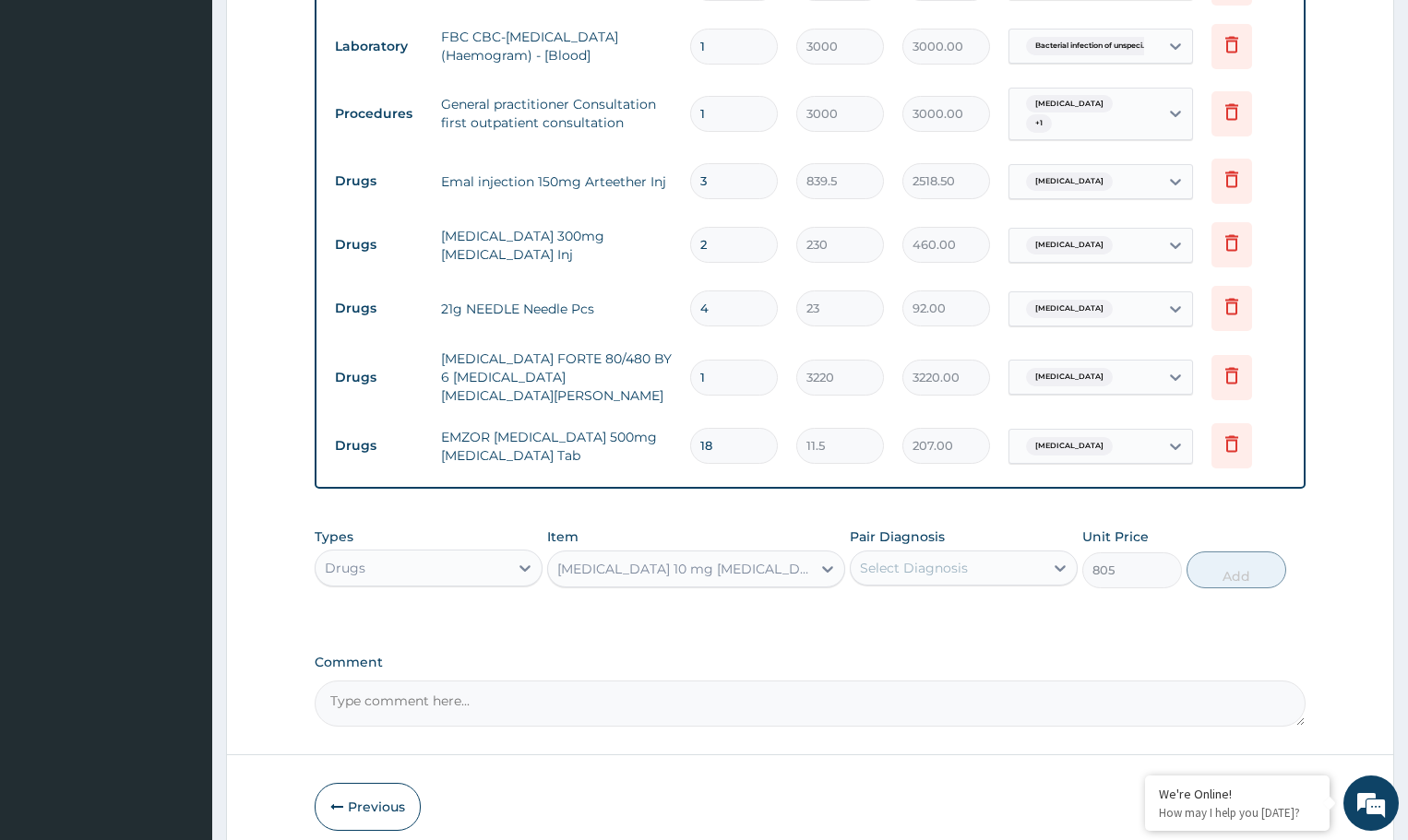
click at [946, 559] on div "Select Diagnosis" at bounding box center [914, 568] width 108 height 18
click at [946, 645] on label "Bacterial infection of unspecified site" at bounding box center [952, 650] width 142 height 18
checkbox input "true"
click at [1232, 555] on button "Add" at bounding box center [1236, 570] width 99 height 37
type input "0"
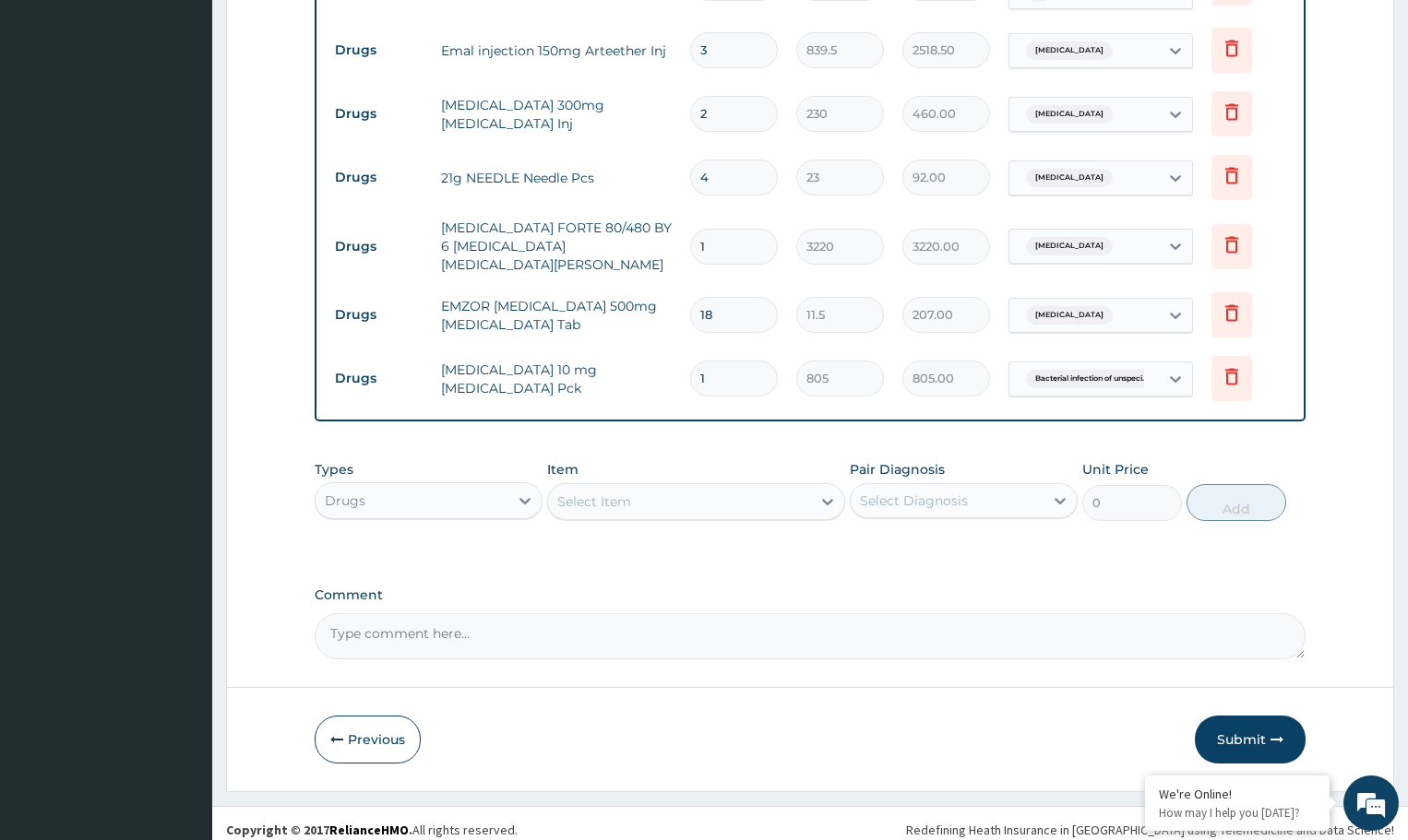
scroll to position [919, 0]
click at [1235, 715] on button "Submit" at bounding box center [1250, 737] width 111 height 48
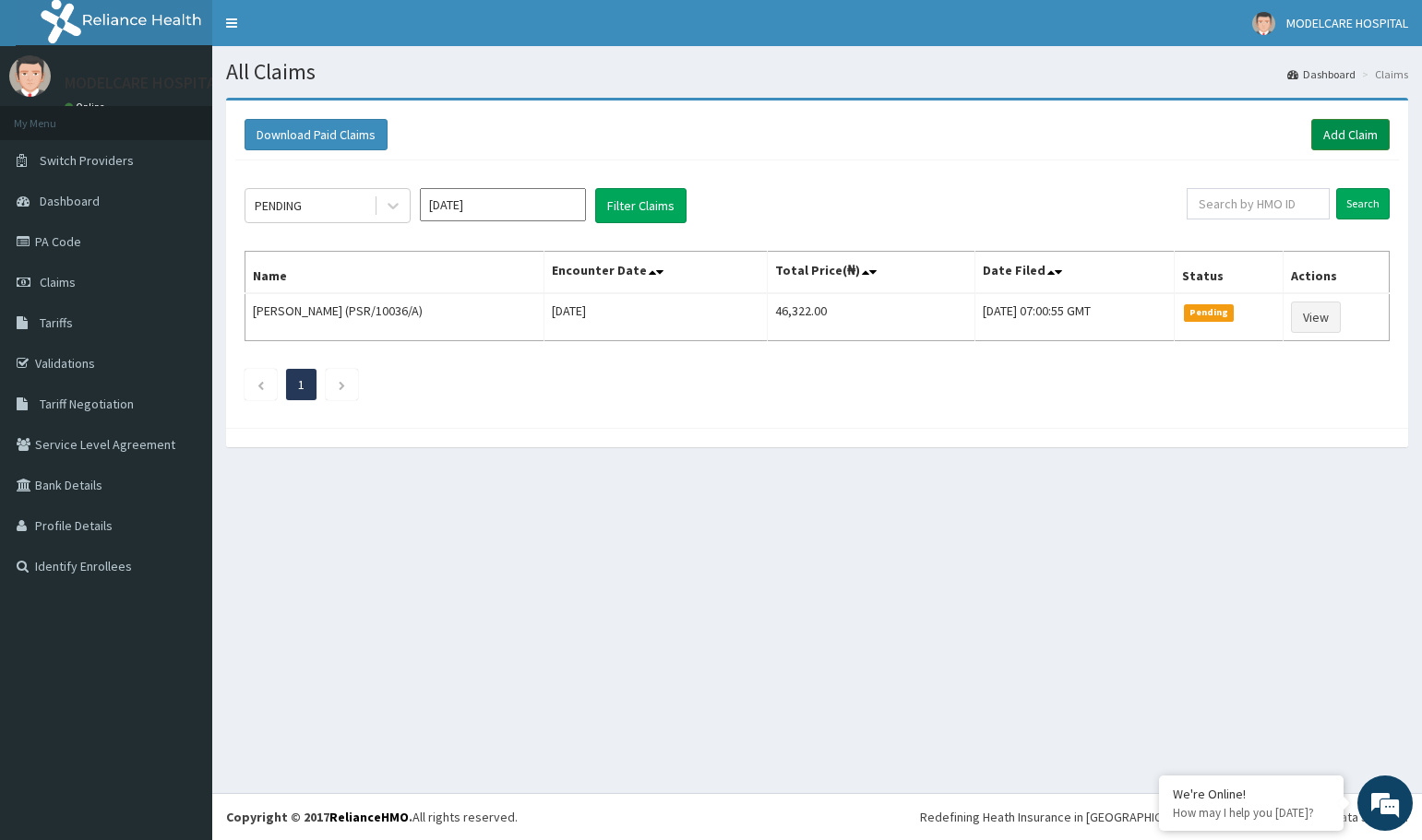
click at [1363, 124] on link "Add Claim" at bounding box center [1350, 135] width 78 height 32
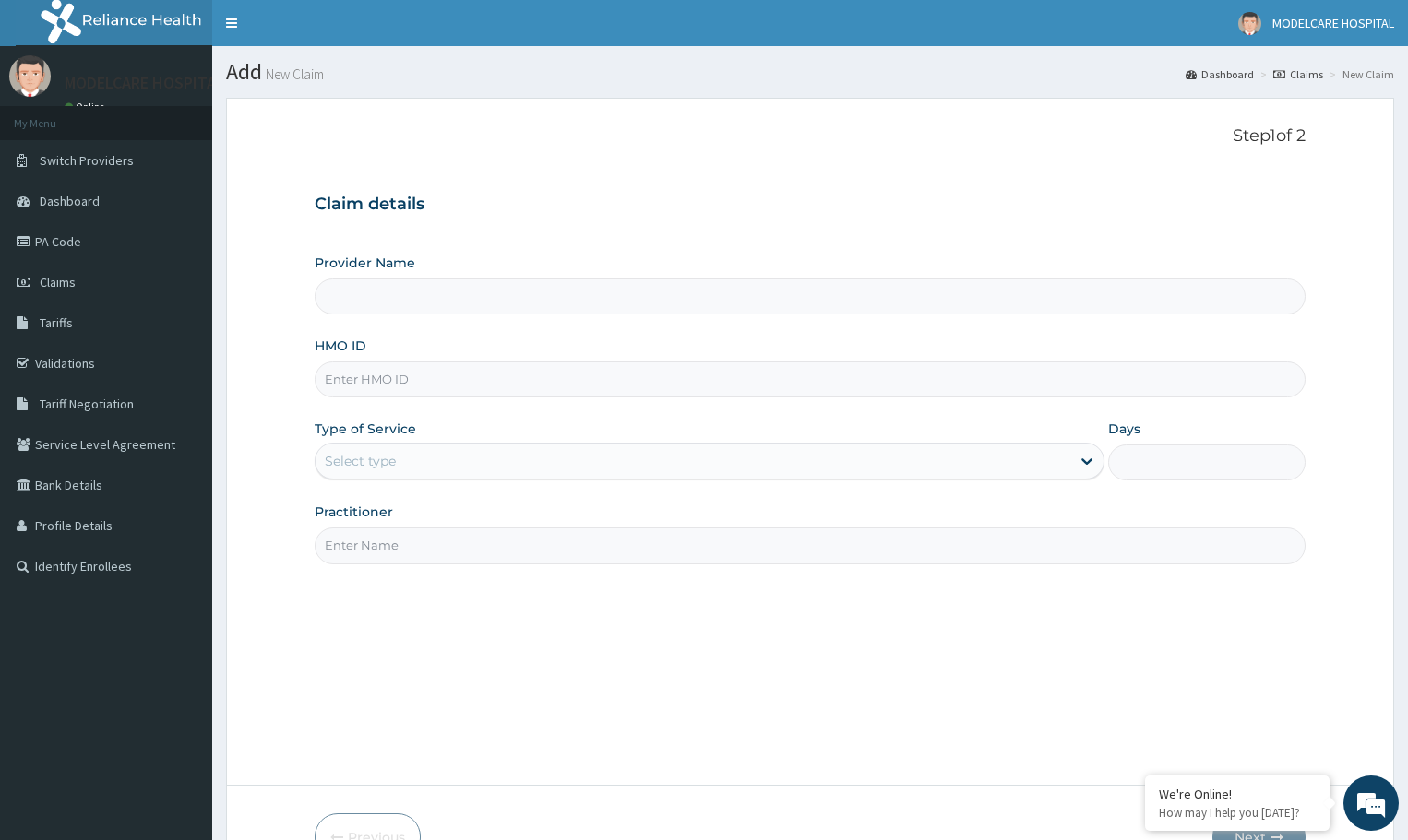
click at [528, 380] on input "HMO ID" at bounding box center [810, 379] width 991 height 36
type input "MODELCARE HOSPITAL"
type input "ntd/10082/a"
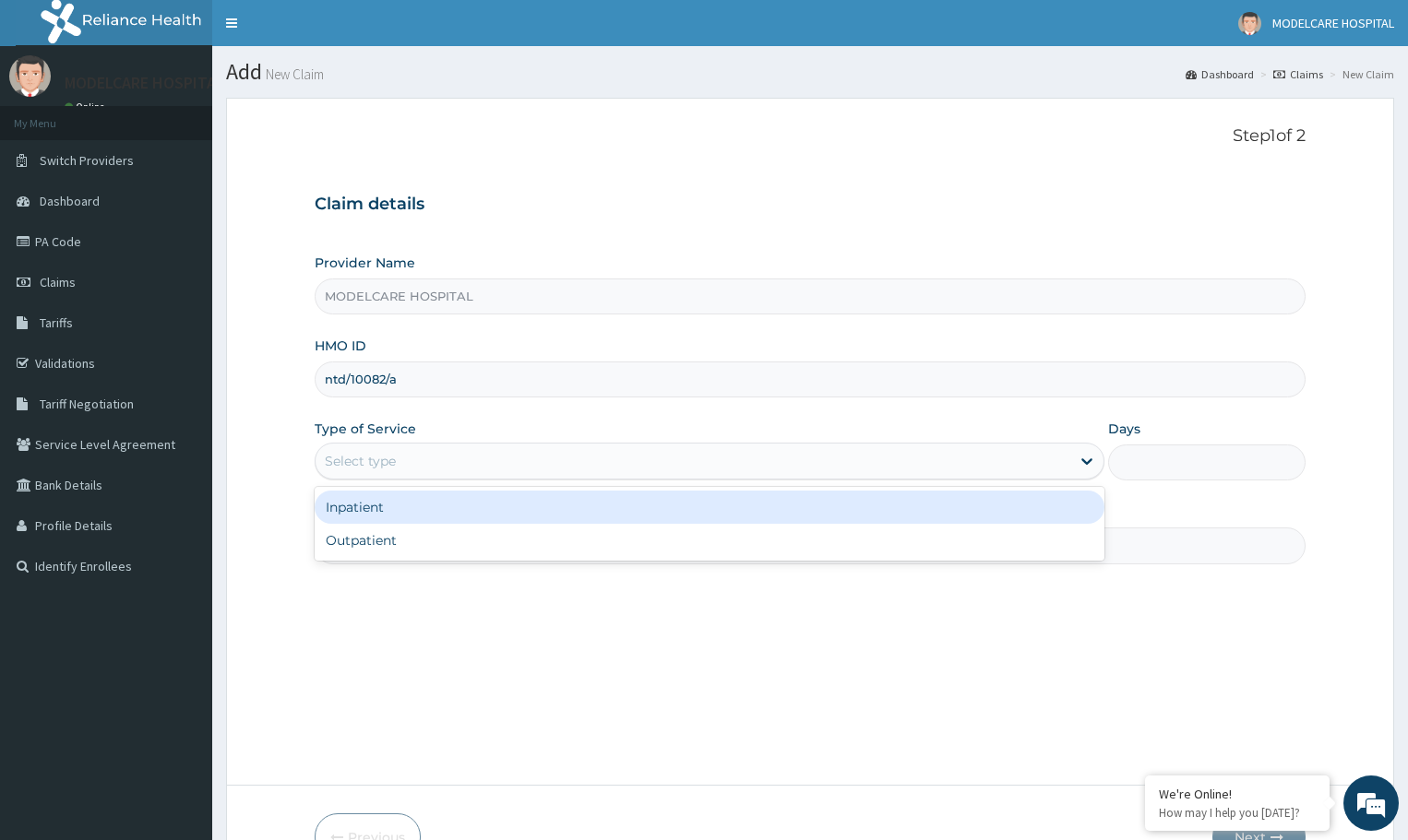
click at [461, 453] on div "Select type" at bounding box center [693, 461] width 755 height 30
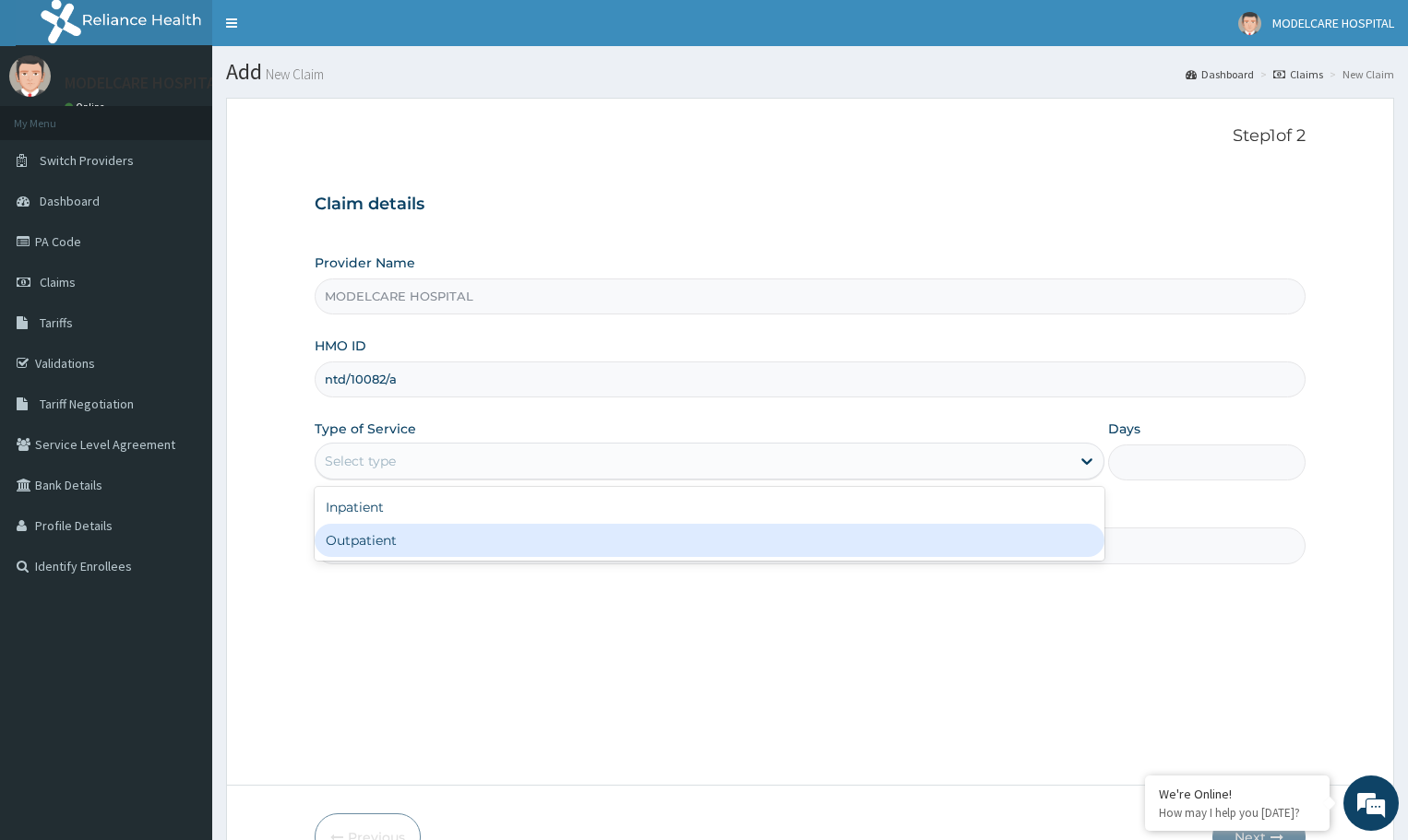
click at [472, 540] on div "Outpatient" at bounding box center [709, 541] width 790 height 34
type input "1"
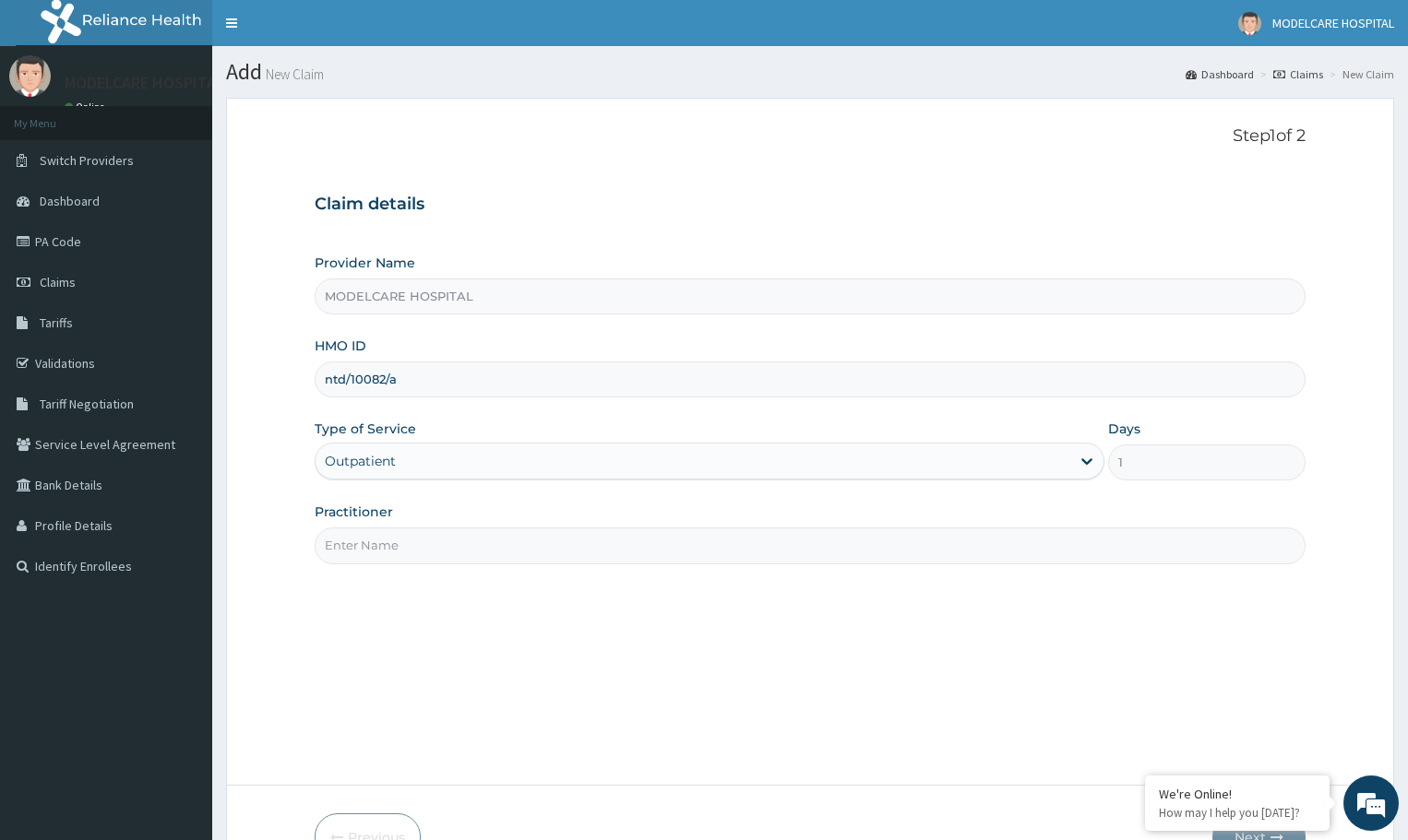
click at [499, 546] on input "Practitioner" at bounding box center [810, 545] width 991 height 36
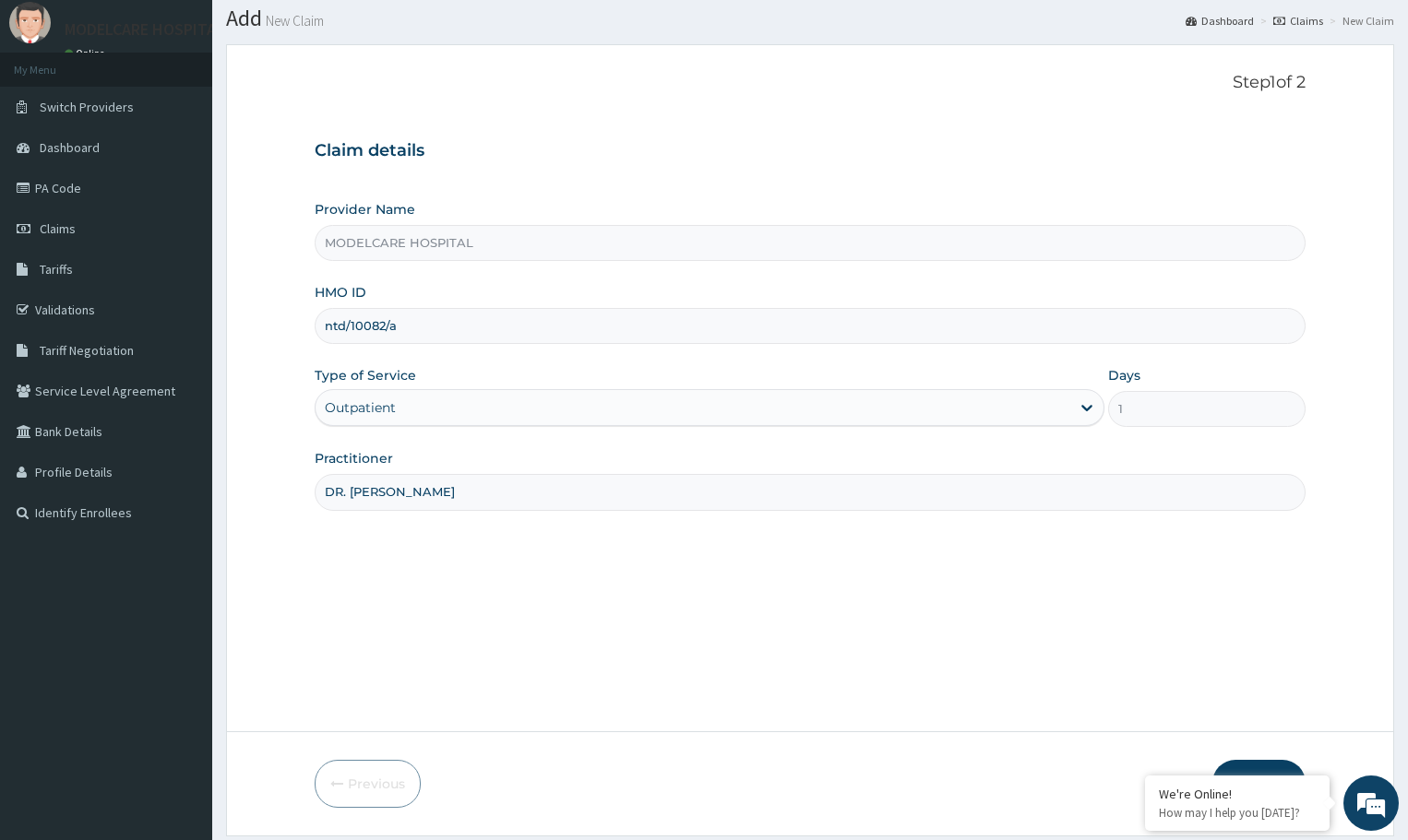
scroll to position [111, 0]
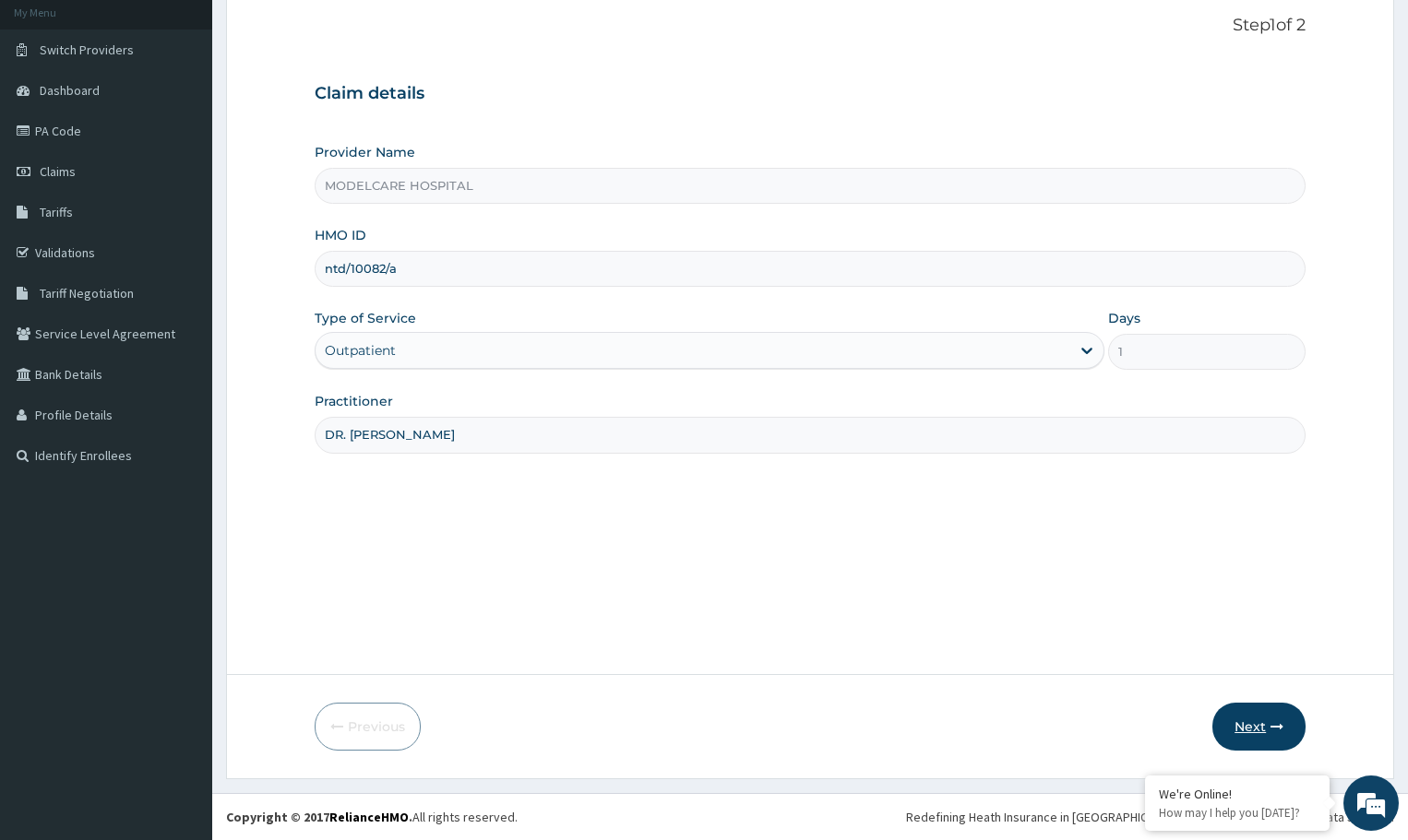
type input "DR. [PERSON_NAME]"
click at [1242, 717] on button "Next" at bounding box center [1259, 727] width 93 height 48
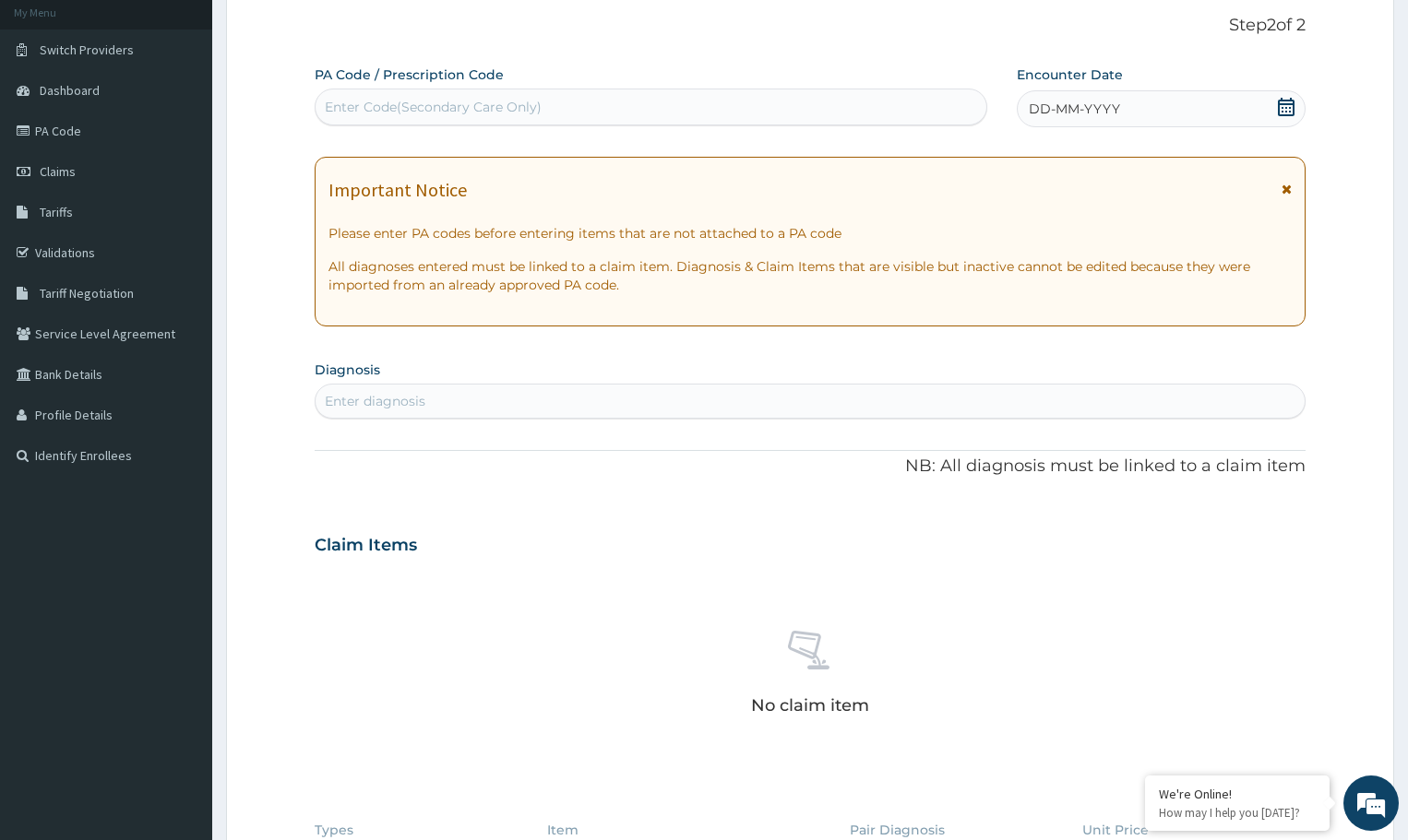
click at [1230, 110] on div "DD-MM-YYYY" at bounding box center [1162, 109] width 289 height 37
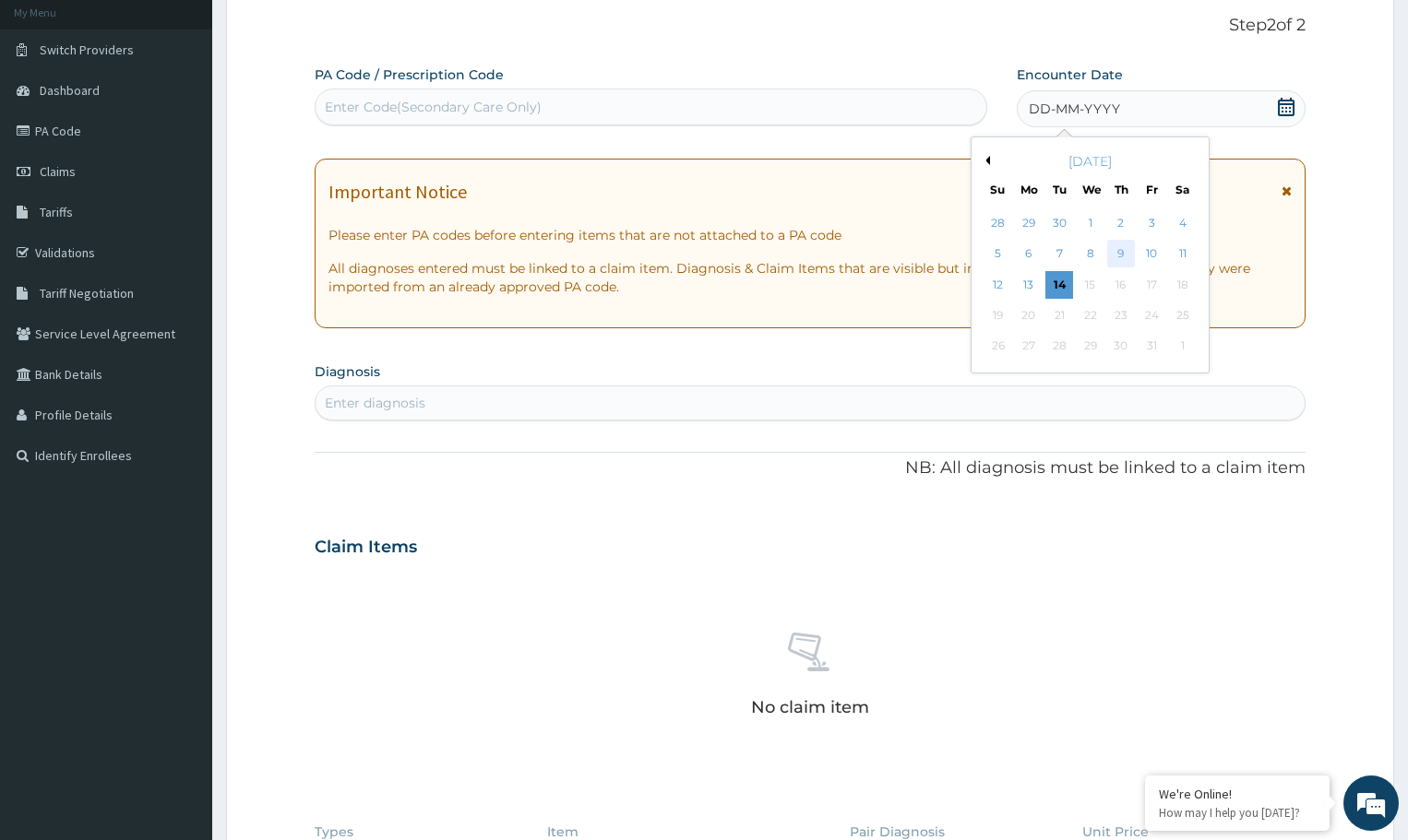
click at [1123, 246] on div "9" at bounding box center [1121, 254] width 28 height 28
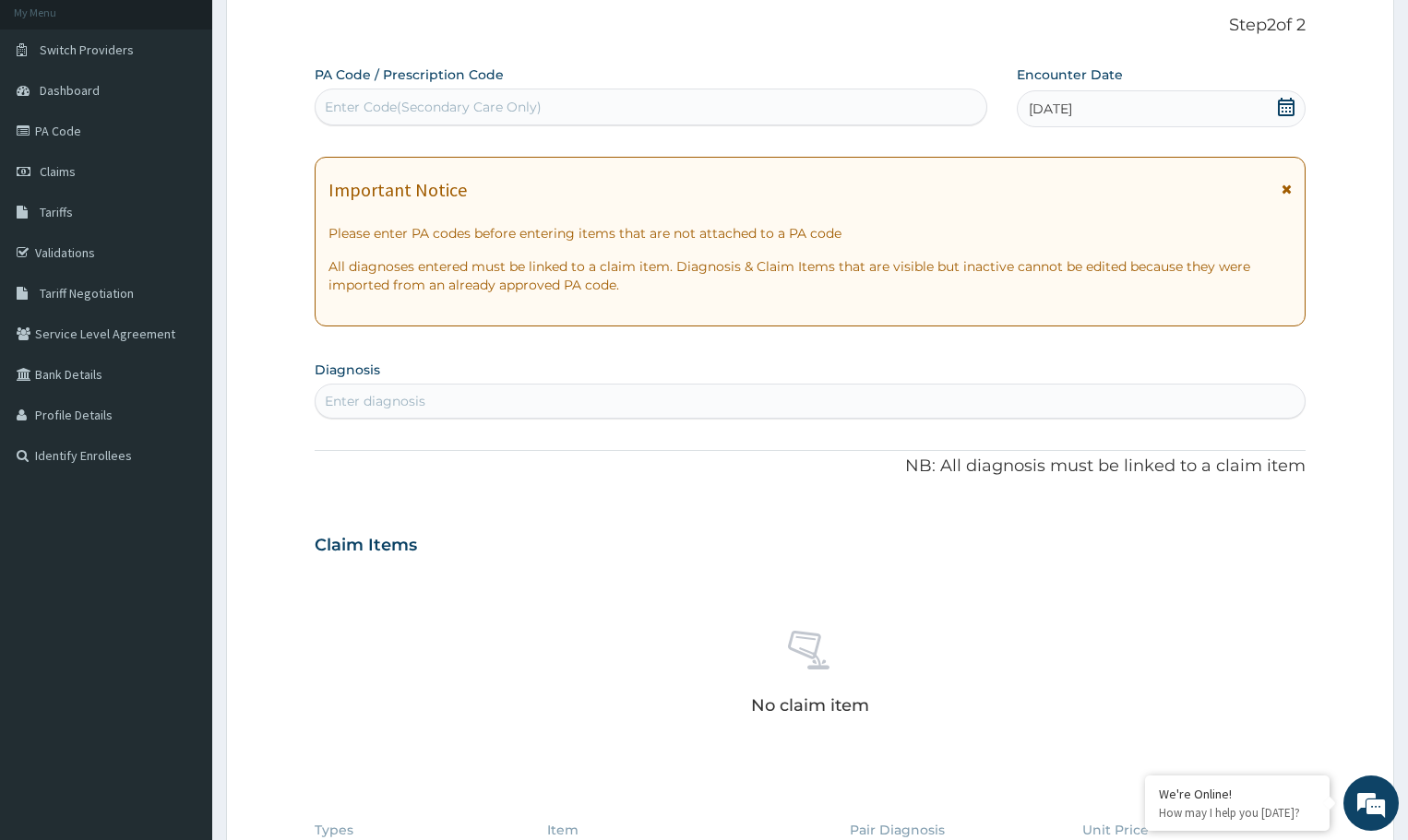
scroll to position [203, 0]
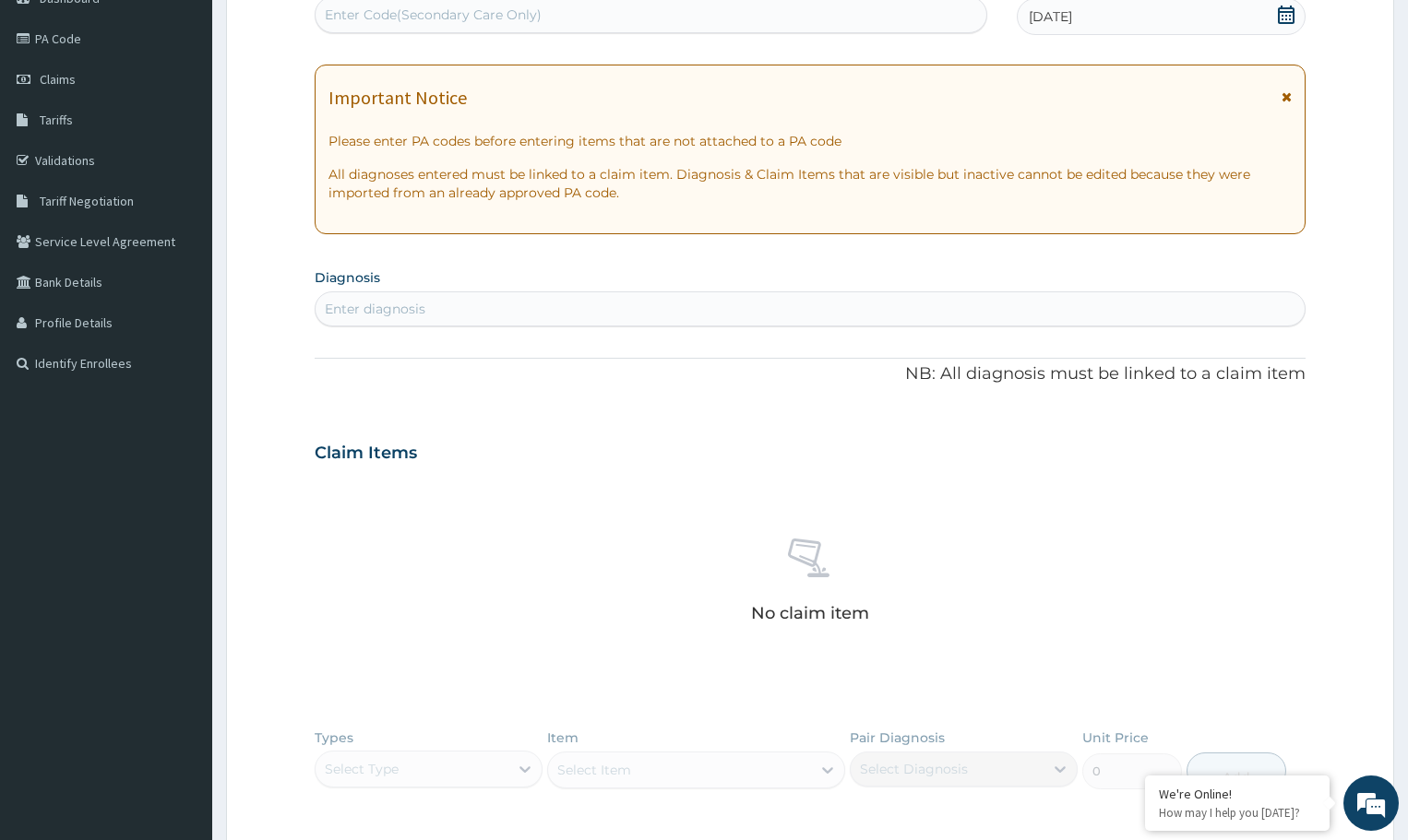
click at [627, 301] on div "Enter diagnosis" at bounding box center [810, 309] width 989 height 30
type input "UPPER"
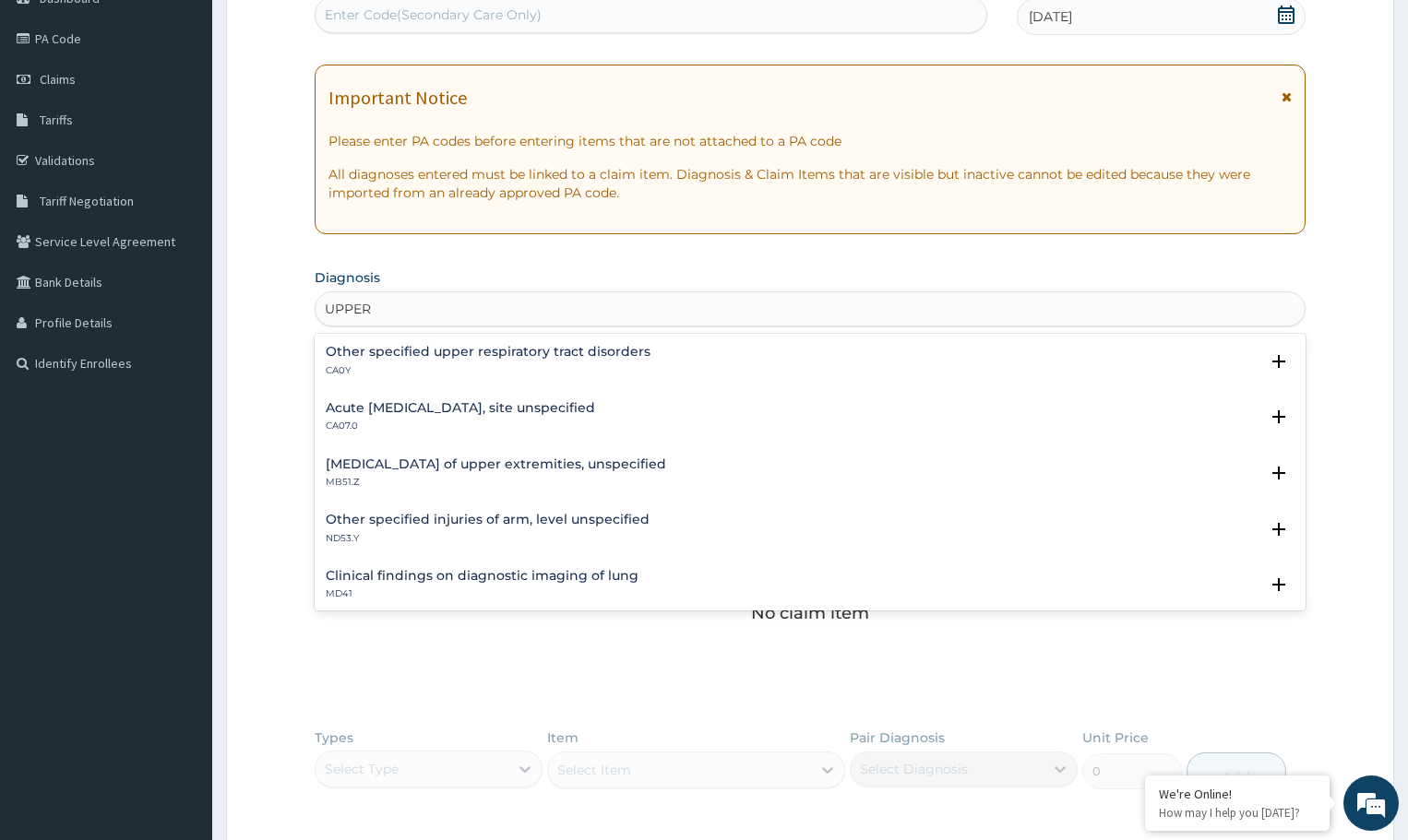
click at [426, 413] on h4 "Acute [MEDICAL_DATA], site unspecified" at bounding box center [460, 408] width 269 height 13
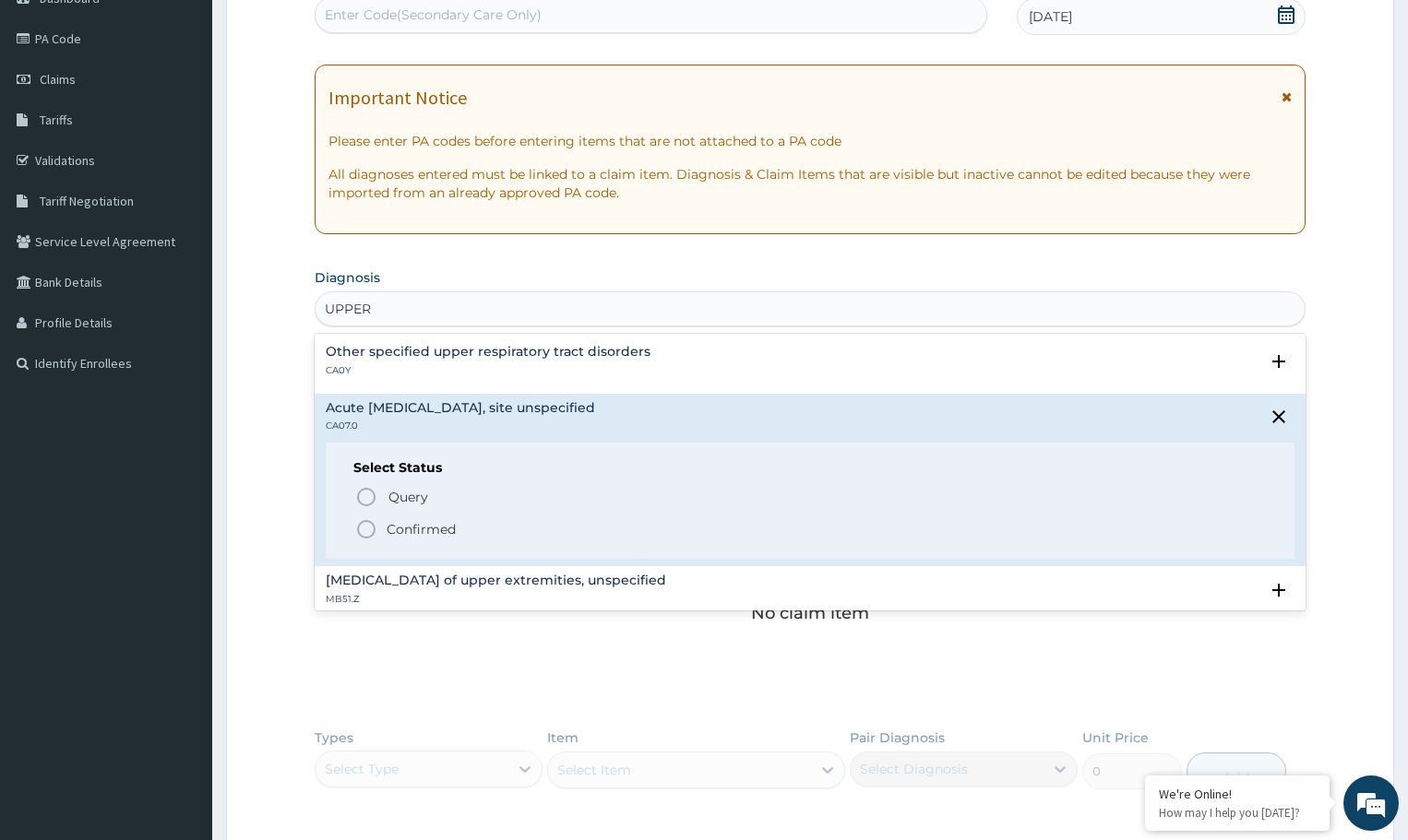
click at [370, 528] on icon "status option filled" at bounding box center [366, 529] width 22 height 22
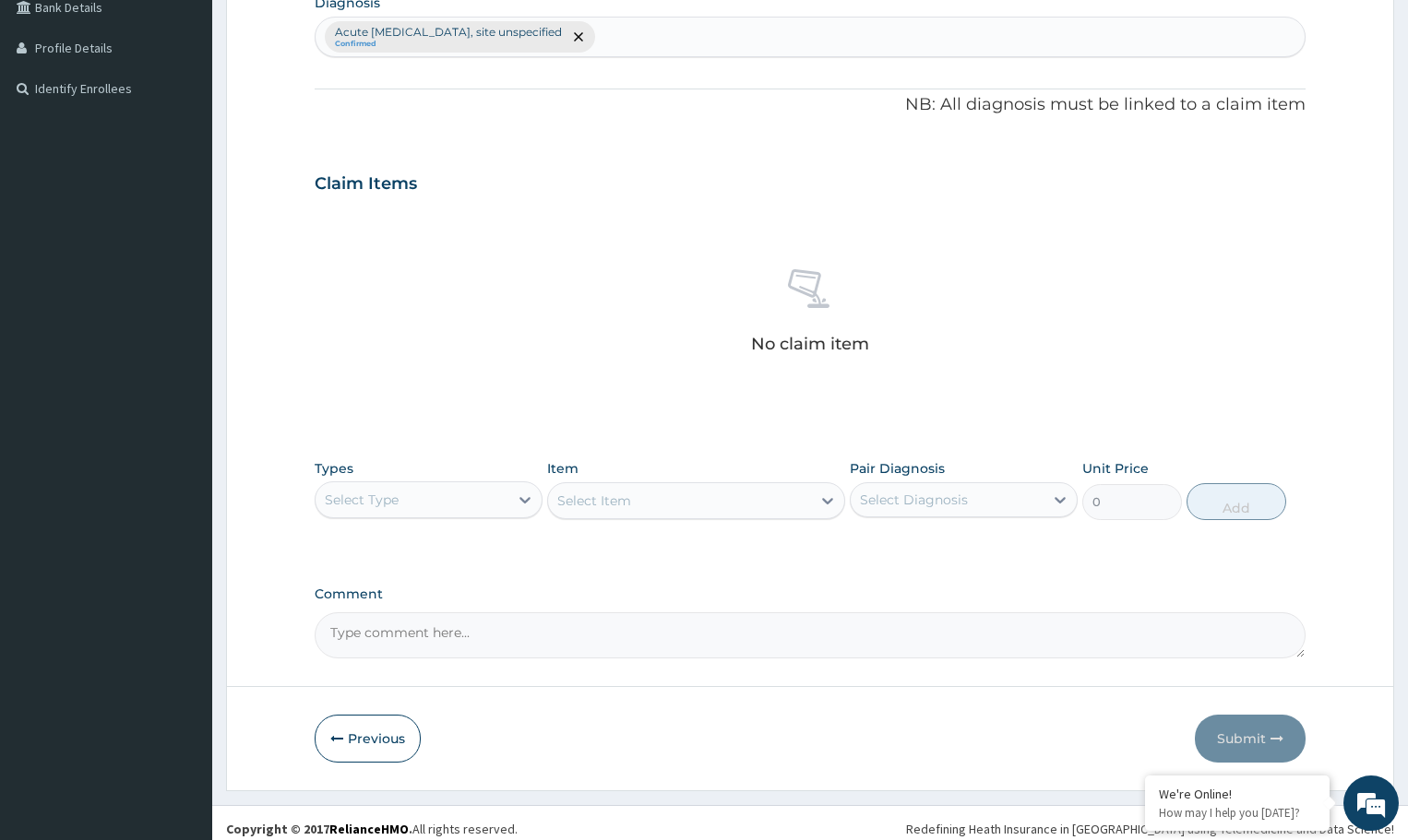
scroll to position [480, 0]
click at [448, 493] on div "Select Type" at bounding box center [412, 497] width 192 height 30
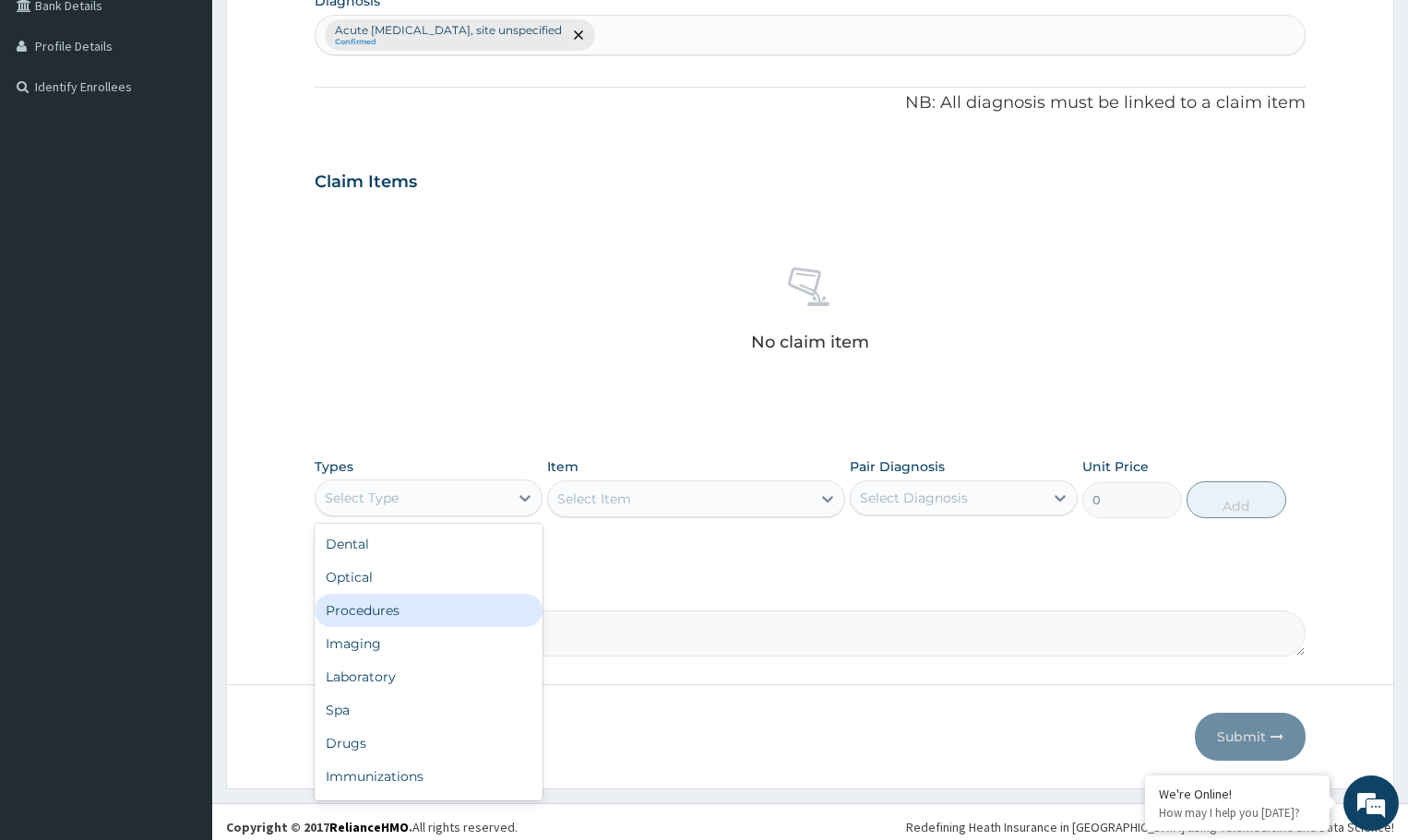
click at [420, 613] on div "Procedures" at bounding box center [428, 610] width 228 height 34
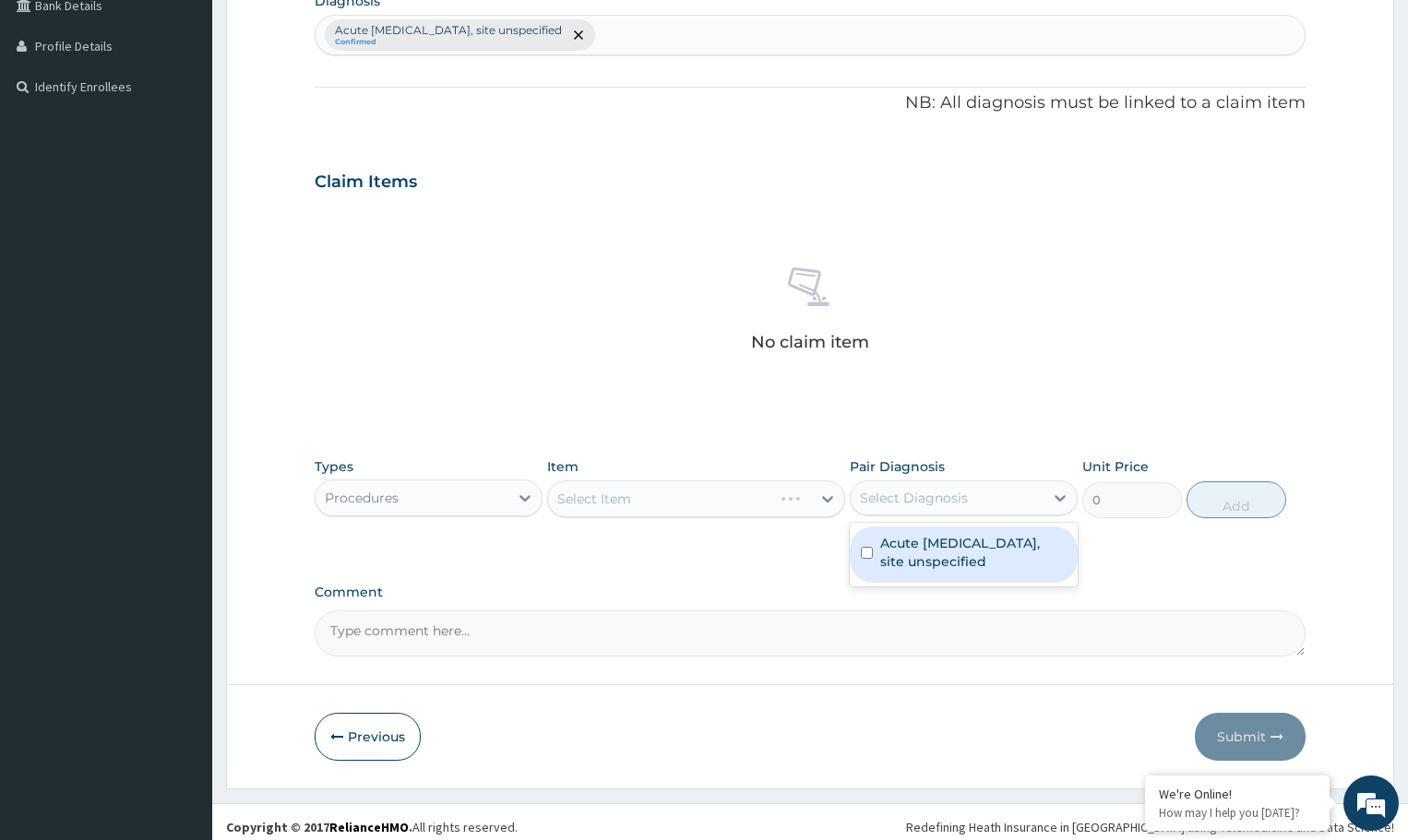
click at [883, 490] on div "Select Diagnosis" at bounding box center [914, 497] width 108 height 18
click at [904, 553] on label "Acute [MEDICAL_DATA], site unspecified" at bounding box center [974, 552] width 187 height 37
checkbox input "true"
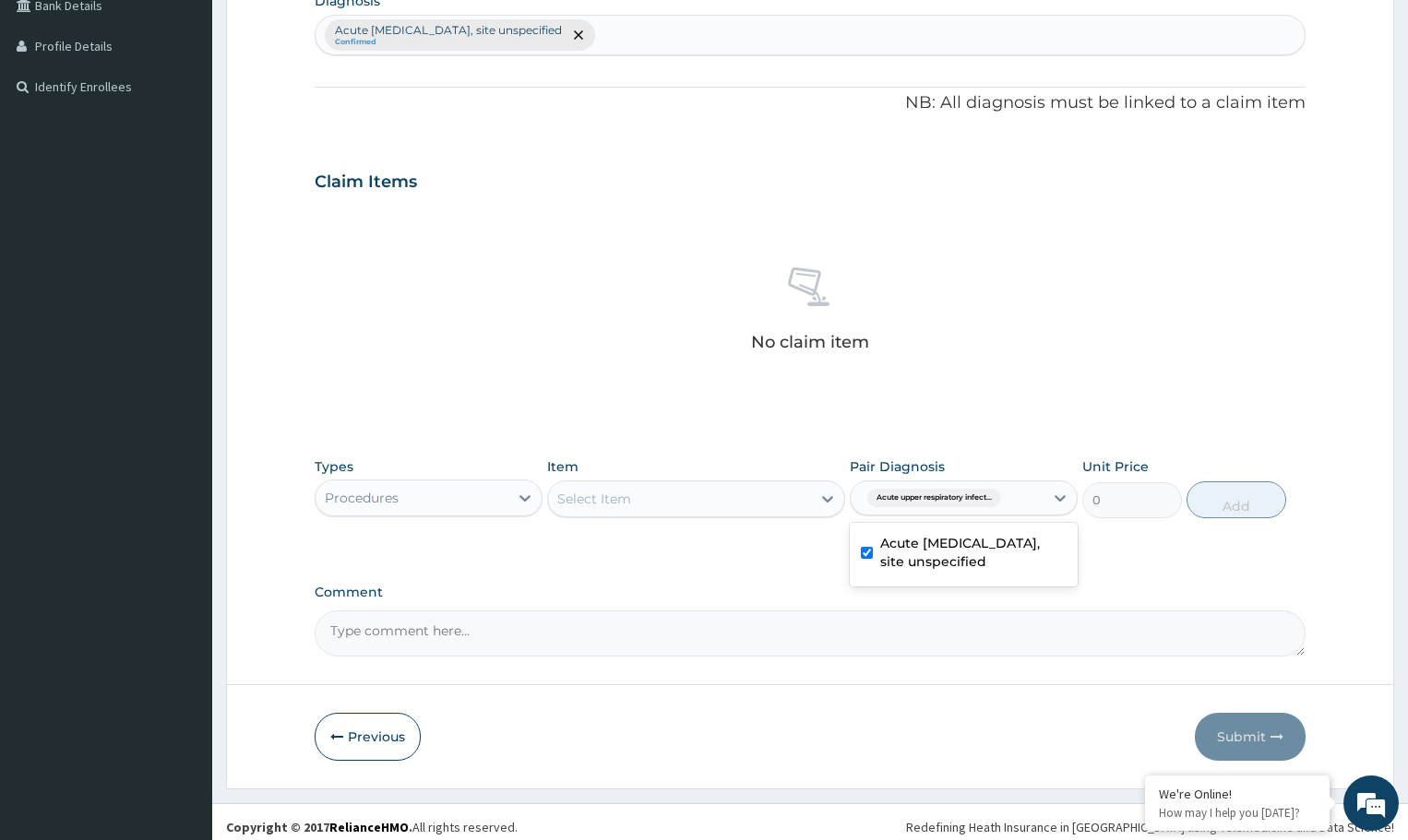
click at [701, 498] on div "Select Item" at bounding box center [679, 498] width 262 height 30
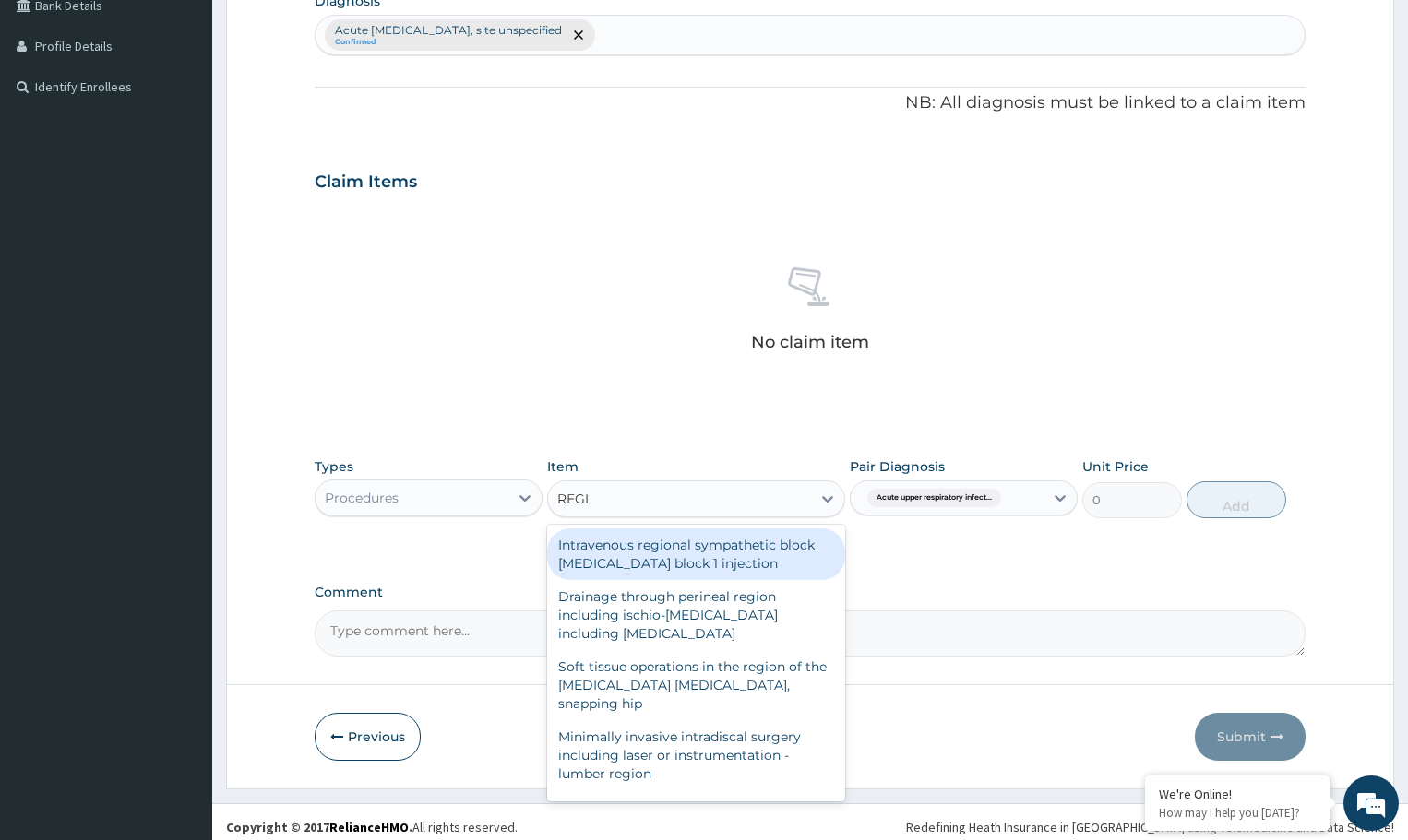
type input "REGIS"
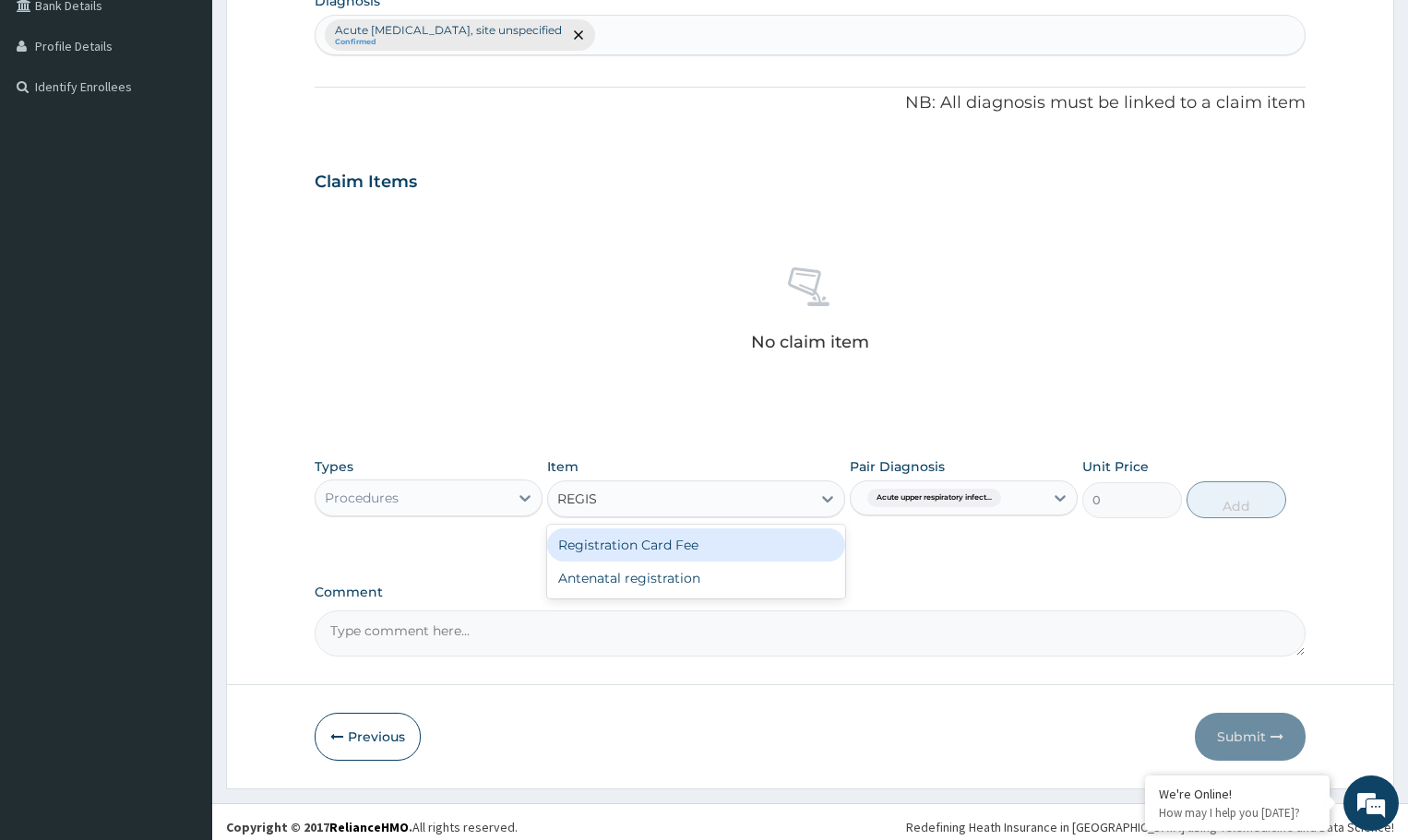
click at [657, 544] on div "Registration Card Fee" at bounding box center [696, 545] width 297 height 34
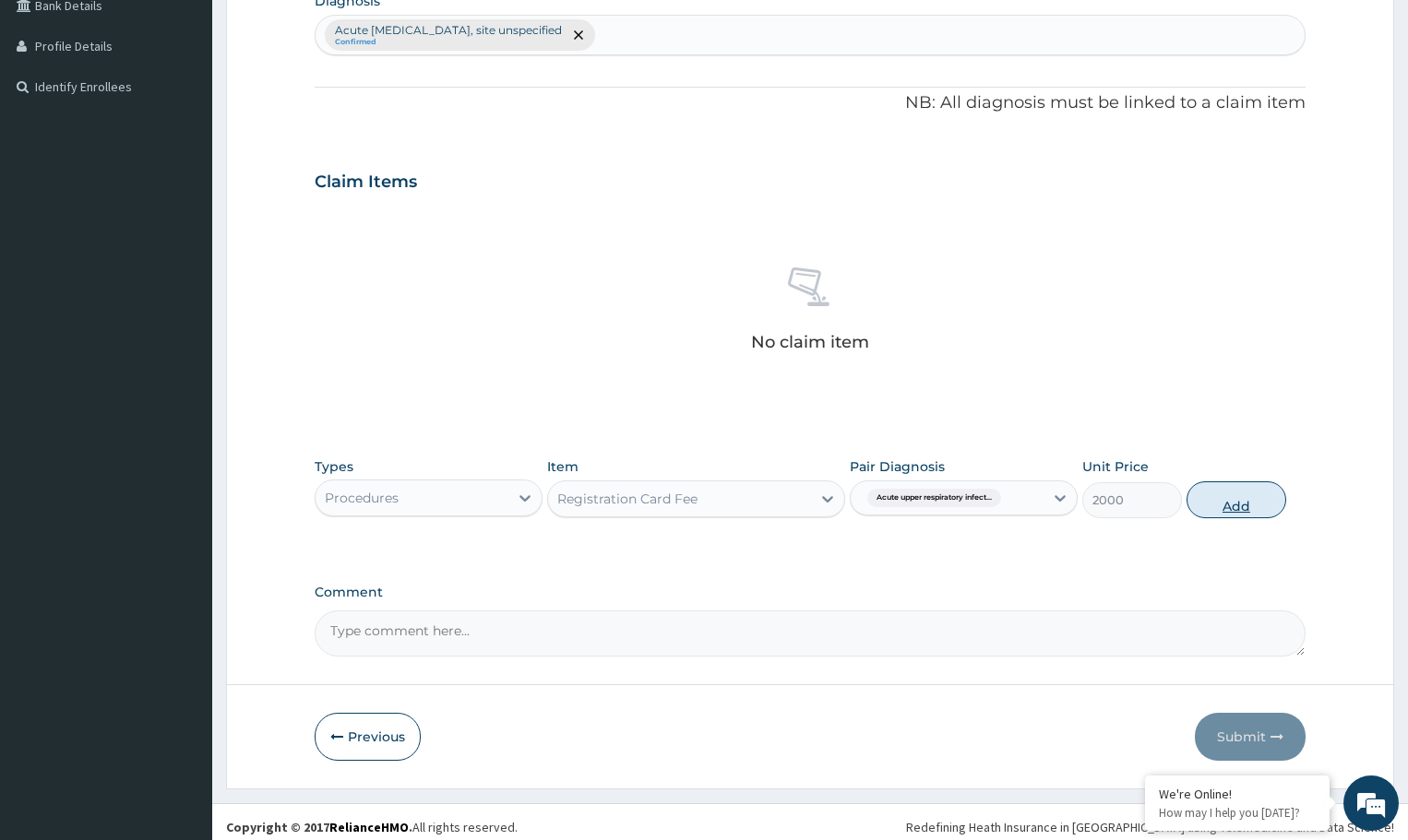
click at [1222, 501] on button "Add" at bounding box center [1236, 499] width 99 height 37
type input "0"
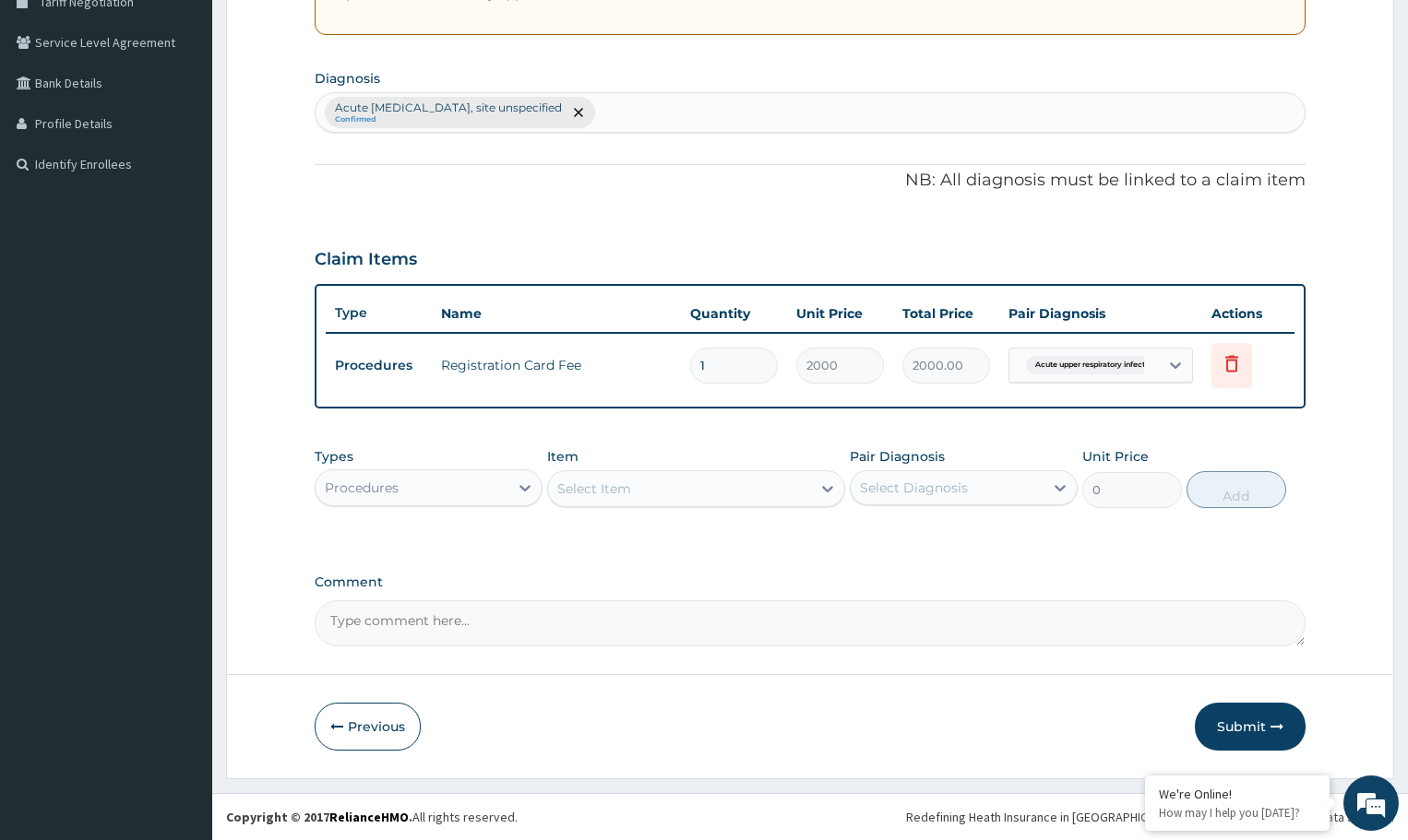
click at [891, 481] on div "Select Diagnosis" at bounding box center [914, 488] width 108 height 18
click at [940, 544] on label "Acute upper respiratory infection, site unspecified" at bounding box center [974, 543] width 187 height 37
checkbox input "true"
click at [756, 489] on div "Select Item" at bounding box center [679, 489] width 262 height 30
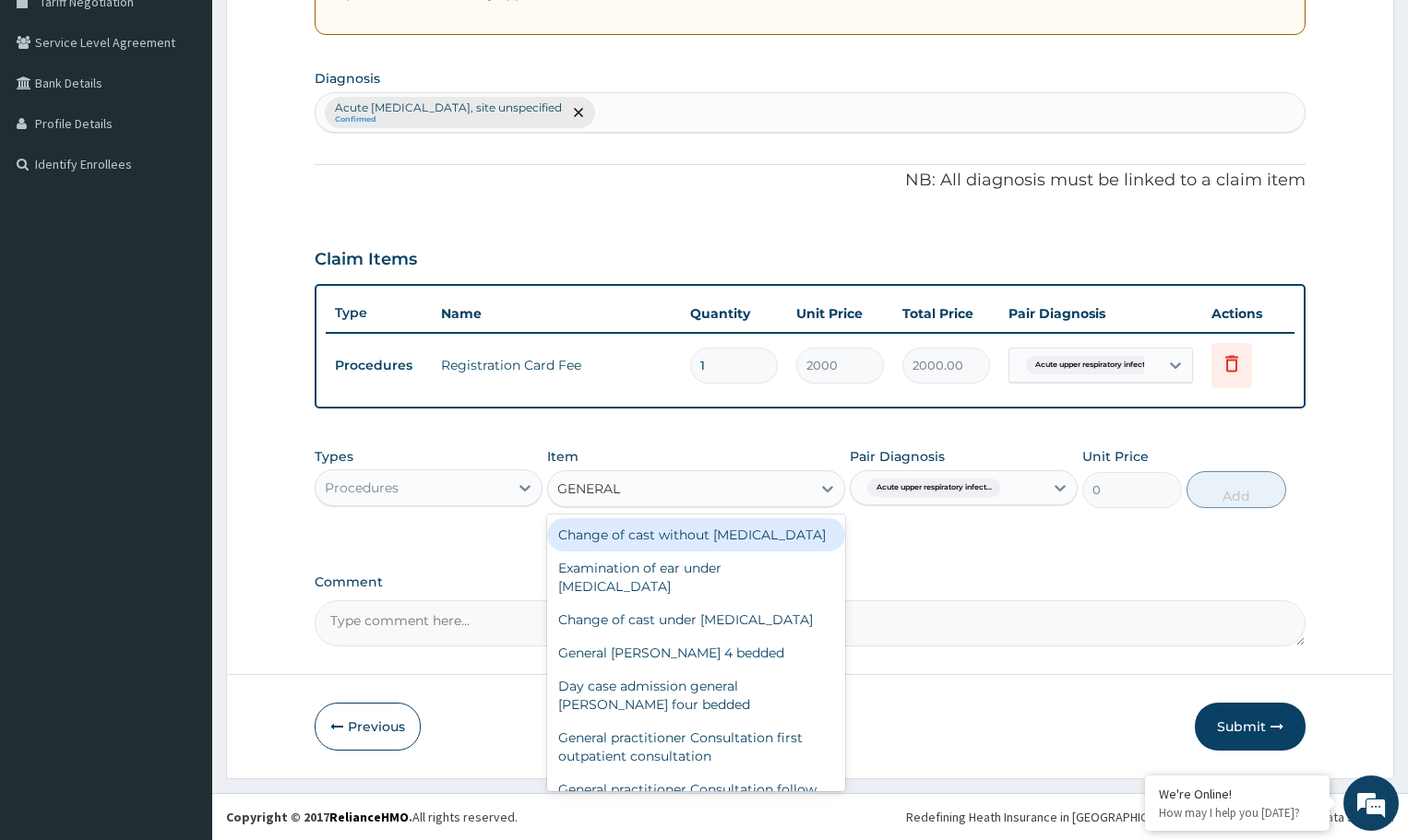
type input "GENERAL P"
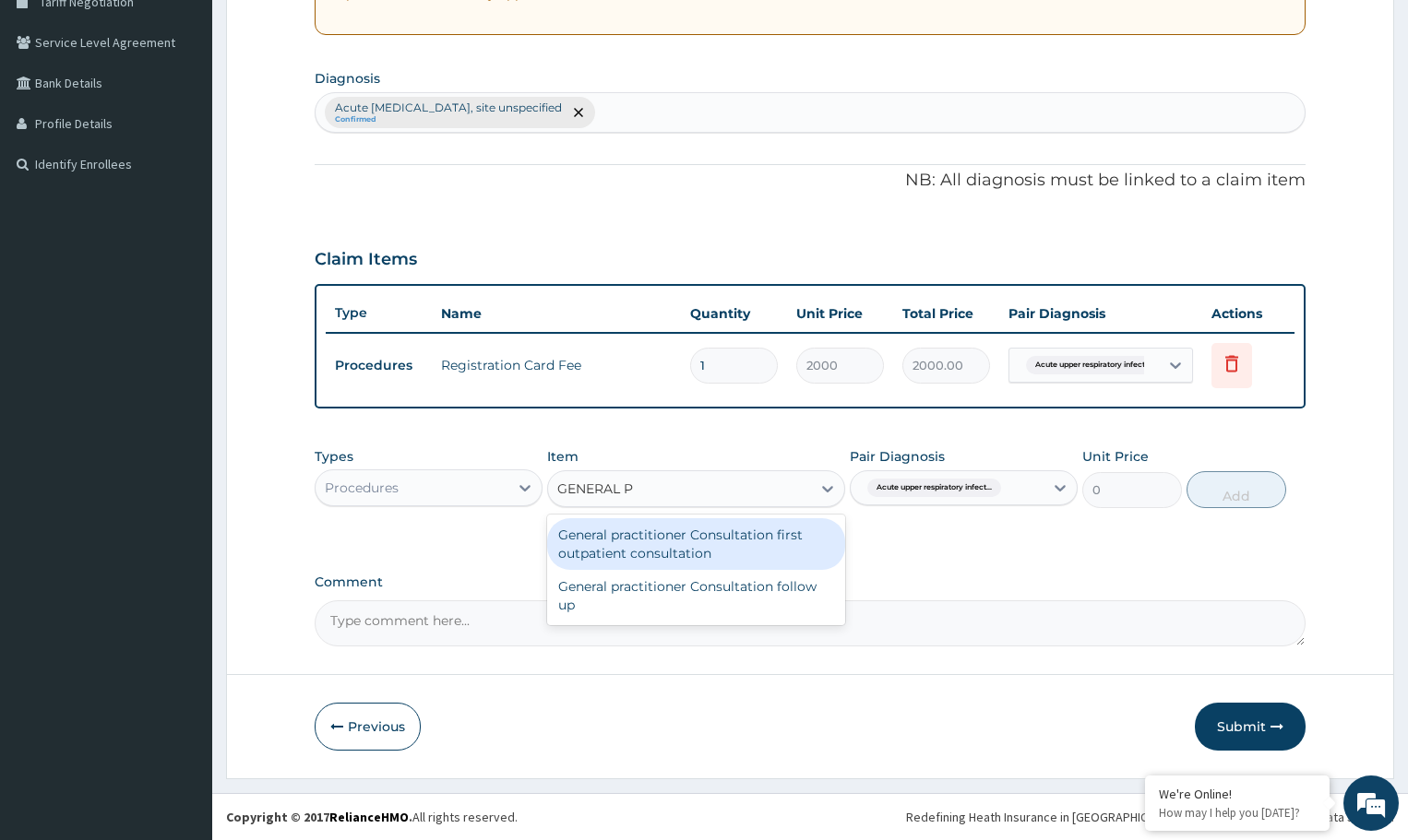
click at [682, 543] on div "General practitioner Consultation first outpatient consultation" at bounding box center [696, 545] width 297 height 52
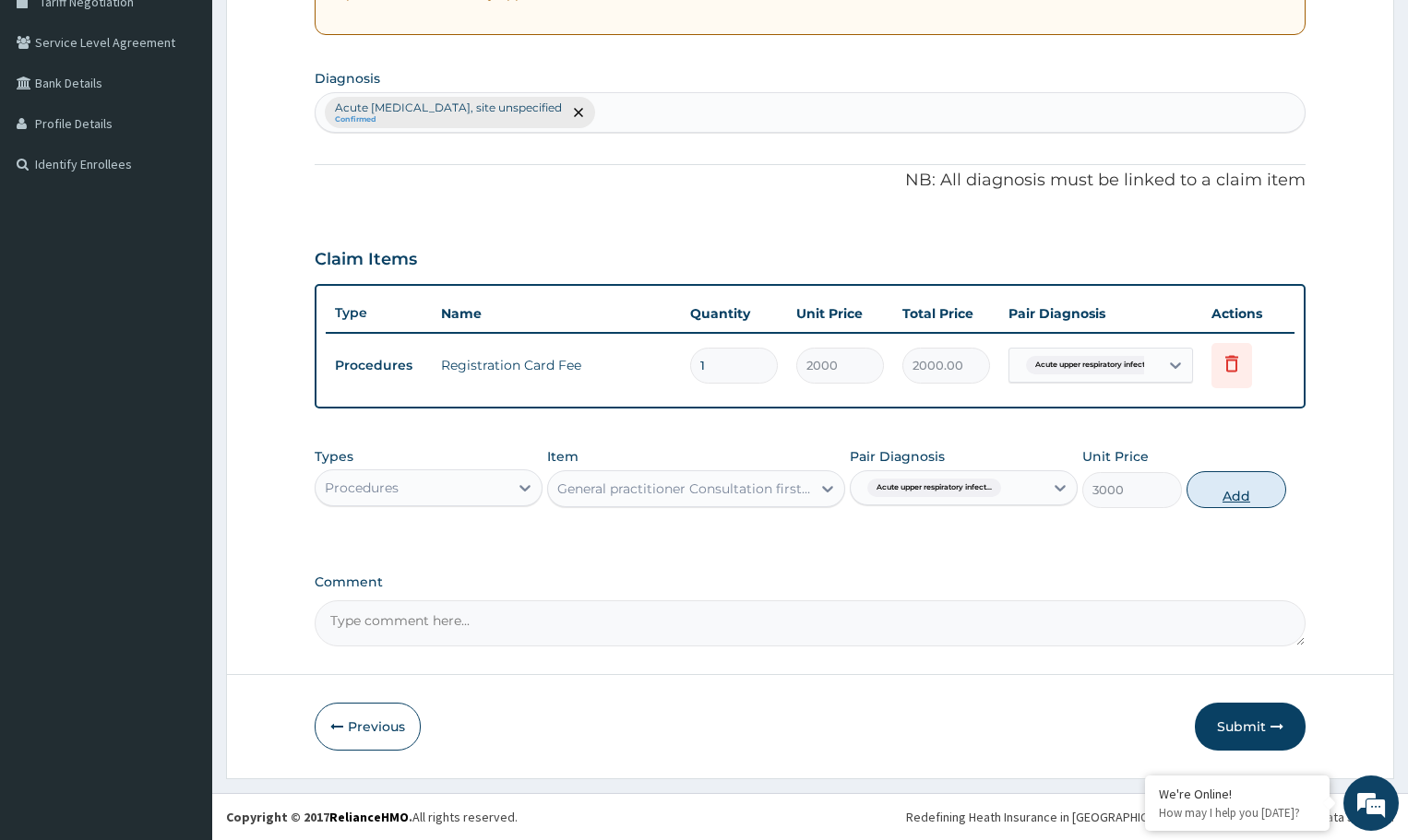
click at [1220, 489] on button "Add" at bounding box center [1236, 490] width 99 height 37
type input "0"
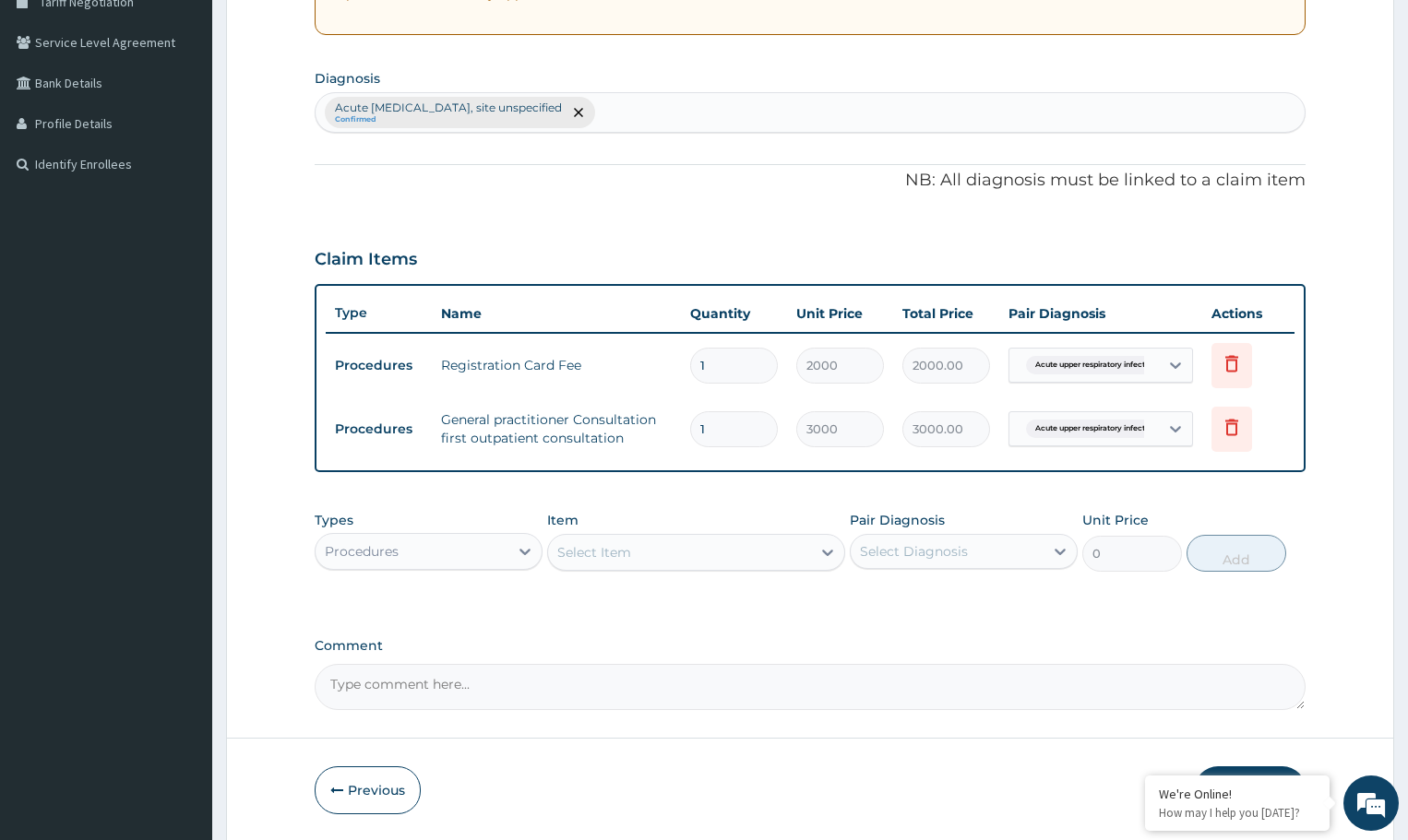
click at [502, 548] on div "Procedures" at bounding box center [412, 551] width 192 height 30
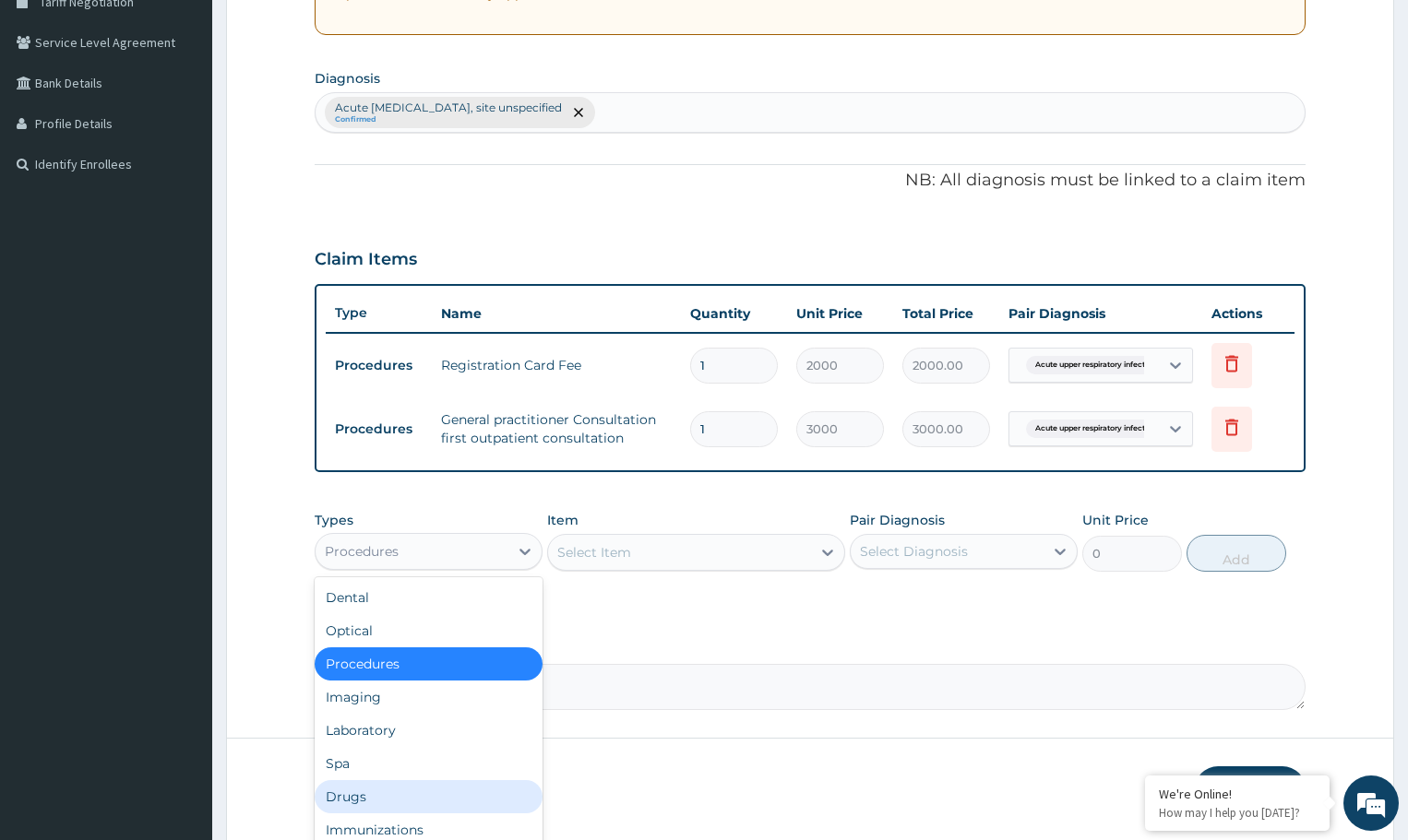
click at [443, 791] on div "Drugs" at bounding box center [428, 797] width 228 height 34
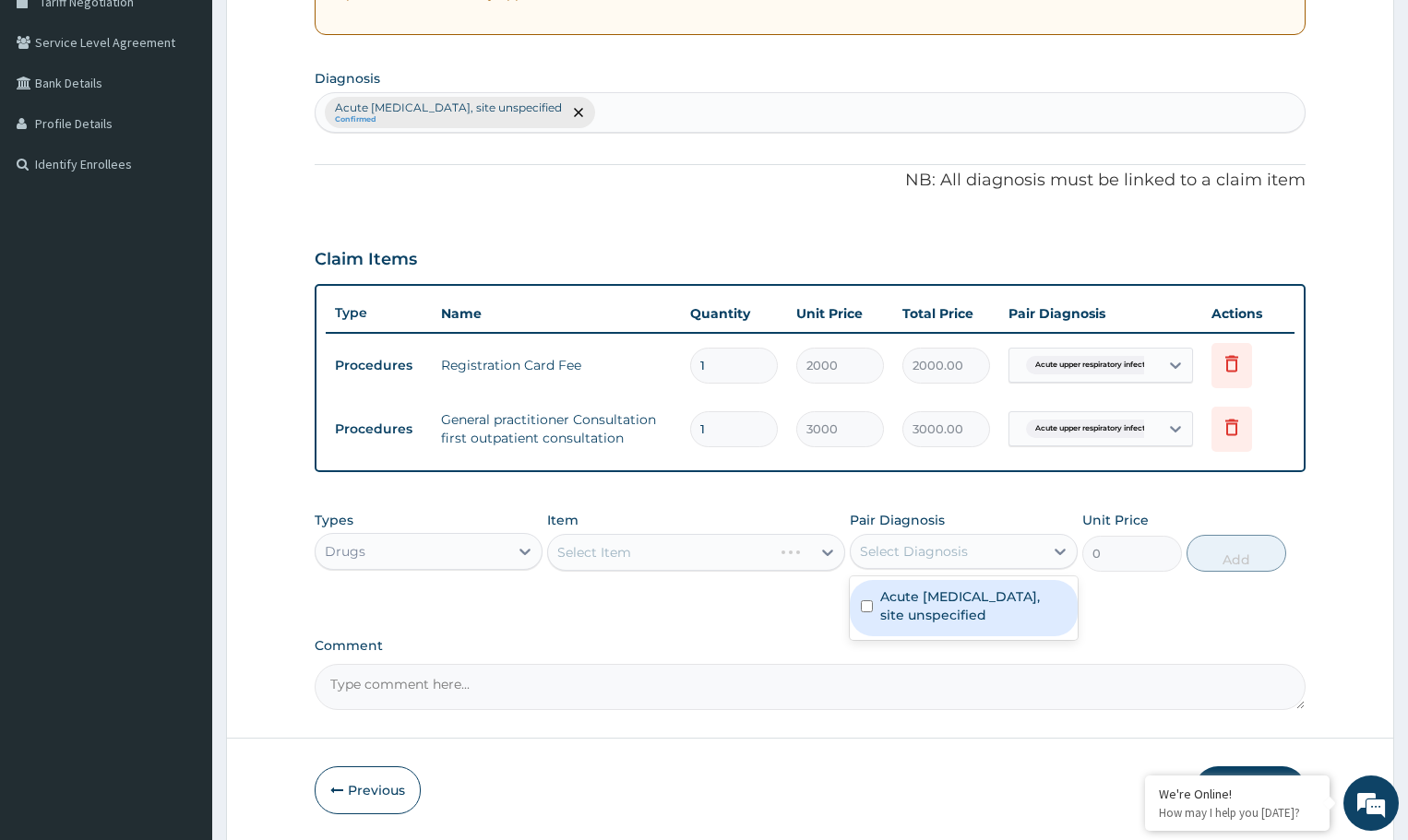
click at [934, 541] on div "Select Diagnosis" at bounding box center [947, 551] width 192 height 30
click at [942, 600] on label "Acute [MEDICAL_DATA], site unspecified" at bounding box center [974, 606] width 187 height 37
checkbox input "true"
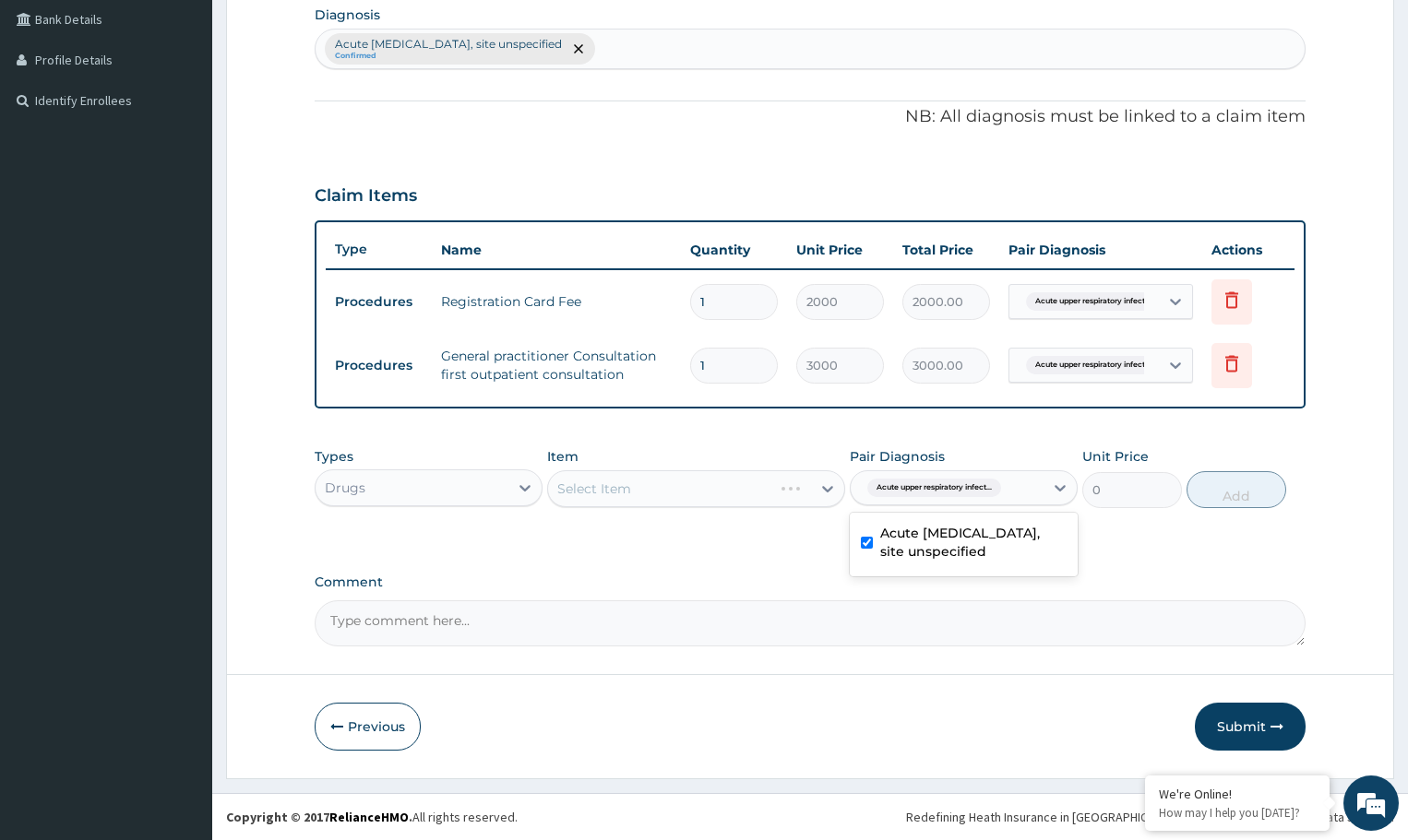
click at [707, 494] on div "Select Item" at bounding box center [696, 489] width 297 height 37
click at [716, 490] on div "Select Item" at bounding box center [679, 489] width 262 height 30
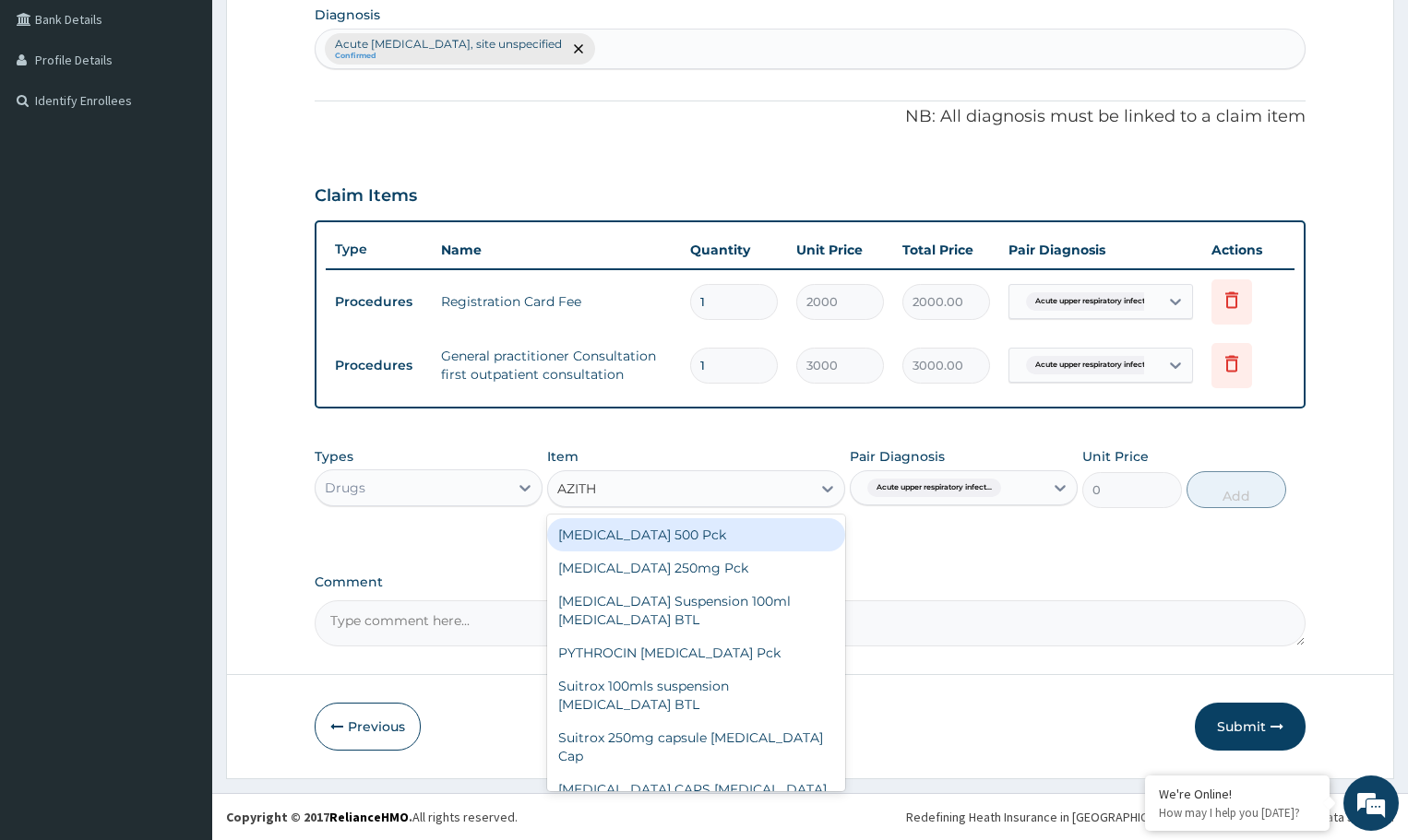
type input "AZITHR"
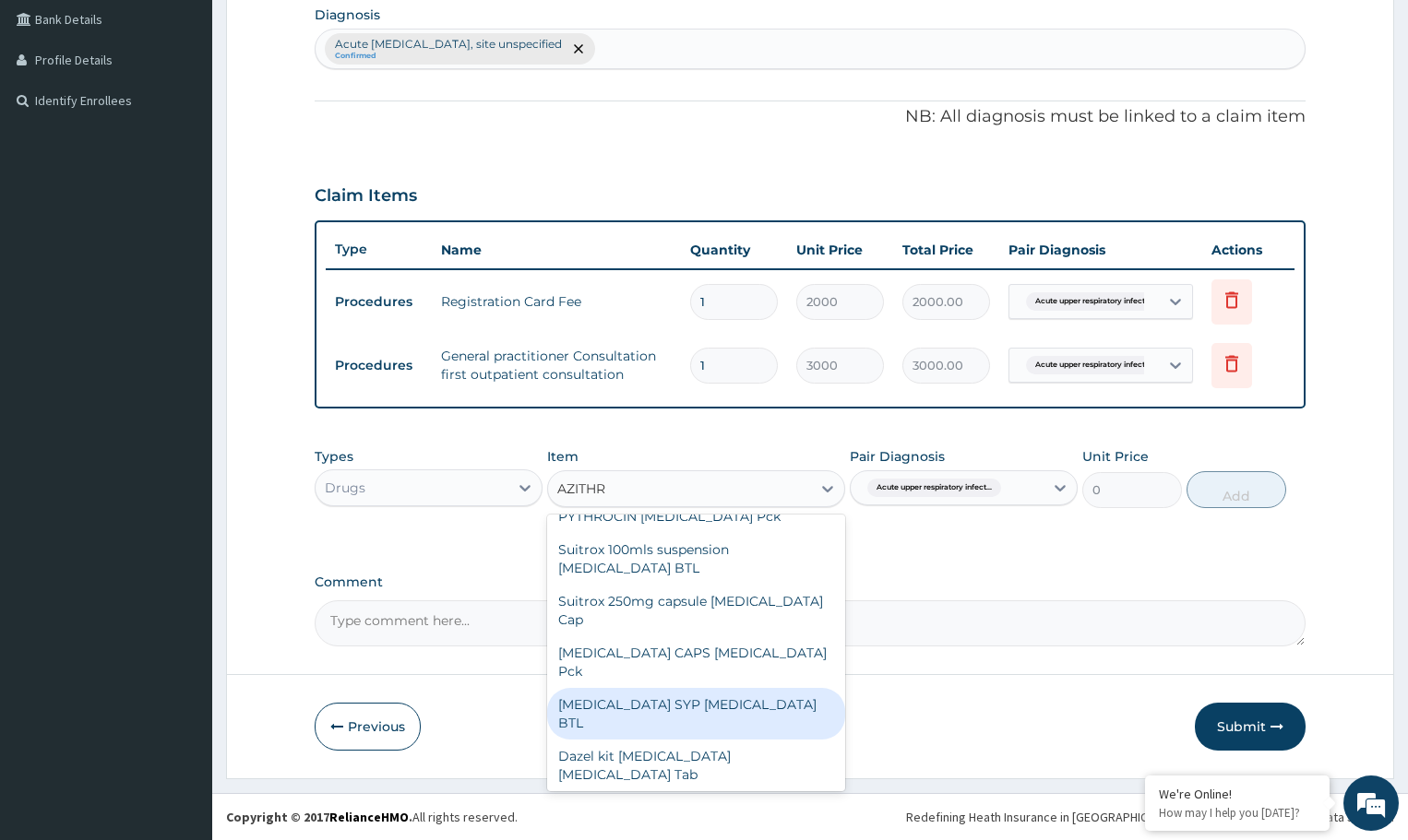
scroll to position [0, 0]
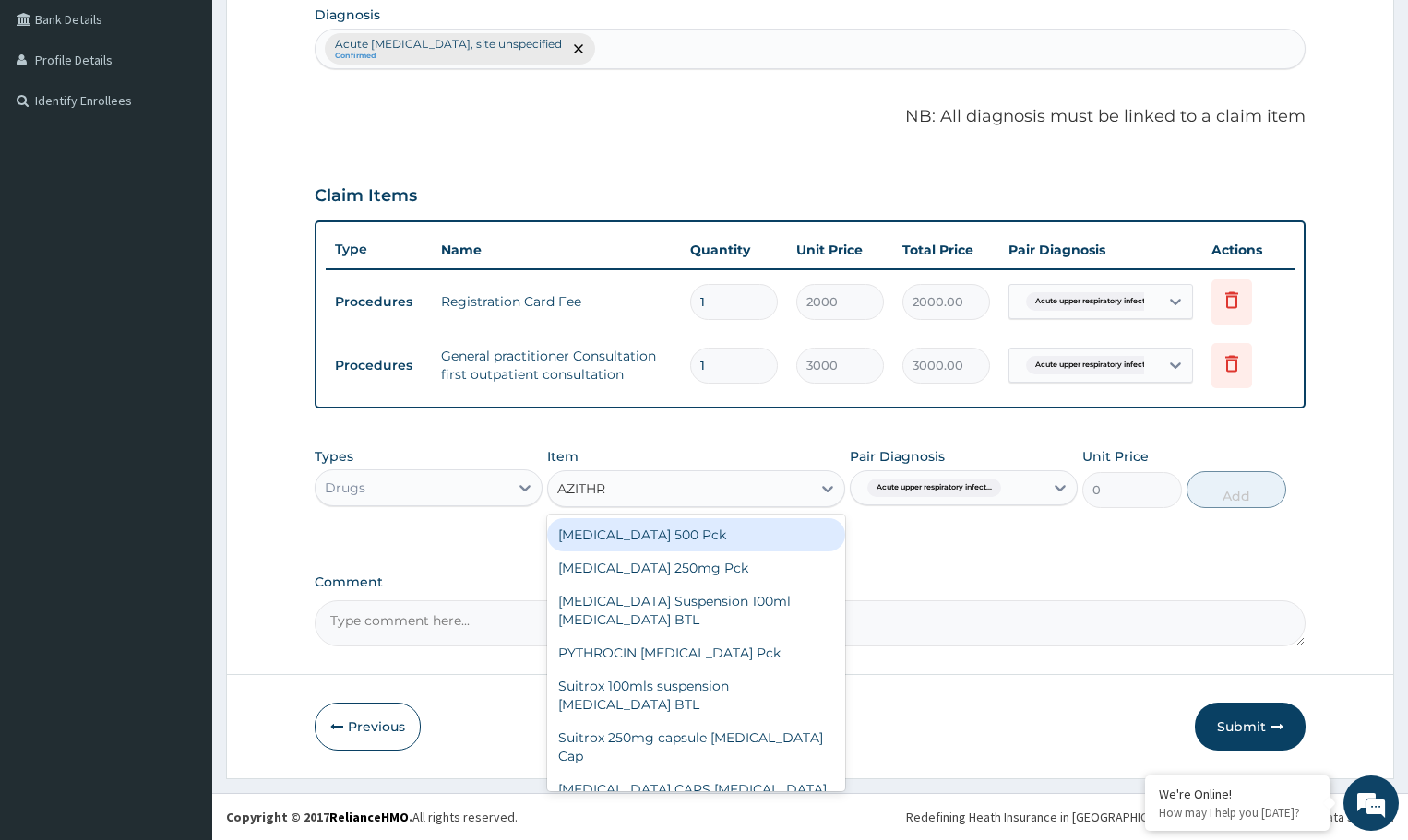
click at [599, 526] on div "[MEDICAL_DATA] 500 Pck" at bounding box center [696, 535] width 297 height 34
type input "149.5"
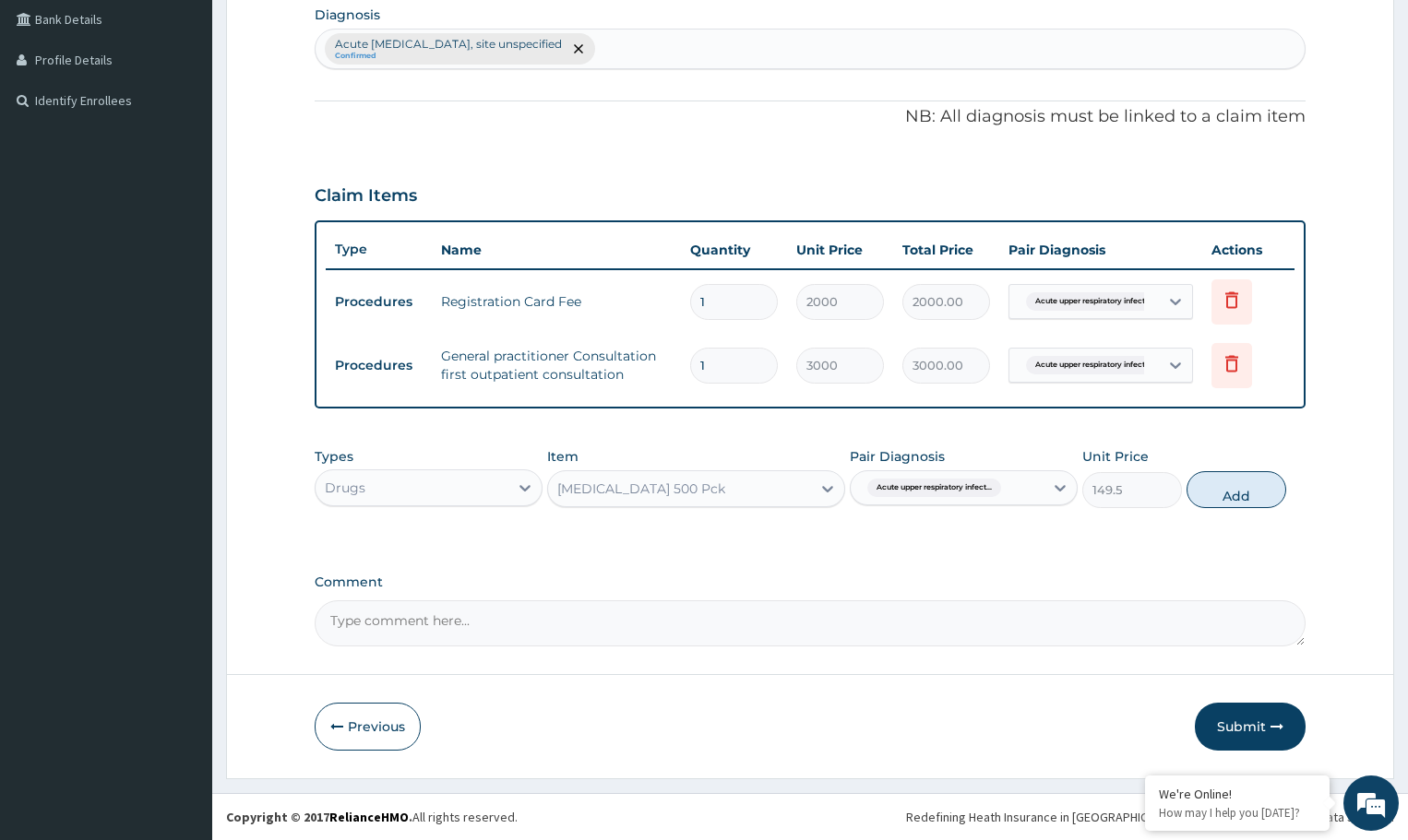
click at [780, 490] on div "[MEDICAL_DATA] 500 Pck" at bounding box center [679, 489] width 262 height 30
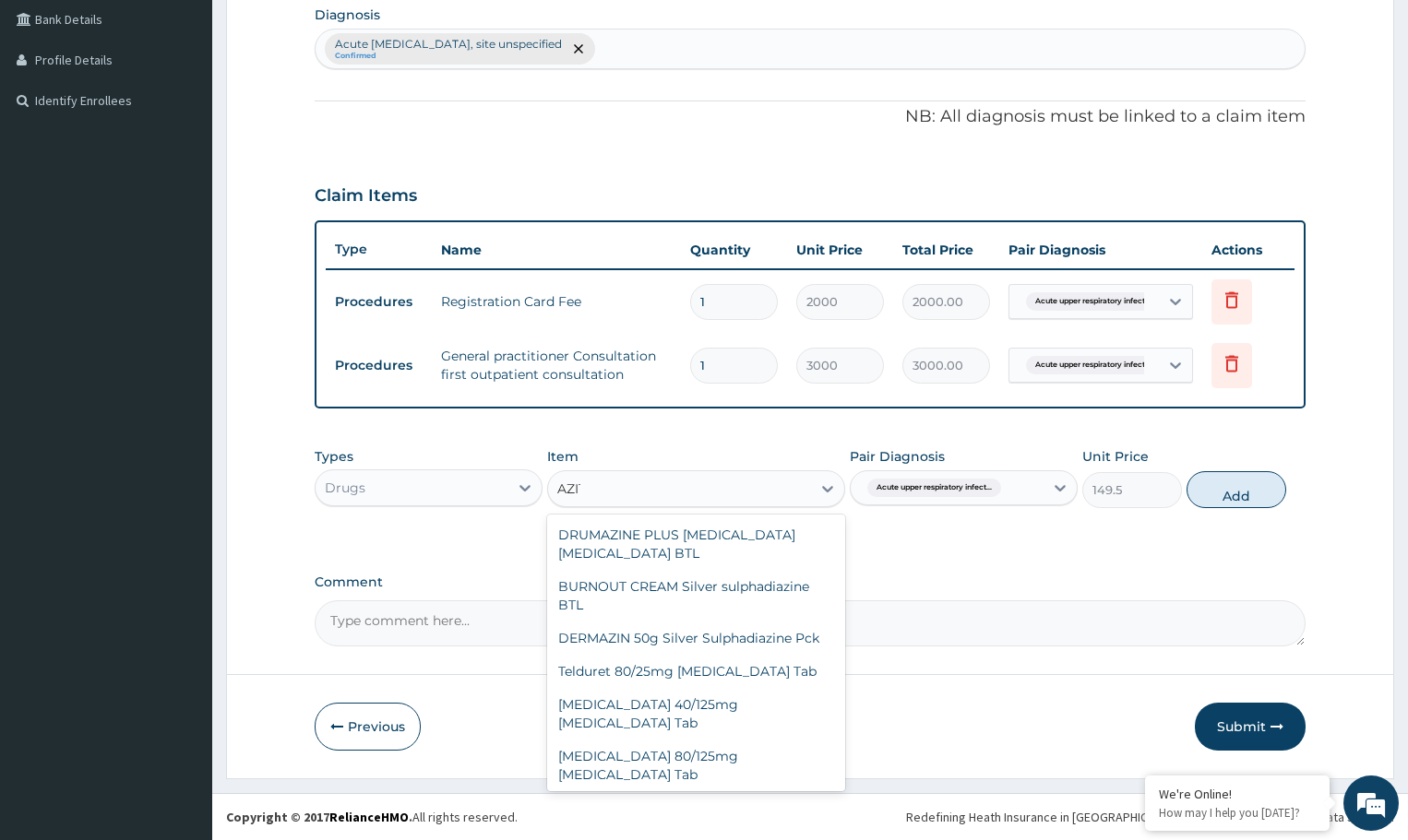
scroll to position [137, 0]
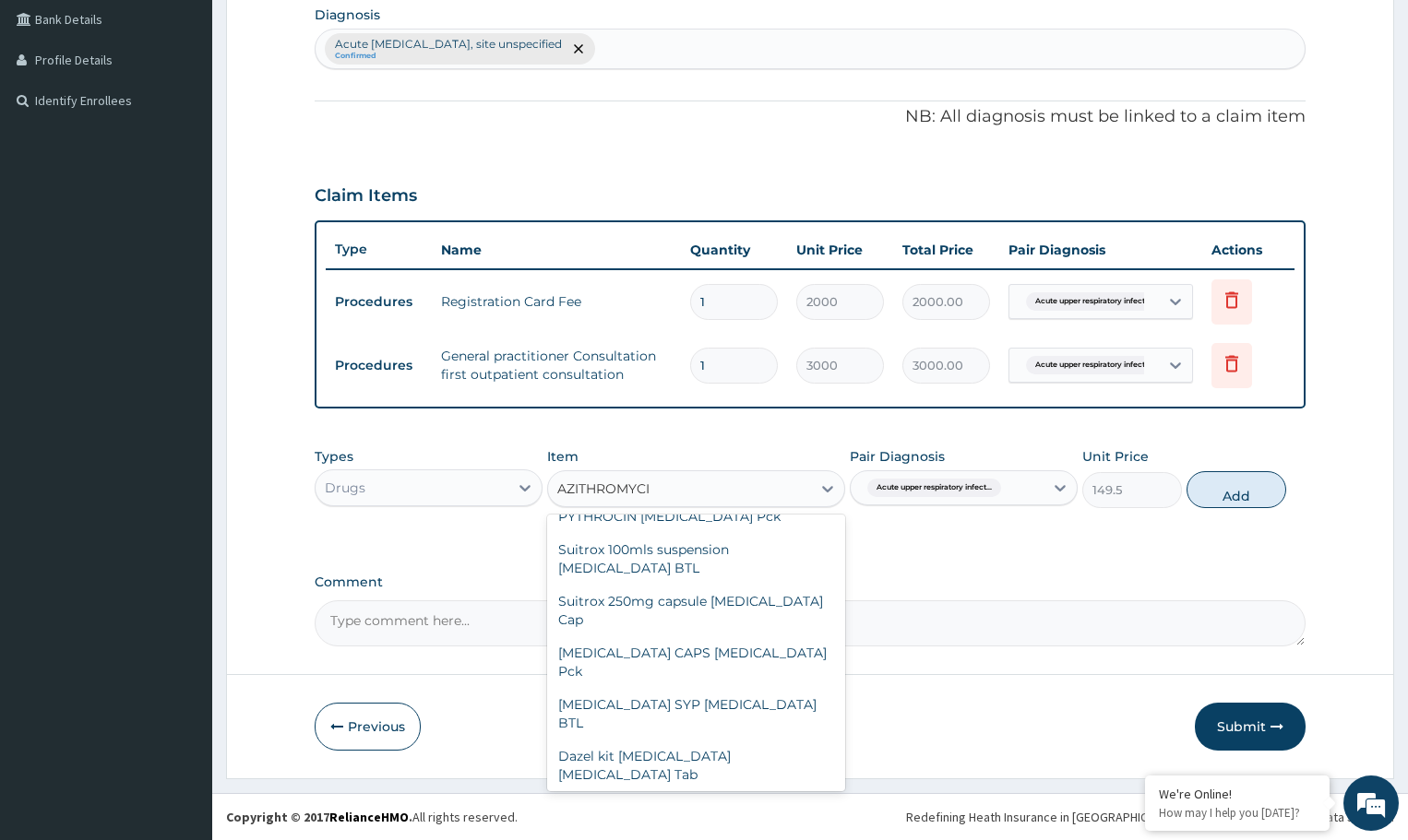
type input "AZITHROMYCIN"
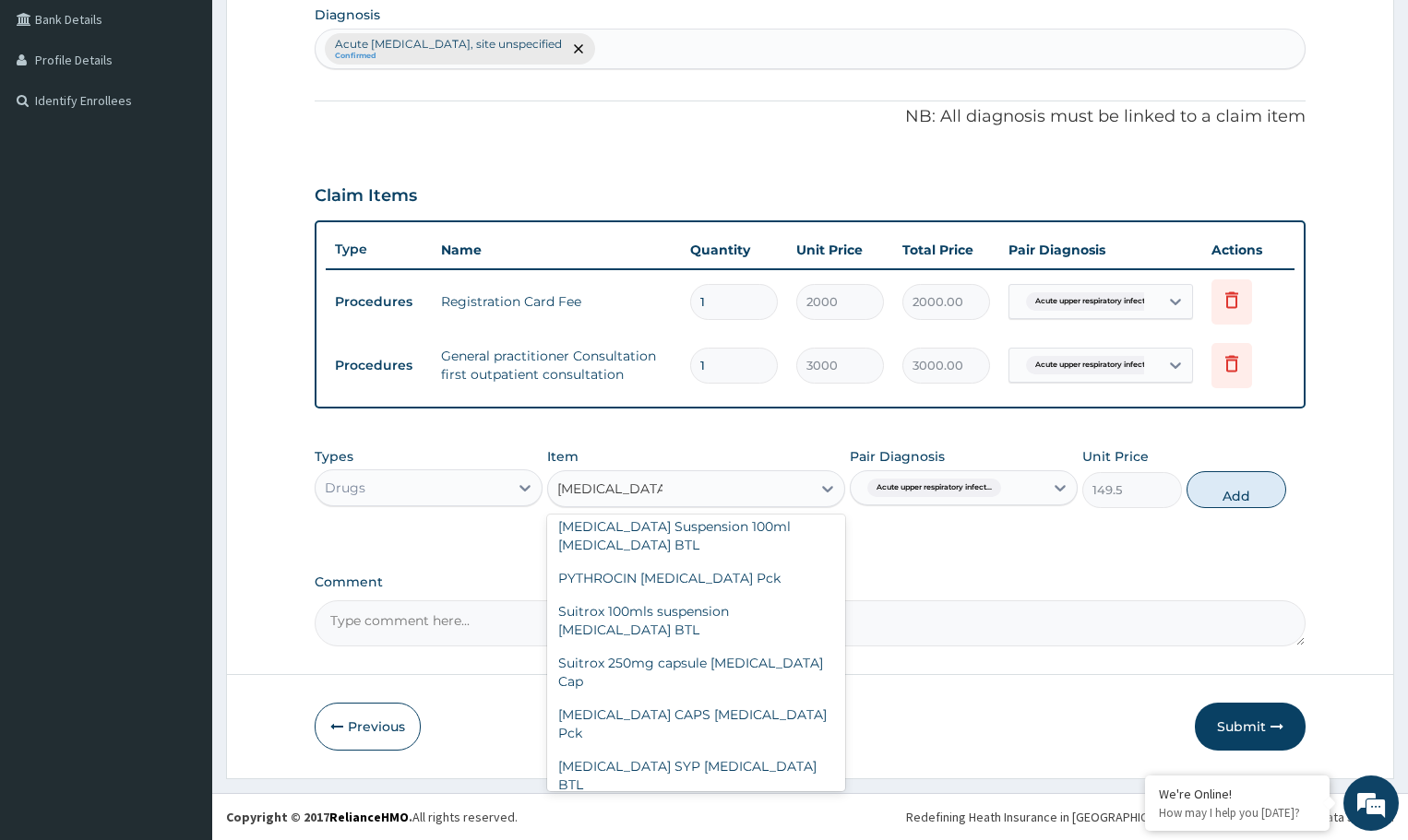
scroll to position [0, 0]
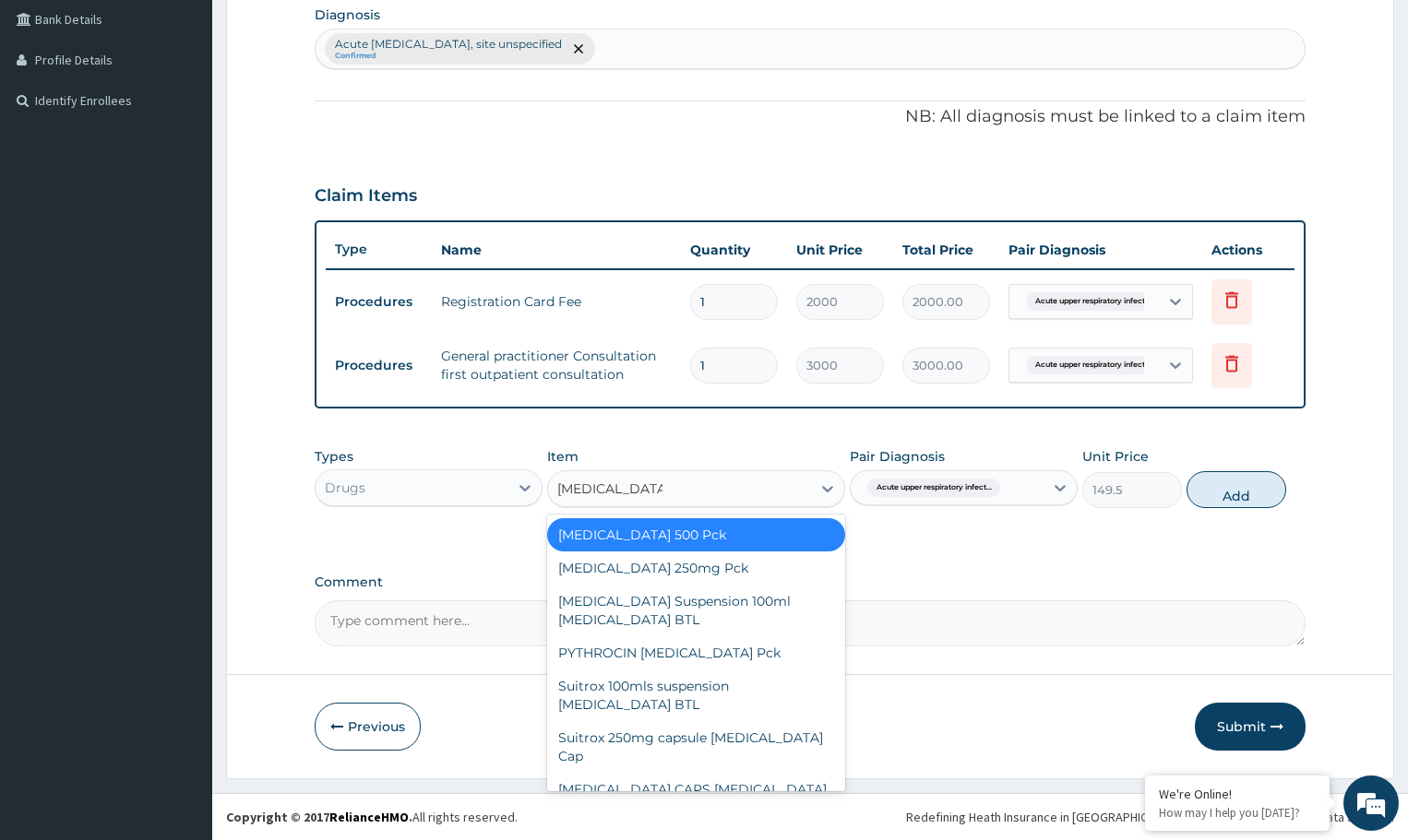
click at [650, 538] on div "[MEDICAL_DATA] 500 Pck" at bounding box center [696, 535] width 297 height 34
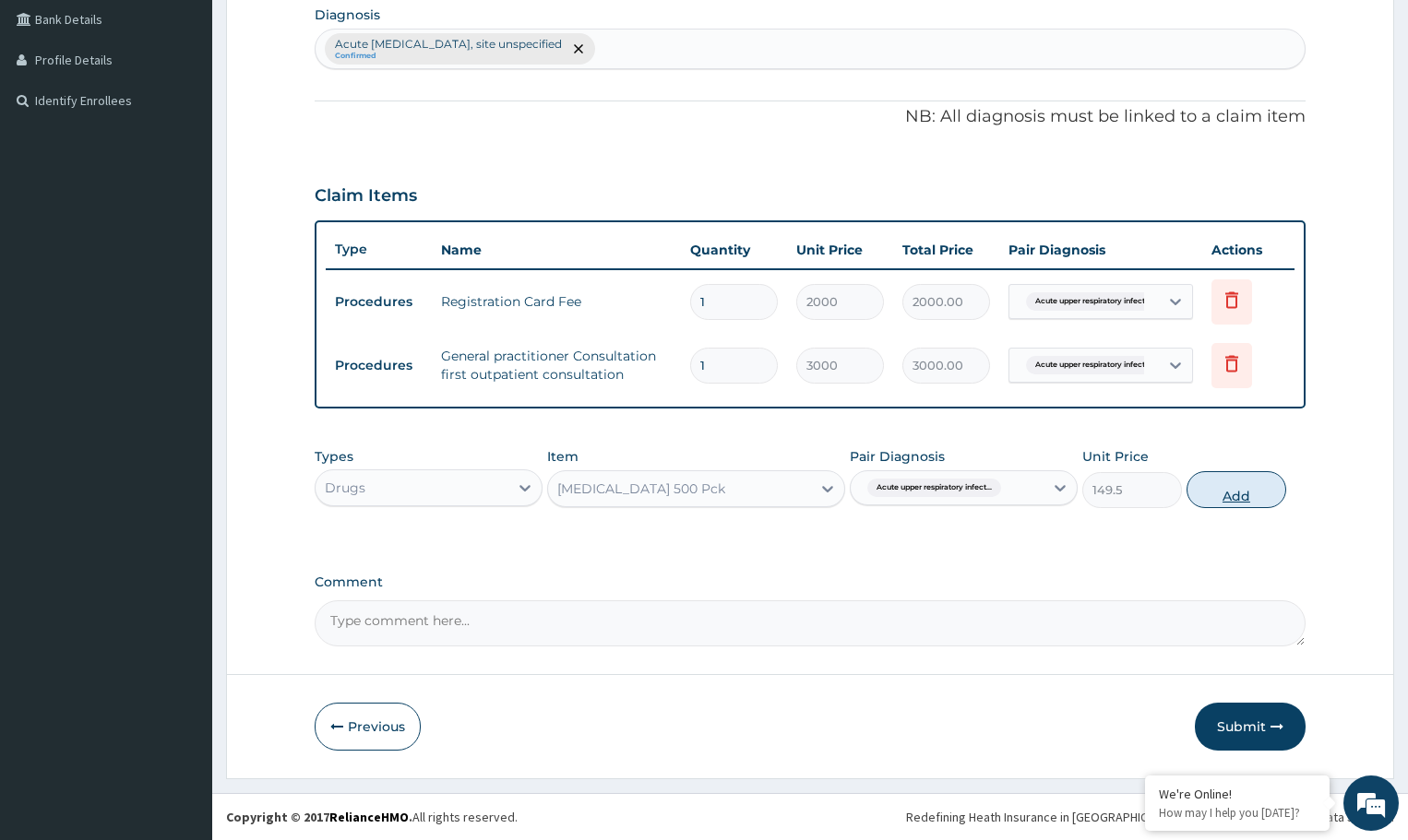
click at [1253, 487] on button "Add" at bounding box center [1236, 490] width 99 height 37
type input "0"
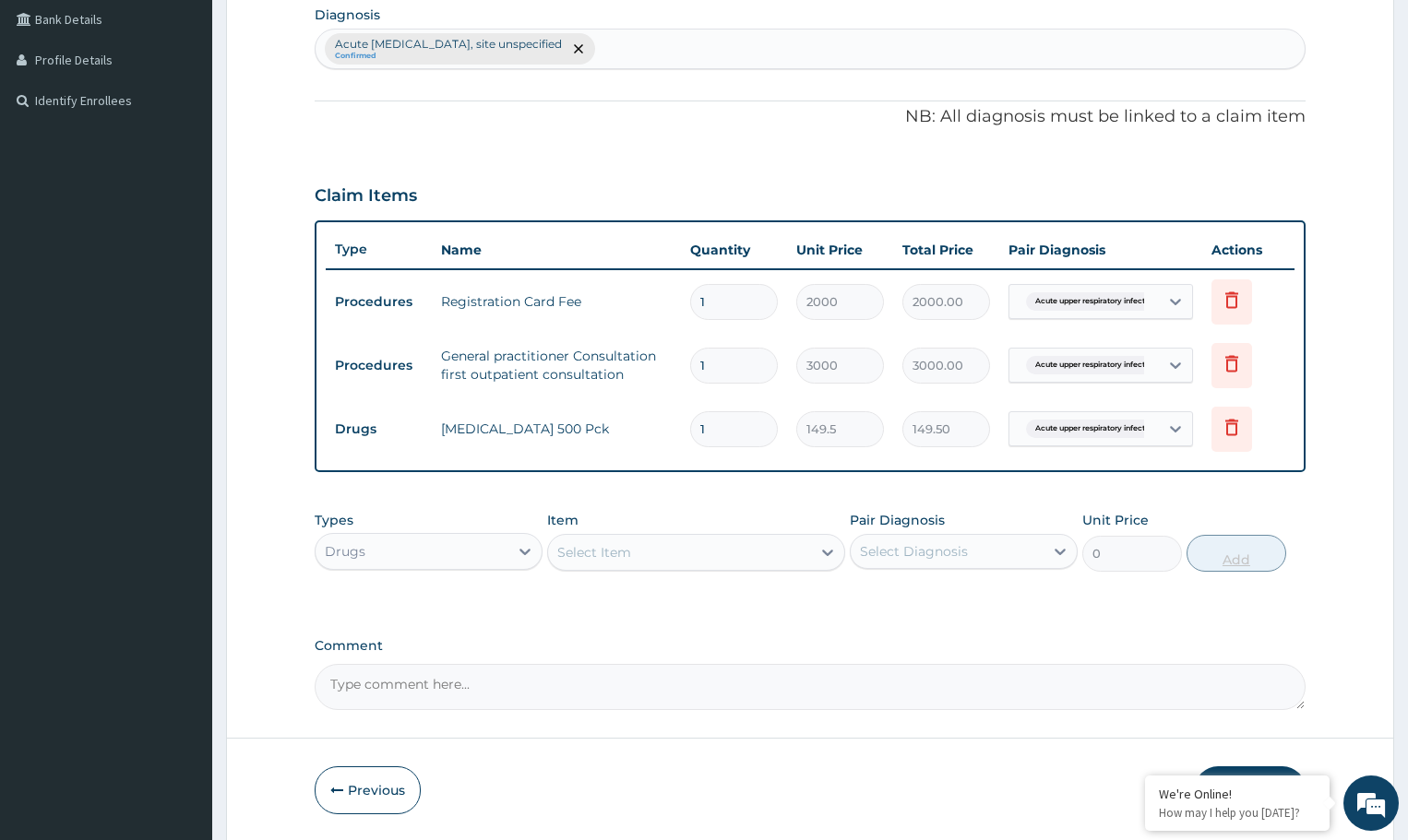
type input "0.00"
type input "3"
type input "448.50"
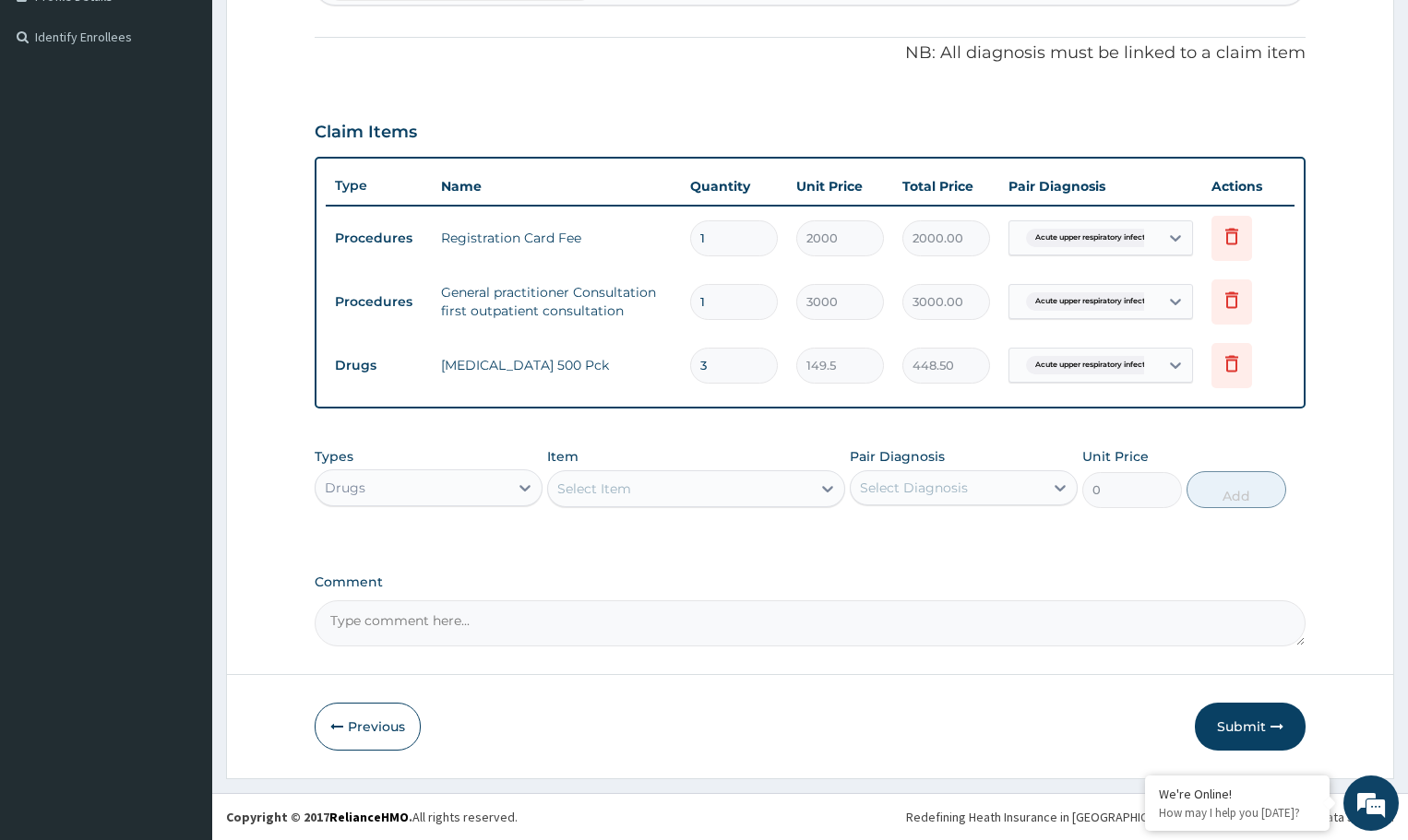
type input "3"
click at [956, 485] on div "Select Diagnosis" at bounding box center [914, 488] width 108 height 18
click at [948, 553] on label "Acute [MEDICAL_DATA], site unspecified" at bounding box center [974, 543] width 187 height 37
checkbox input "true"
click at [747, 495] on div "Select Item" at bounding box center [679, 489] width 262 height 30
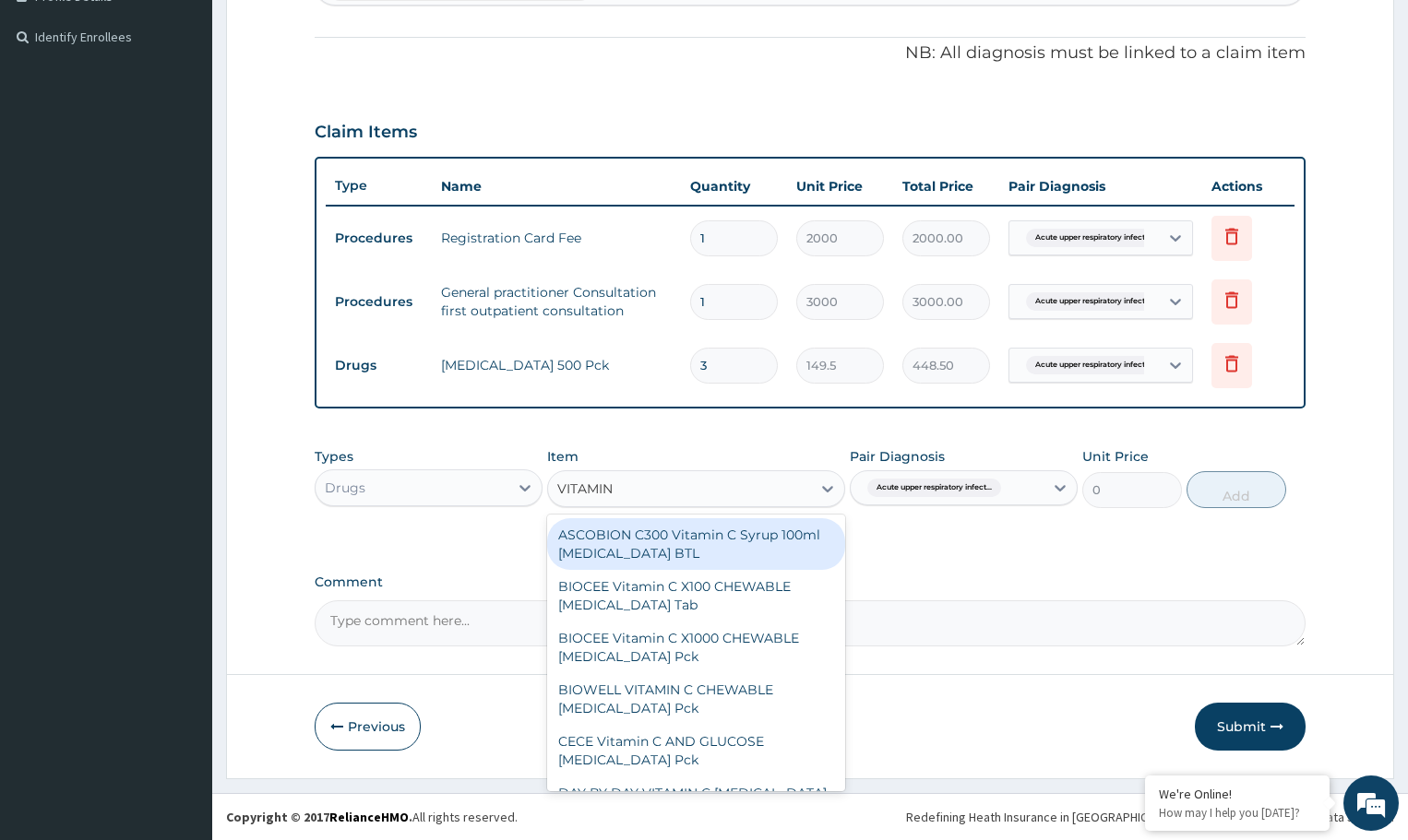
type input "VITAMIN C"
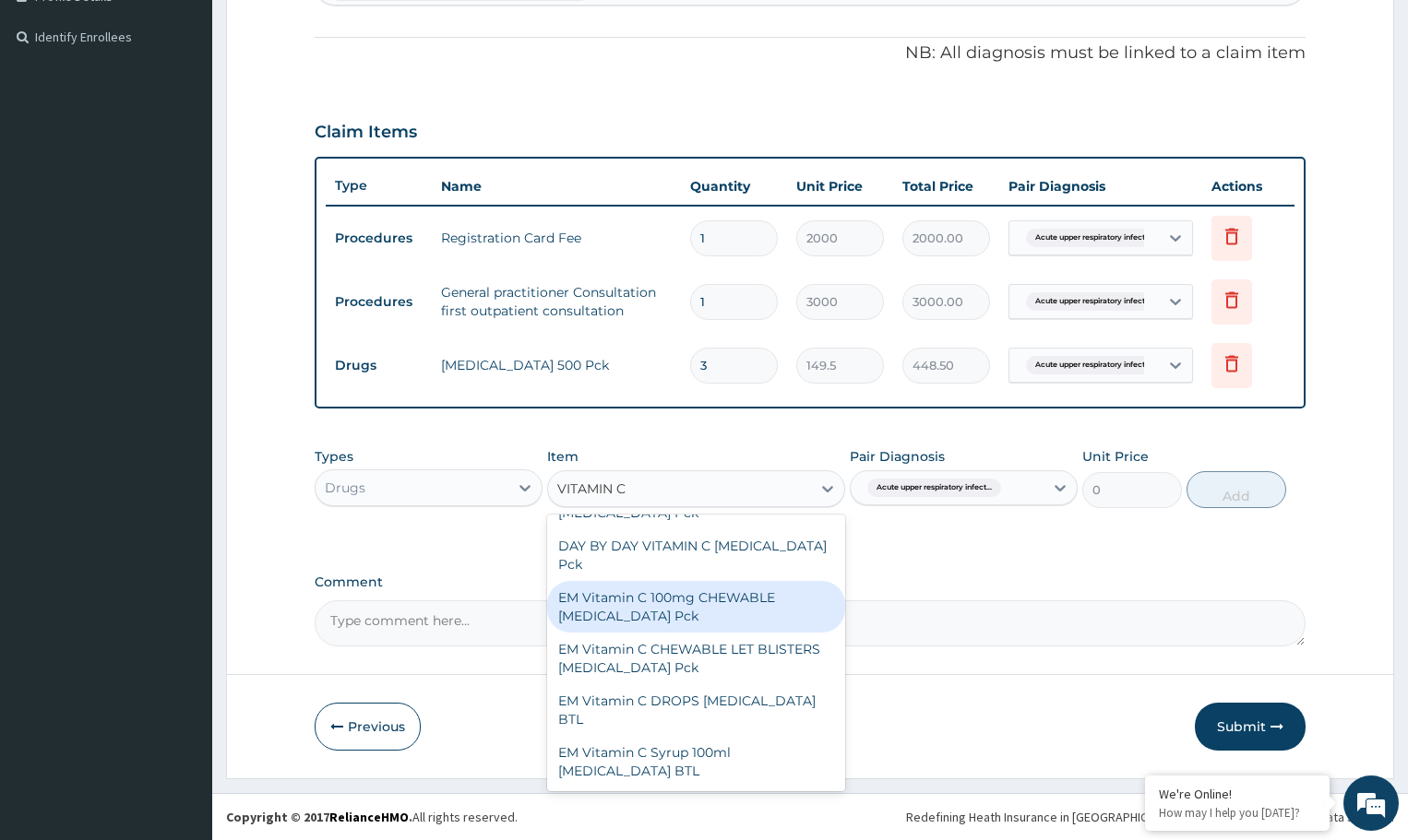
scroll to position [277, 0]
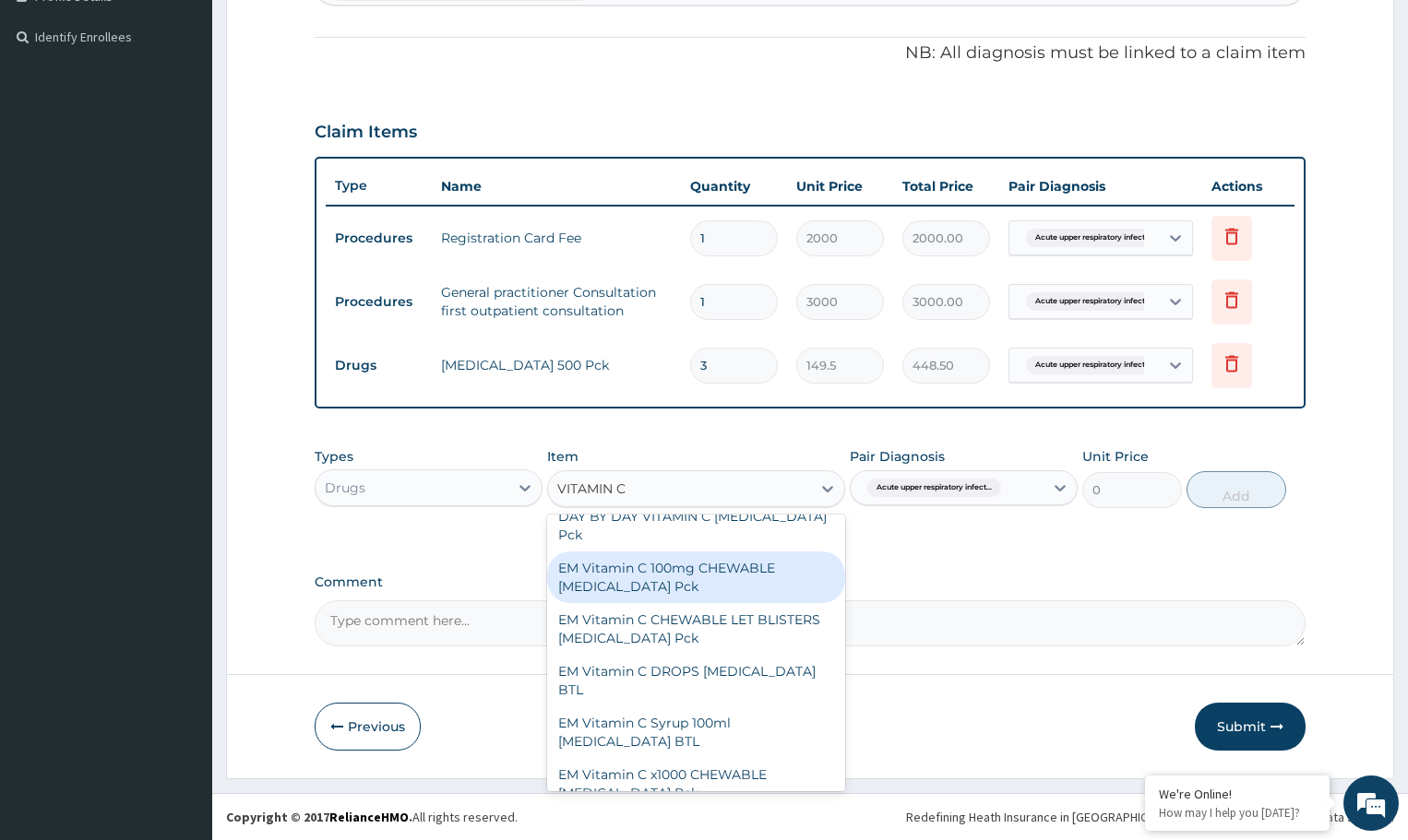
click at [647, 581] on div "EM Vitamin C 100mg CHEWABLE [MEDICAL_DATA] Pck" at bounding box center [696, 577] width 297 height 52
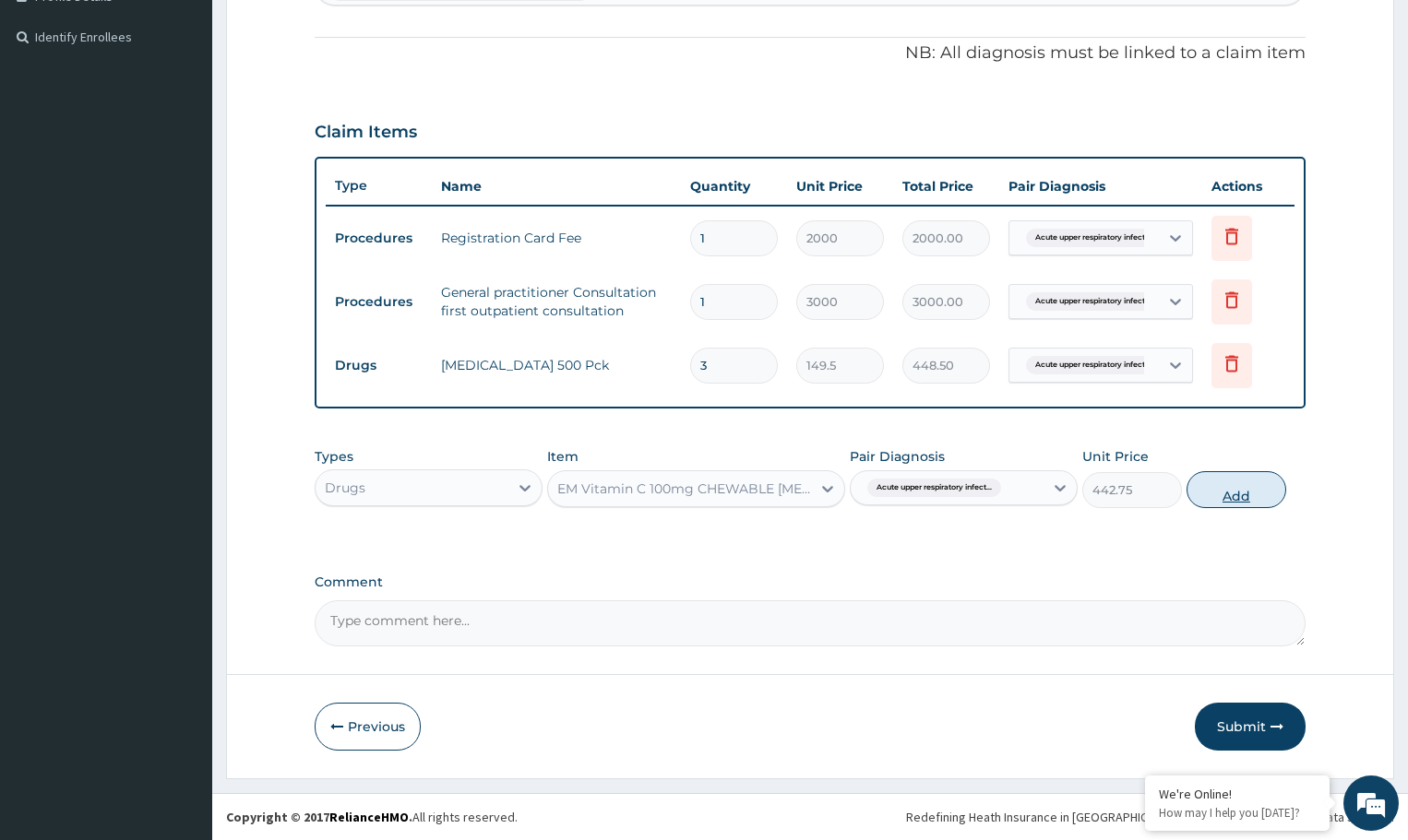
click at [1250, 495] on button "Add" at bounding box center [1236, 490] width 99 height 37
type input "0"
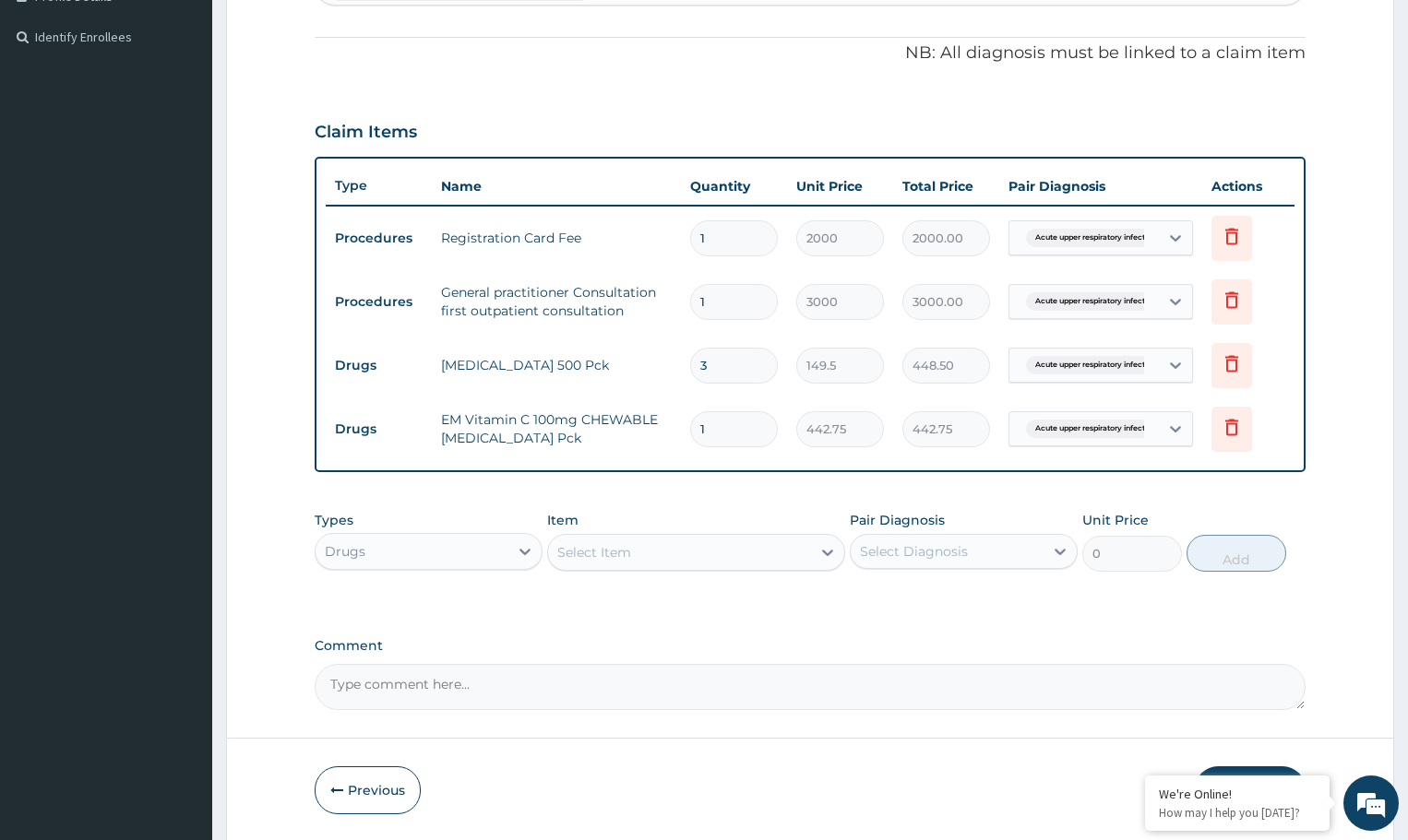
click at [954, 556] on div "Select Diagnosis" at bounding box center [914, 551] width 108 height 18
click at [957, 598] on label "Acute [MEDICAL_DATA], site unspecified" at bounding box center [974, 606] width 187 height 37
checkbox input "true"
click at [766, 547] on div "Select Item" at bounding box center [679, 552] width 262 height 30
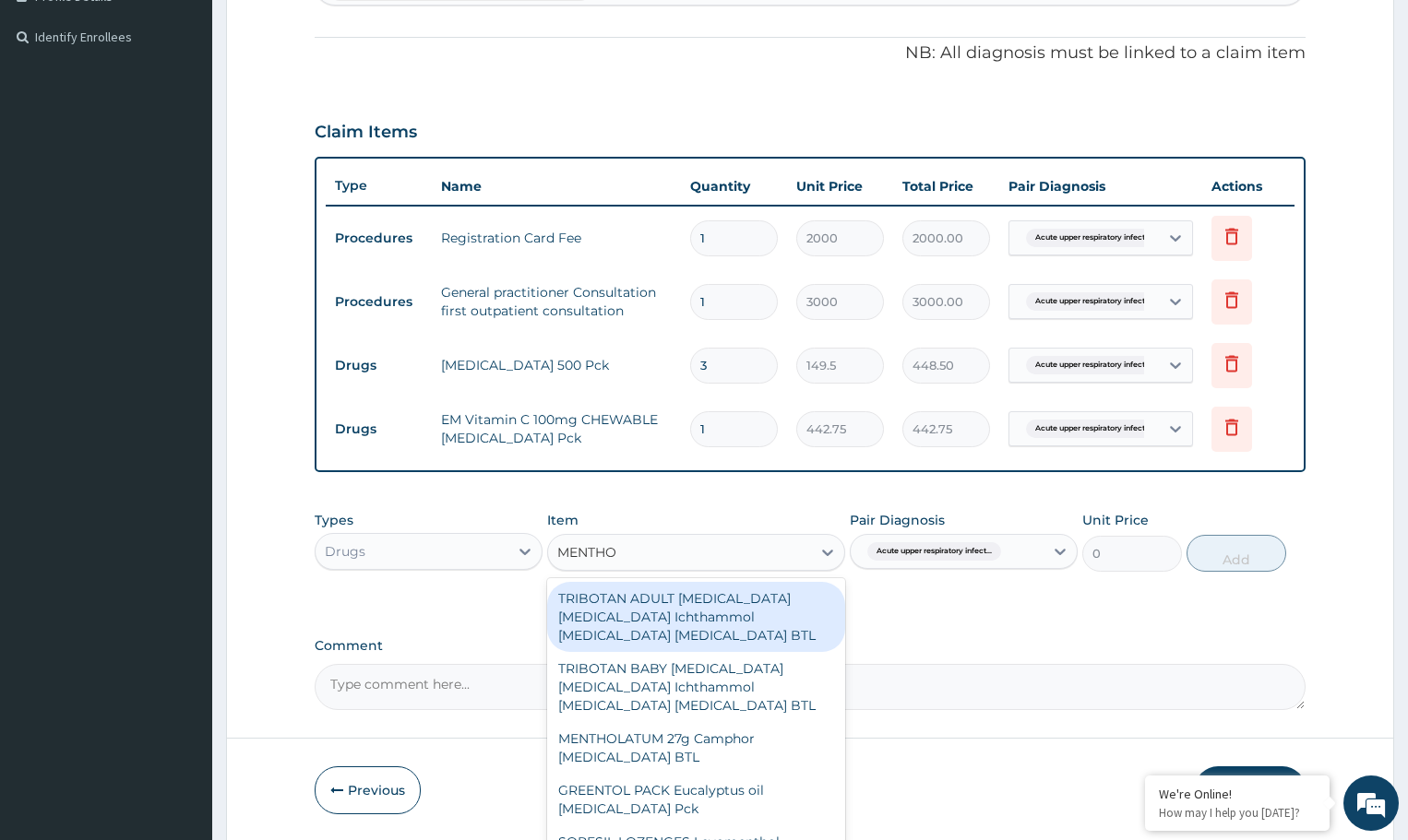
type input "MENTHOD"
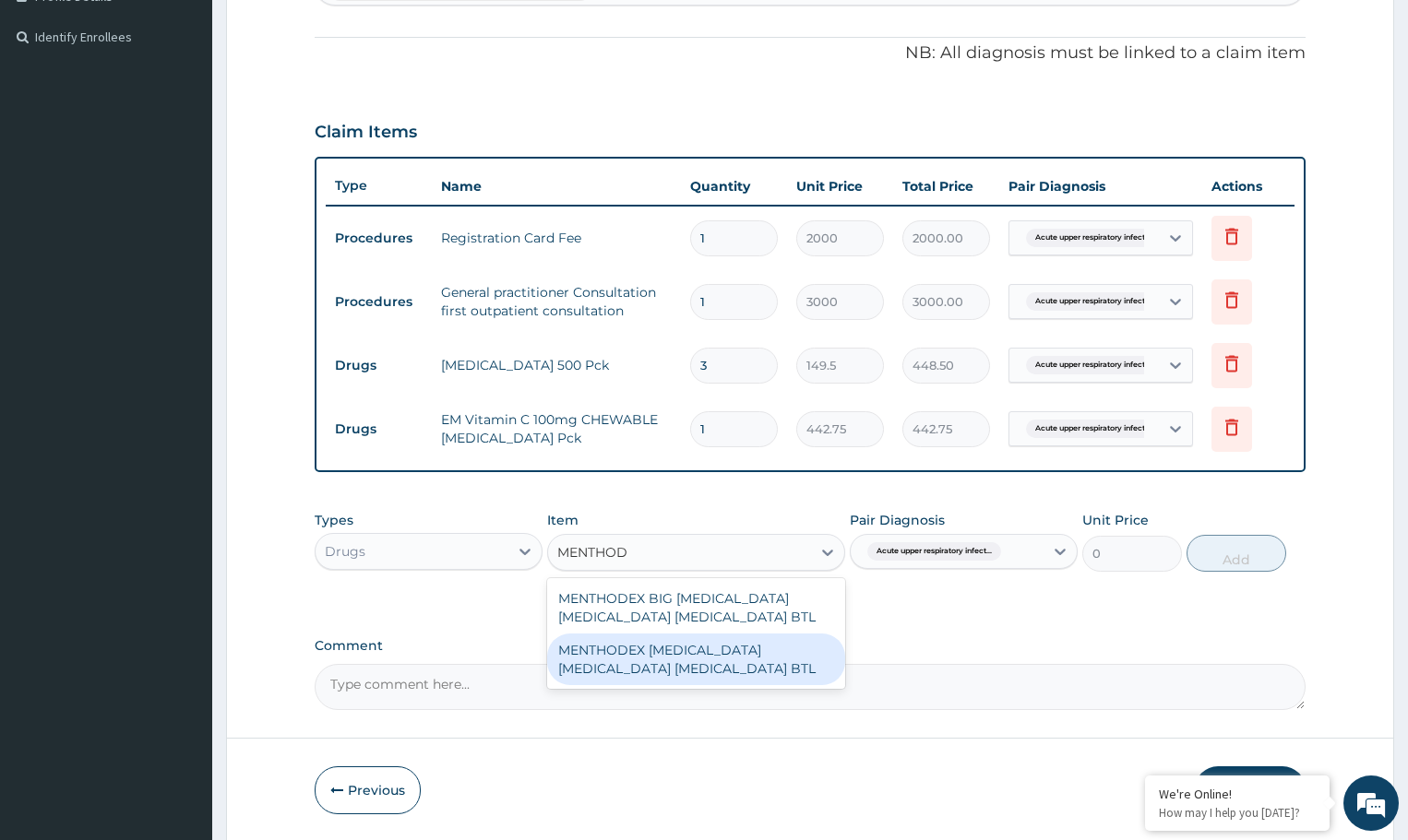
click at [699, 660] on div "MENTHODEX [MEDICAL_DATA] [MEDICAL_DATA] [MEDICAL_DATA] BTL" at bounding box center [696, 660] width 297 height 52
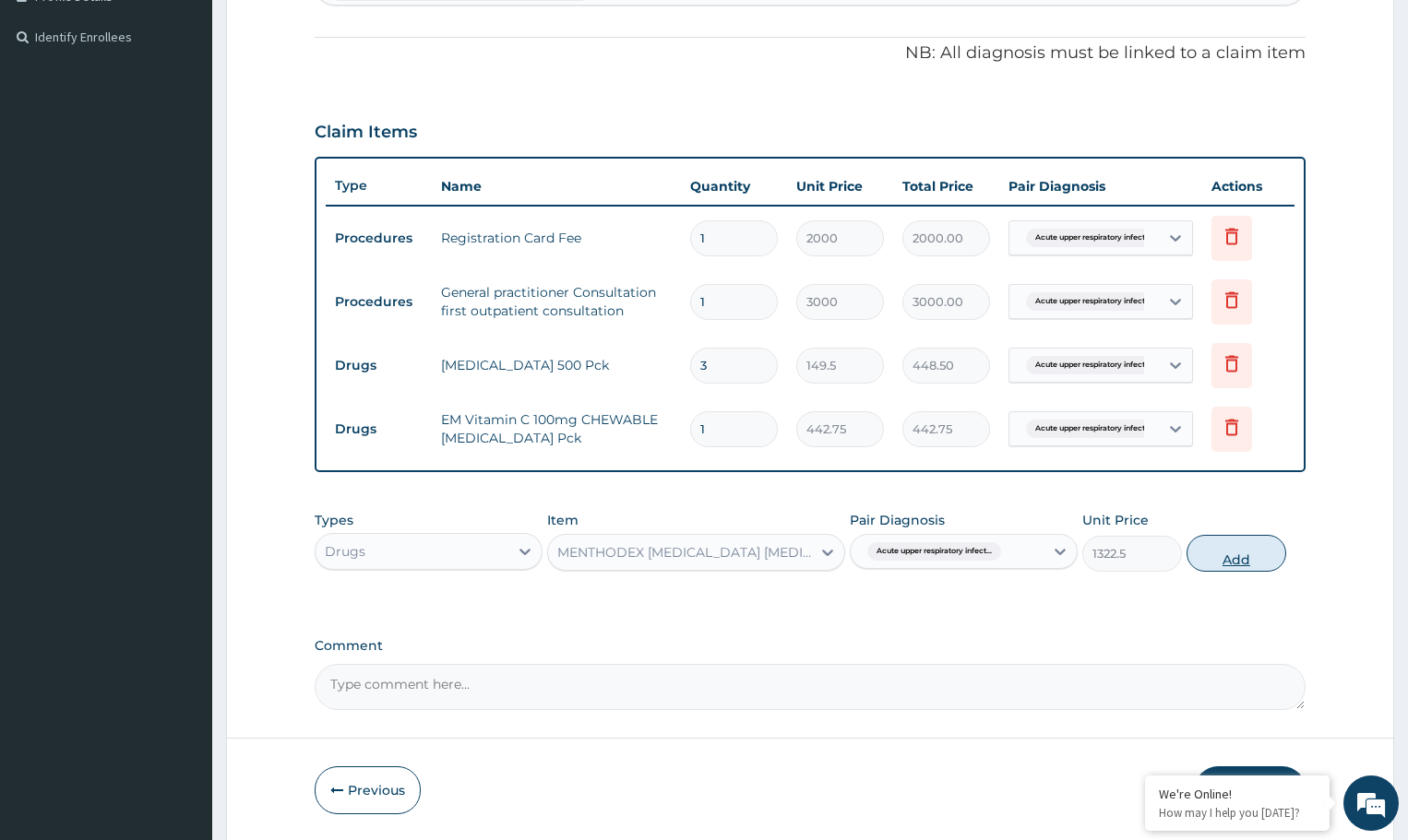
click at [1242, 551] on button "Add" at bounding box center [1236, 553] width 99 height 37
type input "0"
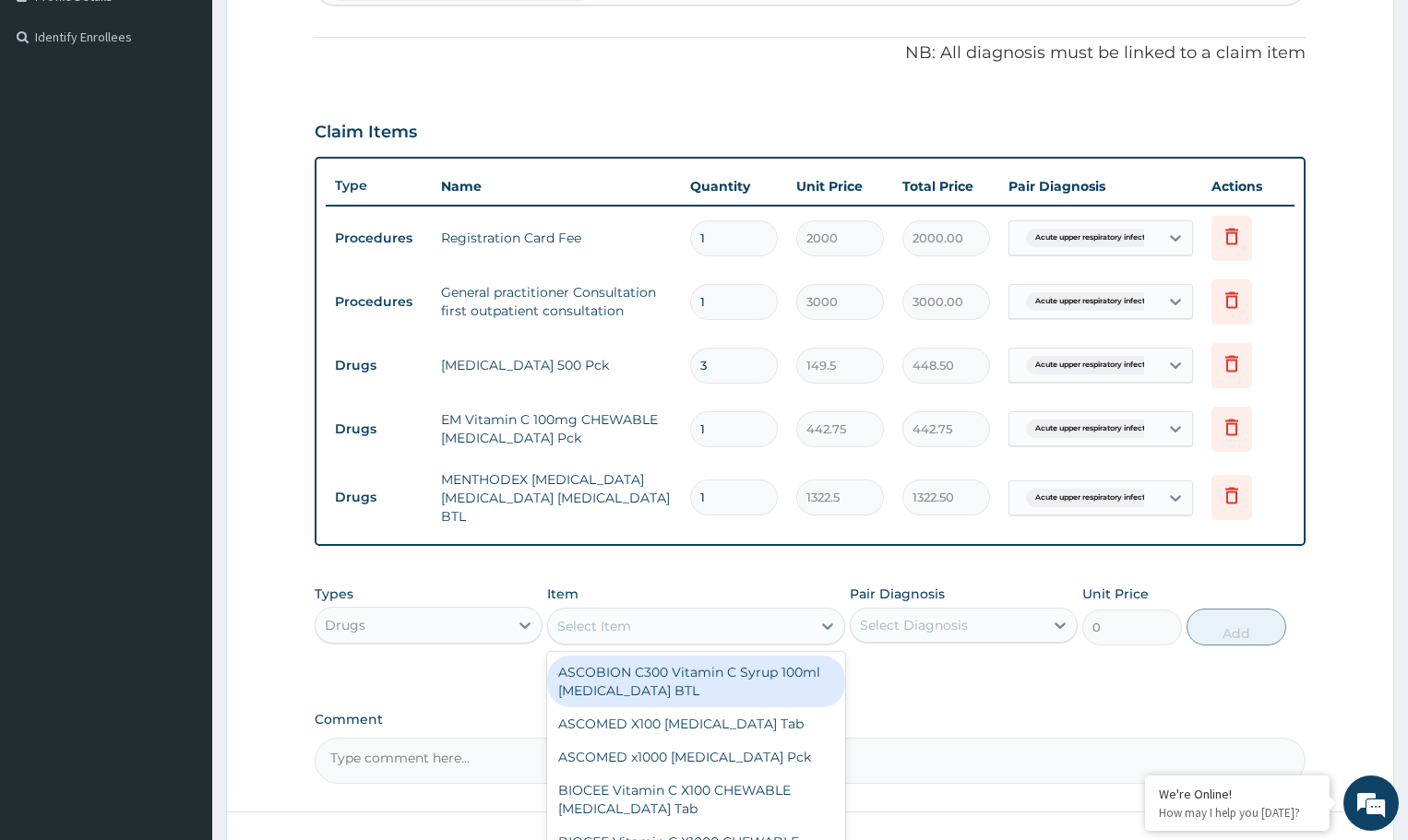
click at [765, 615] on div "Select Item" at bounding box center [679, 626] width 262 height 30
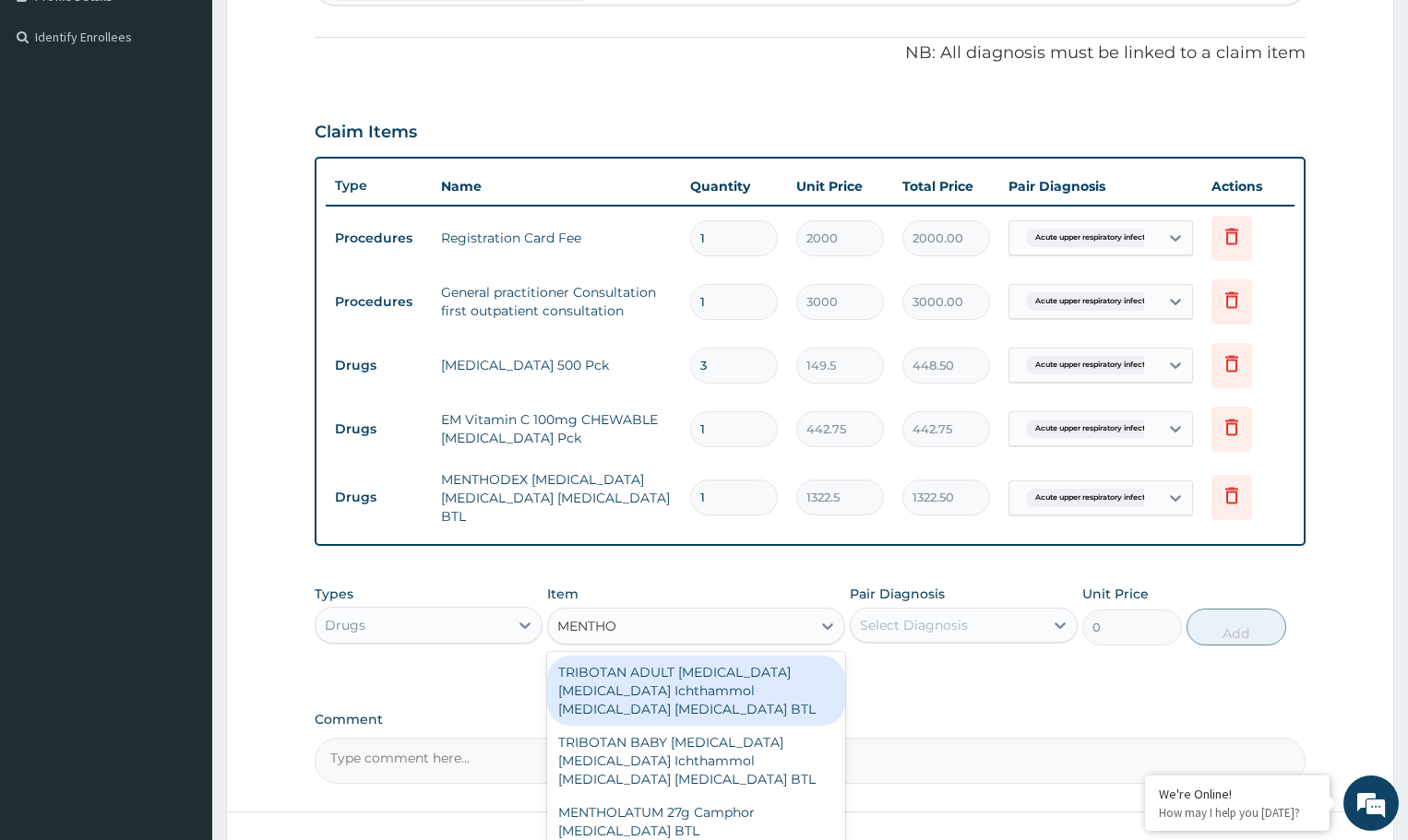
type input "MENTHOD"
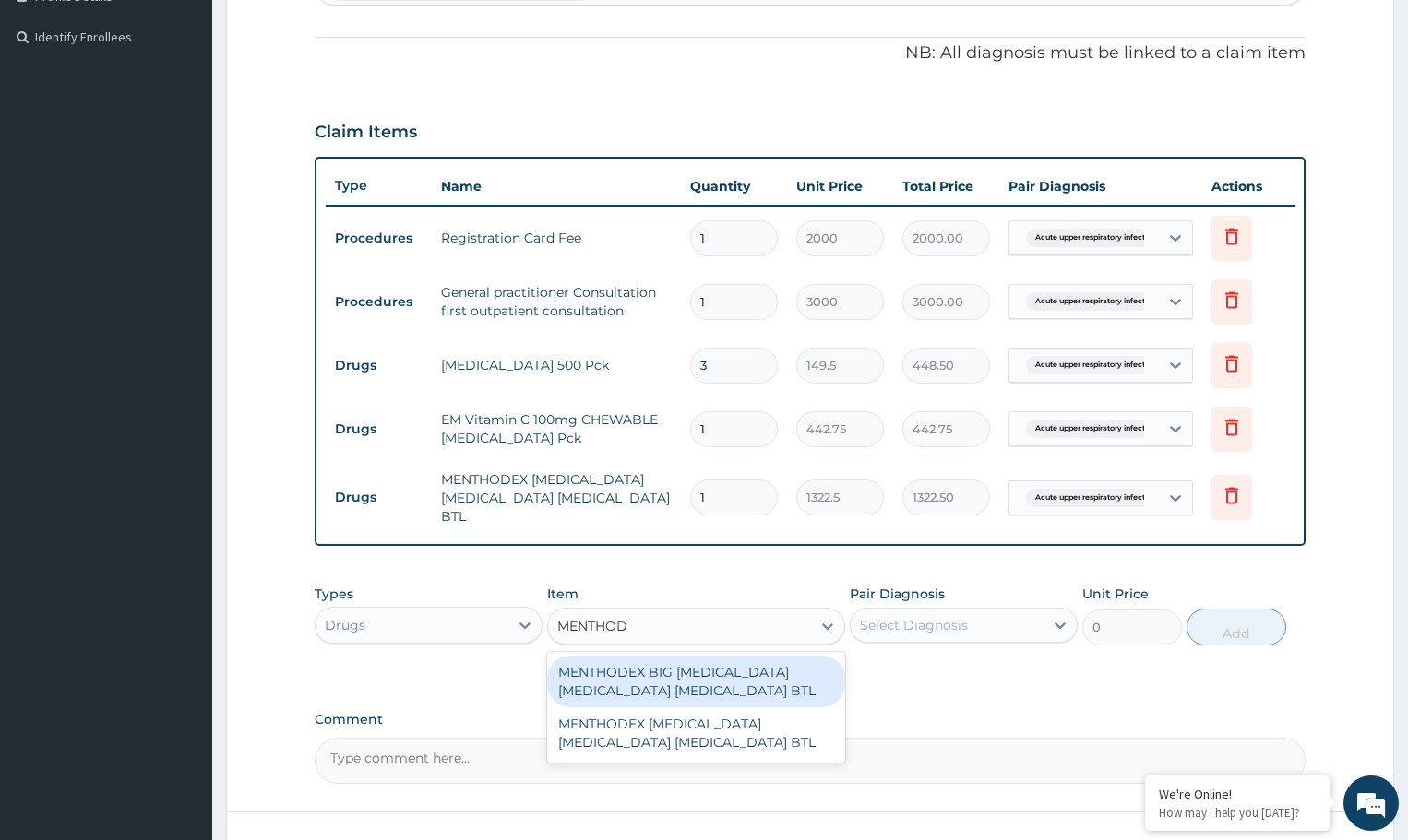
click at [624, 674] on div "MENTHODEX BIG [MEDICAL_DATA] [MEDICAL_DATA] [MEDICAL_DATA] BTL" at bounding box center [696, 682] width 297 height 52
type input "1897.5"
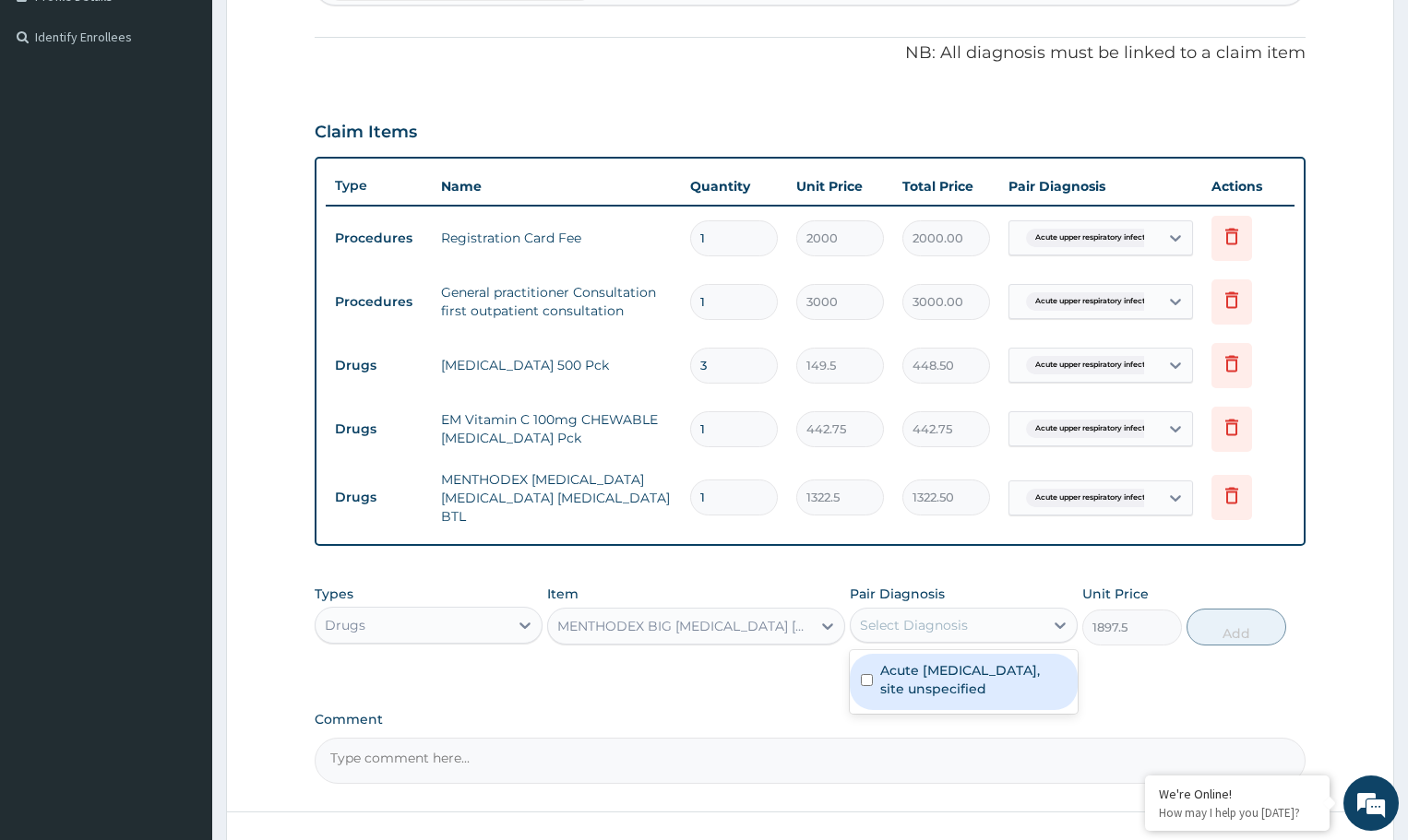
click at [950, 616] on div "Select Diagnosis" at bounding box center [914, 624] width 108 height 18
click at [938, 663] on label "Acute [MEDICAL_DATA], site unspecified" at bounding box center [974, 679] width 187 height 37
checkbox input "true"
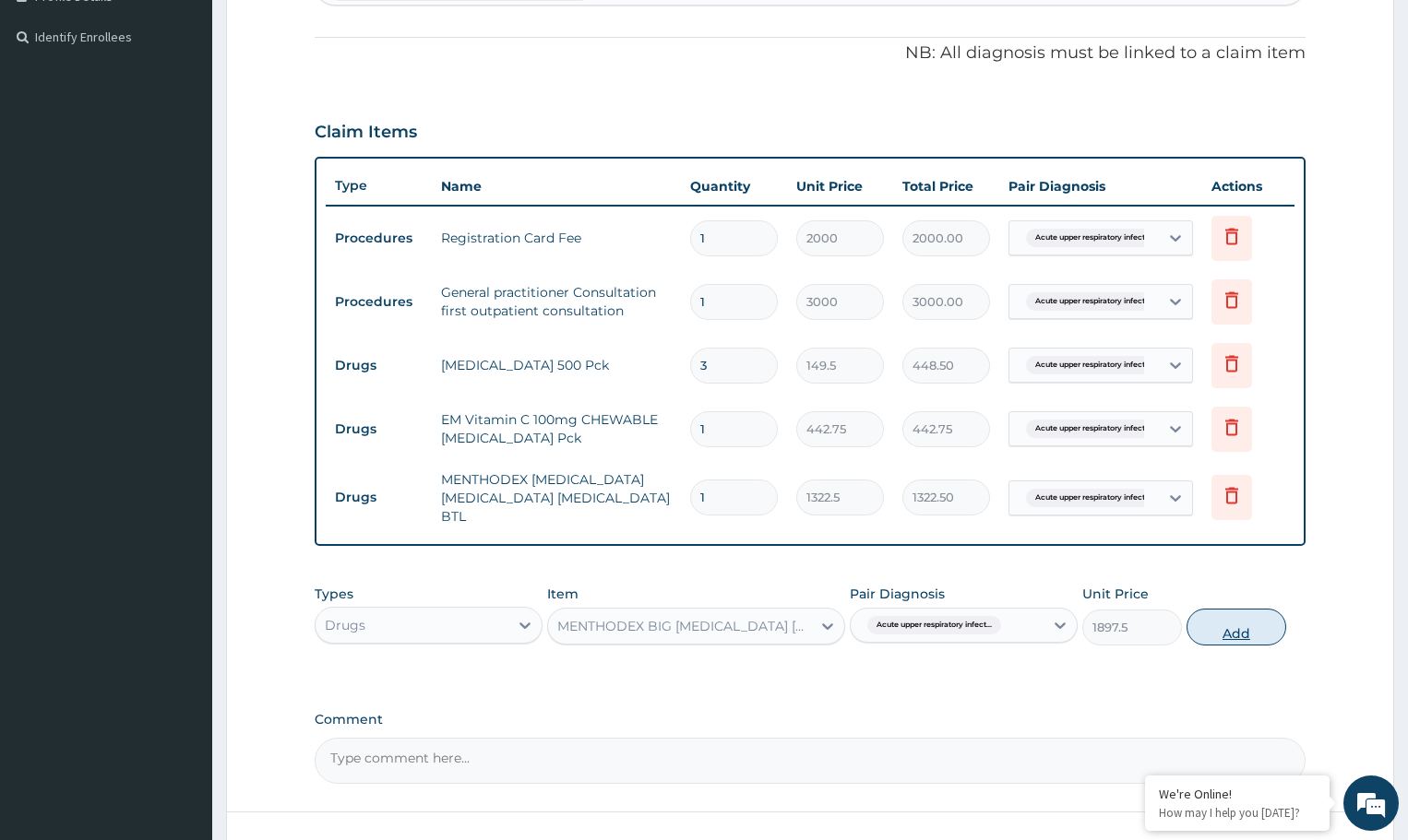
click at [1247, 614] on button "Add" at bounding box center [1236, 627] width 99 height 37
type input "0"
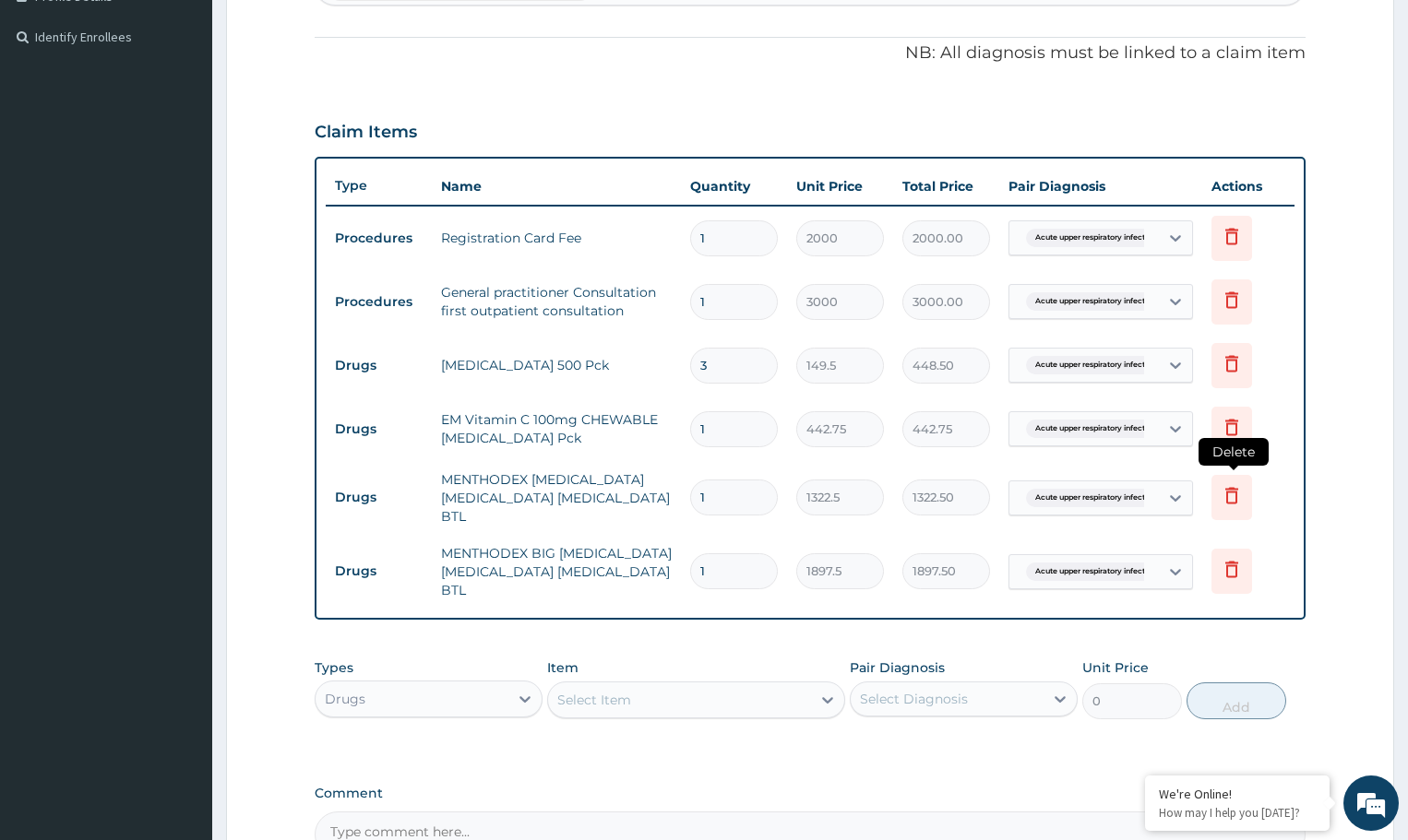
click at [1229, 495] on icon at bounding box center [1231, 495] width 22 height 22
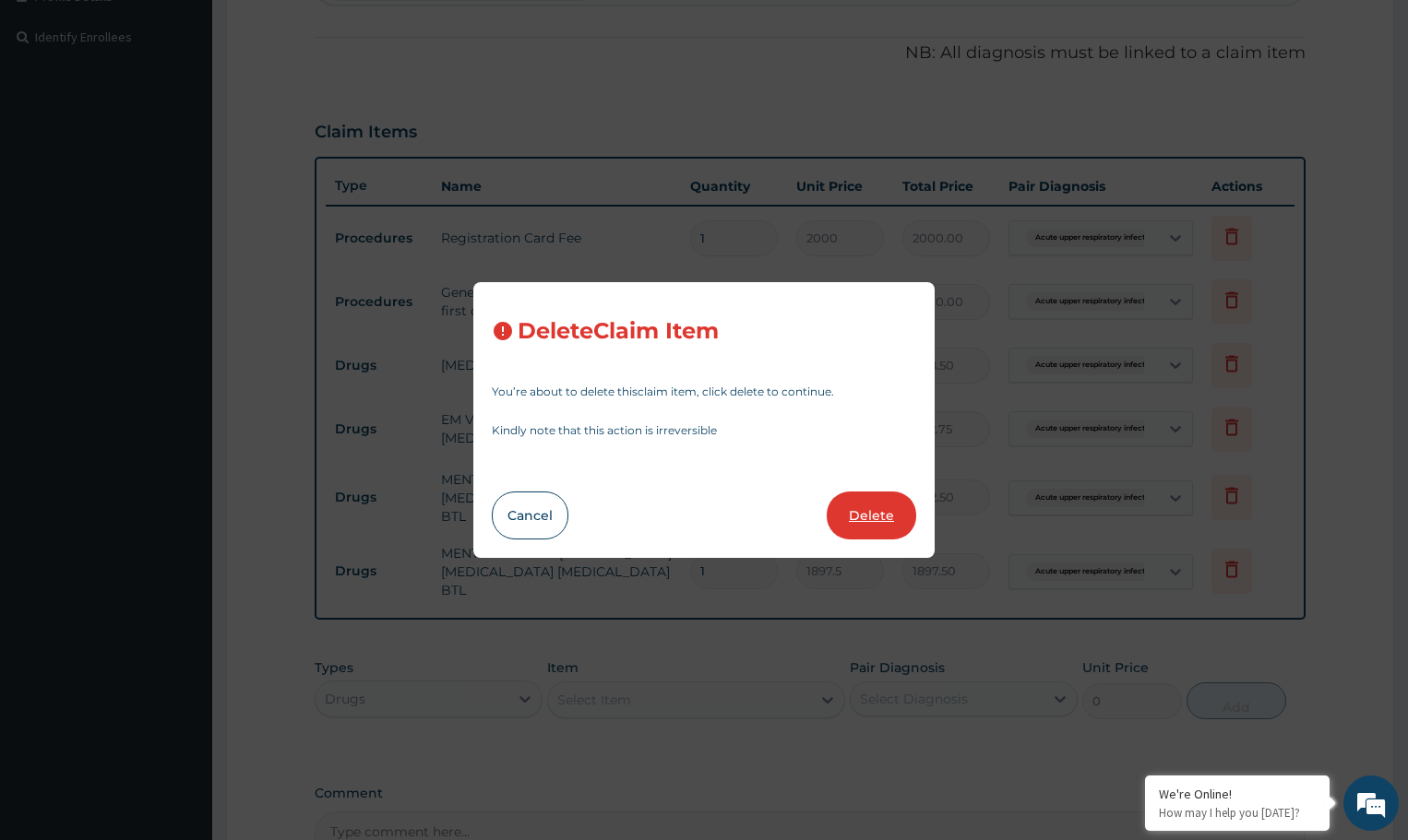
click at [855, 506] on button "Delete" at bounding box center [871, 516] width 90 height 48
type input "1897.5"
type input "1897.50"
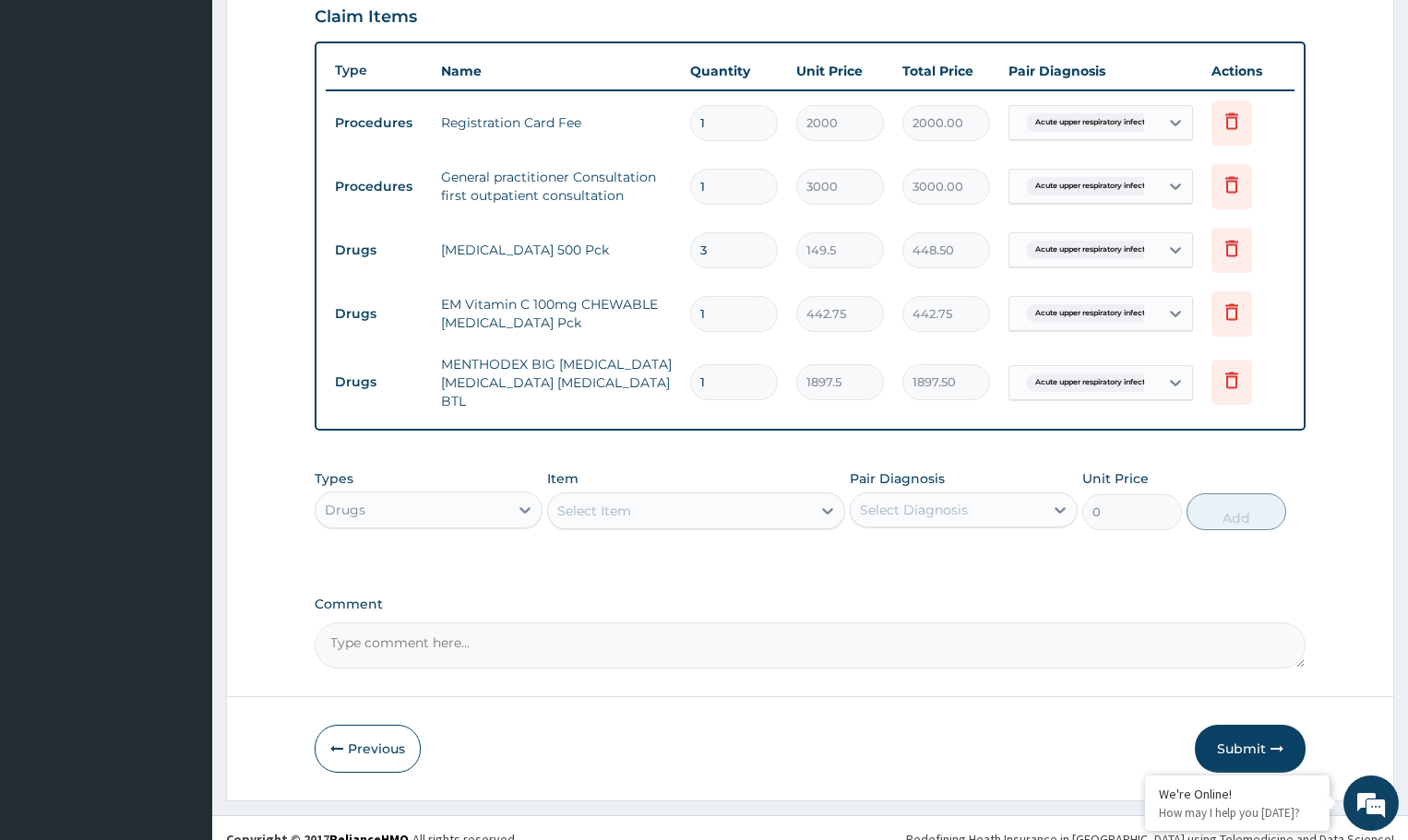
scroll to position [667, 0]
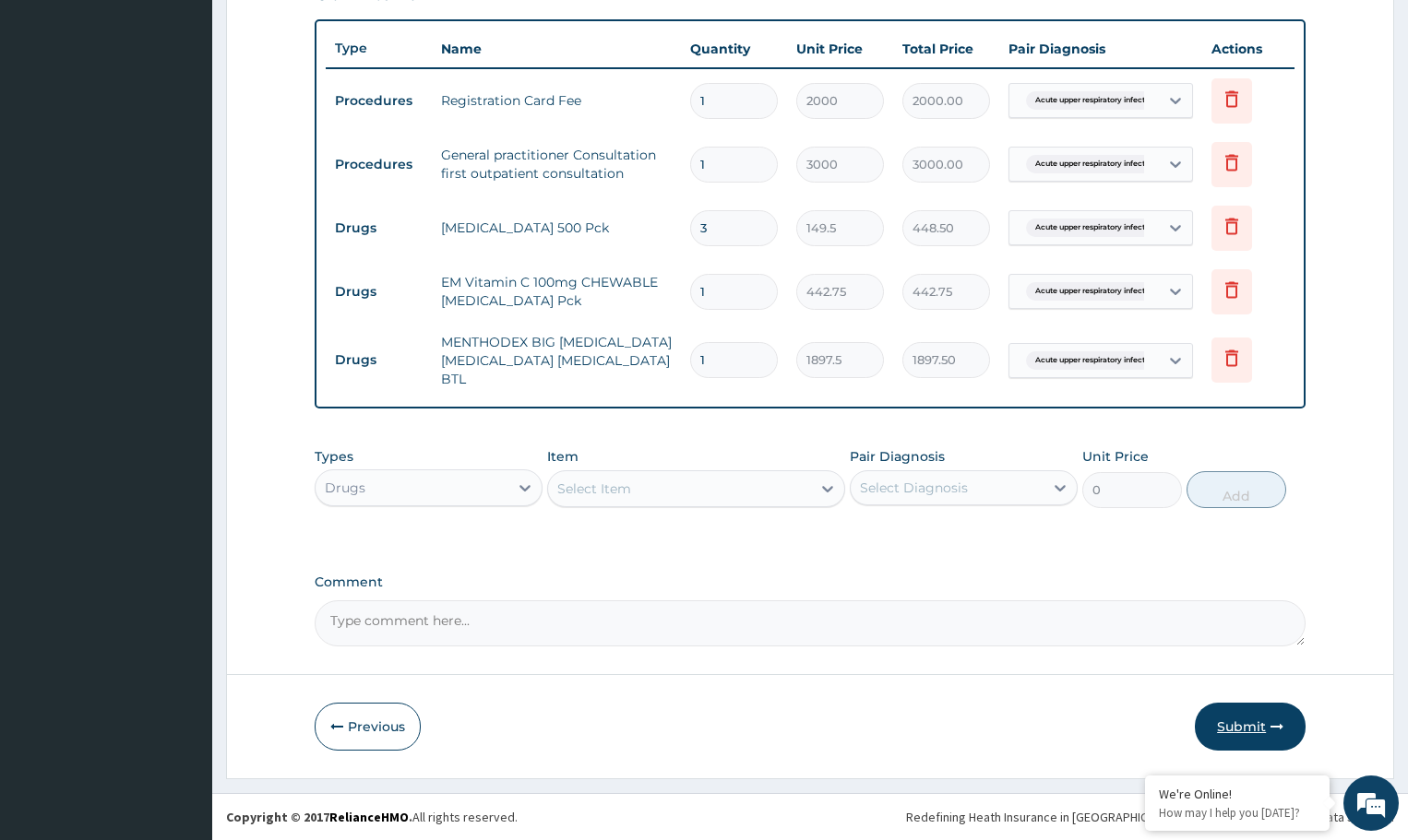
click at [1257, 719] on button "Submit" at bounding box center [1250, 727] width 111 height 48
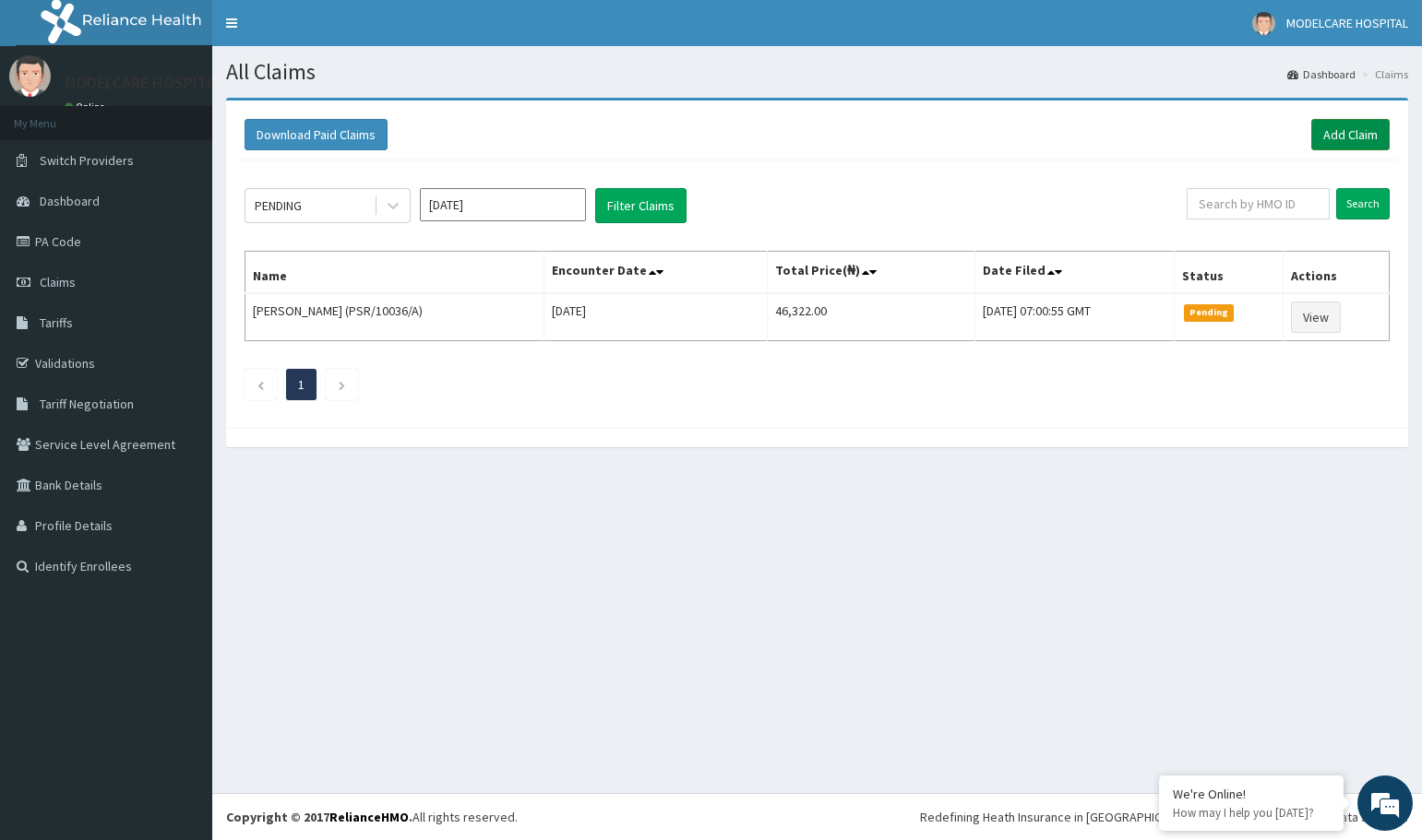
click at [1332, 141] on link "Add Claim" at bounding box center [1350, 135] width 78 height 32
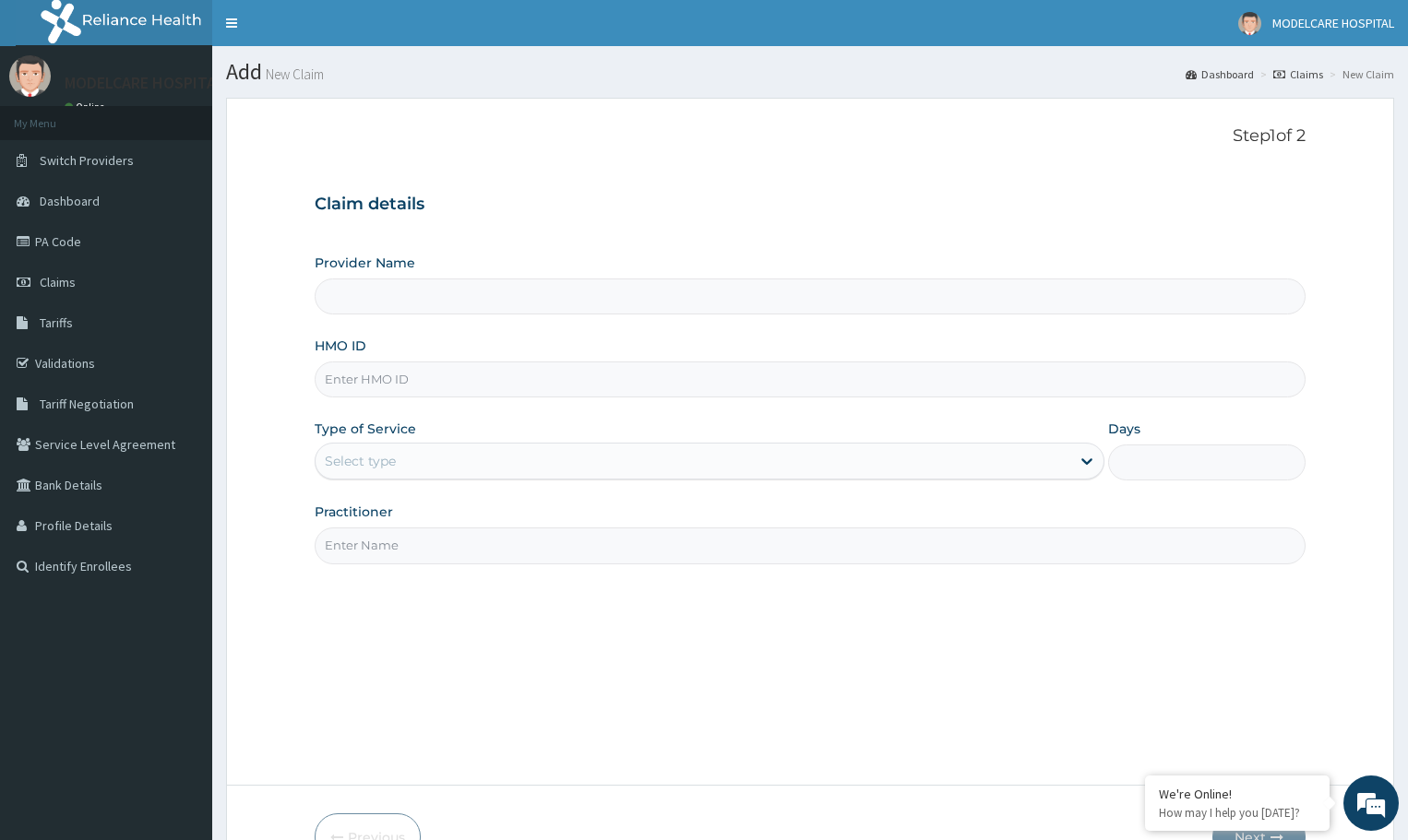
type input "MODELCARE HOSPITAL"
click at [678, 382] on input "HMO ID" at bounding box center [810, 379] width 991 height 36
type input "LAY/10005/B"
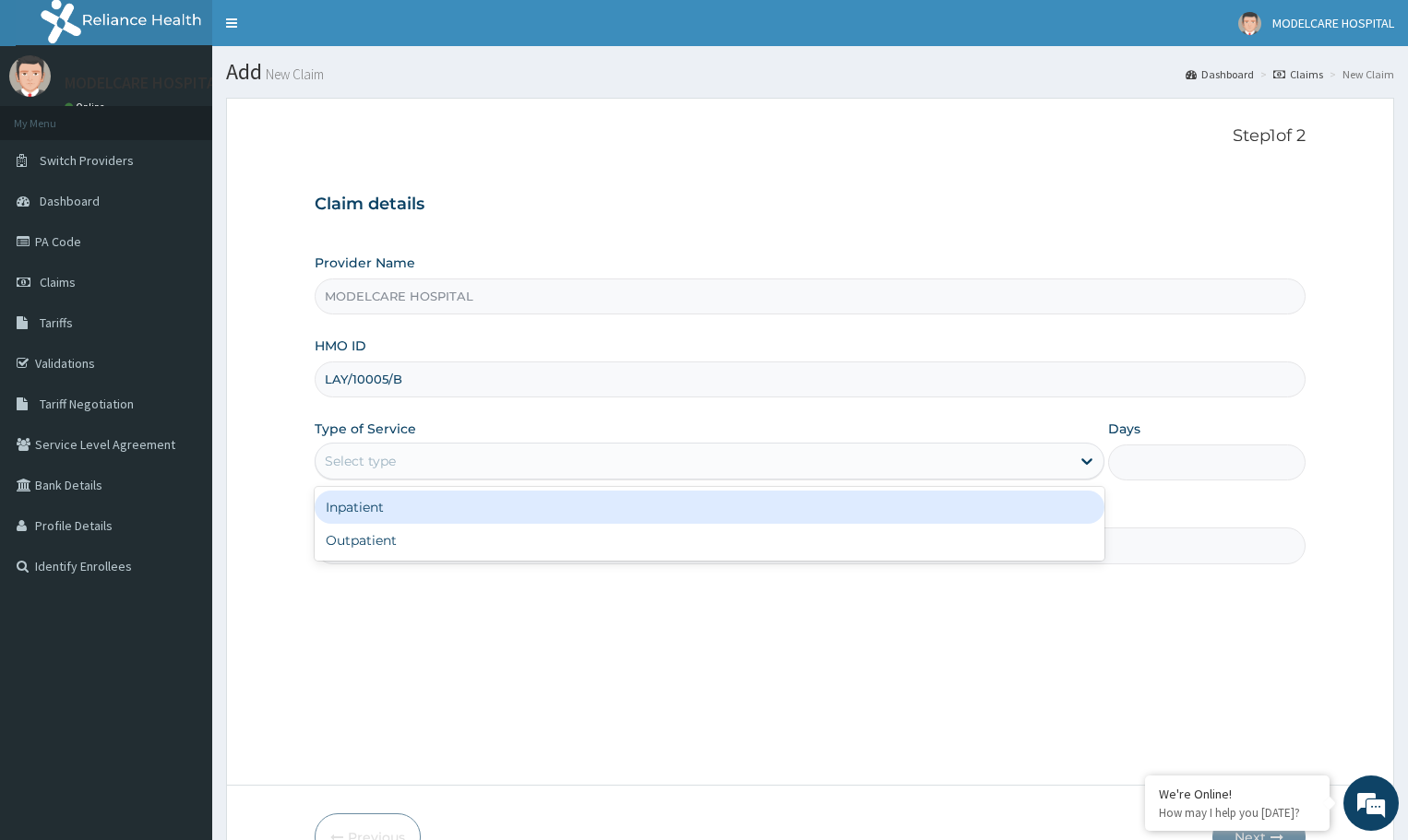
click at [548, 455] on div "Select type" at bounding box center [693, 461] width 755 height 30
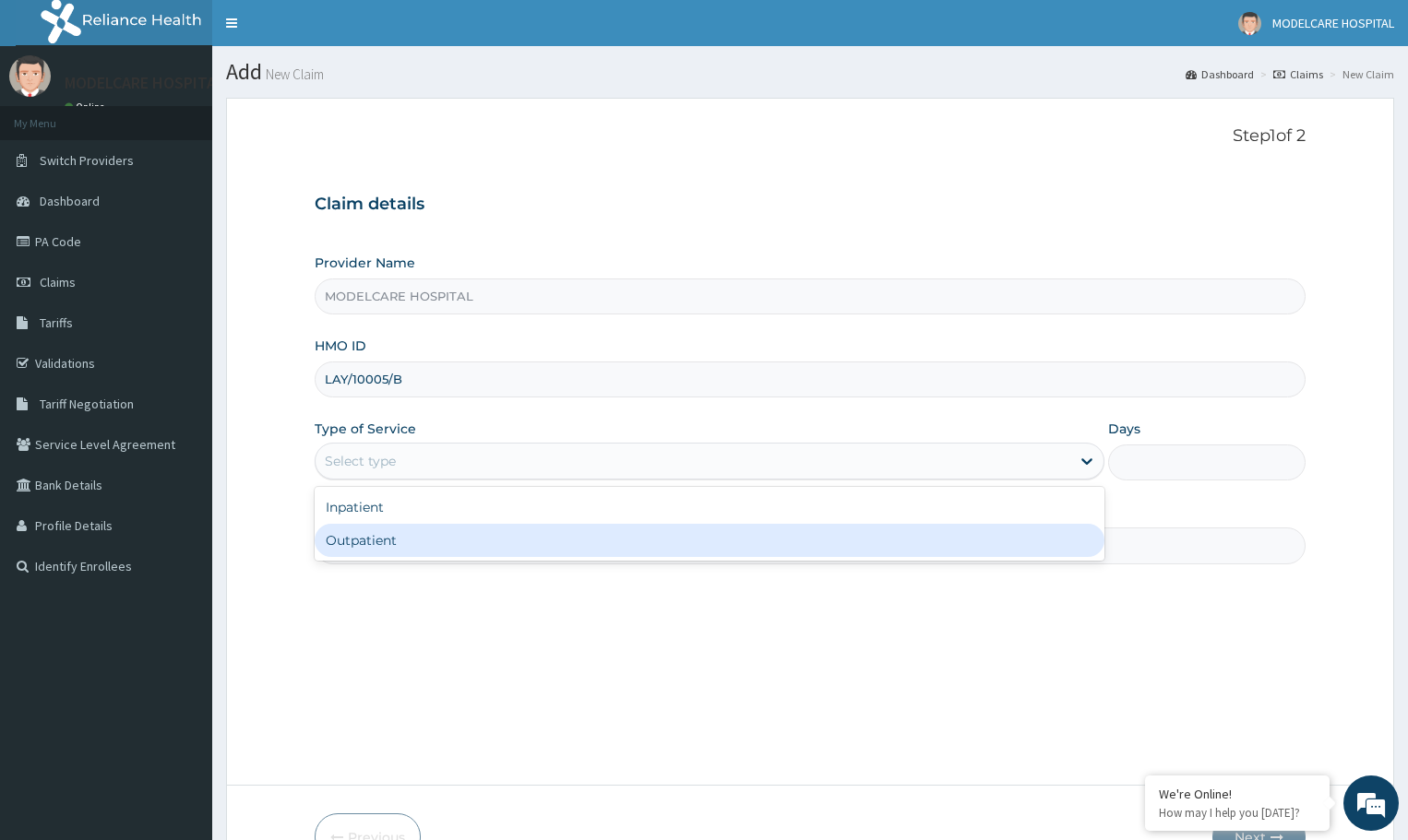
click at [552, 536] on div "Outpatient" at bounding box center [709, 541] width 790 height 34
type input "1"
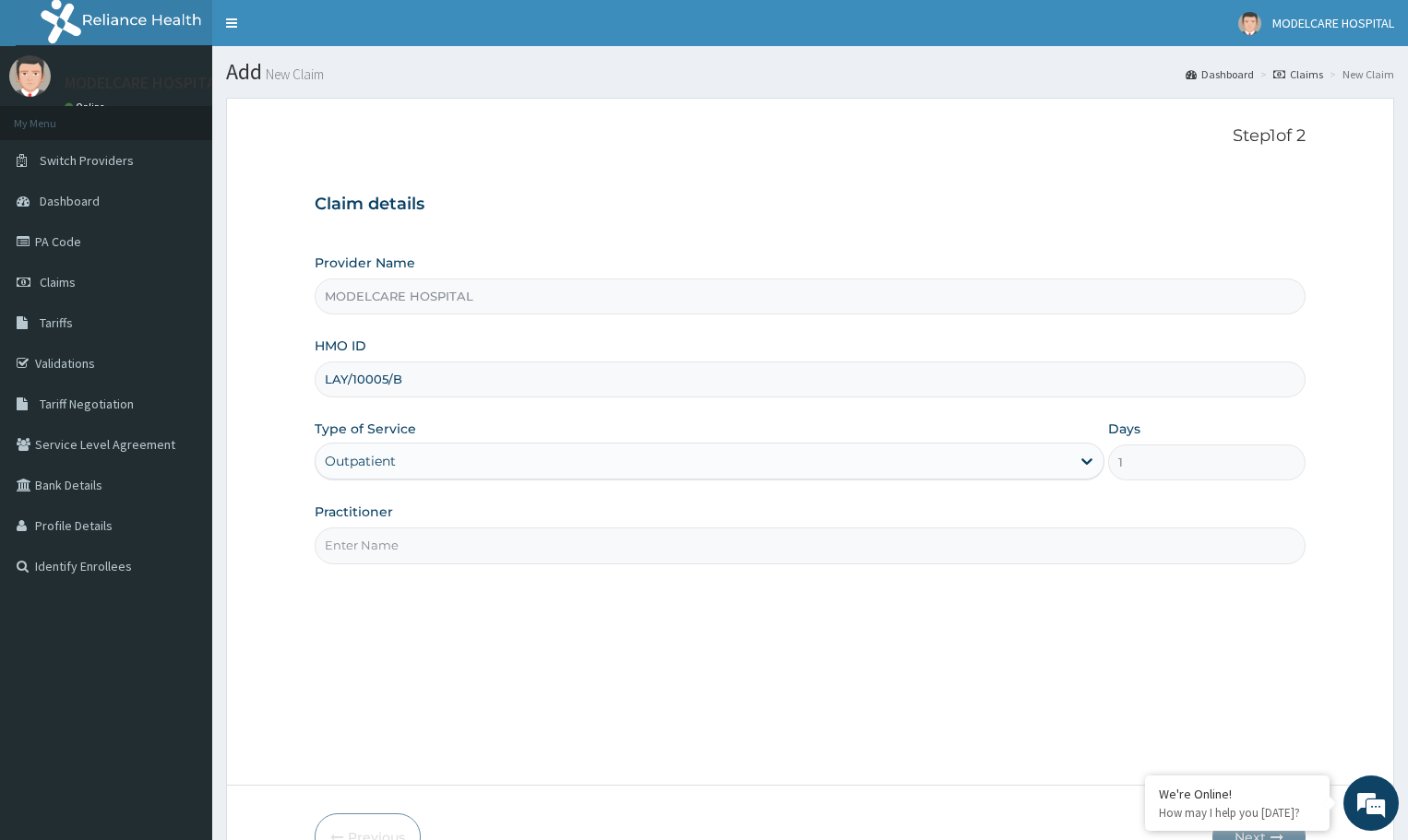
click at [567, 545] on input "Practitioner" at bounding box center [810, 545] width 991 height 36
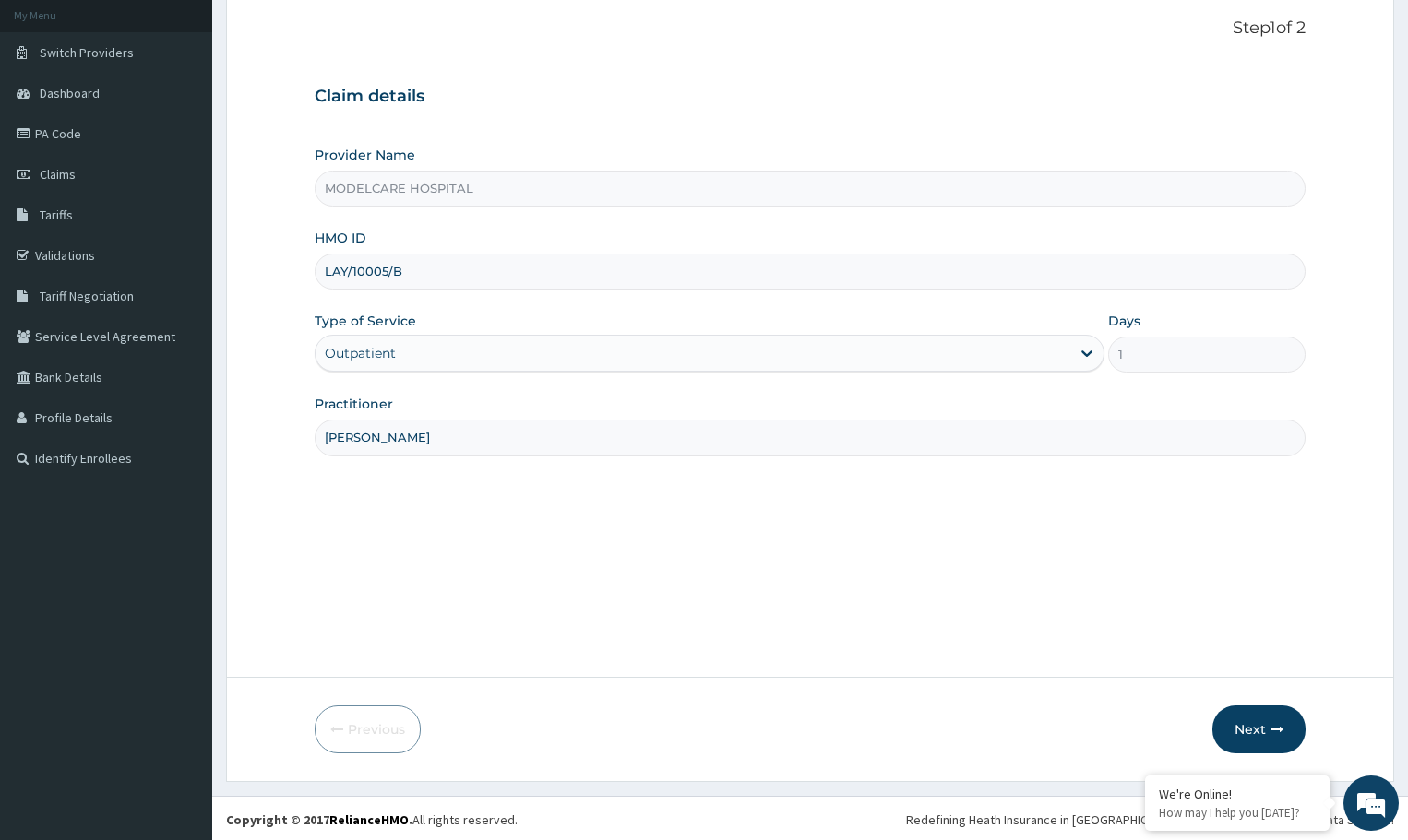
scroll to position [111, 0]
type input "[PERSON_NAME]"
click at [1252, 715] on button "Next" at bounding box center [1259, 727] width 93 height 48
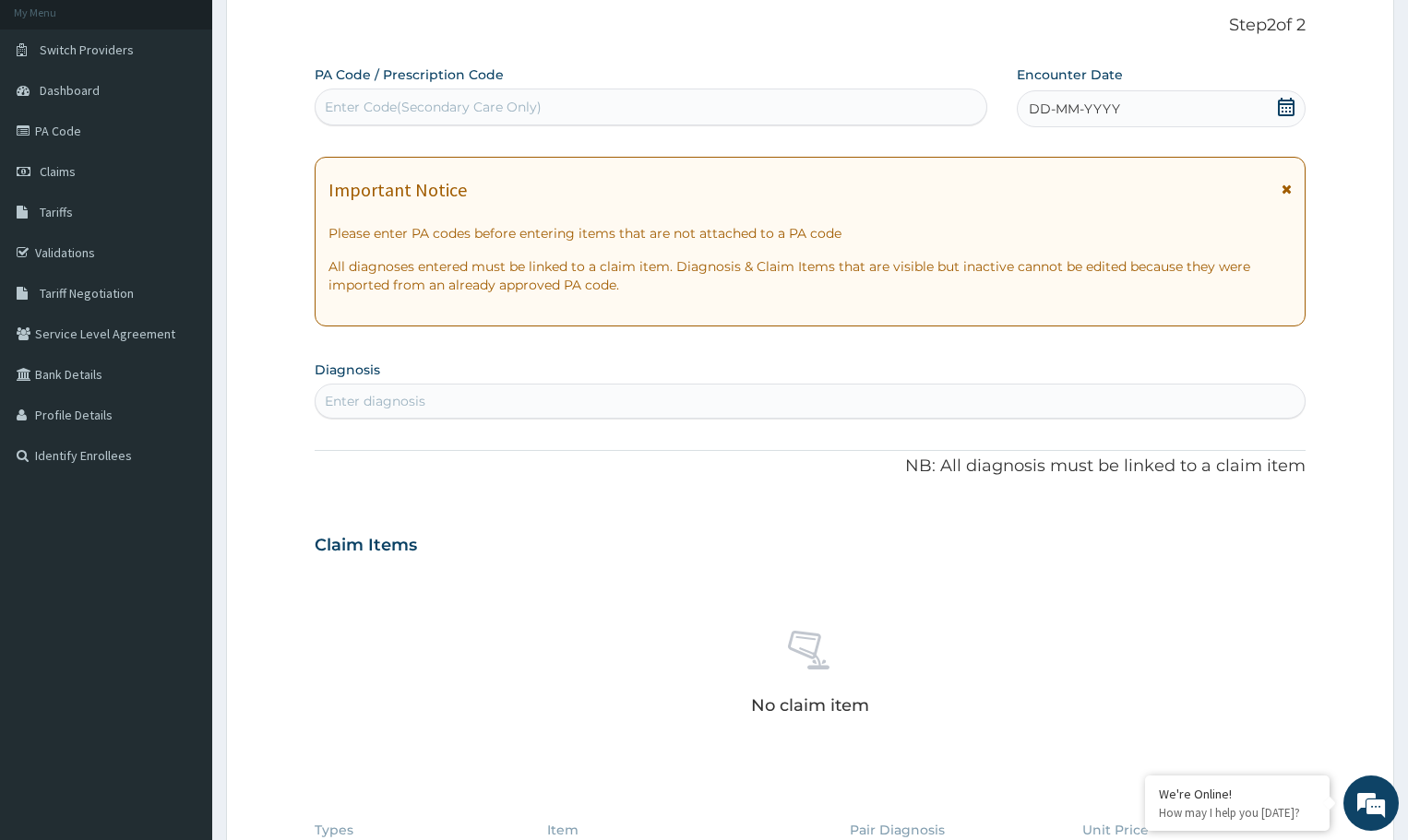
click at [1168, 107] on div "DD-MM-YYYY" at bounding box center [1162, 109] width 289 height 37
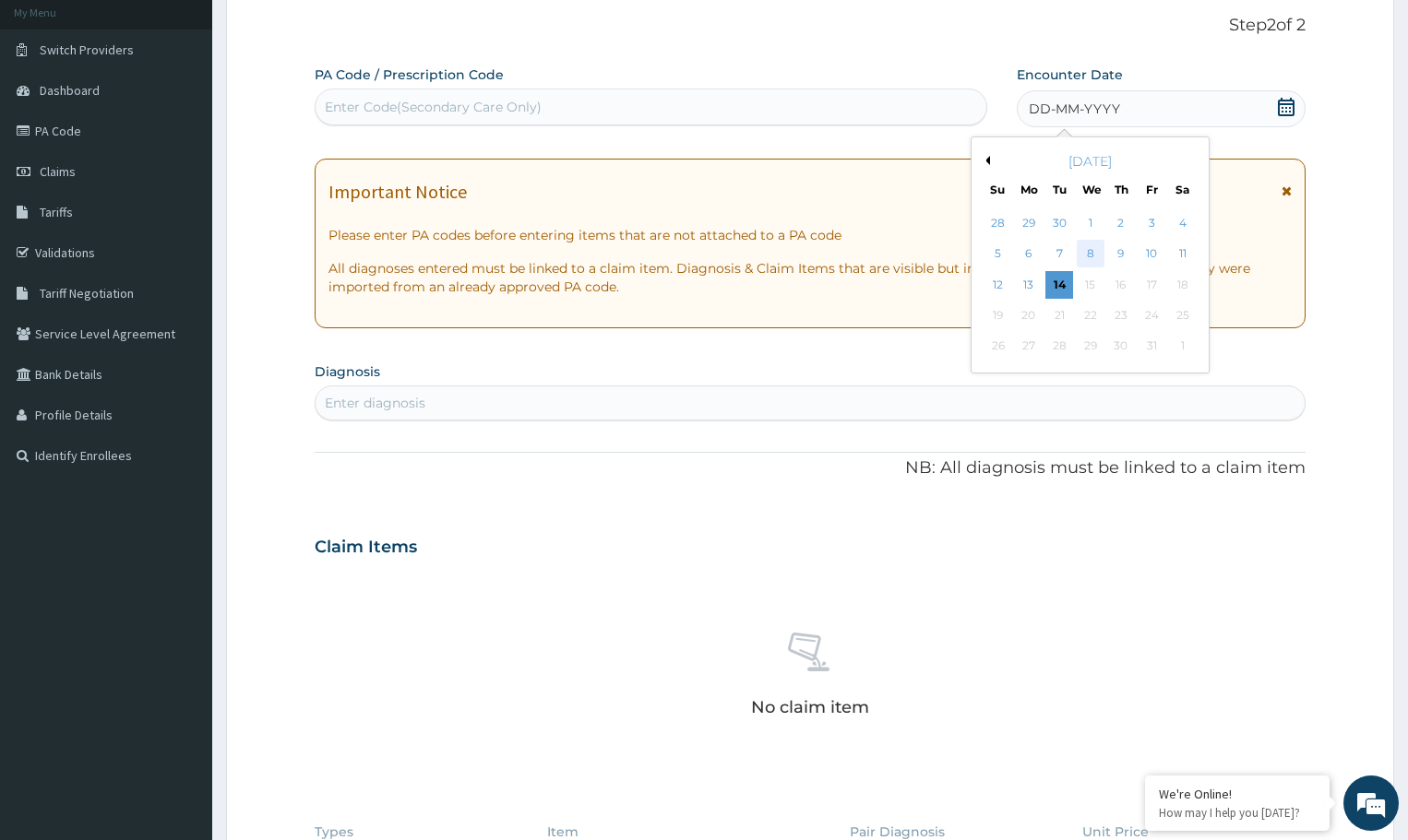
click at [1087, 256] on div "8" at bounding box center [1090, 254] width 28 height 28
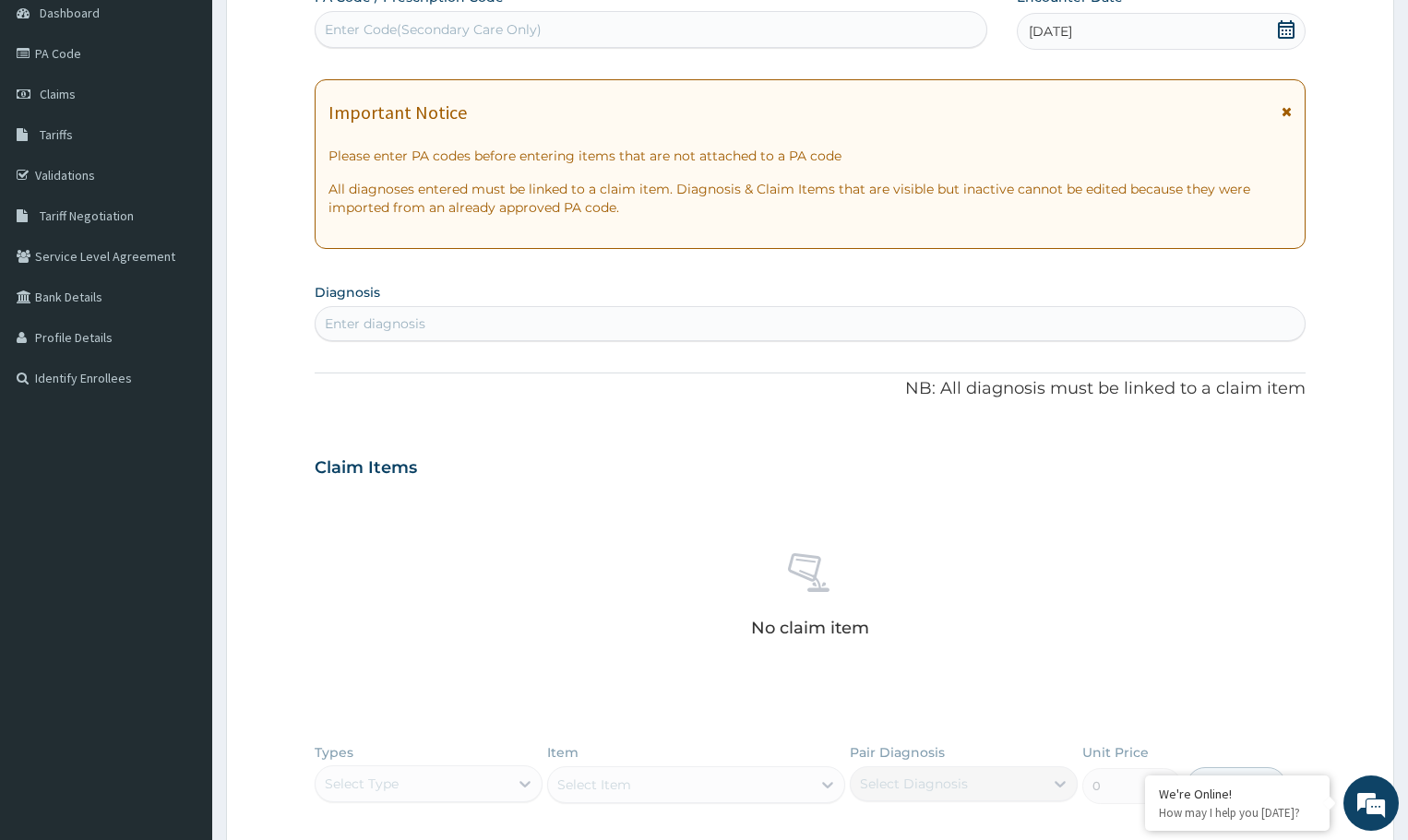
scroll to position [295, 0]
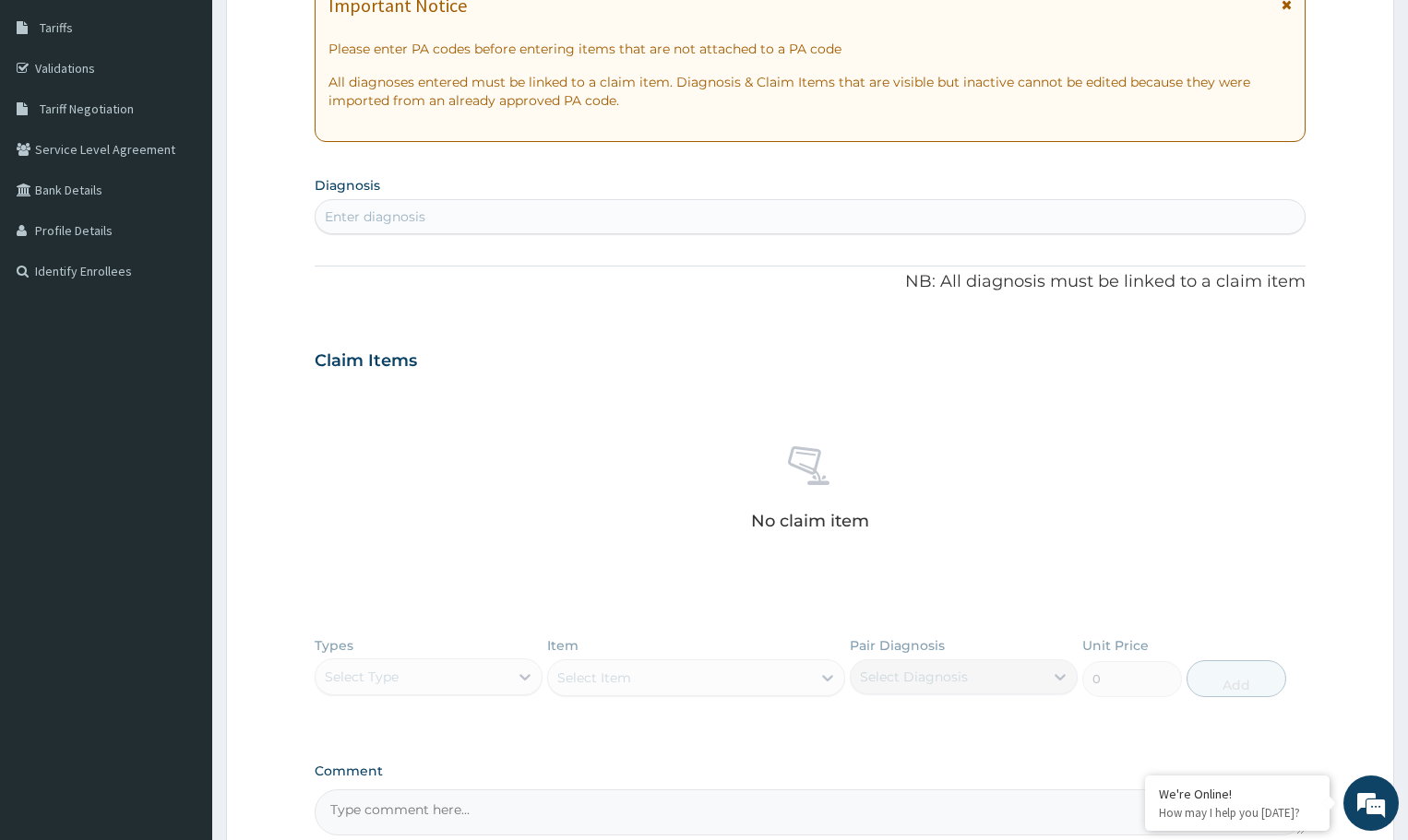
click at [632, 211] on div "Enter diagnosis" at bounding box center [810, 216] width 989 height 30
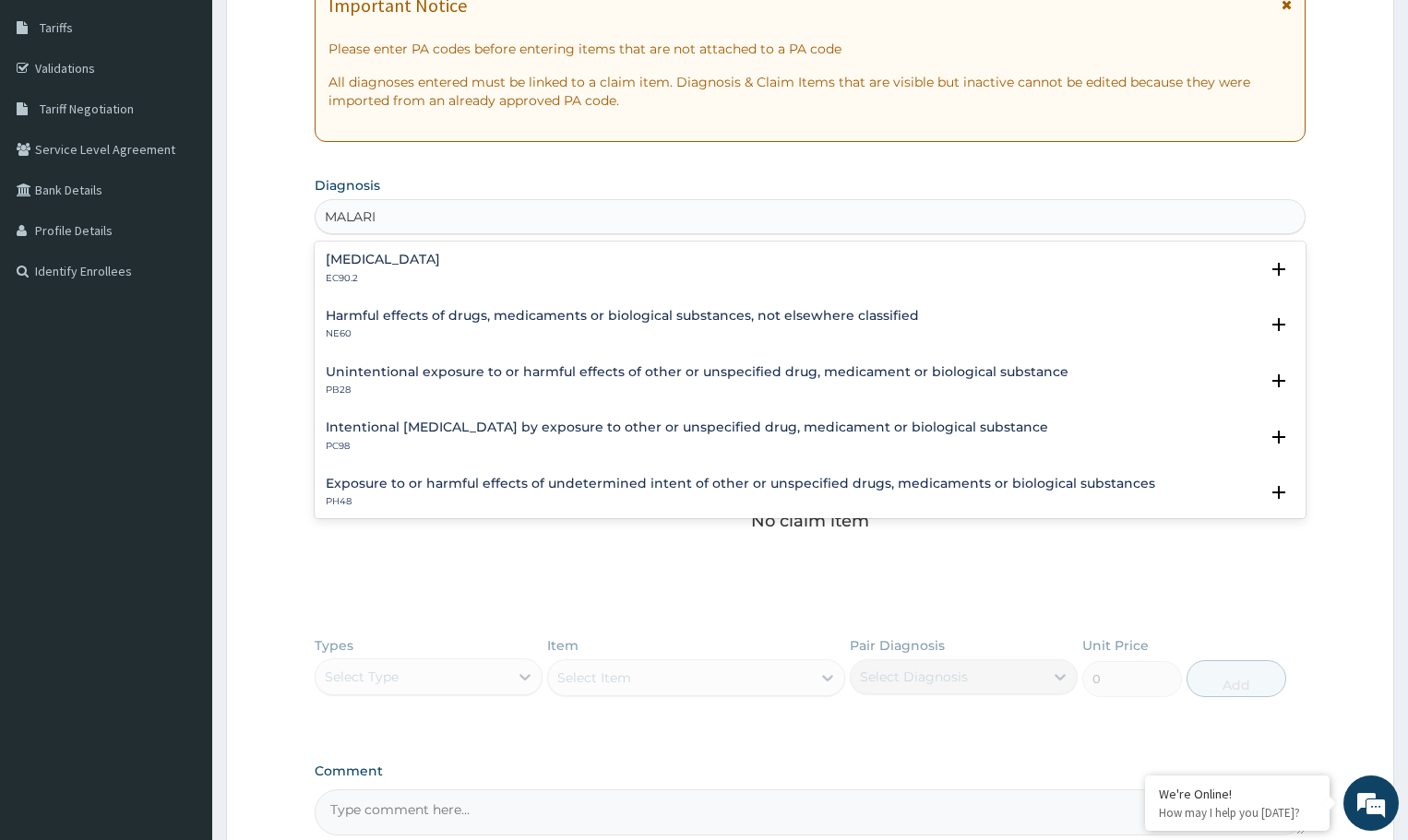
type input "[MEDICAL_DATA]"
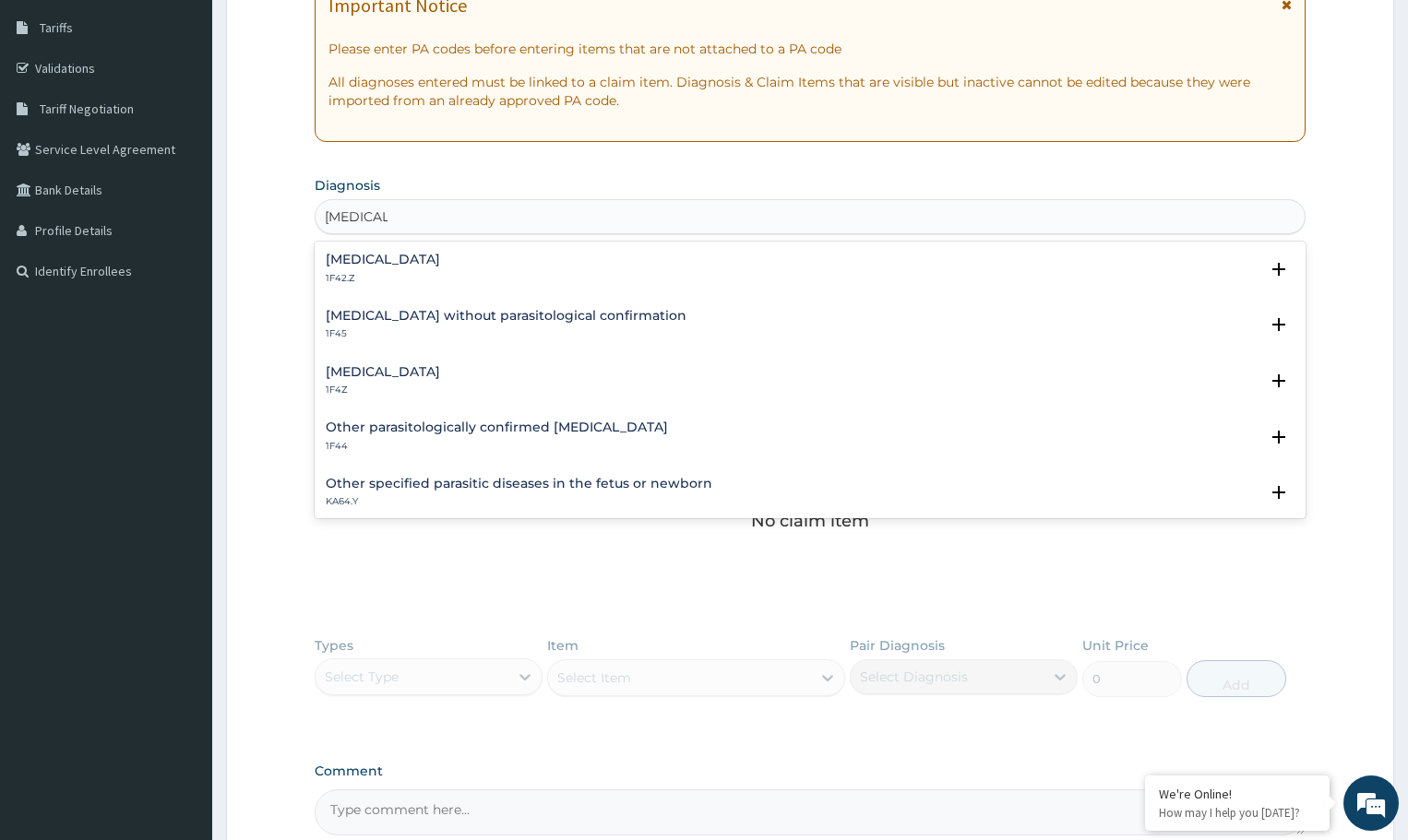
click at [425, 378] on h4 "[MEDICAL_DATA]" at bounding box center [382, 372] width 115 height 13
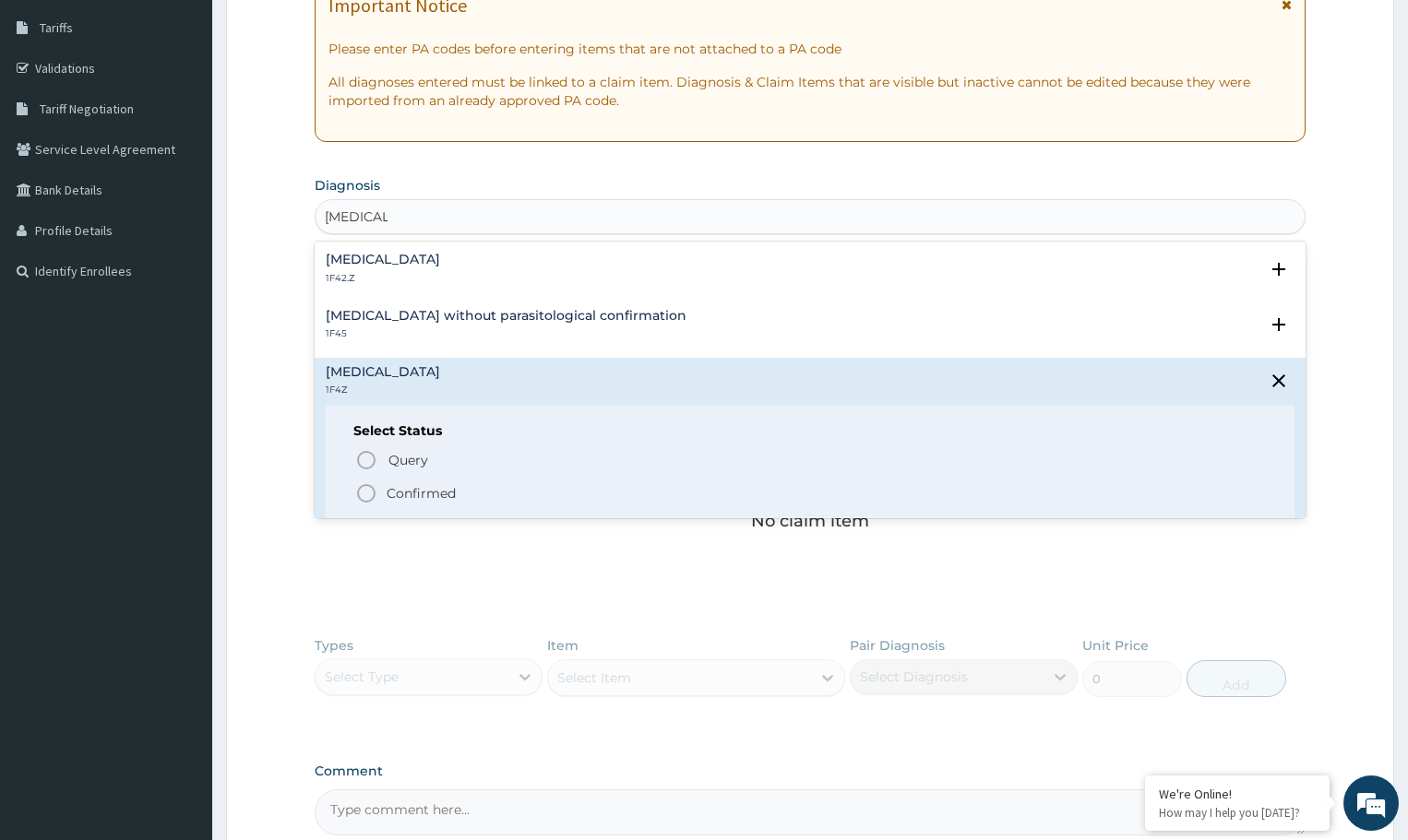
click at [368, 493] on icon "status option filled" at bounding box center [366, 493] width 22 height 22
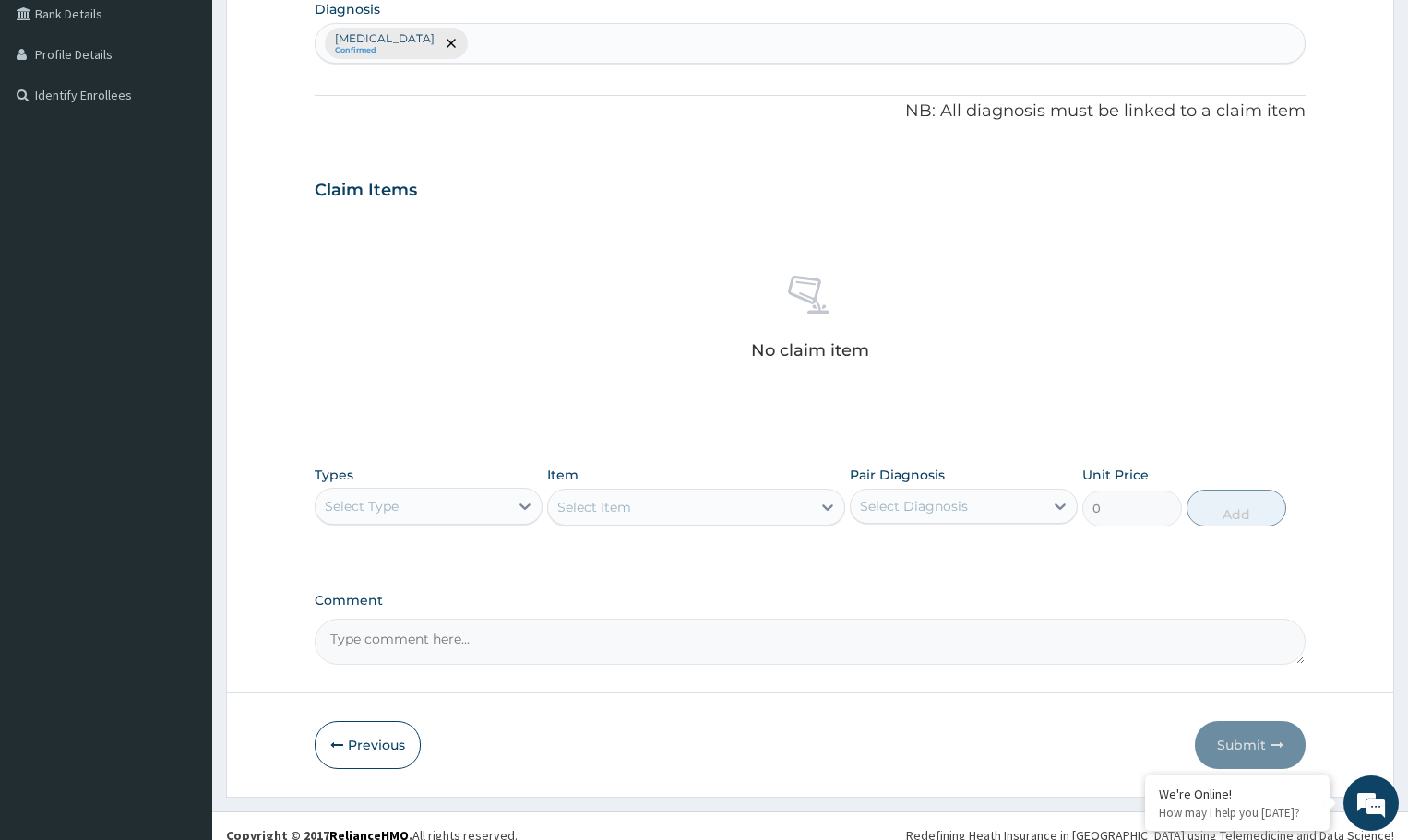
scroll to position [490, 0]
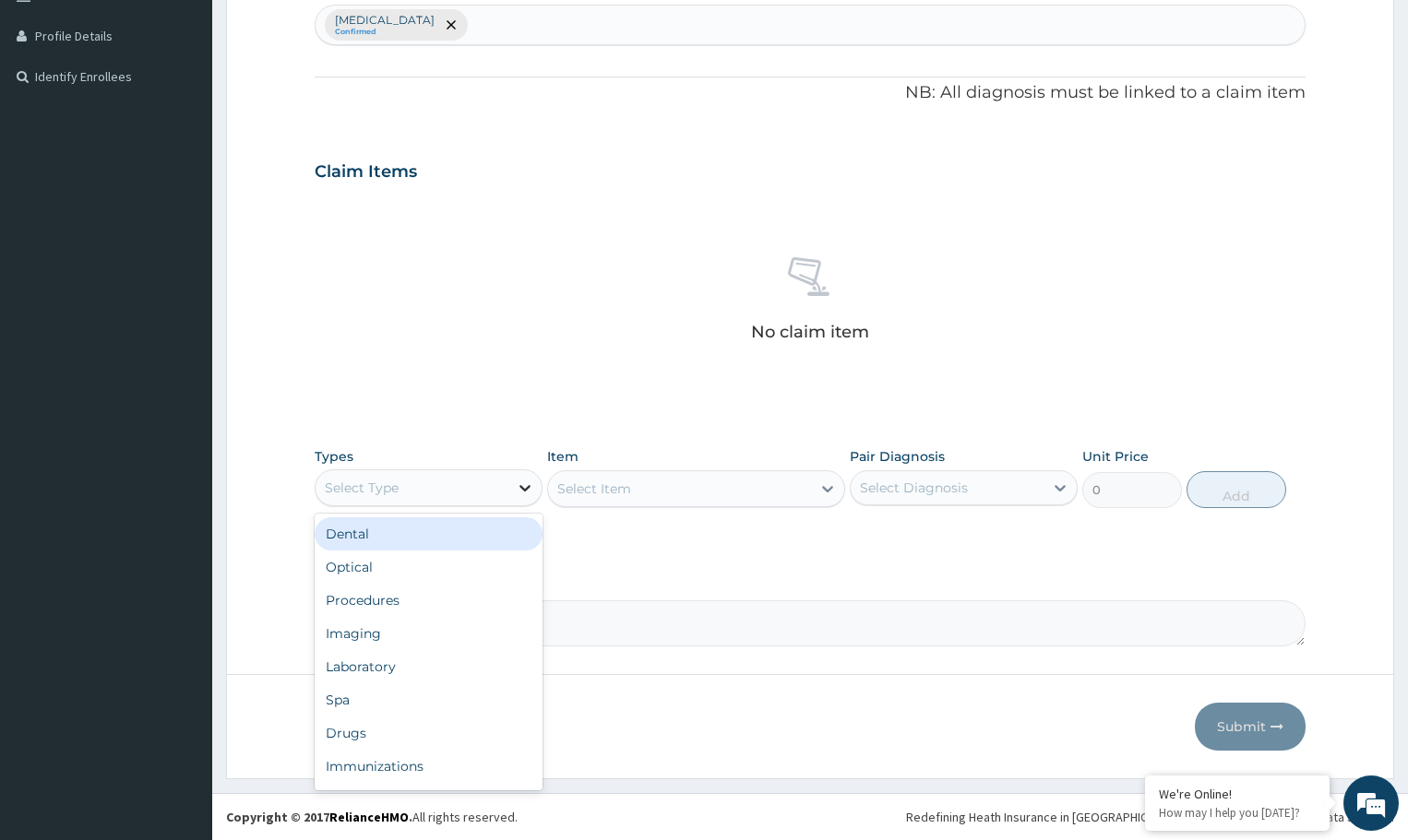
click at [520, 483] on icon at bounding box center [525, 488] width 18 height 18
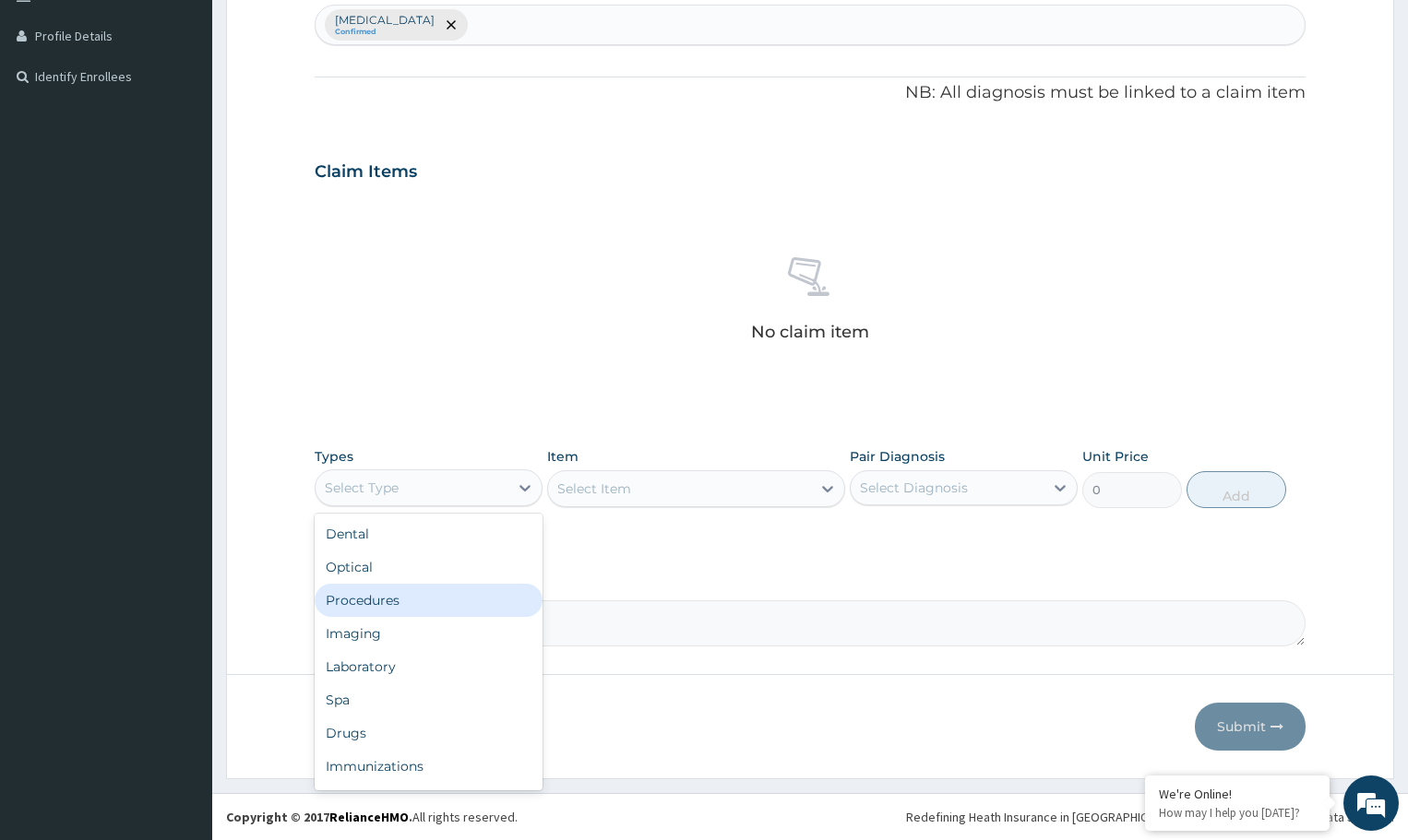
click at [441, 607] on div "Procedures" at bounding box center [428, 600] width 228 height 34
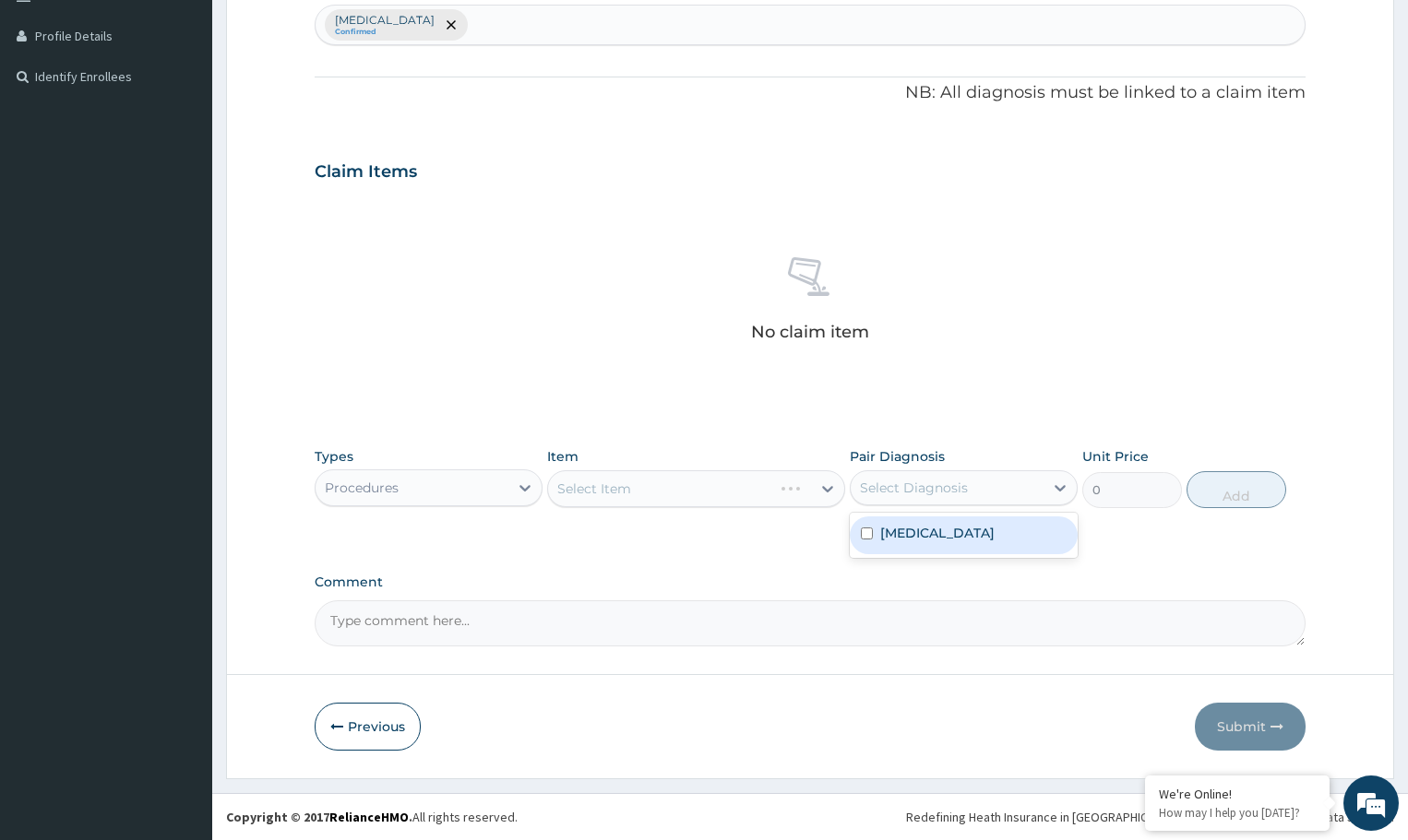
click at [975, 488] on div "Select Diagnosis" at bounding box center [947, 488] width 192 height 30
click at [951, 539] on label "[MEDICAL_DATA]" at bounding box center [937, 533] width 115 height 18
checkbox input "true"
click at [728, 489] on div "Select Item" at bounding box center [696, 489] width 297 height 37
click at [766, 480] on div "Select Item" at bounding box center [679, 489] width 262 height 30
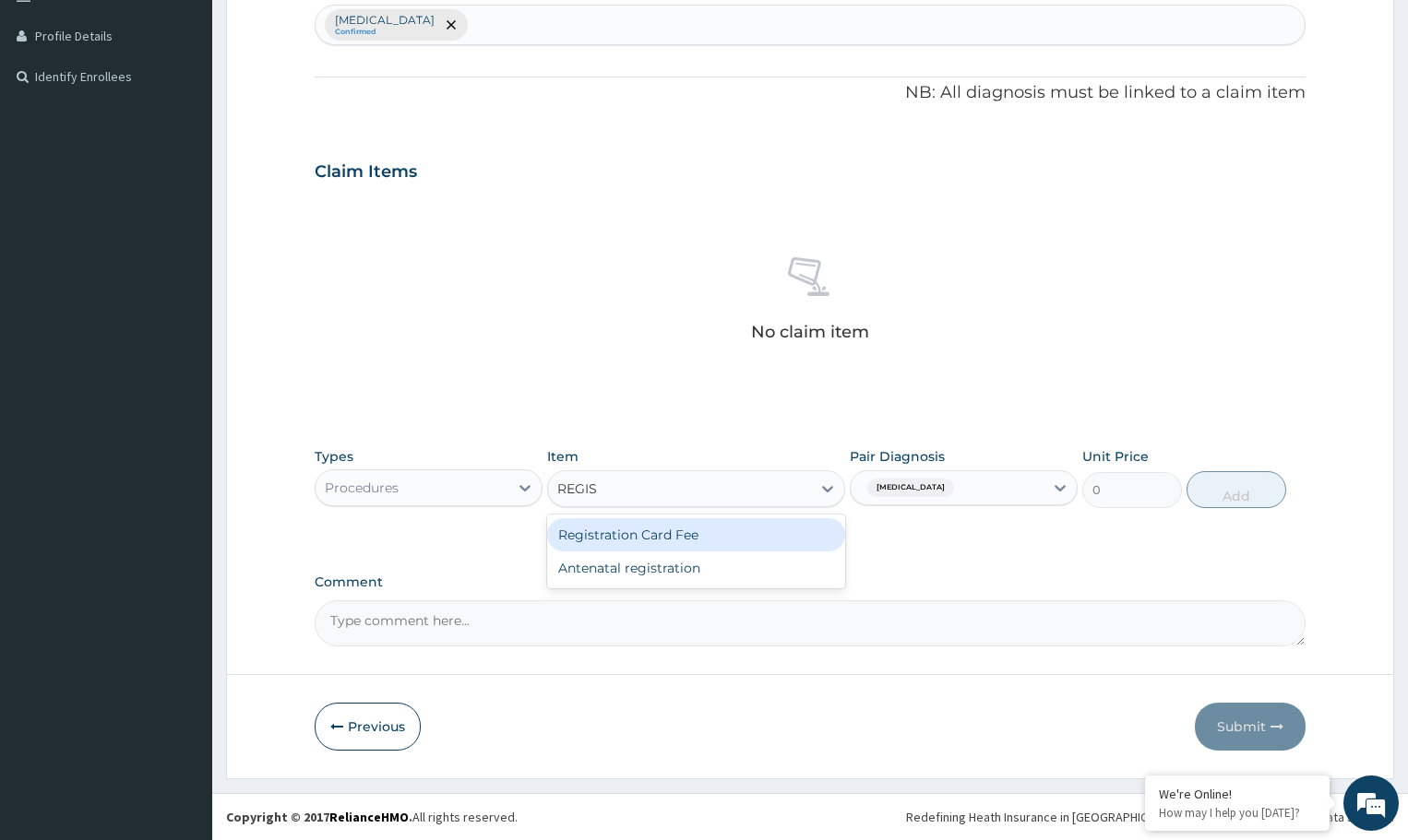
type input "REGIST"
click at [704, 539] on div "Registration Card Fee" at bounding box center [696, 535] width 297 height 34
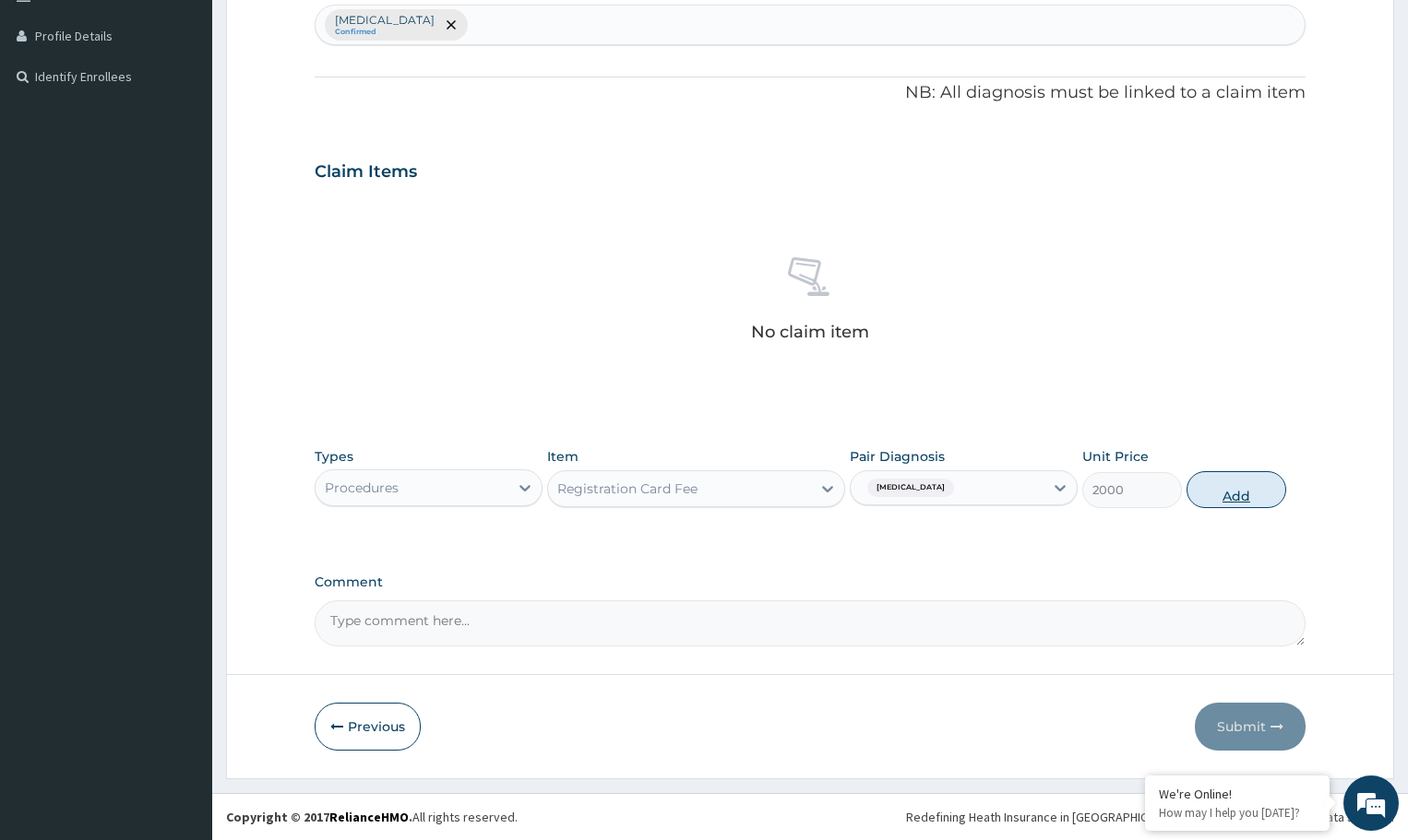
click at [1217, 487] on button "Add" at bounding box center [1236, 490] width 99 height 37
type input "0"
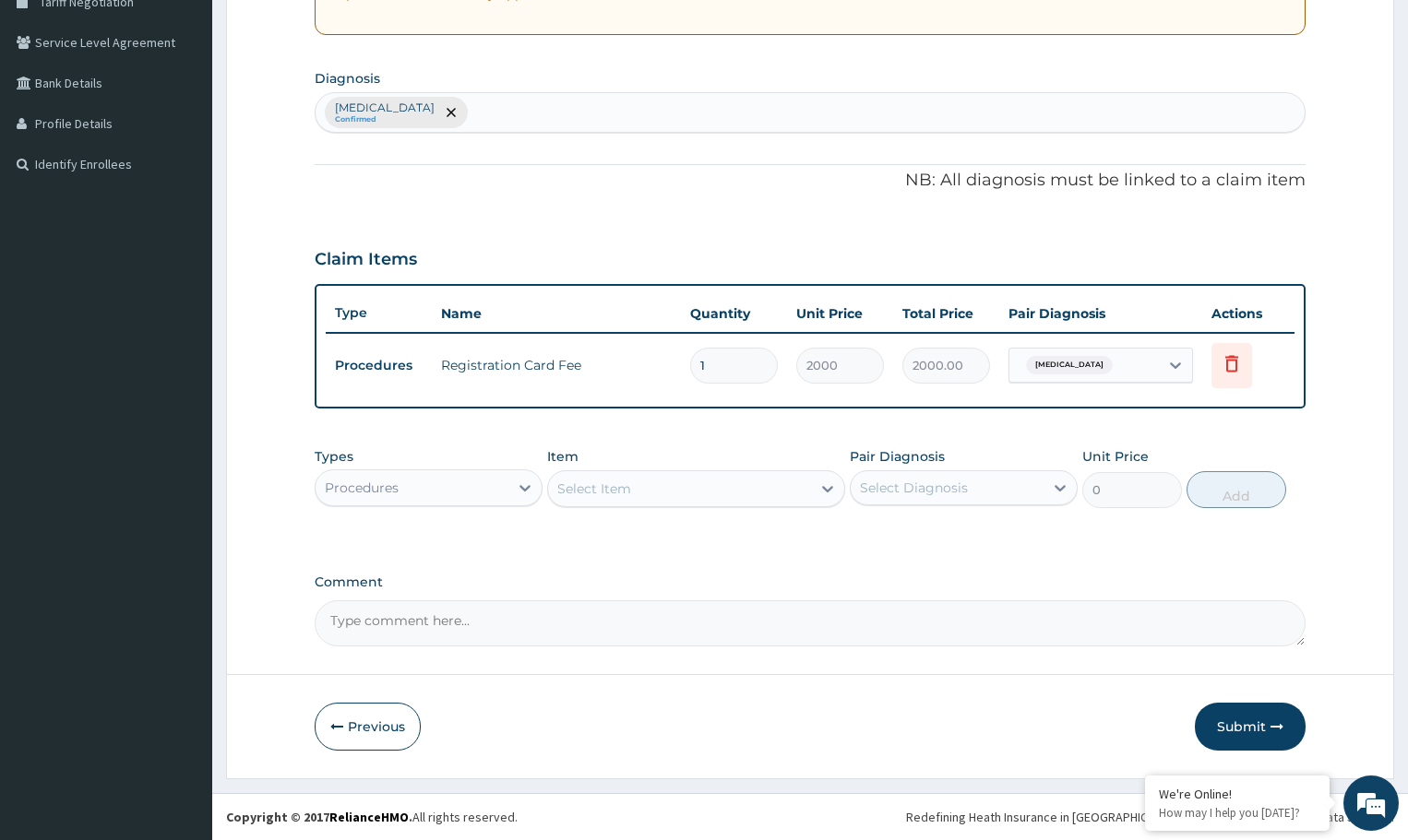
scroll to position [402, 0]
click at [908, 489] on div "Select Diagnosis" at bounding box center [914, 488] width 108 height 18
click at [916, 532] on label "[MEDICAL_DATA]" at bounding box center [937, 533] width 115 height 18
checkbox input "true"
click at [752, 491] on div "Select Item" at bounding box center [679, 489] width 262 height 30
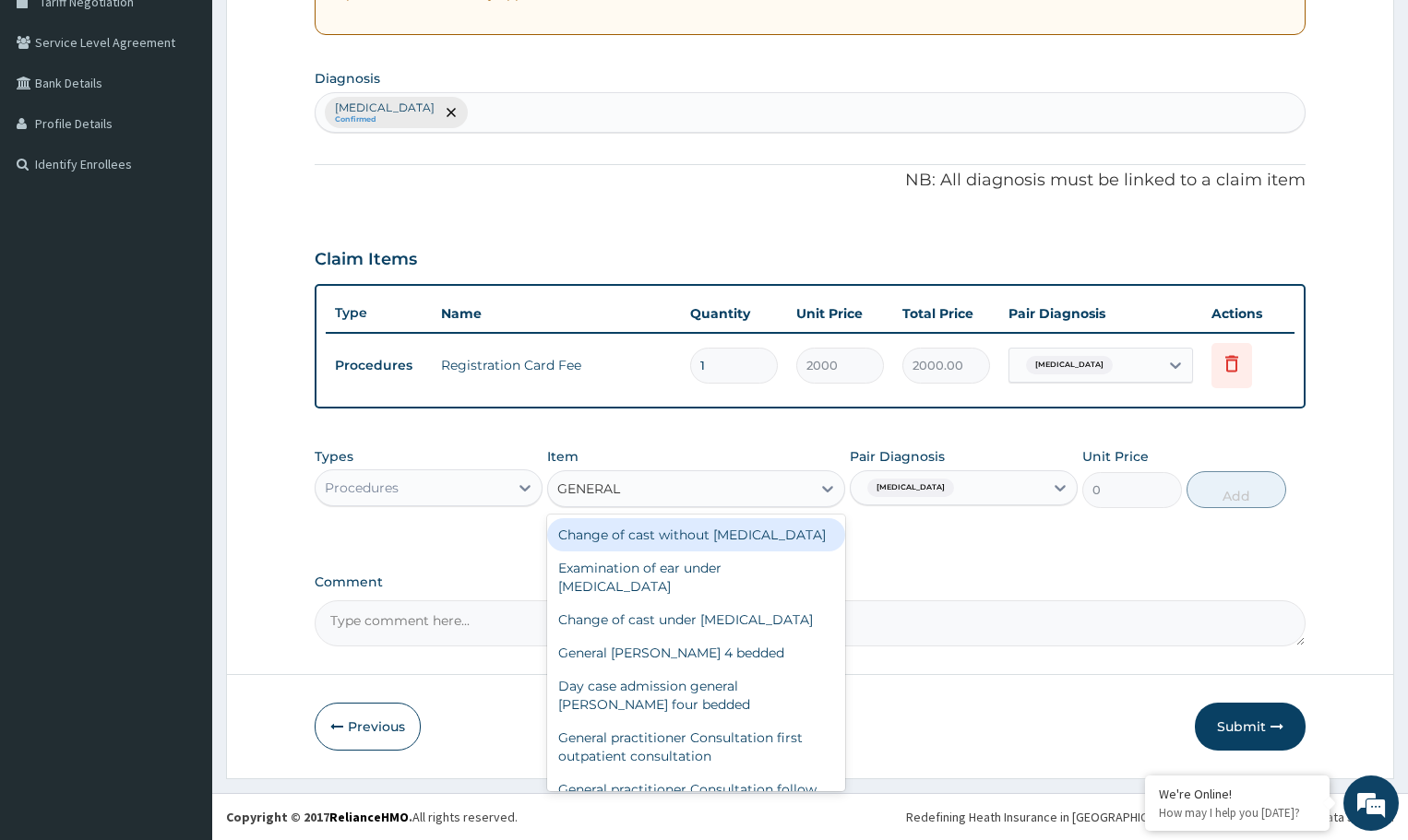
type input "GENERAL P"
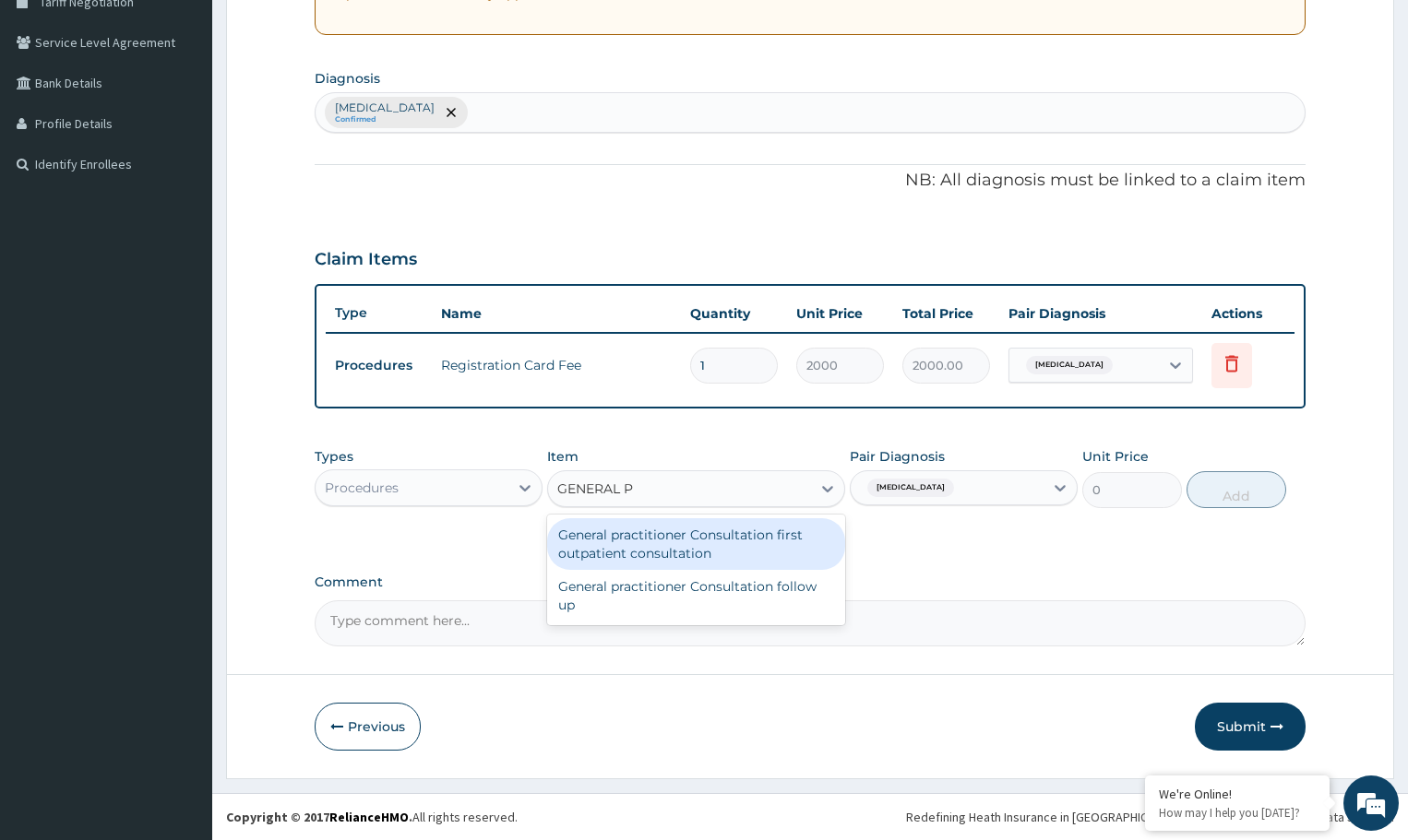
click at [675, 548] on div "General practitioner Consultation first outpatient consultation" at bounding box center [696, 545] width 297 height 52
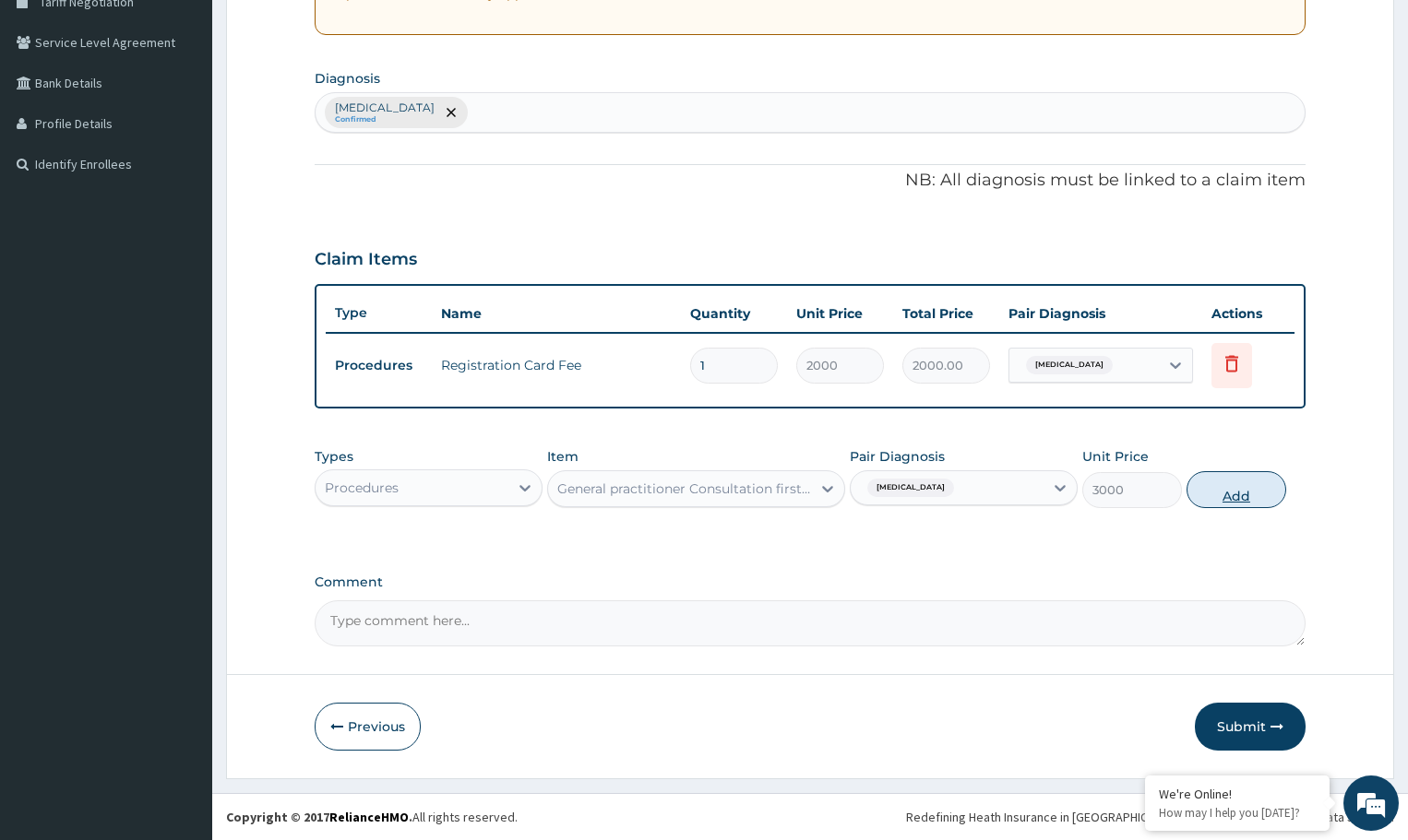
click at [1232, 490] on button "Add" at bounding box center [1236, 490] width 99 height 37
type input "0"
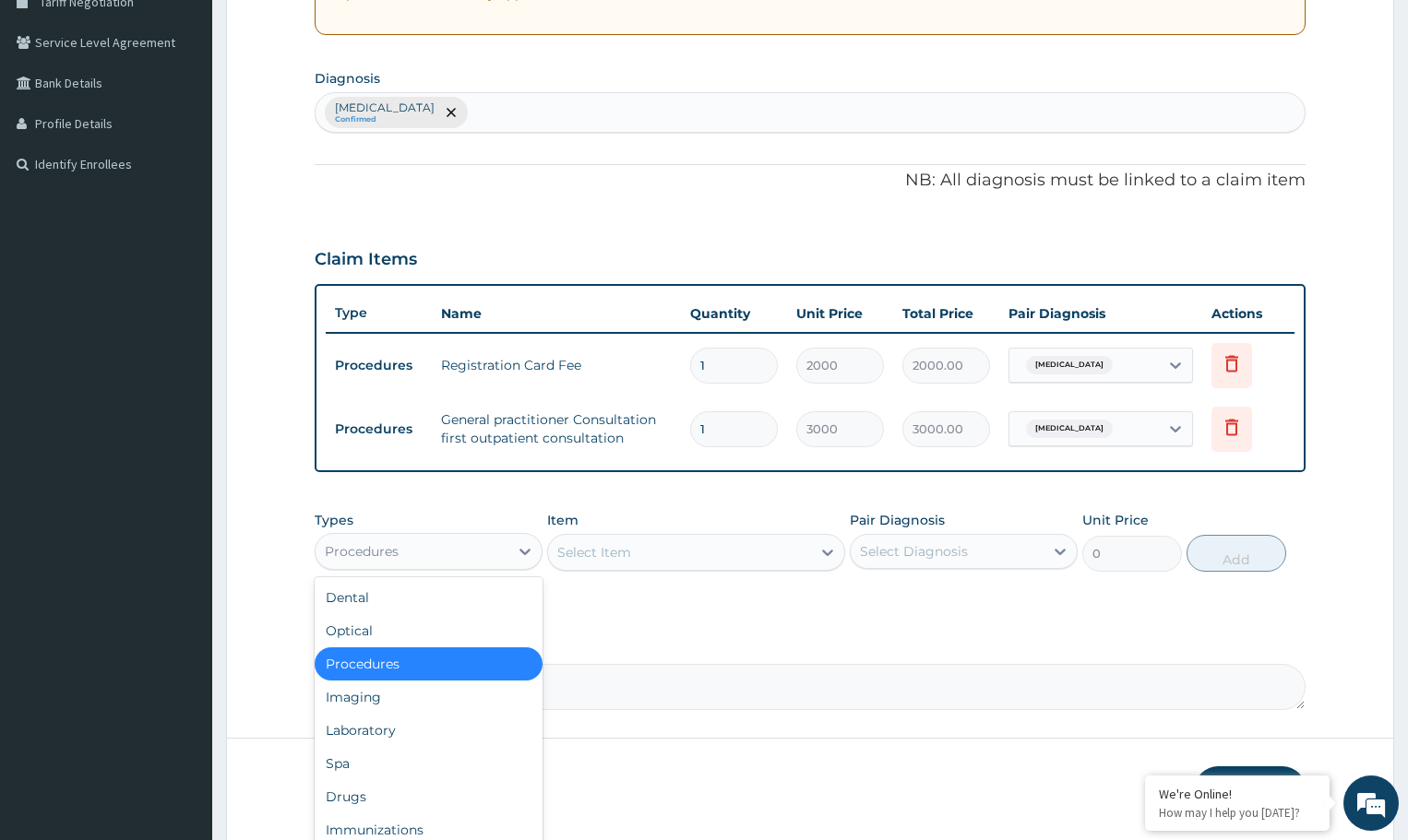
click at [500, 551] on div "Procedures" at bounding box center [412, 551] width 192 height 30
click at [415, 734] on div "Laboratory" at bounding box center [428, 730] width 228 height 34
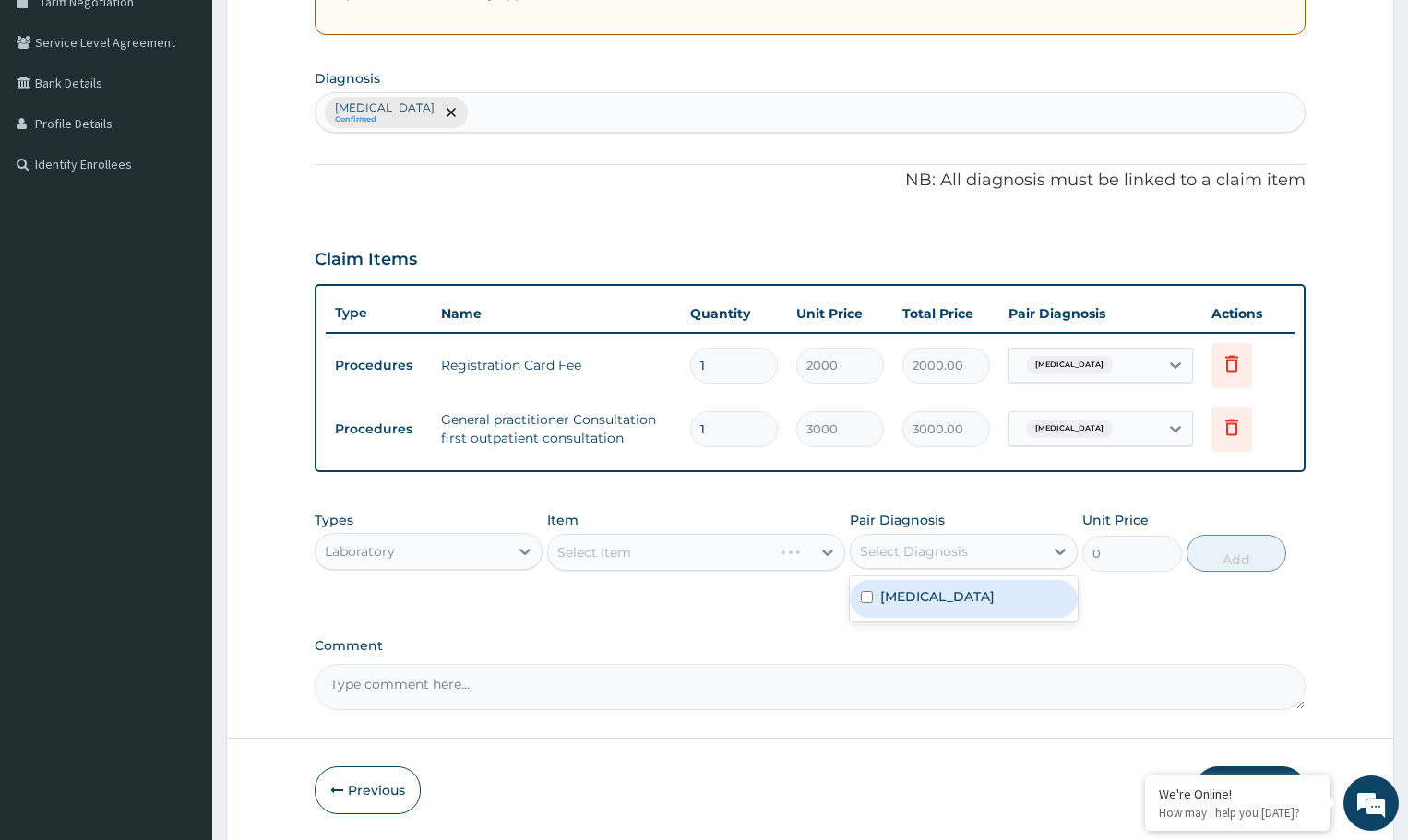
click at [943, 545] on div "Select Diagnosis" at bounding box center [914, 551] width 108 height 18
click at [949, 594] on label "[MEDICAL_DATA]" at bounding box center [937, 597] width 115 height 18
checkbox input "true"
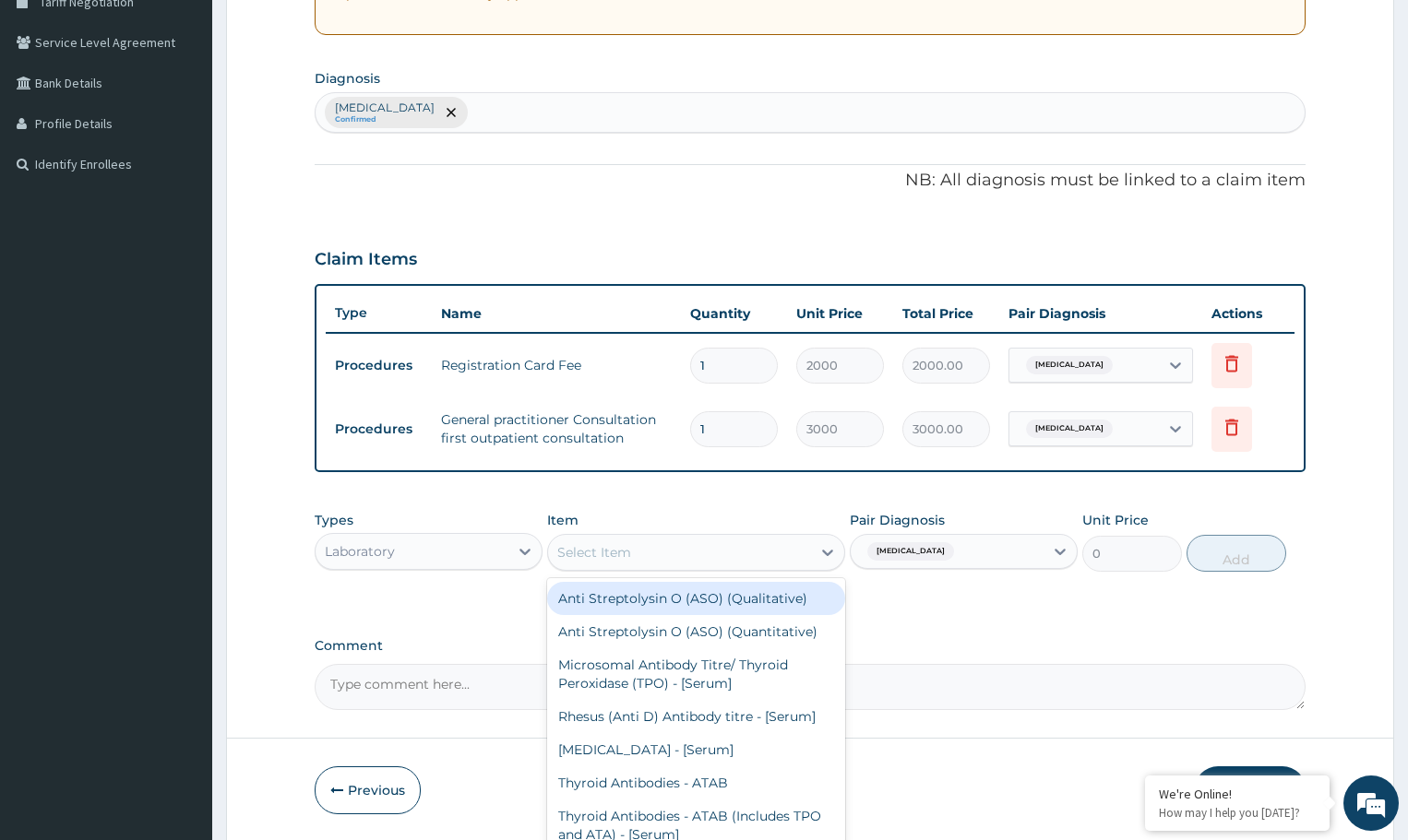
click at [703, 548] on div "Select Item" at bounding box center [679, 552] width 262 height 30
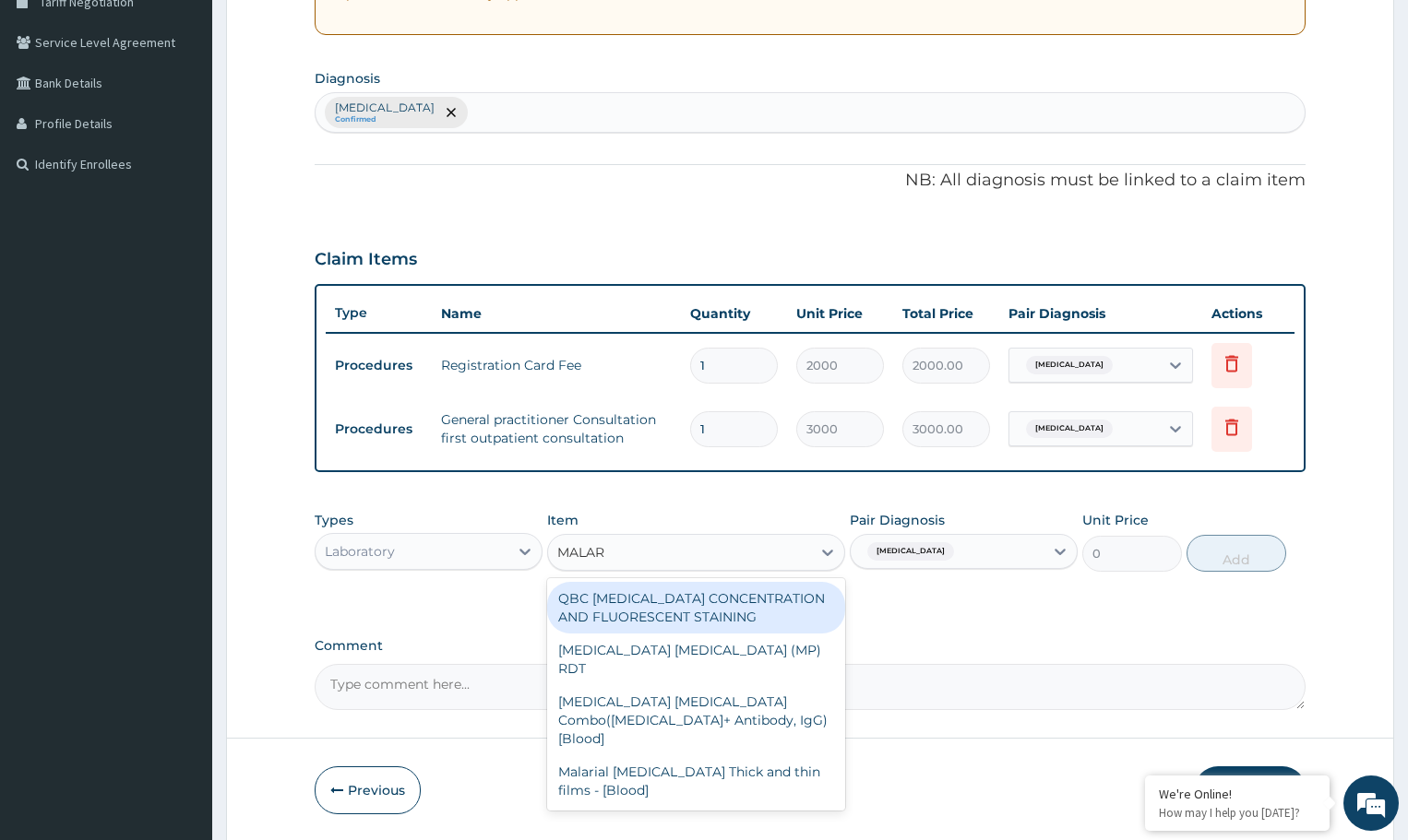
type input "MALARI"
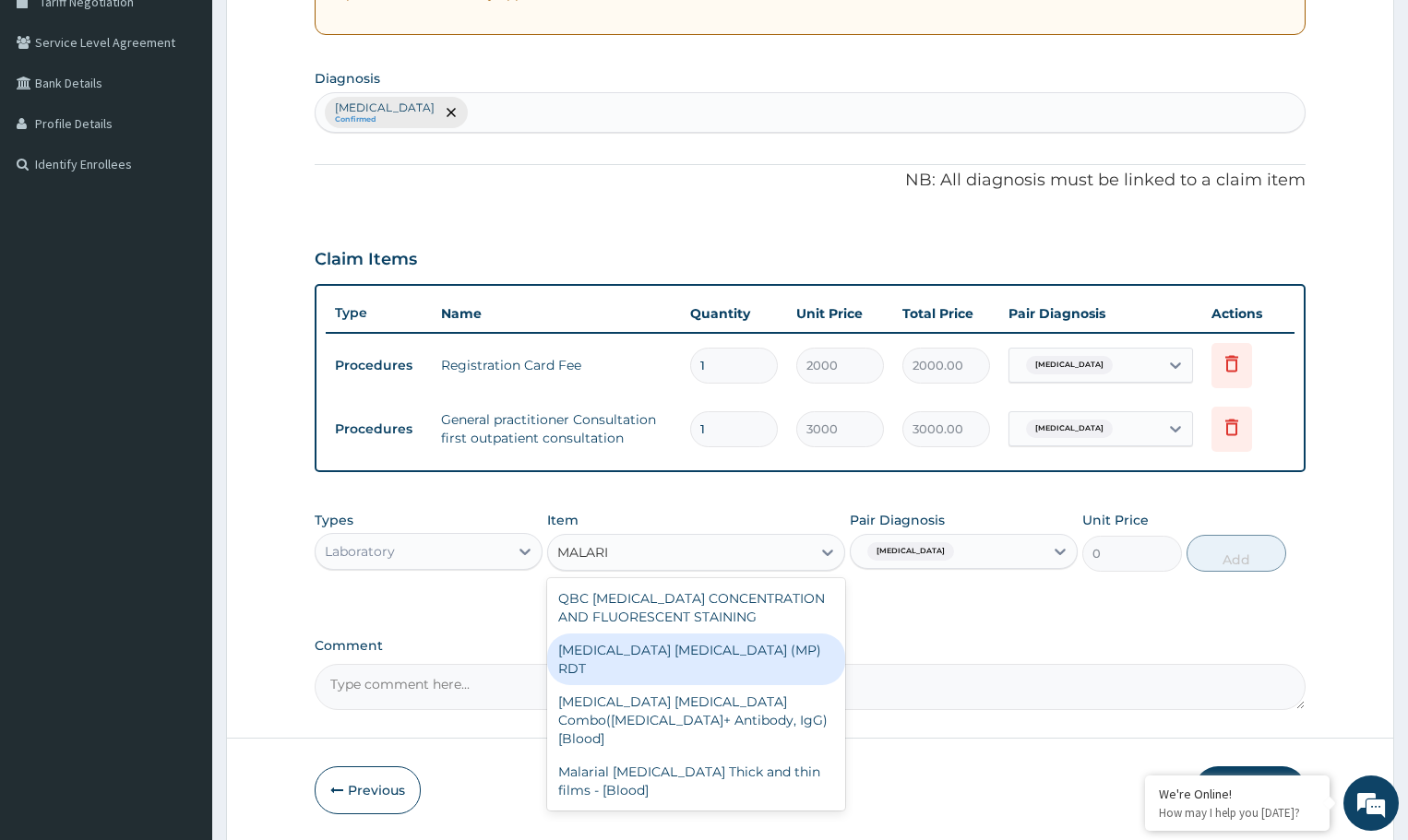
click at [646, 649] on div "[MEDICAL_DATA] [MEDICAL_DATA] (MP) RDT" at bounding box center [696, 660] width 297 height 52
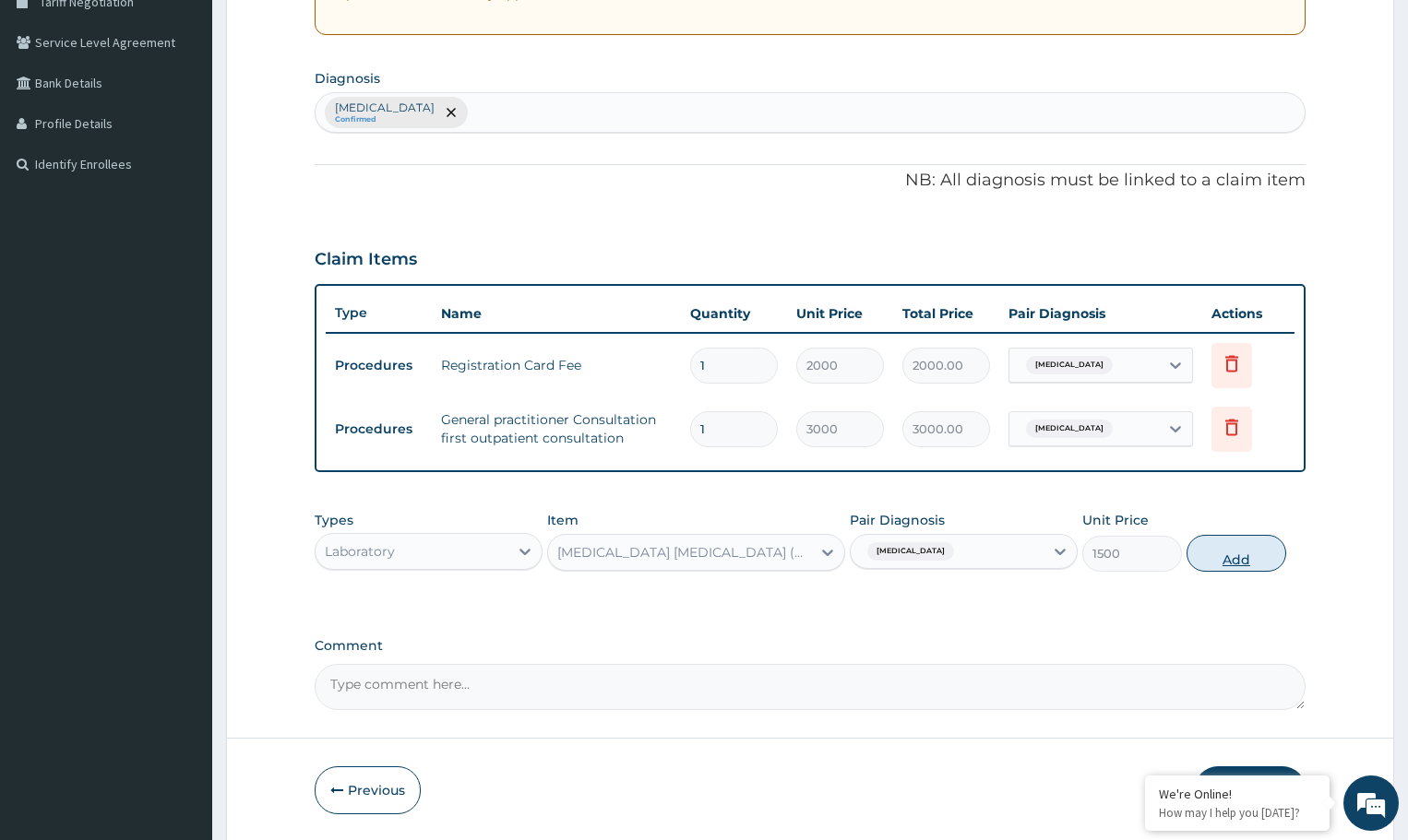
click at [1234, 558] on button "Add" at bounding box center [1236, 553] width 99 height 37
type input "0"
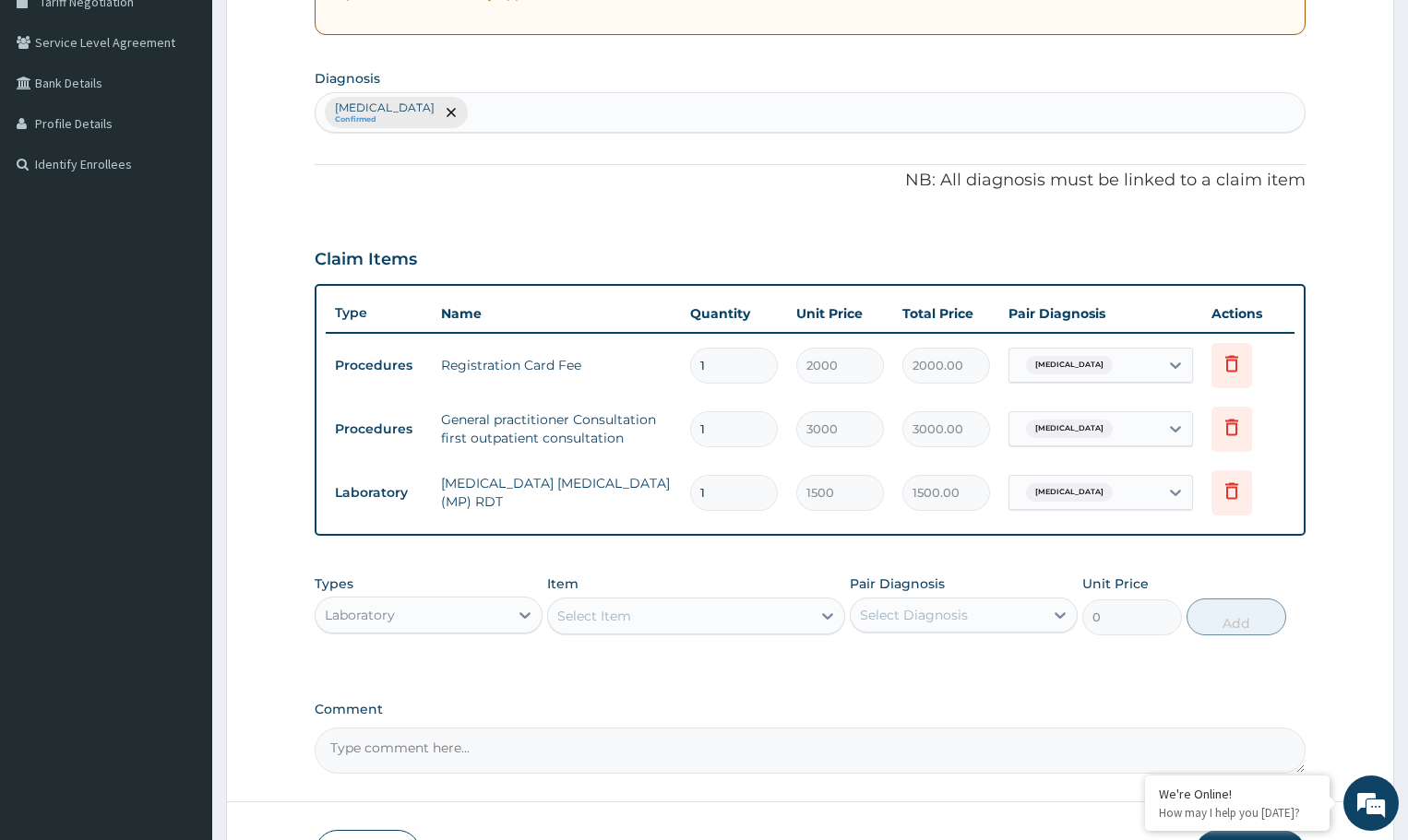
click at [521, 112] on div "[MEDICAL_DATA] Confirmed" at bounding box center [810, 113] width 989 height 38
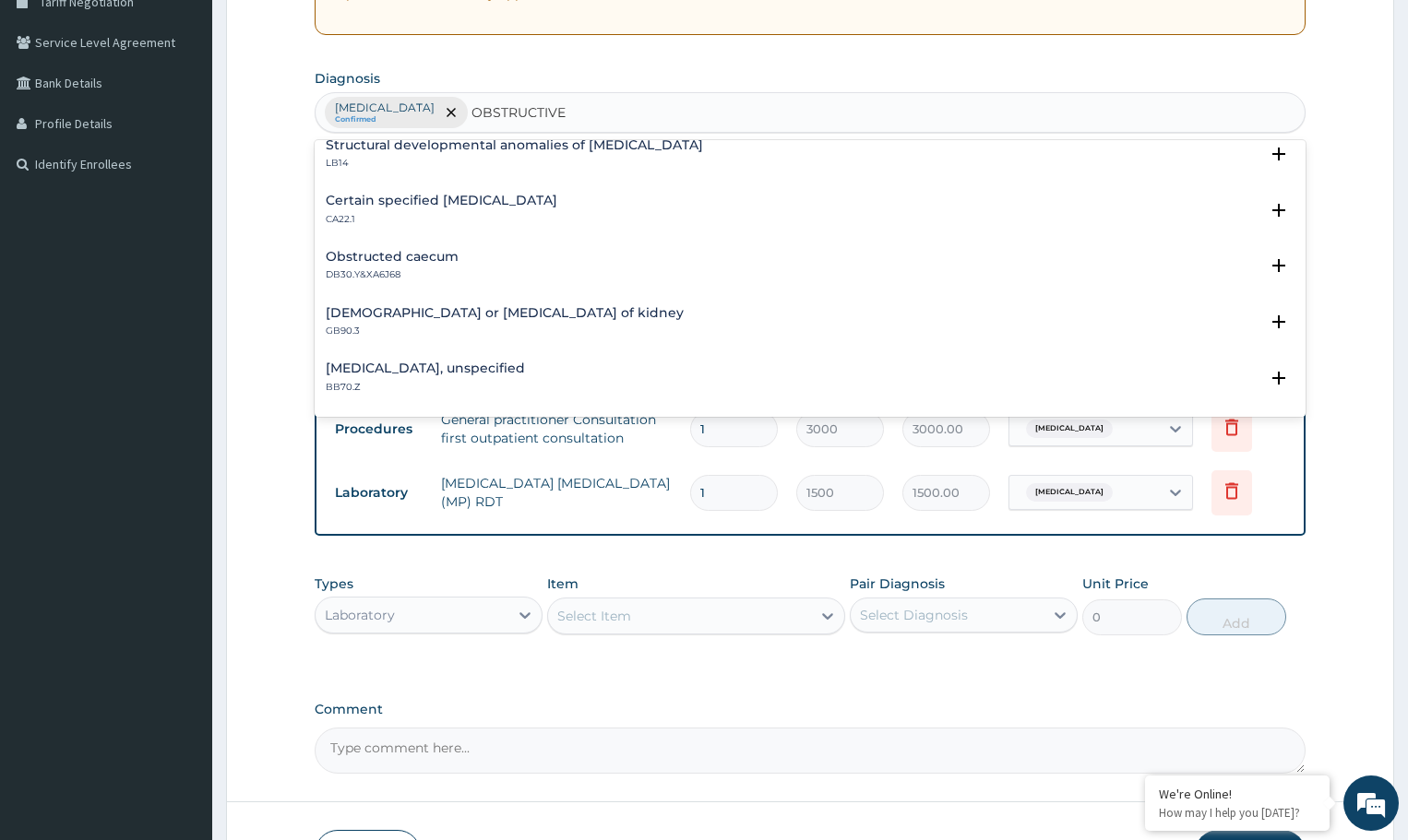
scroll to position [1476, 0]
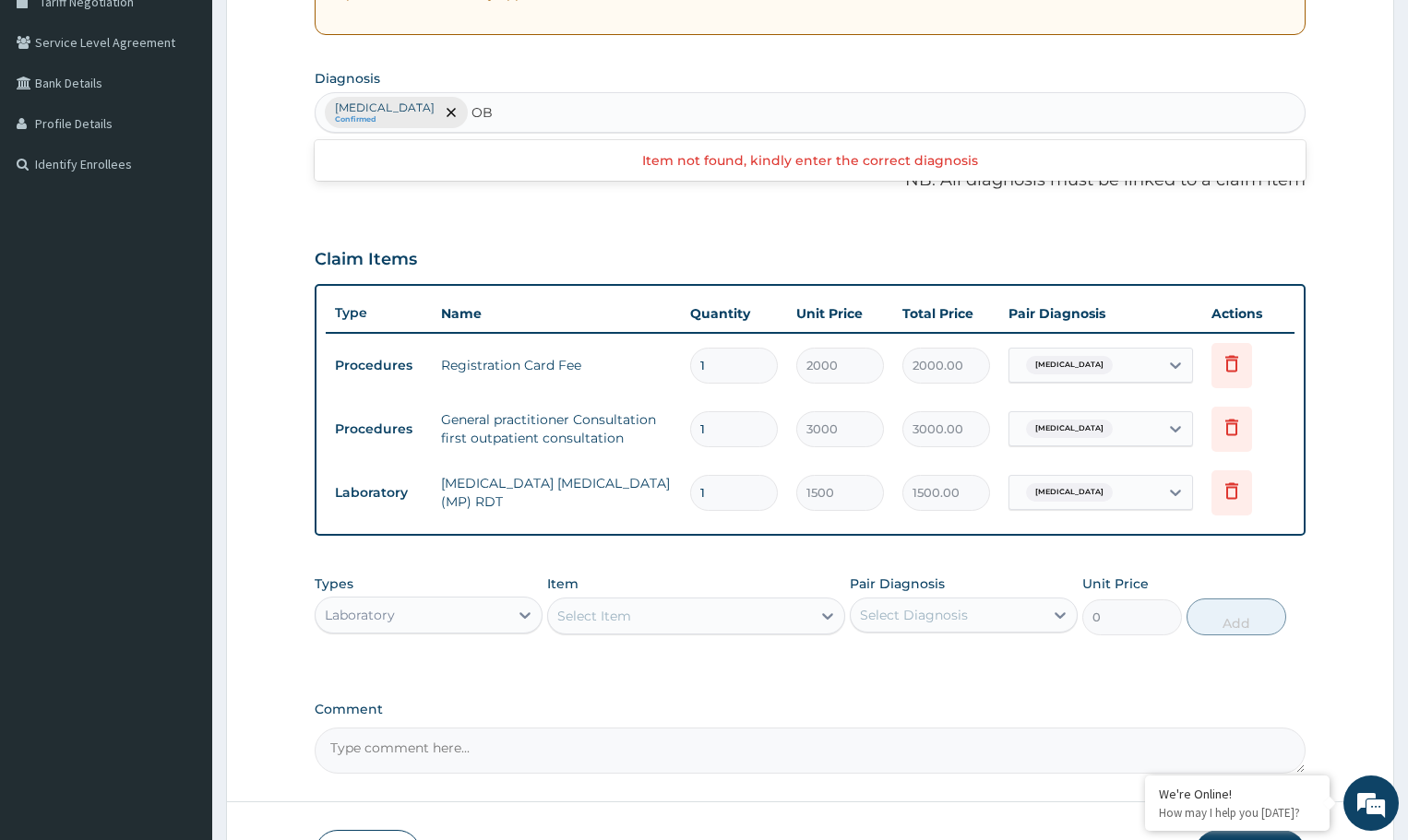
type input "O"
type input "[MEDICAL_DATA]"
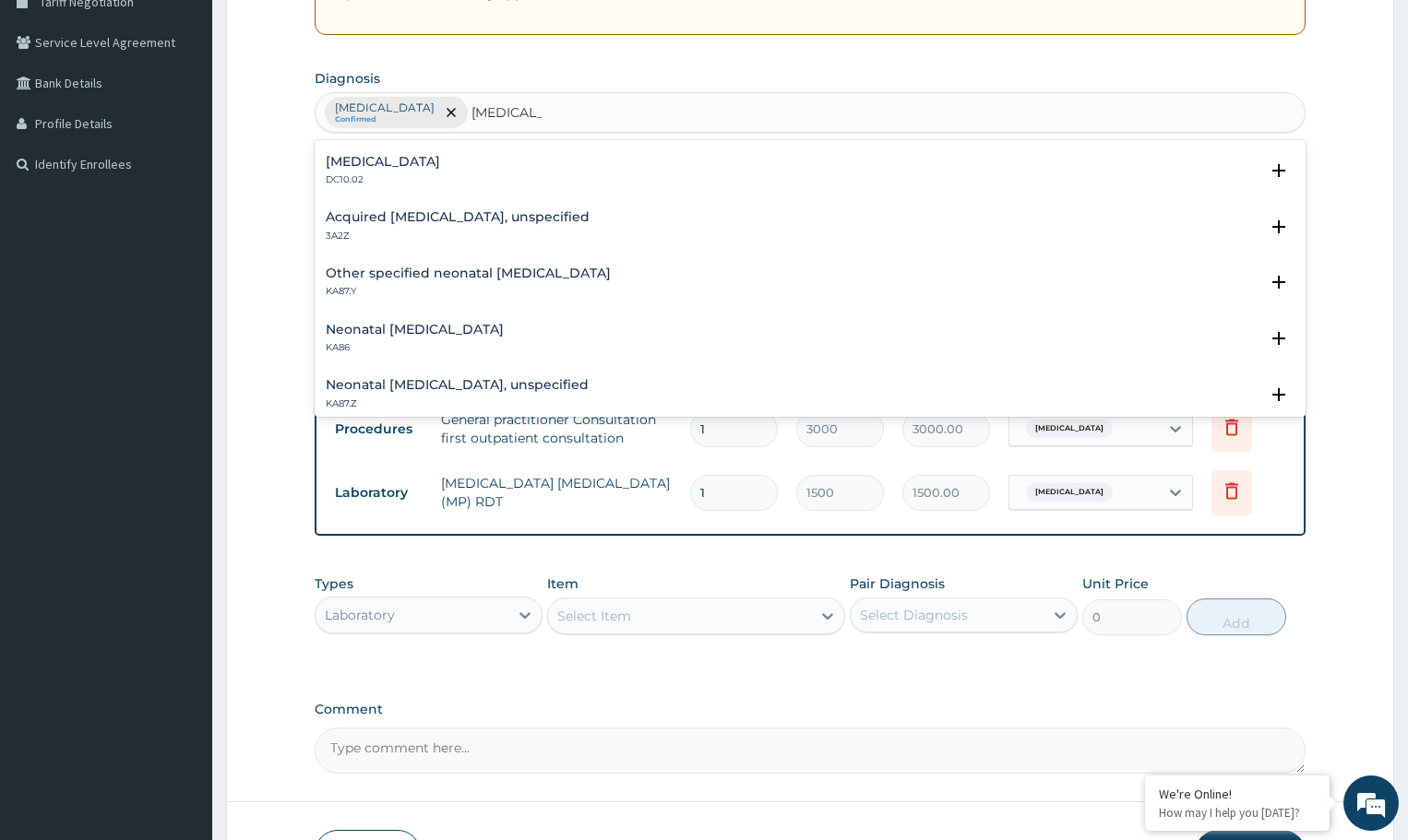
scroll to position [0, 0]
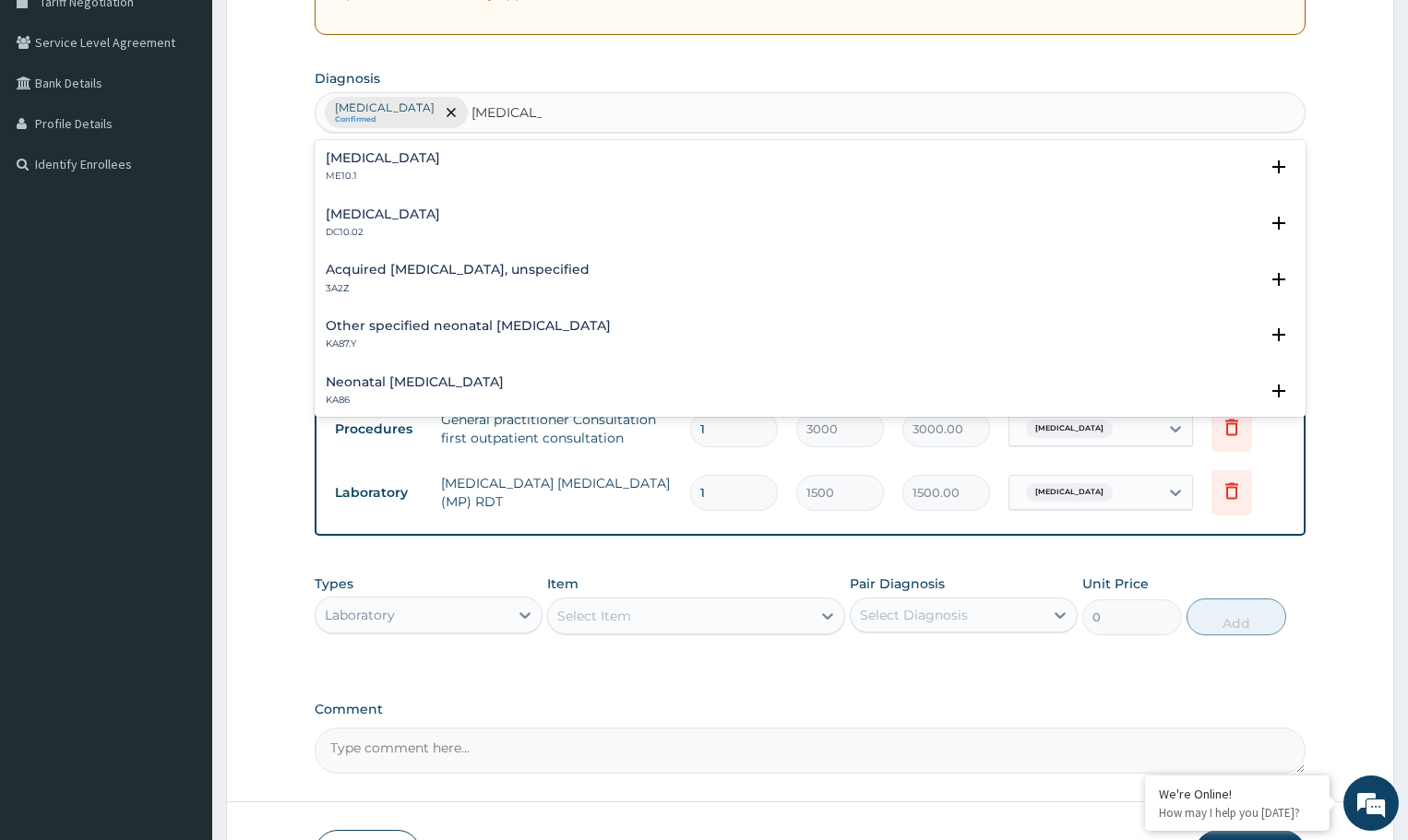
click at [384, 164] on h4 "[MEDICAL_DATA]" at bounding box center [382, 158] width 115 height 13
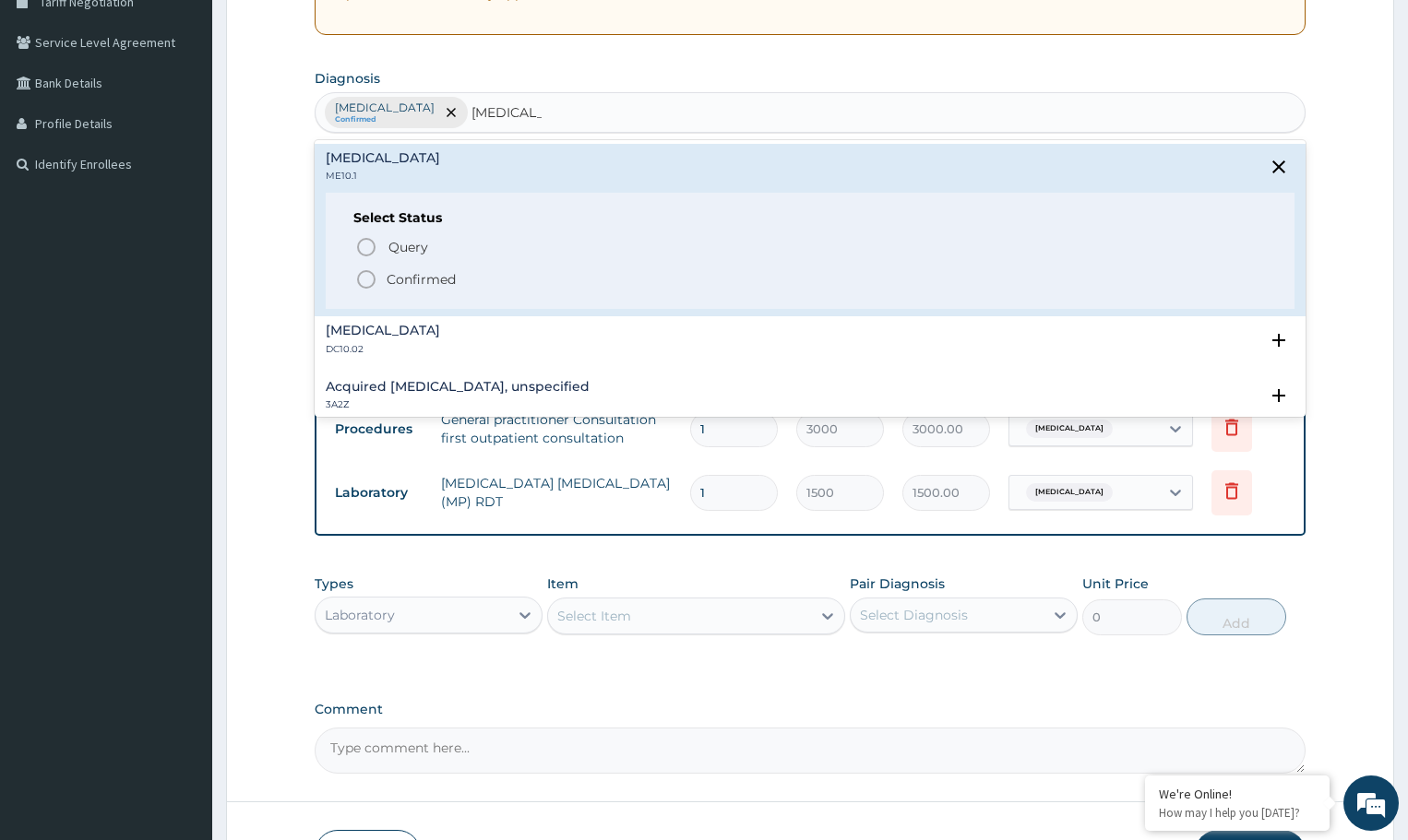
click at [365, 268] on icon "status option filled" at bounding box center [366, 279] width 22 height 22
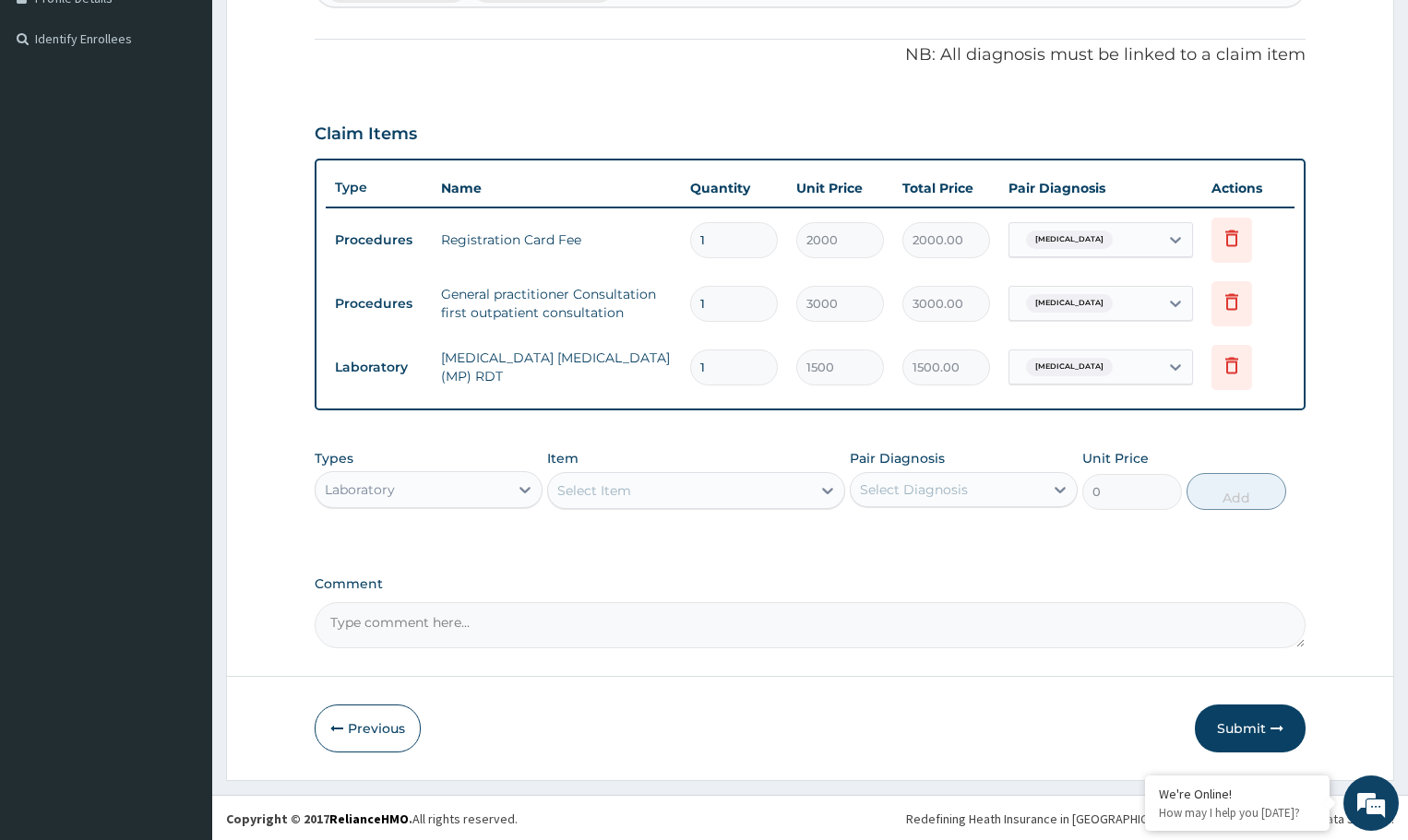
scroll to position [529, 0]
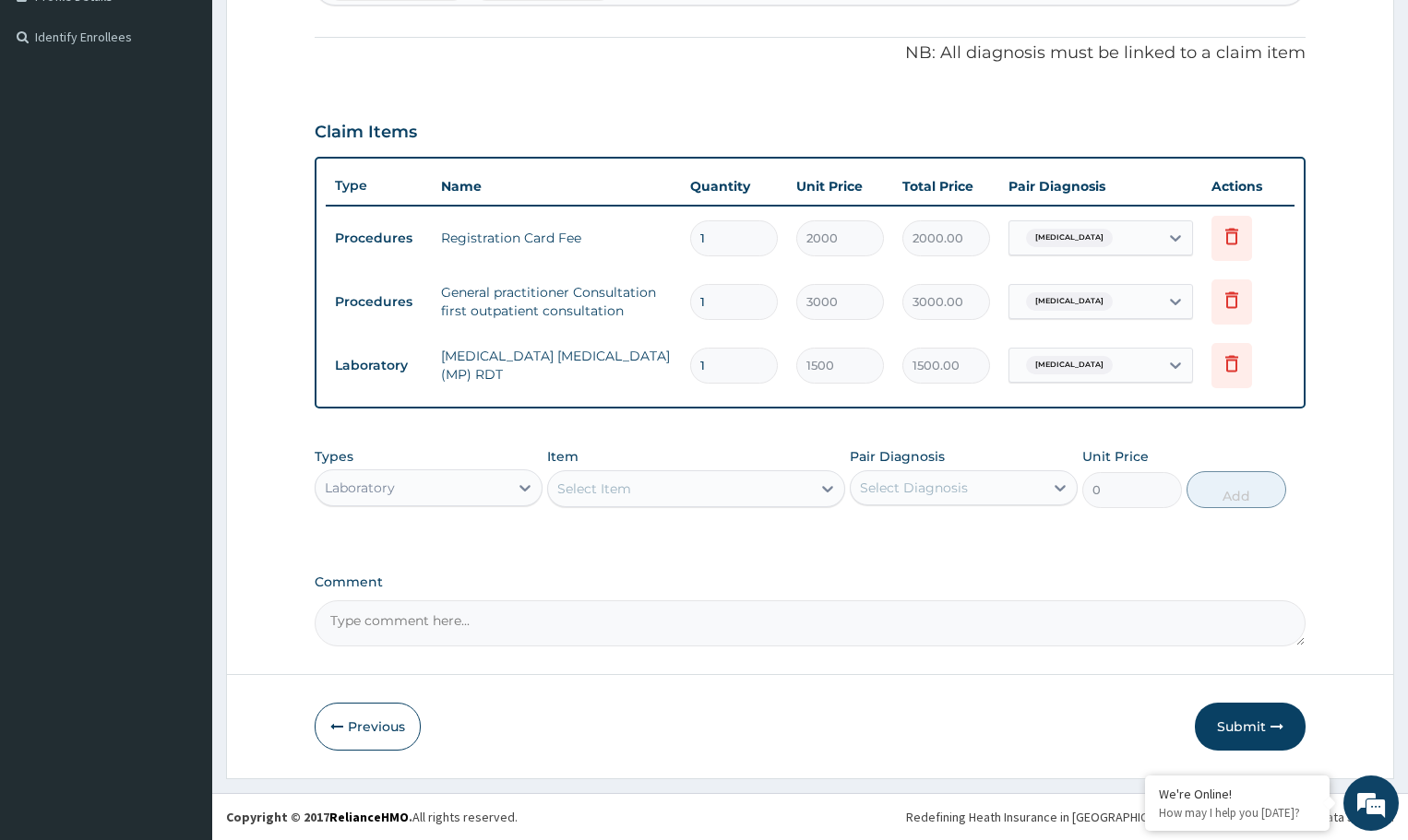
click at [505, 488] on div "Laboratory" at bounding box center [412, 488] width 192 height 30
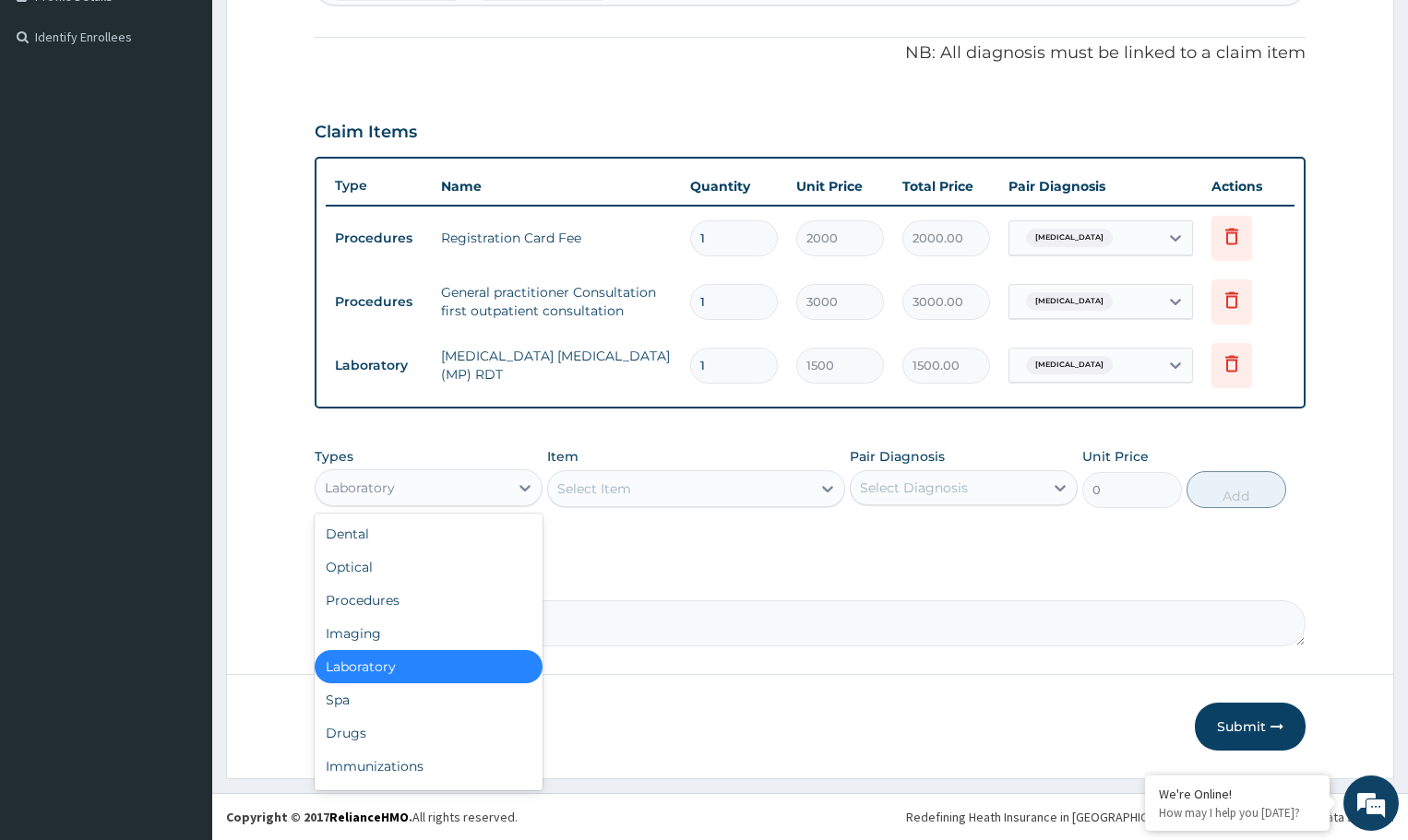
drag, startPoint x: 493, startPoint y: 666, endPoint x: 664, endPoint y: 604, distance: 181.9
click at [497, 666] on div "Laboratory" at bounding box center [428, 667] width 228 height 34
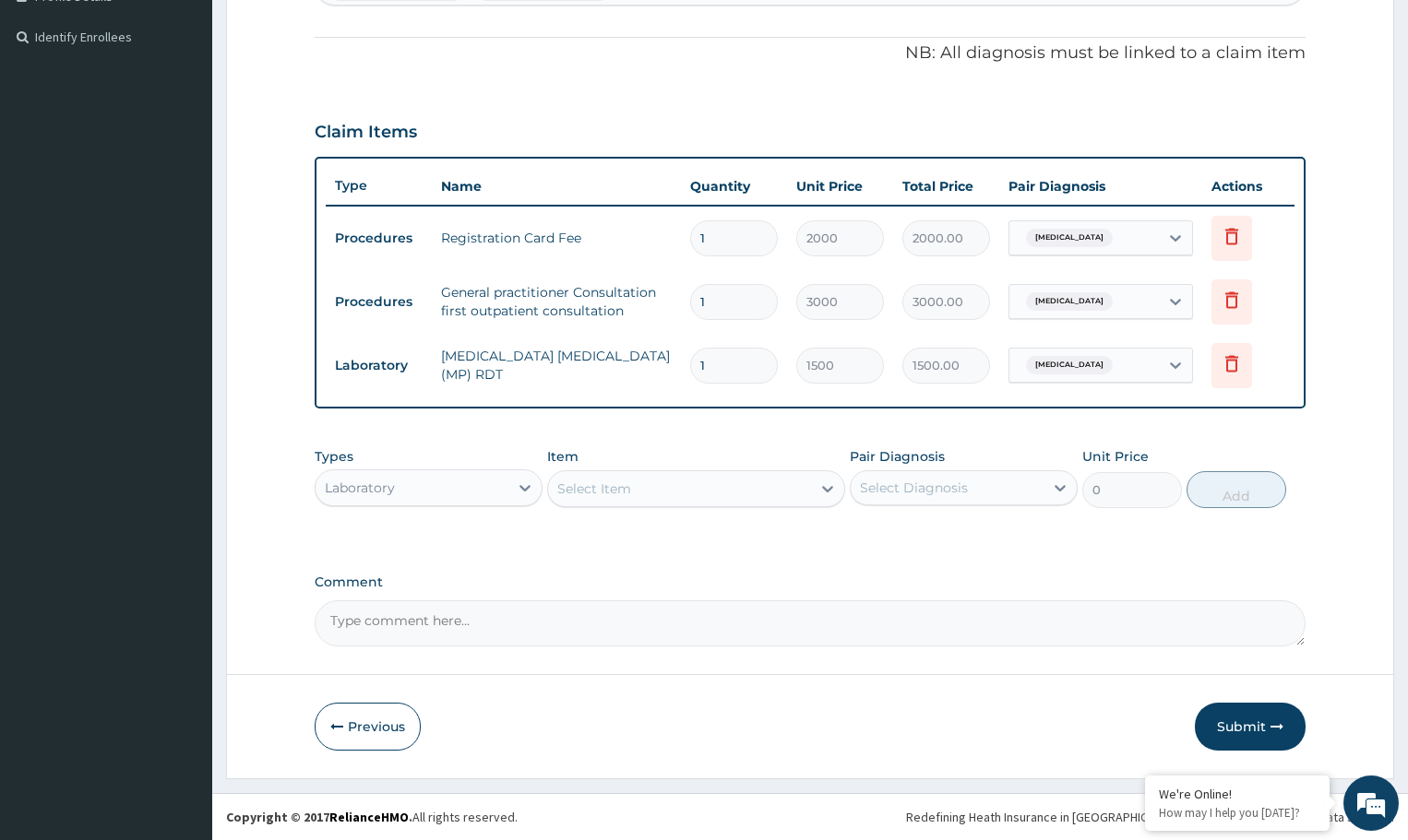
click at [964, 487] on div "Select Diagnosis" at bounding box center [914, 488] width 108 height 18
click at [925, 564] on label "[MEDICAL_DATA]" at bounding box center [937, 571] width 115 height 18
checkbox input "true"
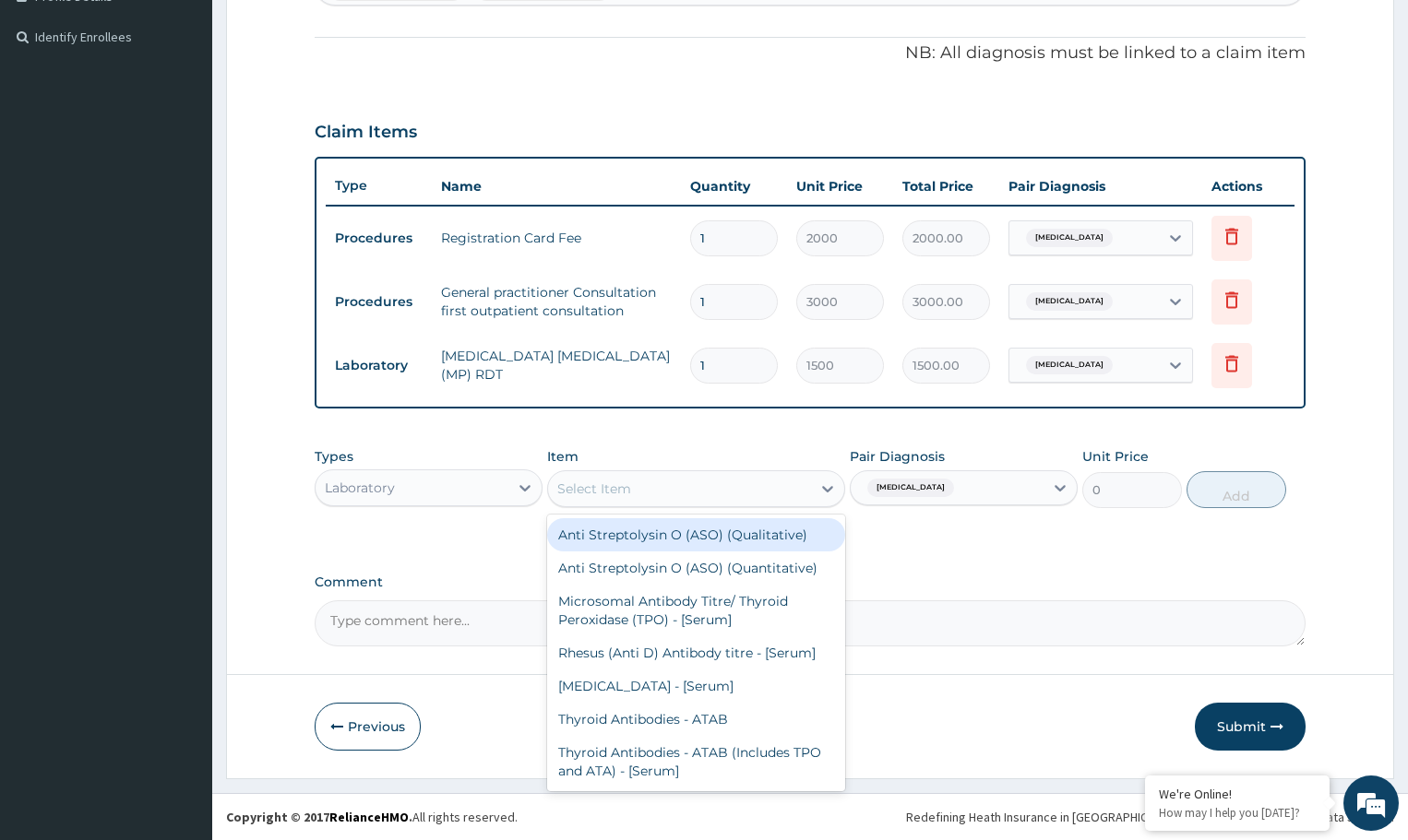
click at [719, 485] on div "Select Item" at bounding box center [679, 489] width 262 height 30
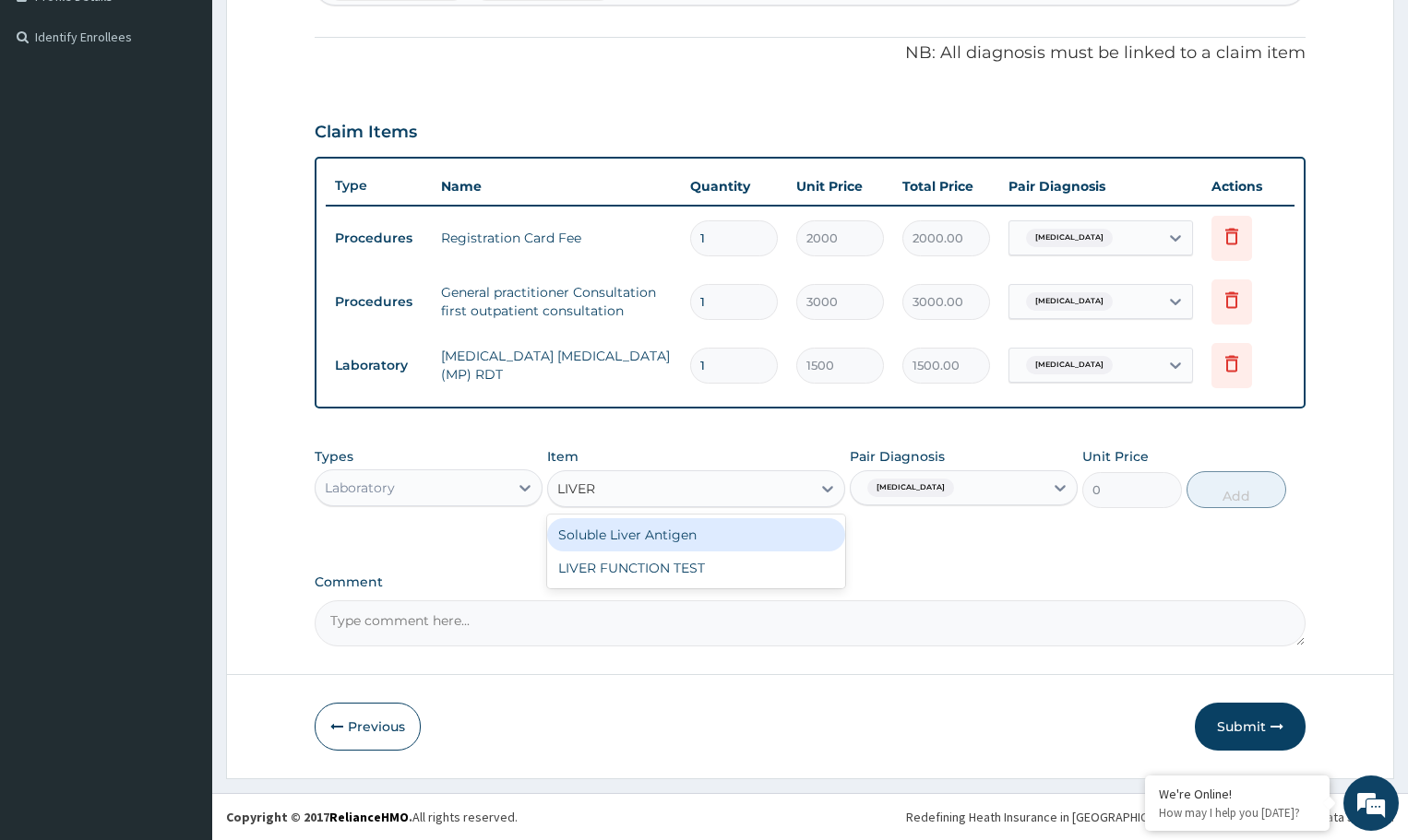
type input "LIVER"
click at [628, 566] on div "LIVER FUNCTION TEST" at bounding box center [696, 568] width 297 height 34
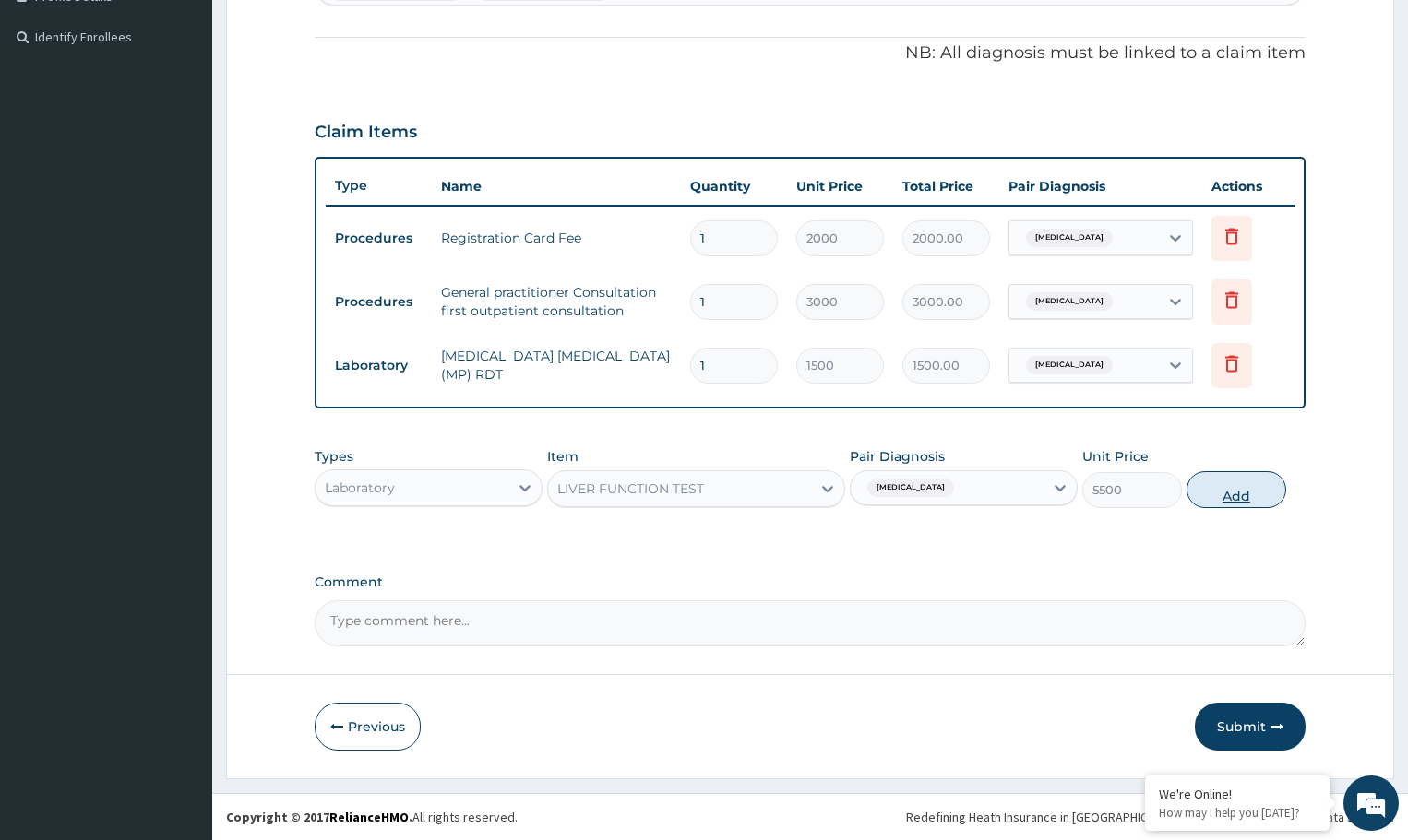
click at [1208, 498] on button "Add" at bounding box center [1236, 490] width 99 height 37
type input "0"
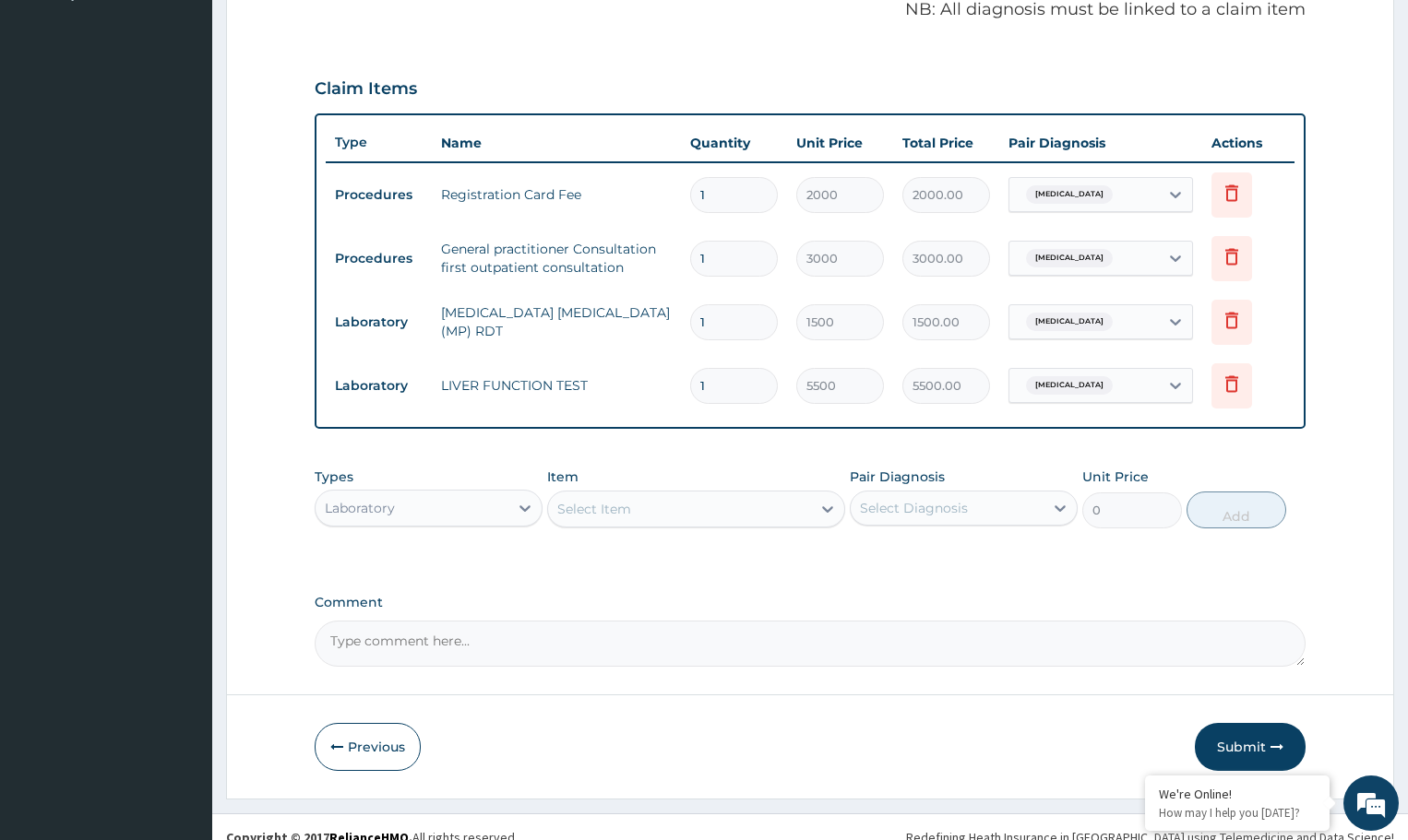
scroll to position [593, 0]
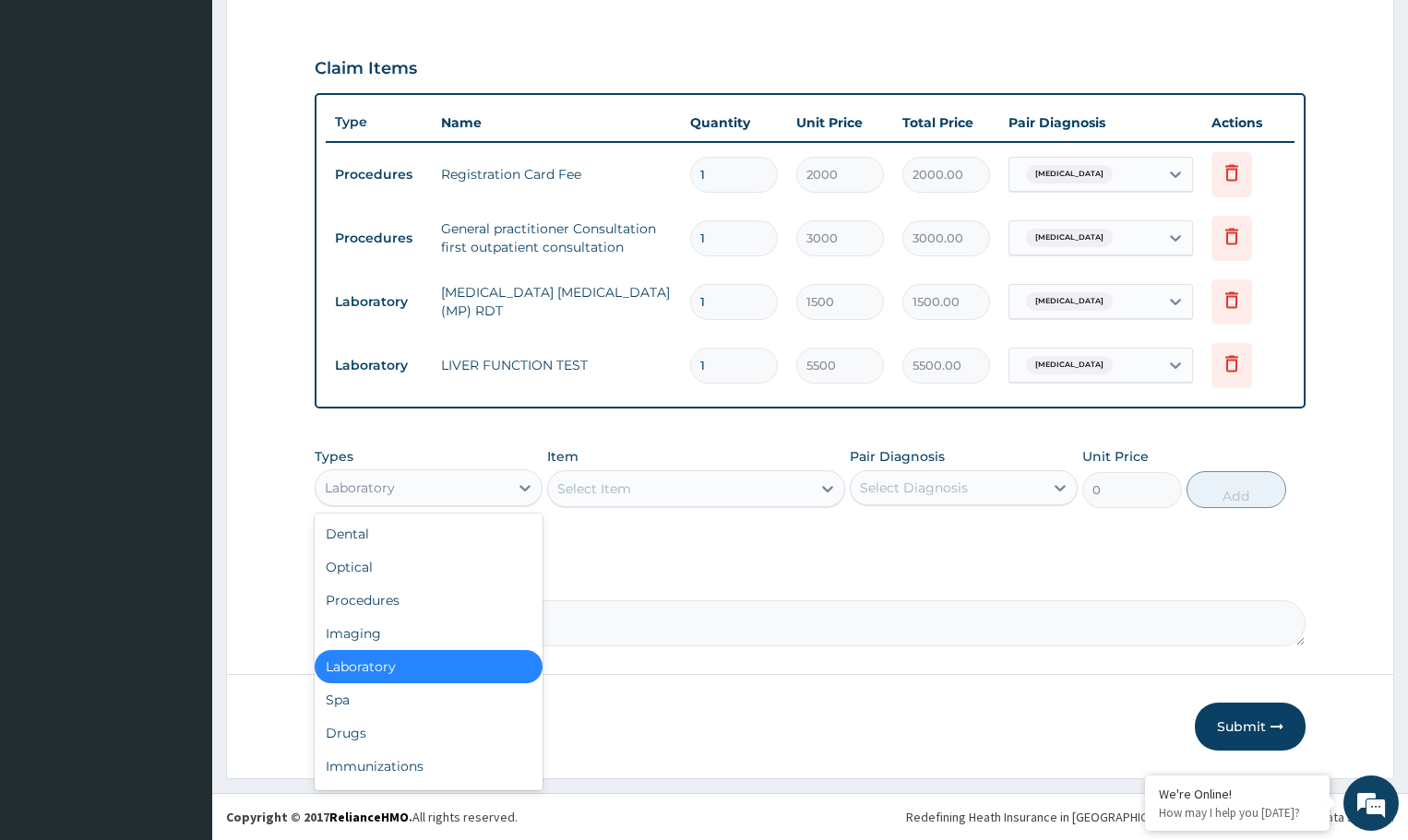
click at [486, 481] on div "Laboratory" at bounding box center [412, 488] width 192 height 30
click at [425, 731] on div "Drugs" at bounding box center [428, 733] width 228 height 34
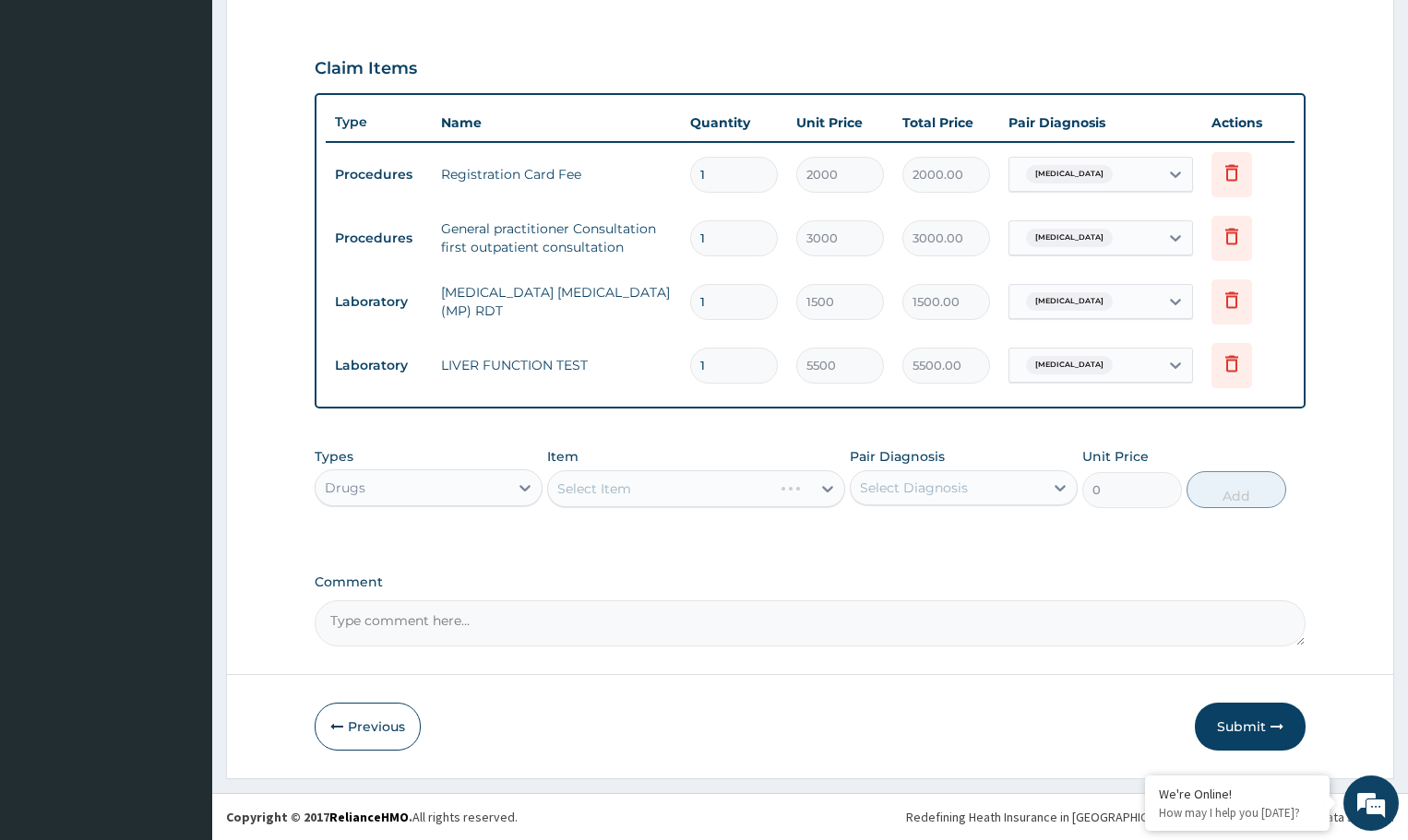
click at [911, 479] on div "Select Diagnosis" at bounding box center [914, 488] width 108 height 18
click at [918, 534] on label "[MEDICAL_DATA]" at bounding box center [937, 533] width 115 height 18
checkbox input "true"
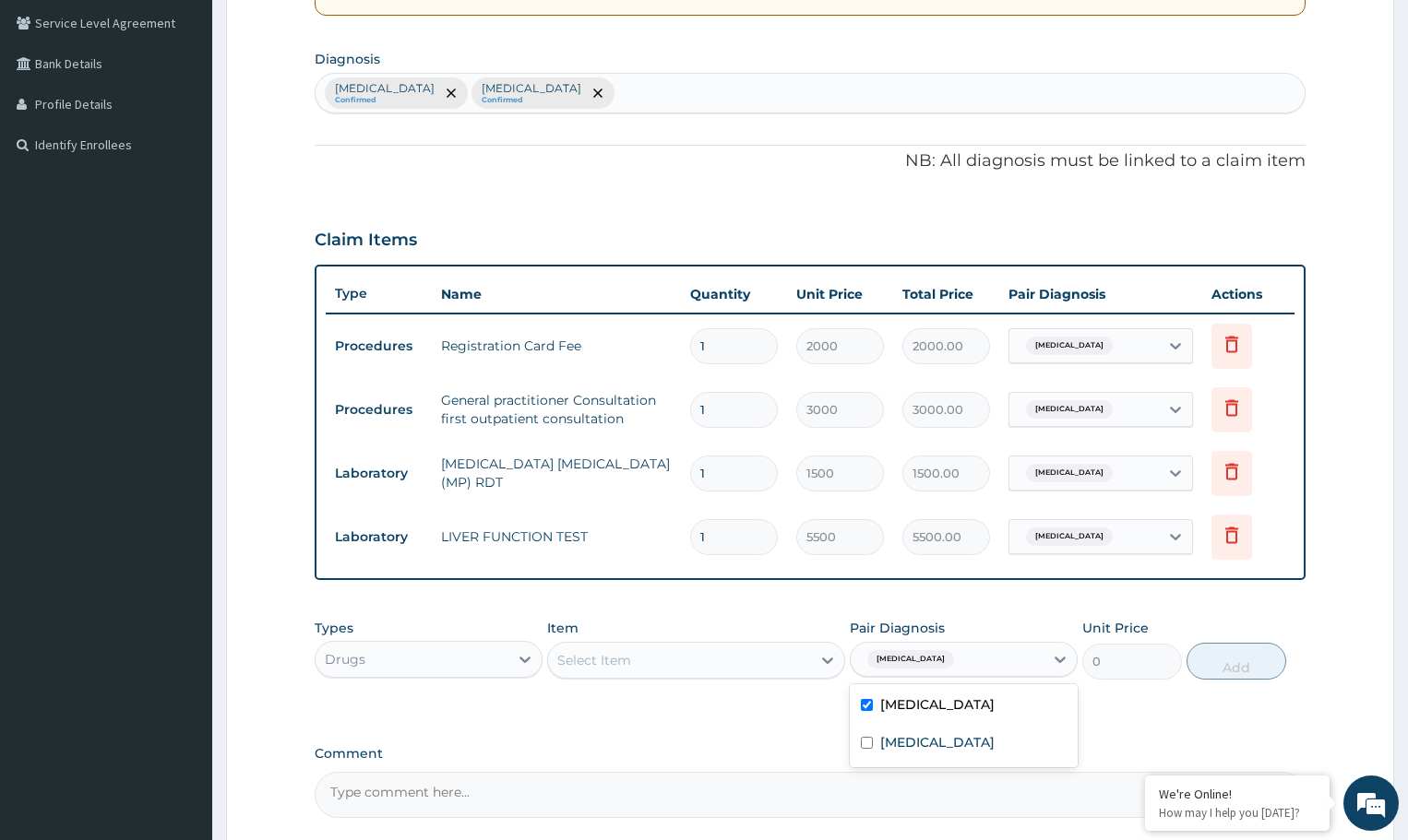
scroll to position [409, 0]
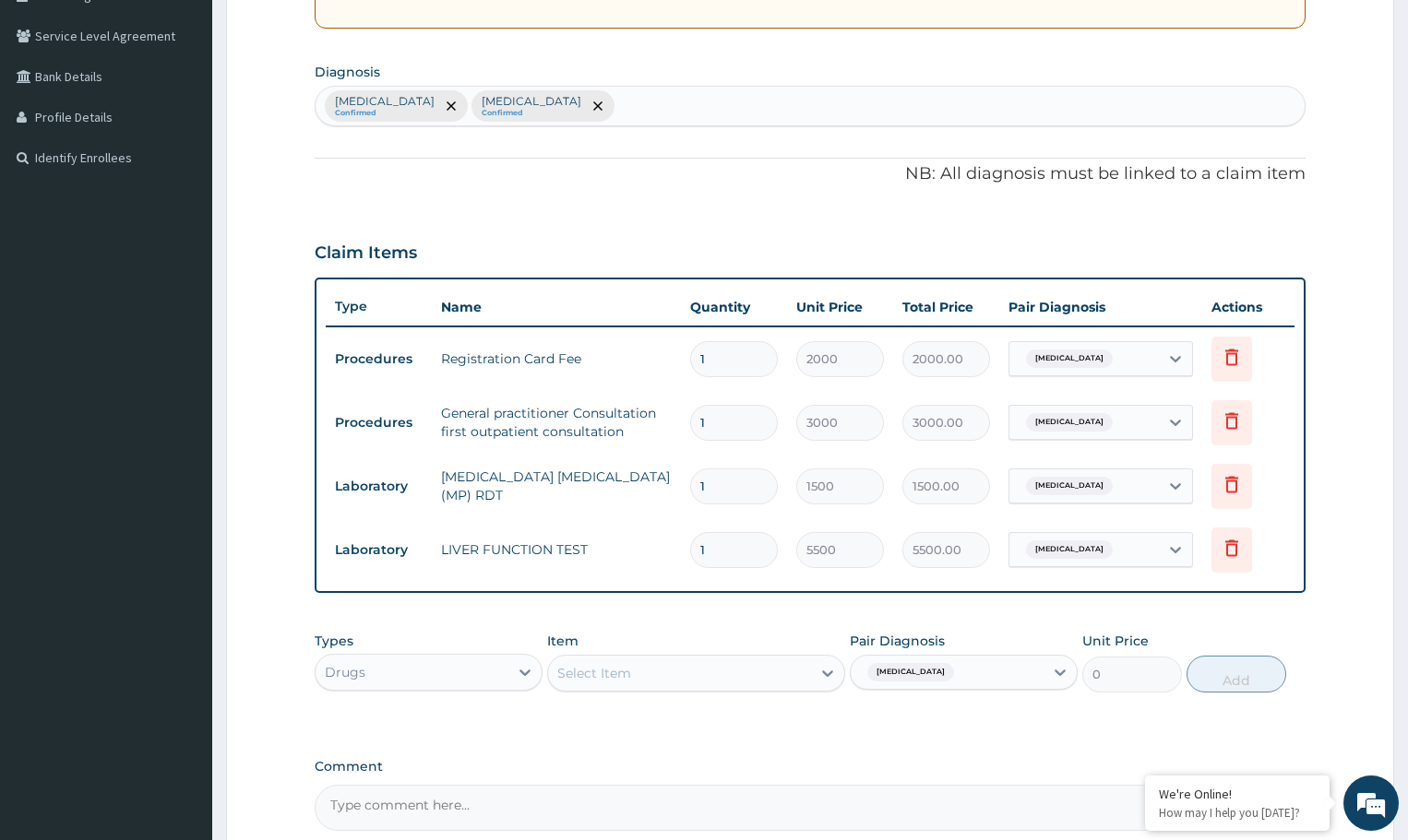
click at [672, 96] on div "[MEDICAL_DATA] Confirmed [MEDICAL_DATA] Confirmed" at bounding box center [810, 106] width 989 height 38
type input "UPPER"
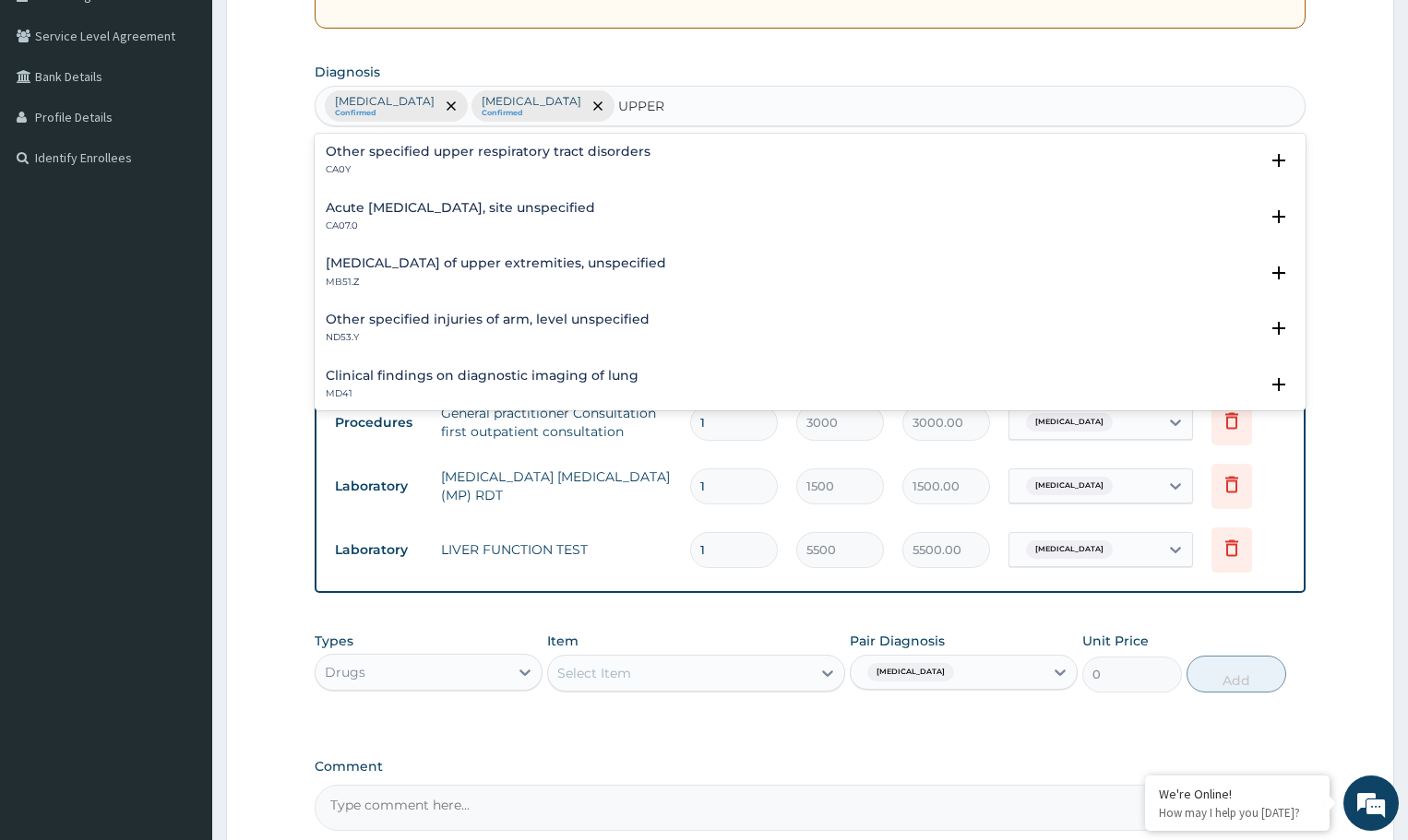
click at [437, 214] on h4 "Acute [MEDICAL_DATA], site unspecified" at bounding box center [460, 208] width 269 height 13
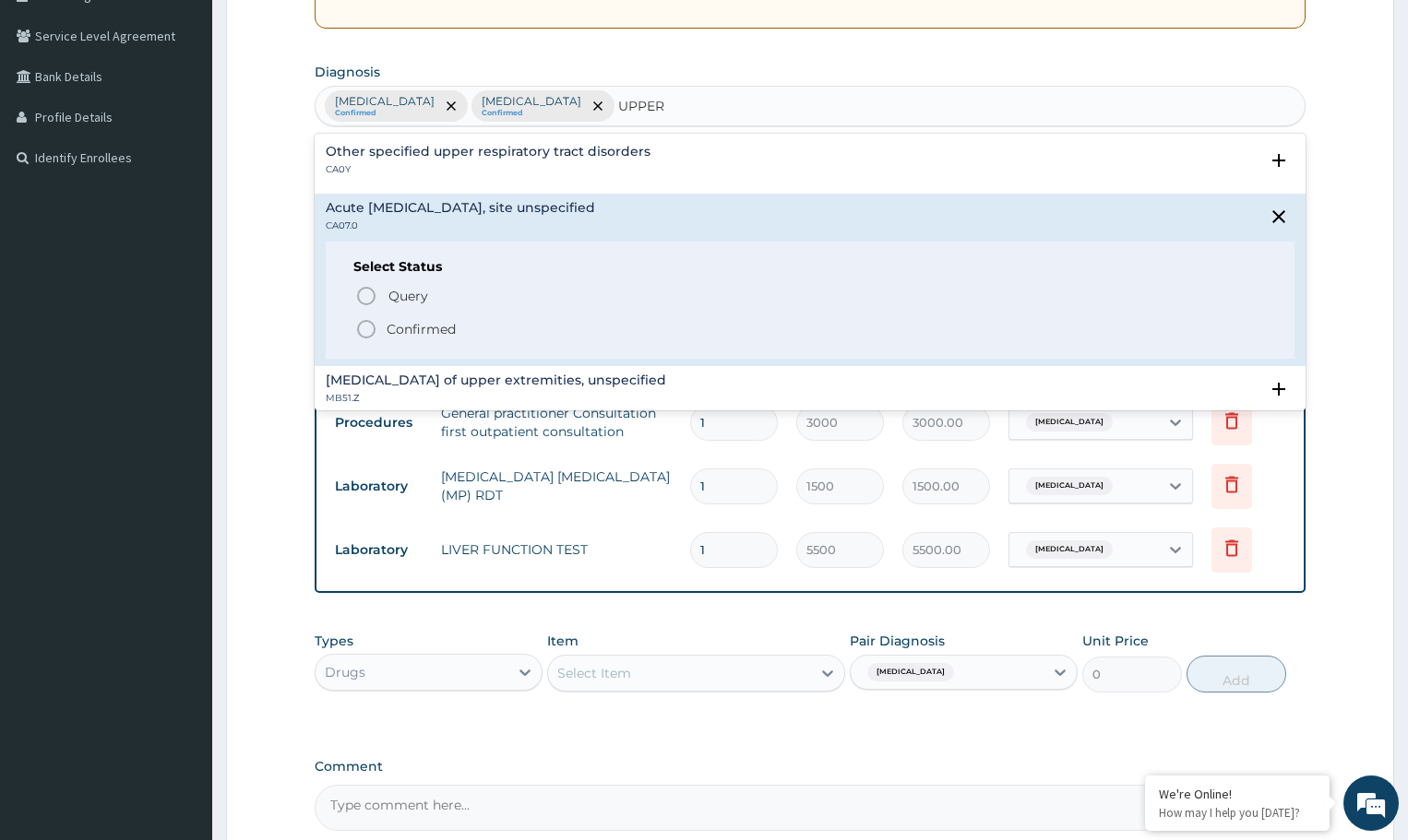
click at [364, 328] on icon "status option filled" at bounding box center [366, 329] width 22 height 22
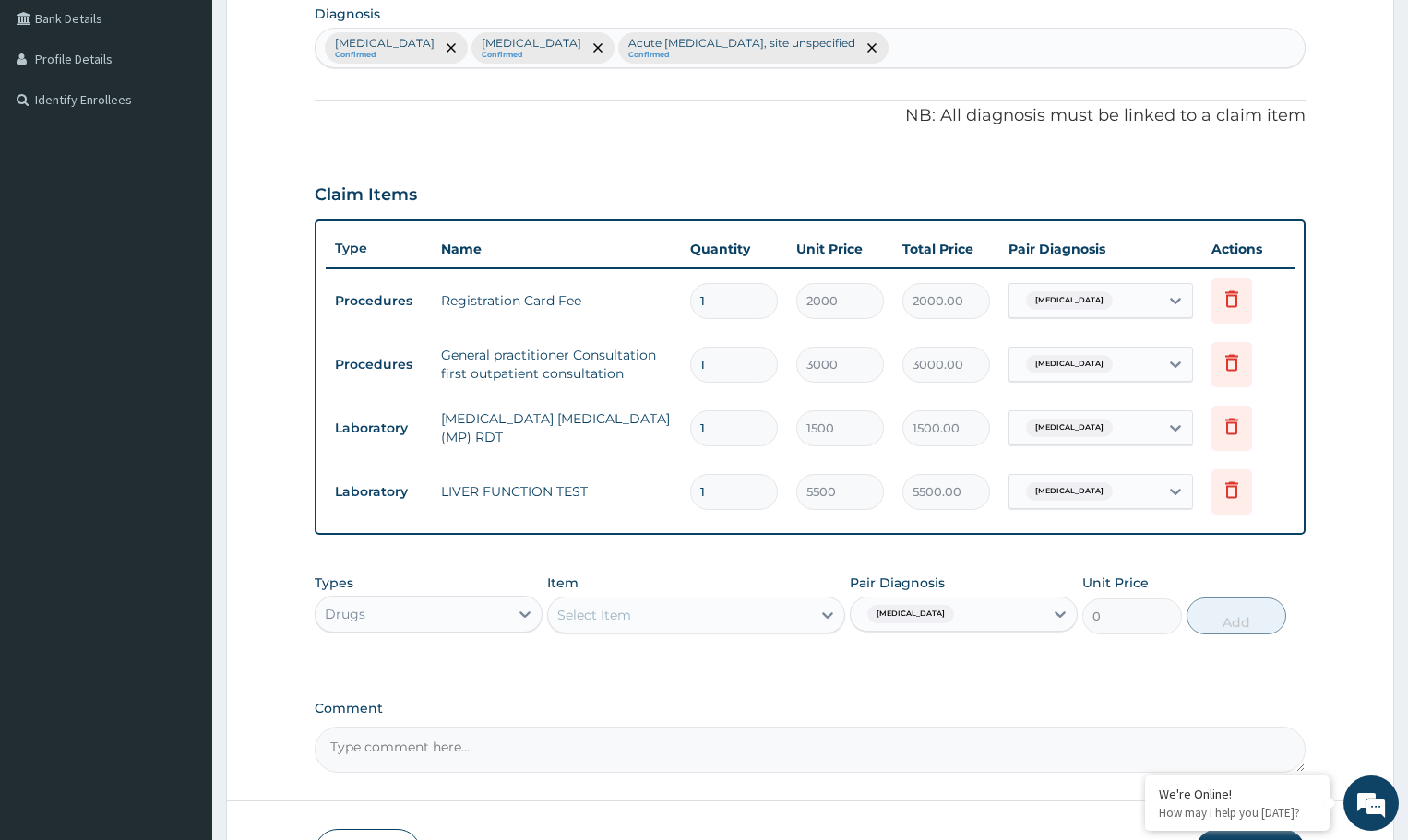
scroll to position [593, 0]
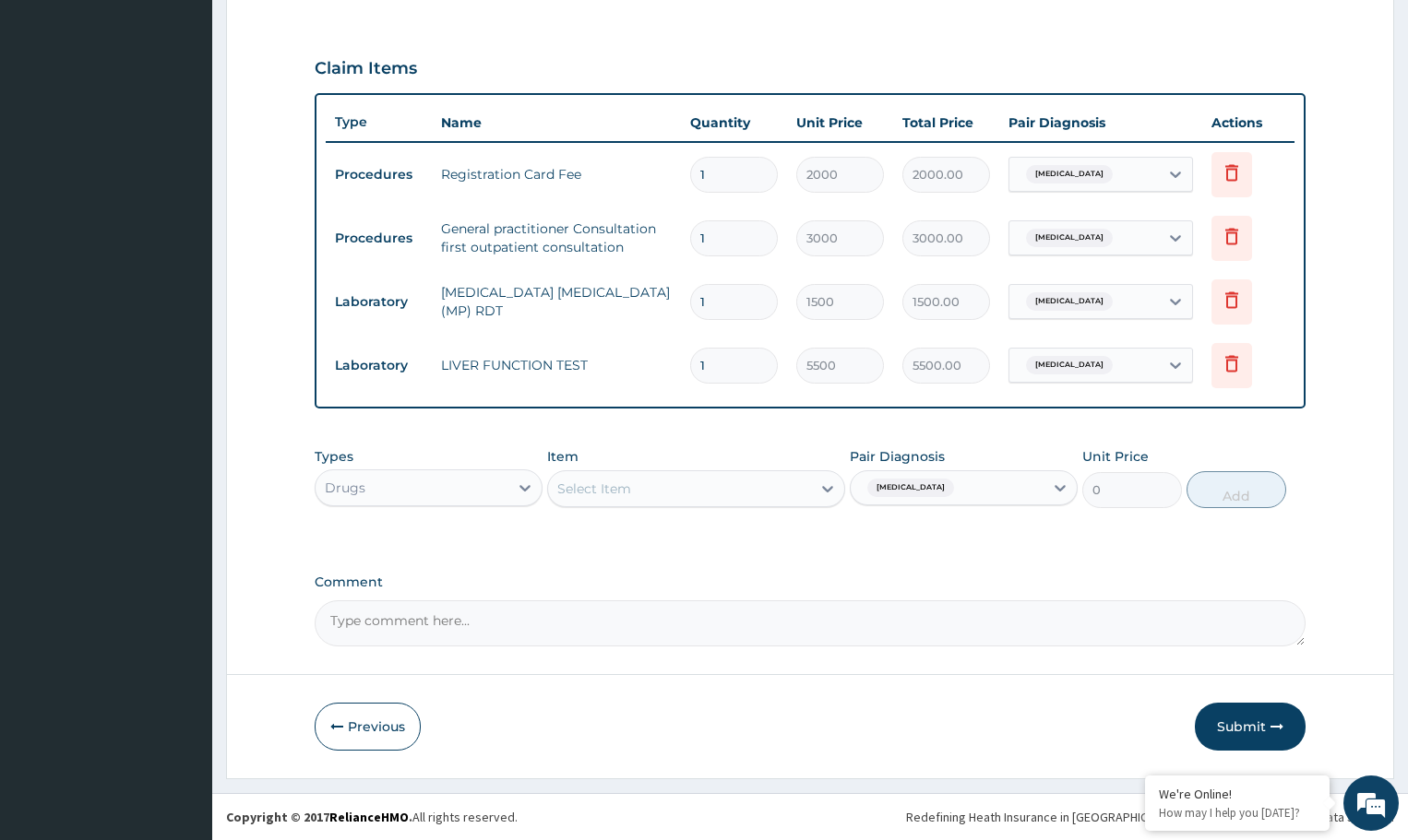
click at [916, 497] on div "[MEDICAL_DATA]" at bounding box center [909, 488] width 97 height 24
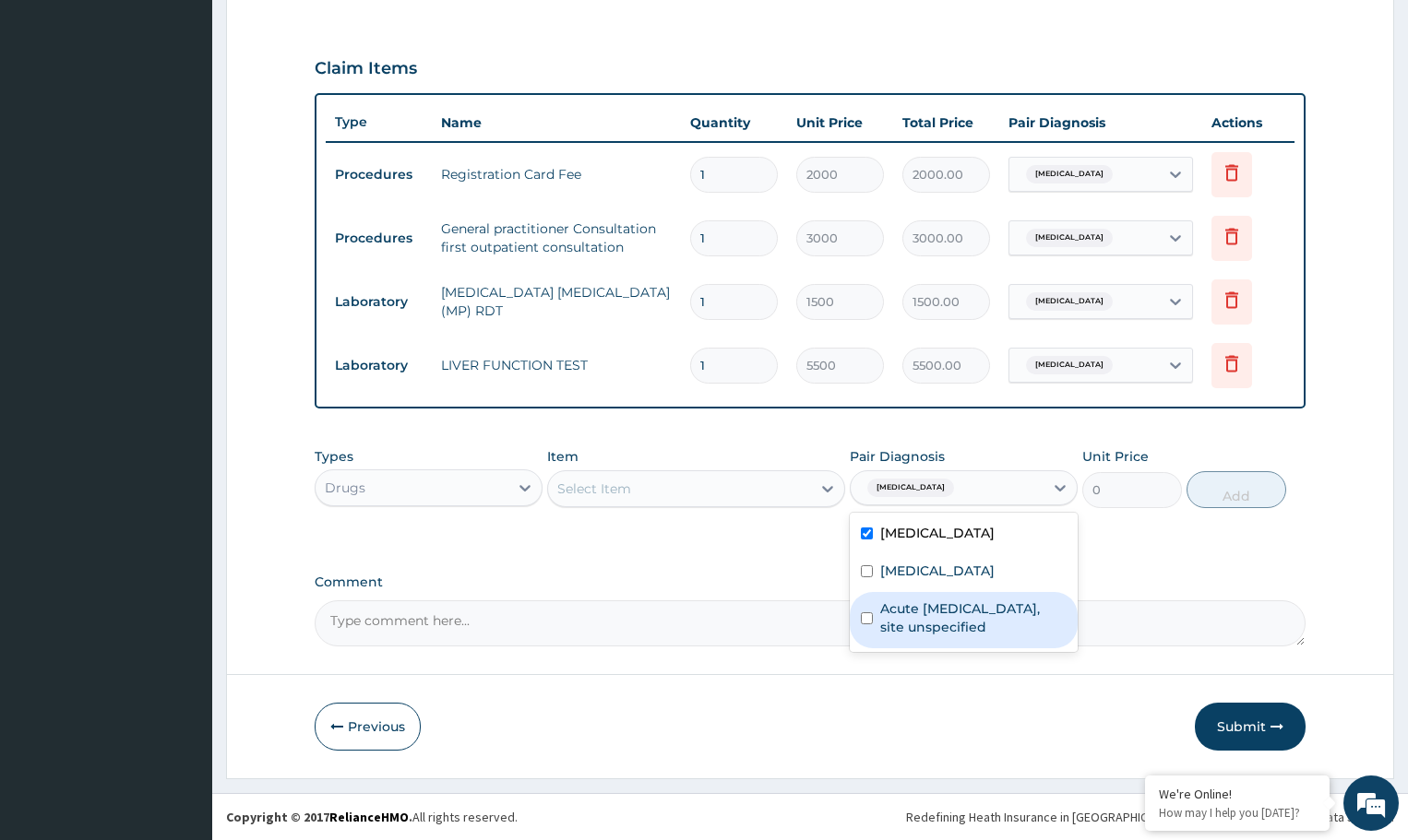
click at [908, 608] on label "Acute [MEDICAL_DATA], site unspecified" at bounding box center [974, 618] width 187 height 37
checkbox input "true"
click at [717, 490] on div "Select Item" at bounding box center [679, 489] width 262 height 30
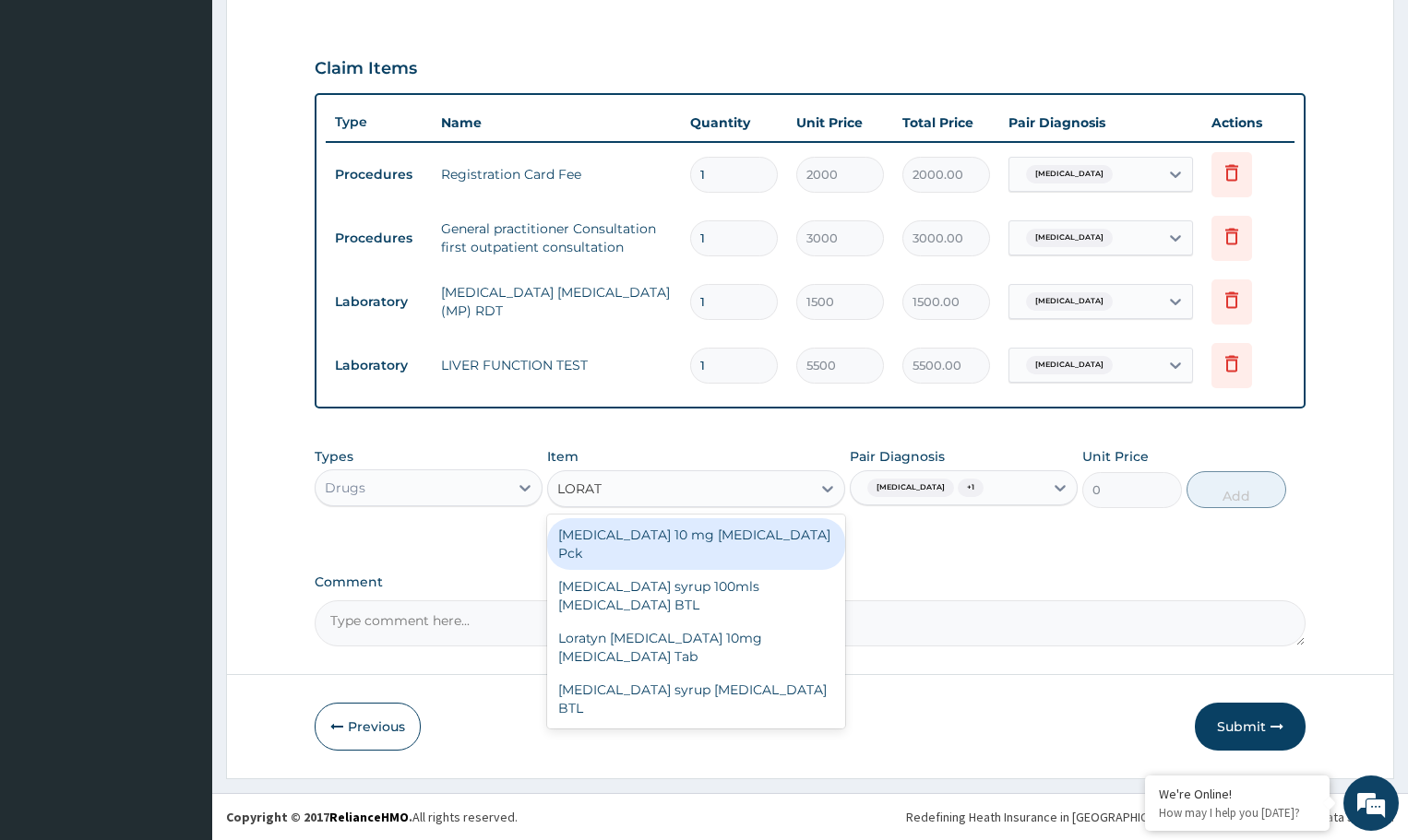
type input "LORATA"
click at [698, 534] on div "[MEDICAL_DATA] 10 mg [MEDICAL_DATA] Pck" at bounding box center [696, 545] width 297 height 52
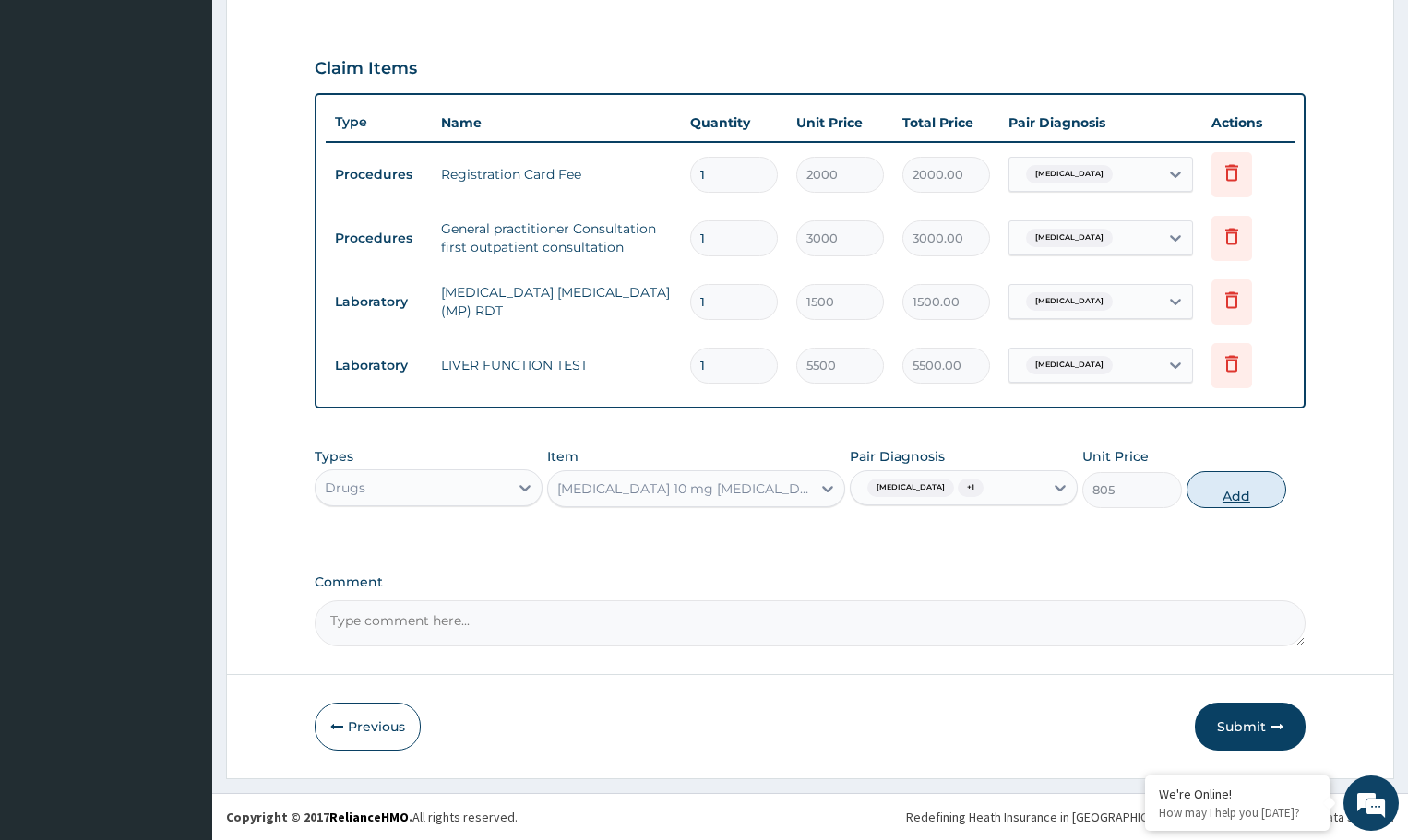
click at [1210, 485] on button "Add" at bounding box center [1236, 490] width 99 height 37
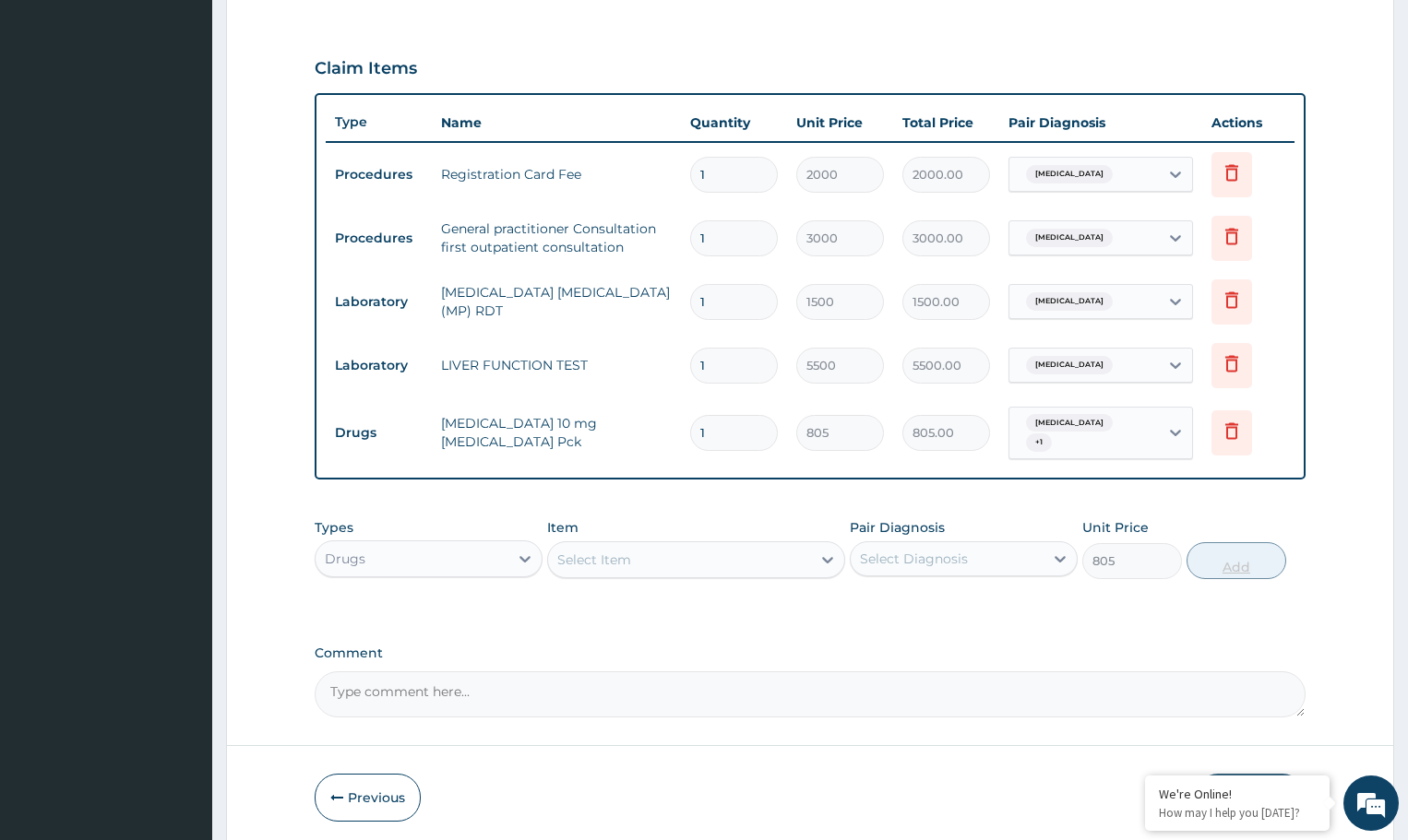
type input "0"
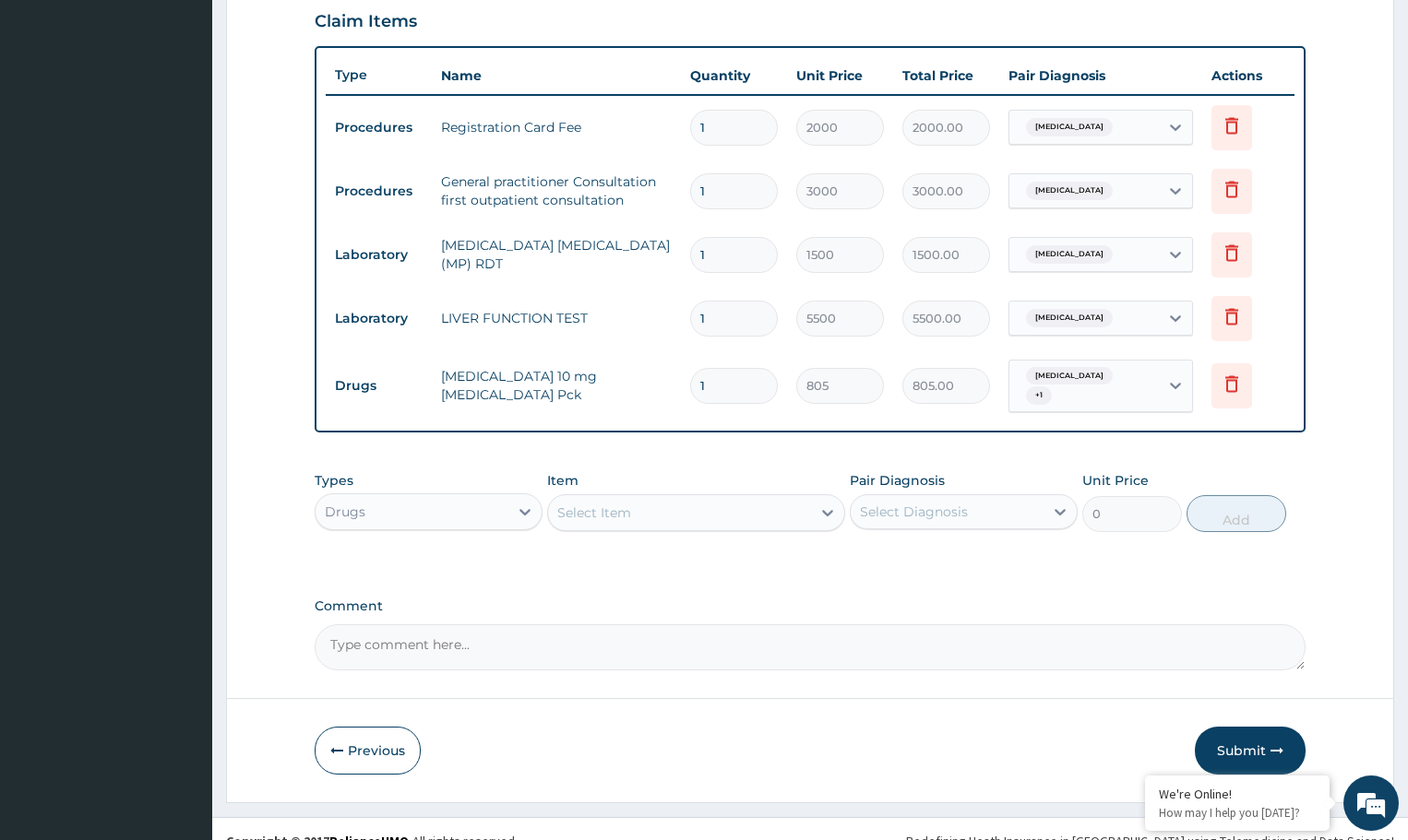
scroll to position [664, 0]
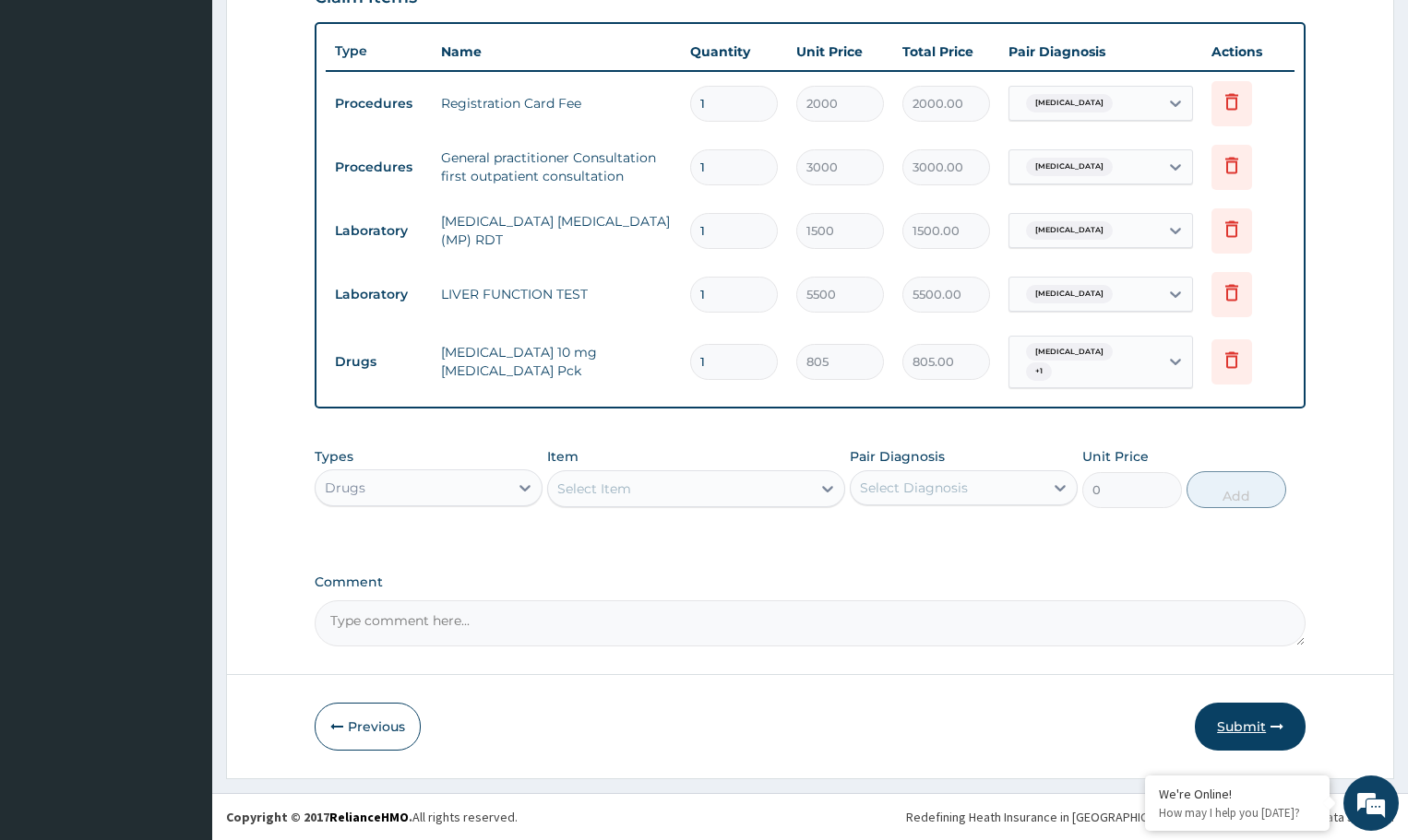
click at [1241, 725] on button "Submit" at bounding box center [1250, 727] width 111 height 48
